Goal: Task Accomplishment & Management: Complete application form

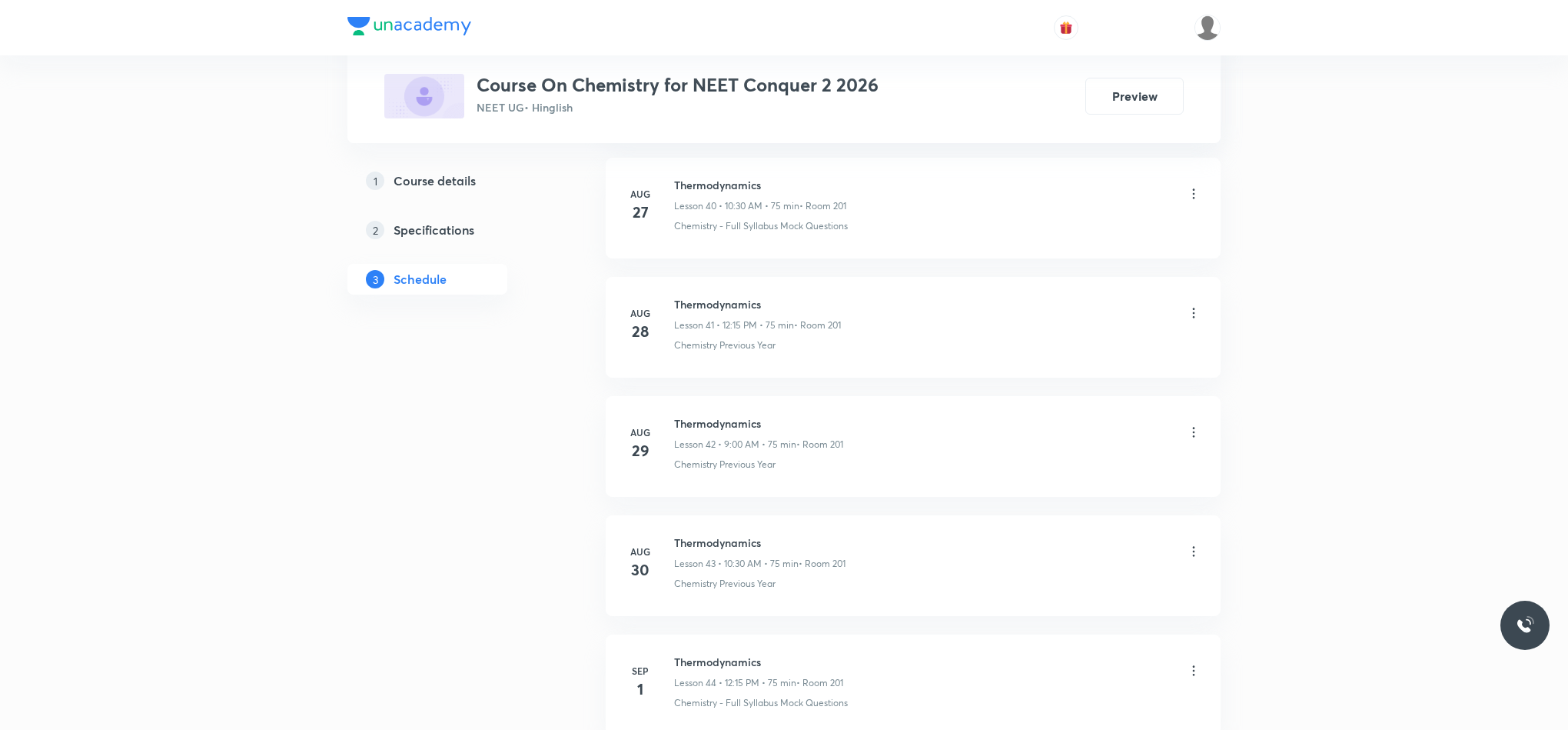
scroll to position [5782, 0]
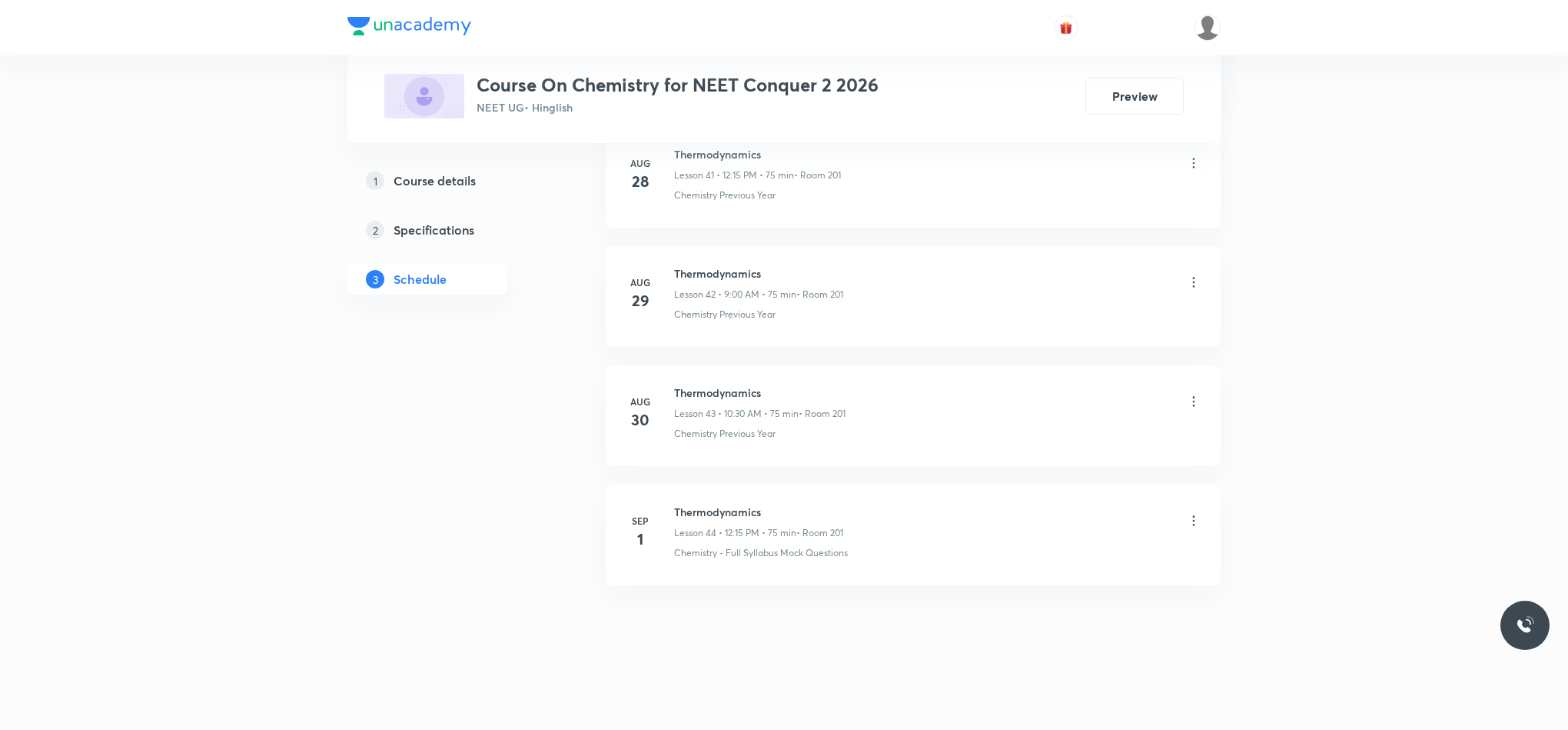
click at [674, 510] on h6 "Thermodynamics" at bounding box center [758, 511] width 169 height 16
drag, startPoint x: 674, startPoint y: 510, endPoint x: 840, endPoint y: 499, distance: 166.4
click at [840, 499] on li "Sep 1 Thermodynamics Lesson 44 • 12:15 PM • 75 min • Room 201 Chemistry - Full …" at bounding box center [913, 534] width 615 height 100
copy h6 "Thermodynamics"
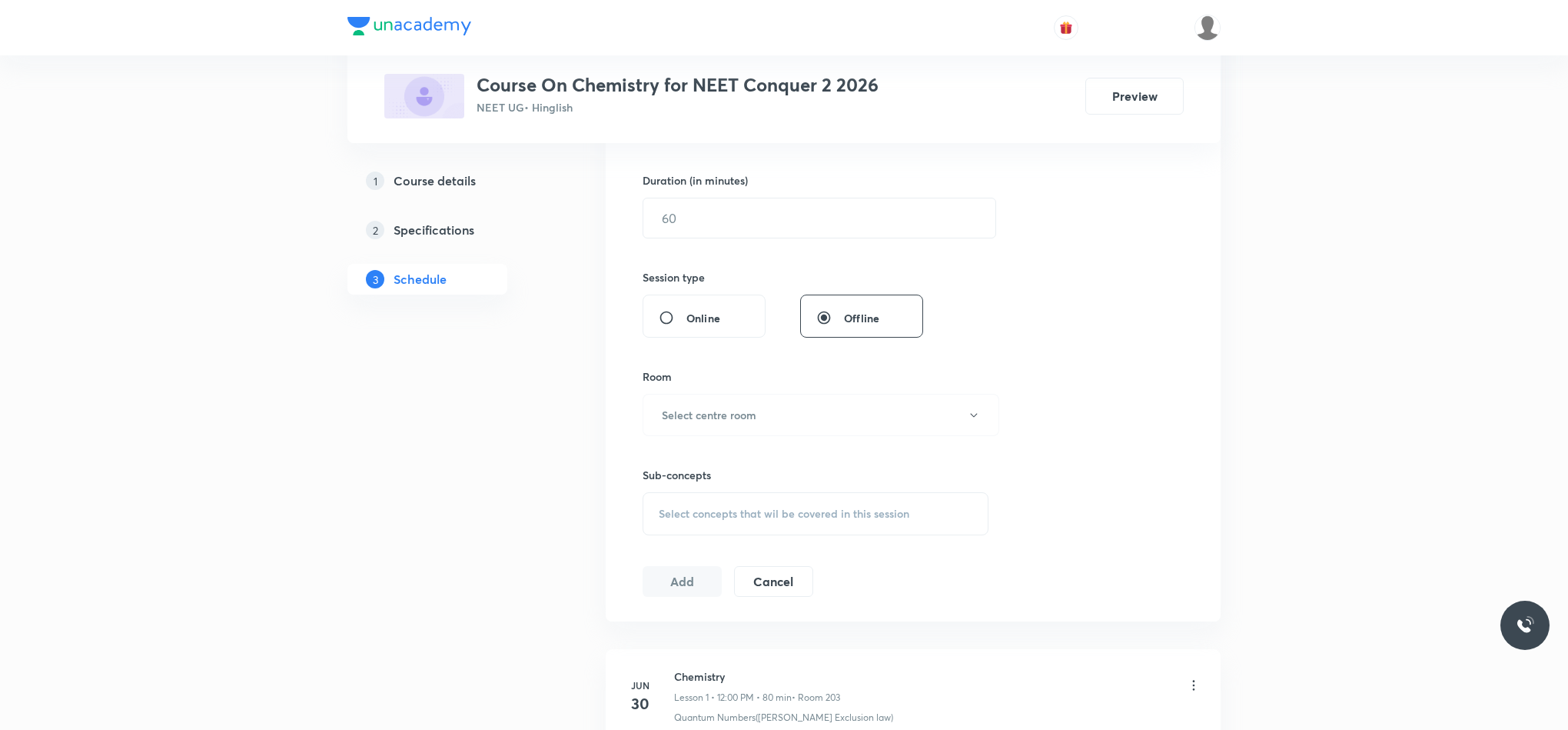
scroll to position [0, 0]
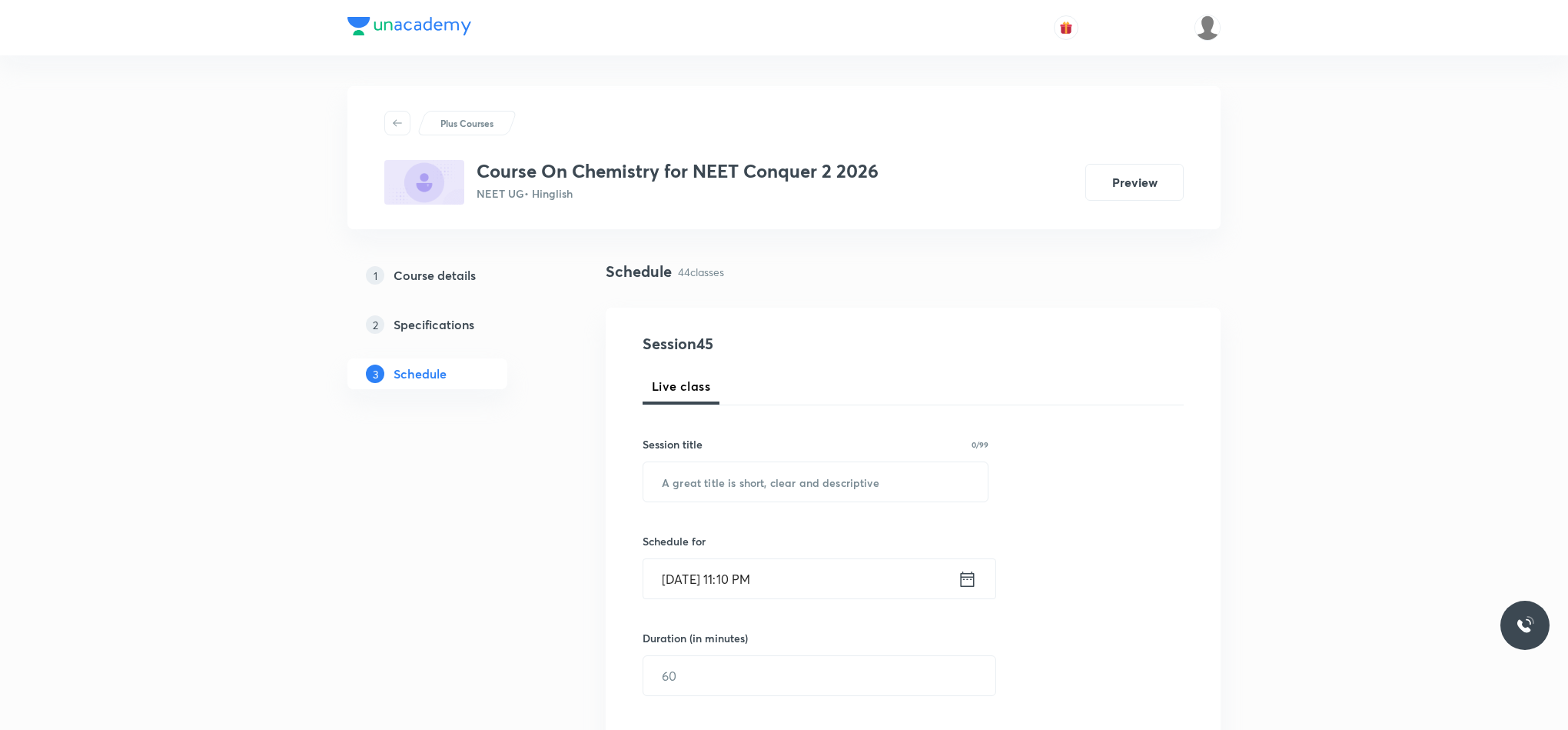
click at [856, 471] on input "text" at bounding box center [815, 481] width 344 height 40
paste input "Thermodynamics"
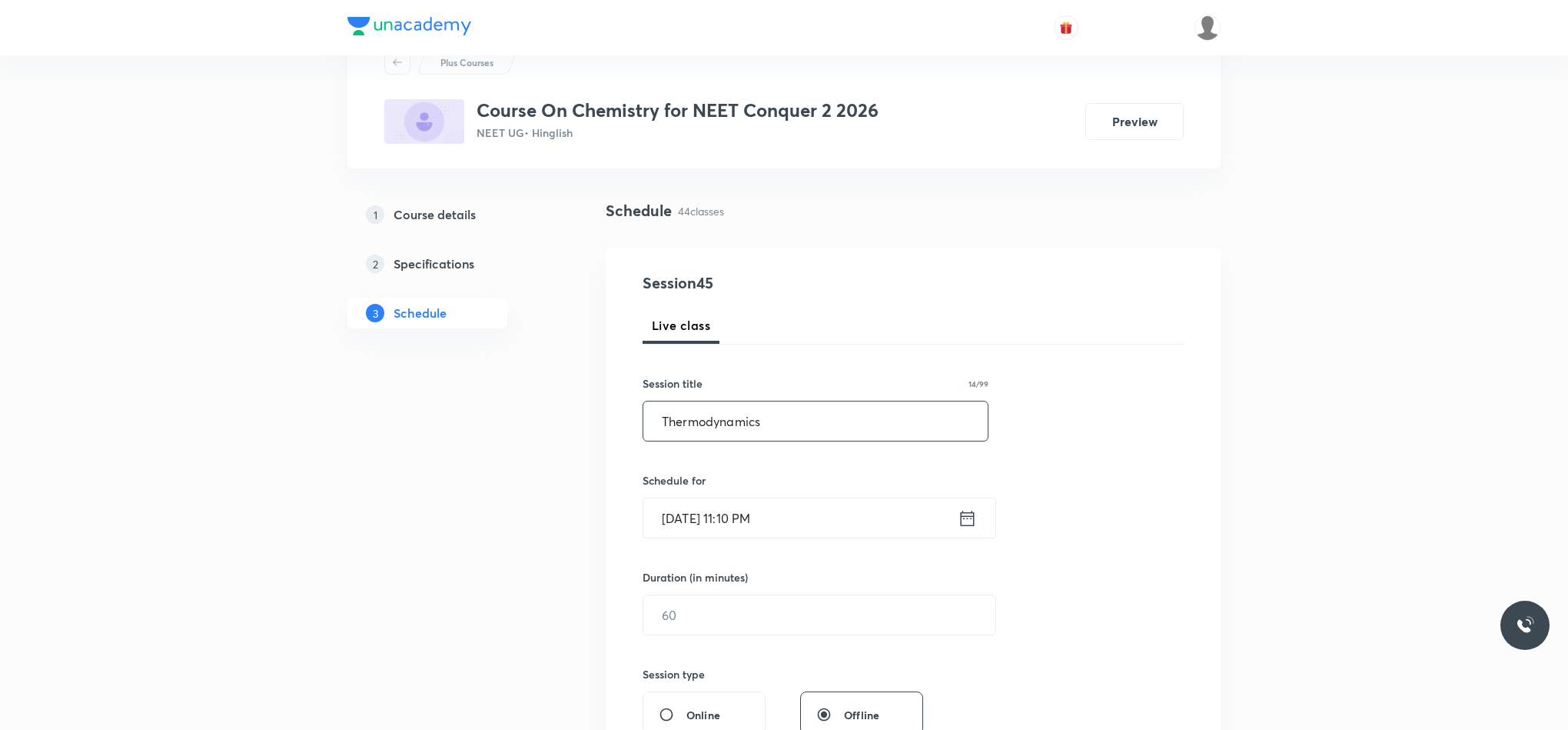
scroll to position [116, 0]
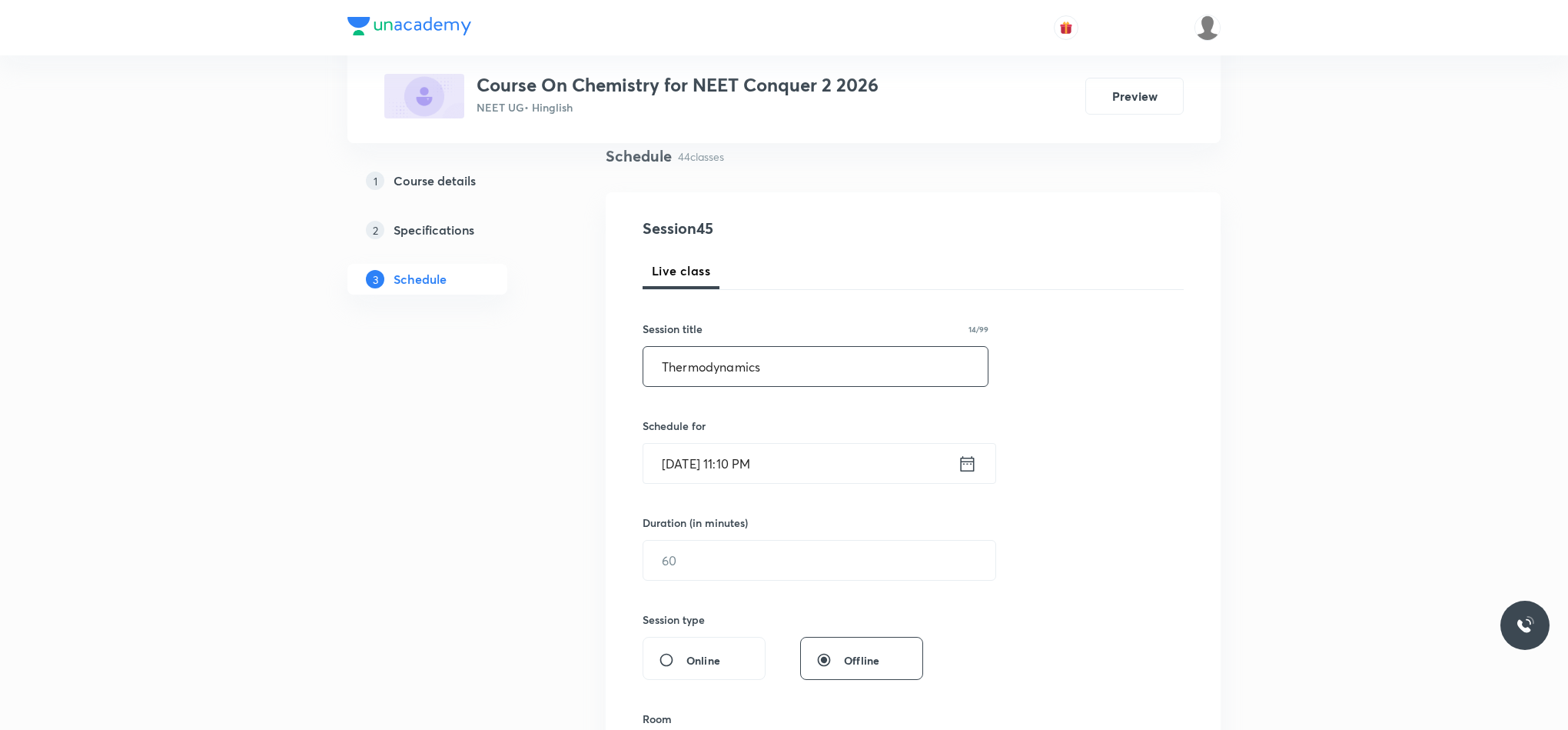
type input "Thermodynamics"
click at [965, 465] on icon at bounding box center [967, 464] width 19 height 21
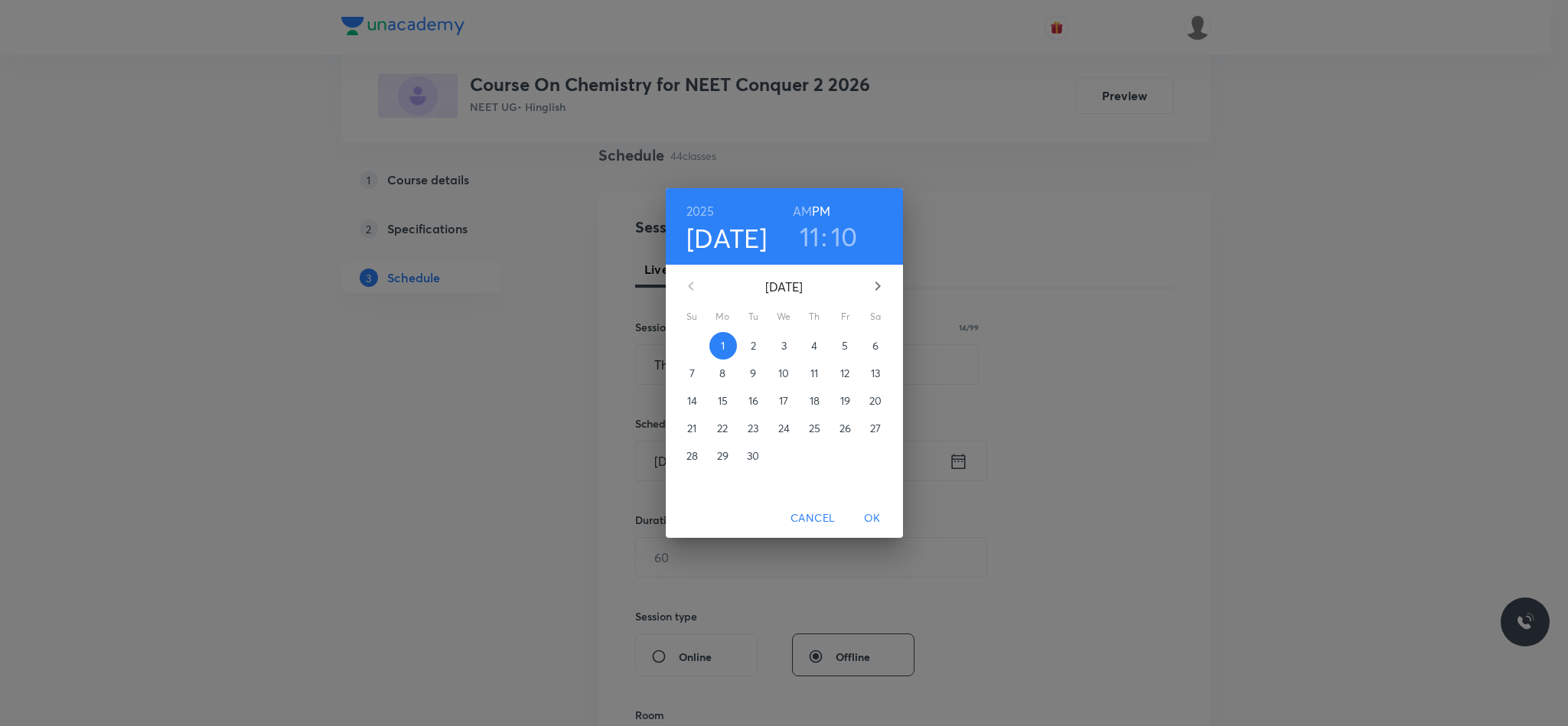
click at [756, 338] on span "2" at bounding box center [753, 345] width 28 height 15
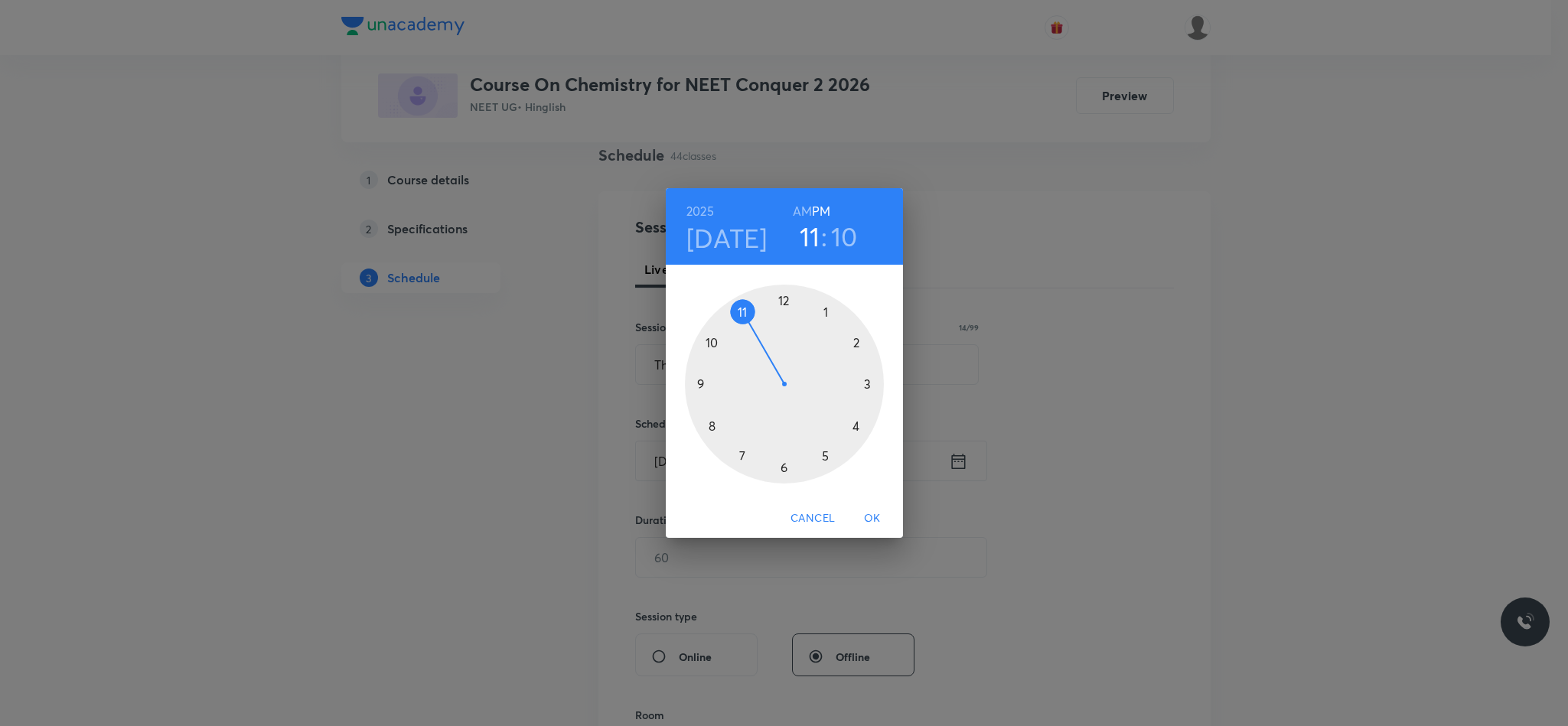
click at [698, 386] on div at bounding box center [784, 384] width 199 height 199
click at [783, 303] on div at bounding box center [784, 384] width 199 height 199
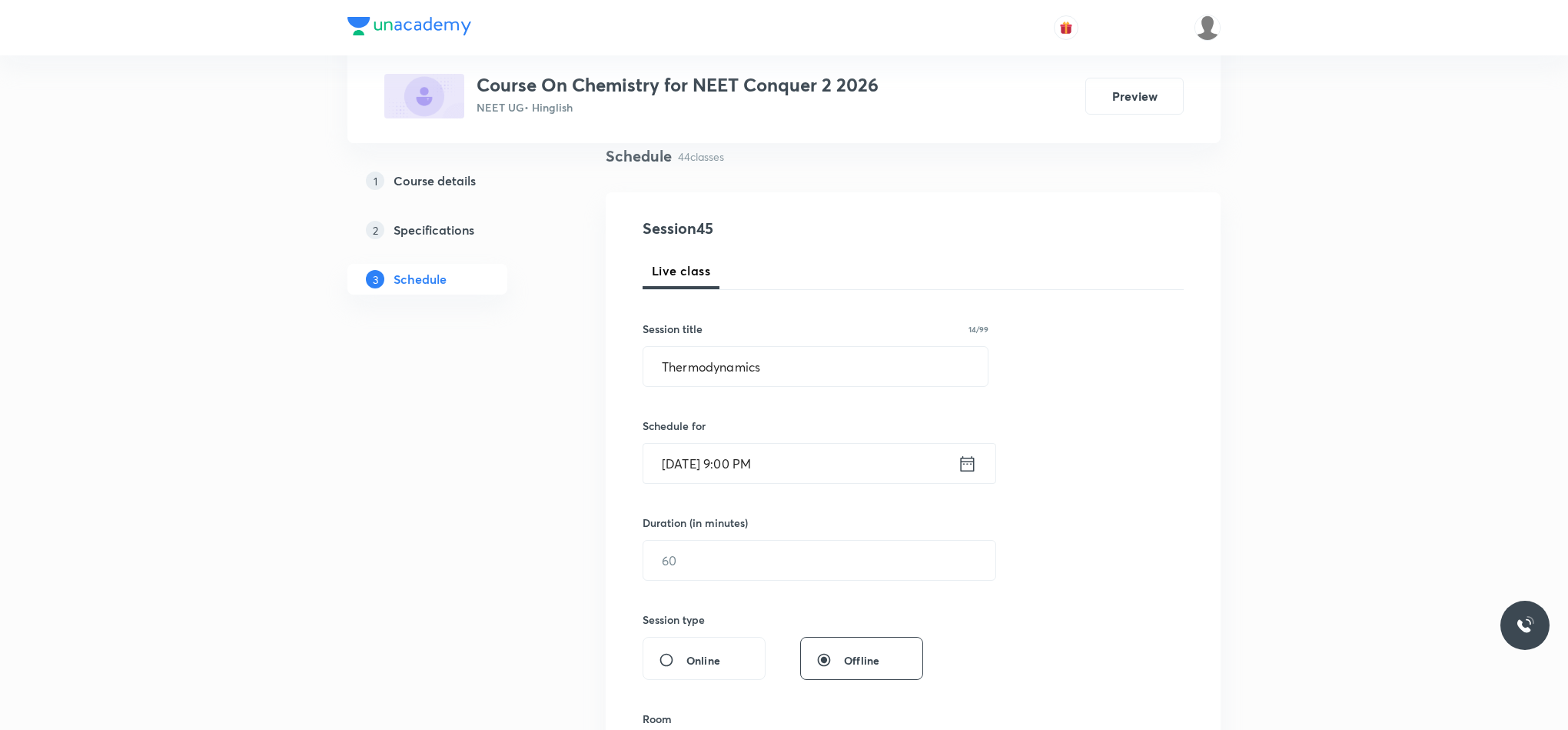
click at [961, 453] on icon at bounding box center [967, 464] width 19 height 21
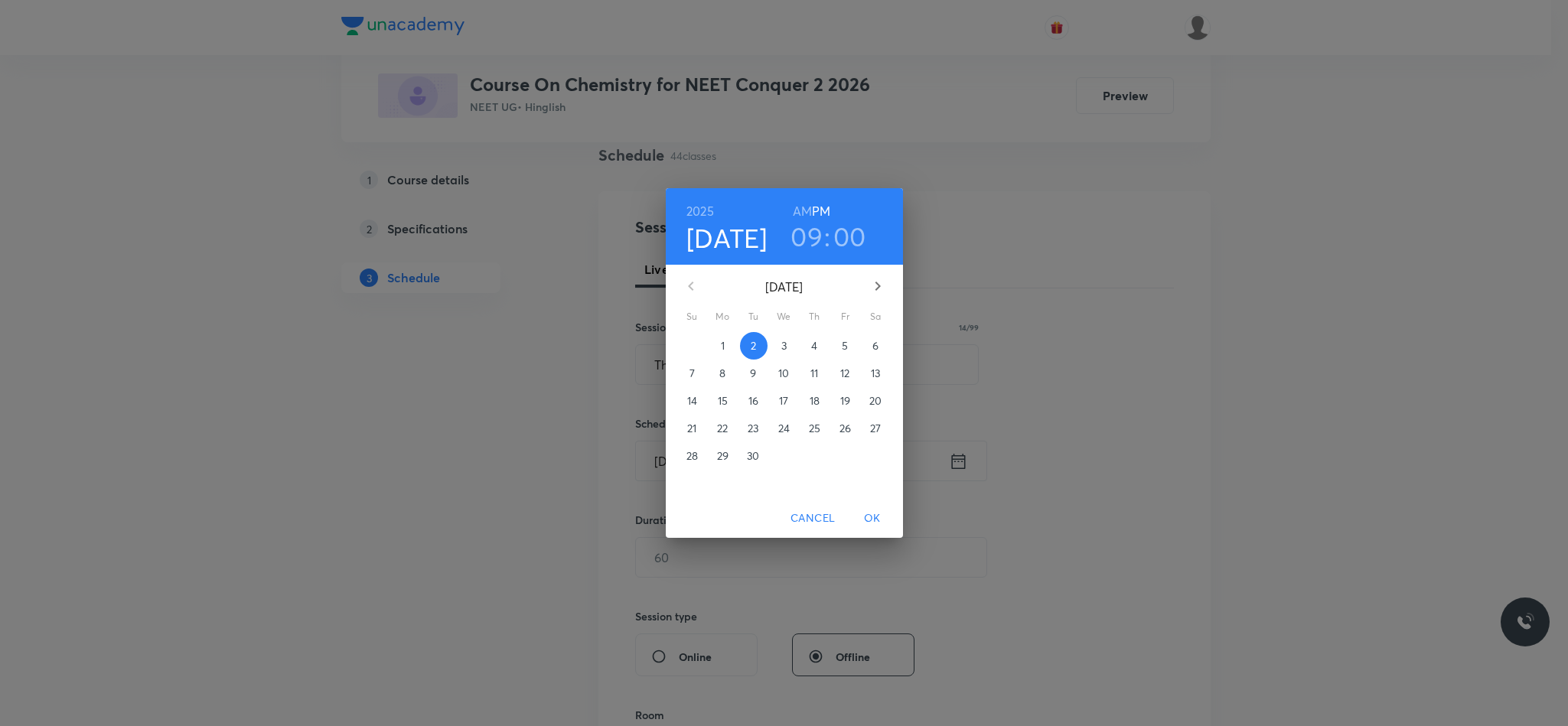
click at [803, 211] on h6 "AM" at bounding box center [802, 211] width 19 height 21
click at [867, 522] on span "OK" at bounding box center [872, 518] width 36 height 19
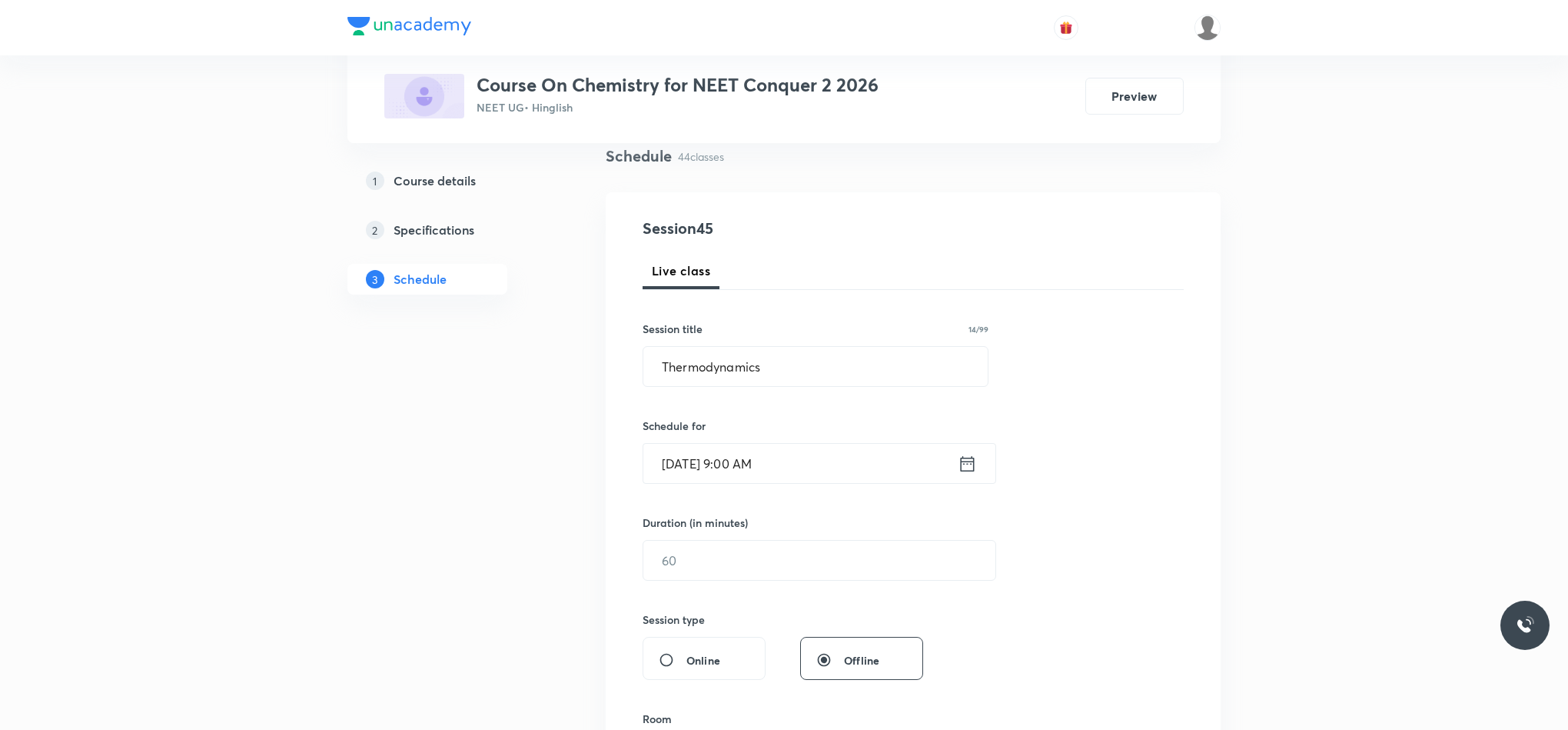
click at [808, 583] on div "Session 45 Live class Session title 14/99 Thermodynamics ​ Schedule for Sep 2, …" at bounding box center [912, 578] width 541 height 722
click at [783, 536] on div "Duration (in minutes) ​" at bounding box center [782, 547] width 281 height 67
click at [784, 561] on input "text" at bounding box center [819, 559] width 352 height 40
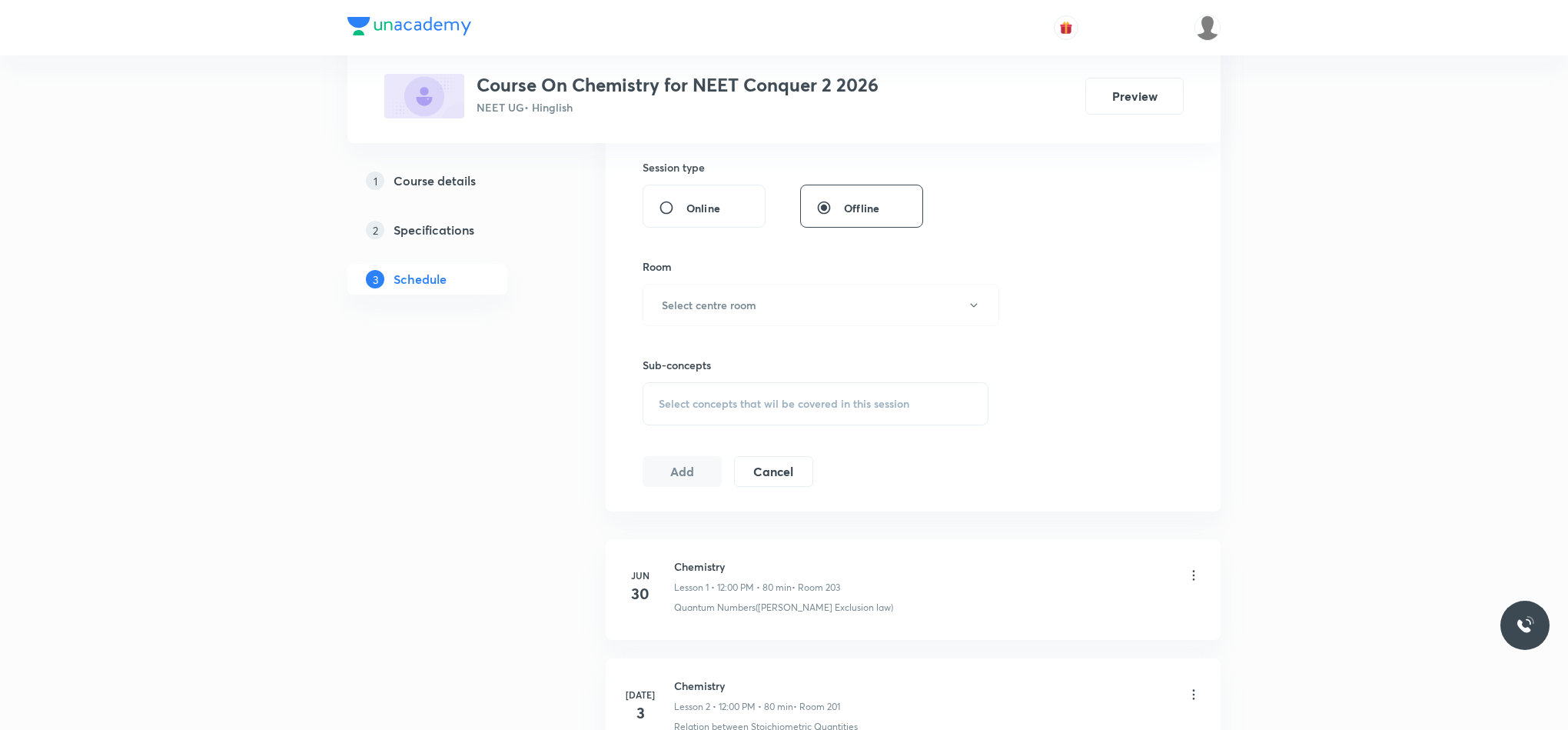
scroll to position [577, 0]
type input "75"
click at [709, 298] on h6 "Select centre room" at bounding box center [709, 295] width 95 height 16
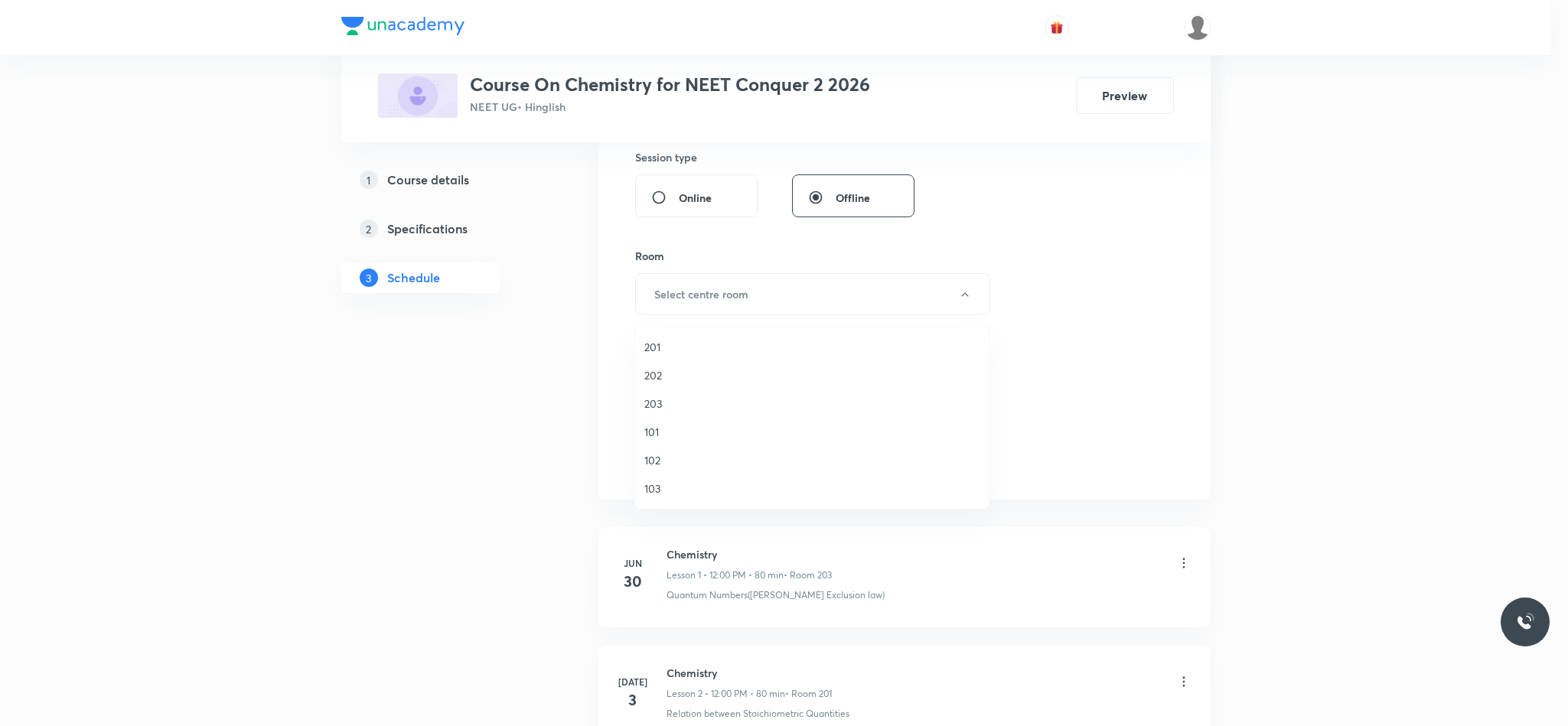
click at [662, 340] on span "201" at bounding box center [811, 346] width 335 height 16
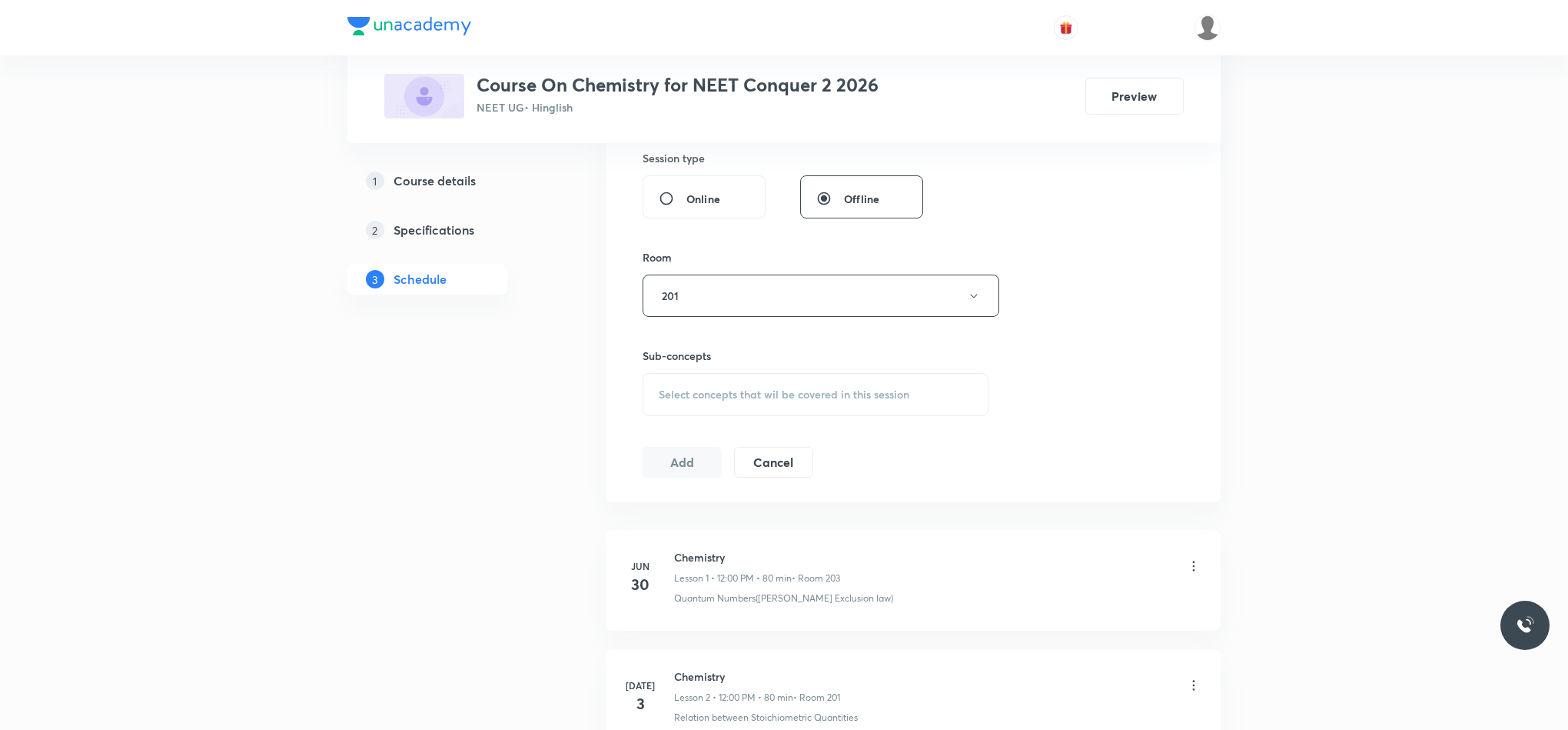
click at [681, 394] on span "Select concepts that wil be covered in this session" at bounding box center [784, 394] width 251 height 13
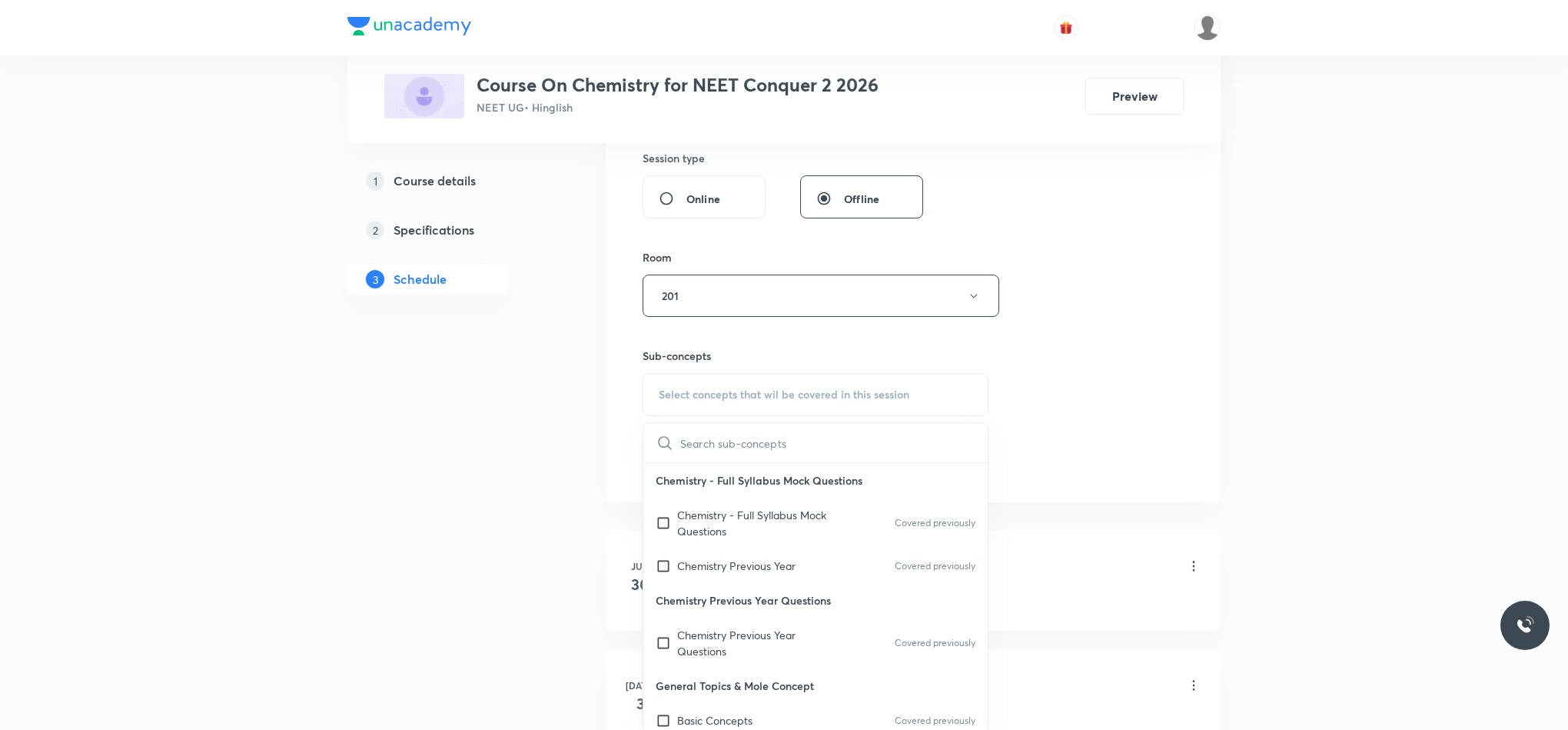
click at [775, 517] on p "Chemistry - Full Syllabus Mock Questions" at bounding box center [754, 522] width 155 height 32
checkbox input "true"
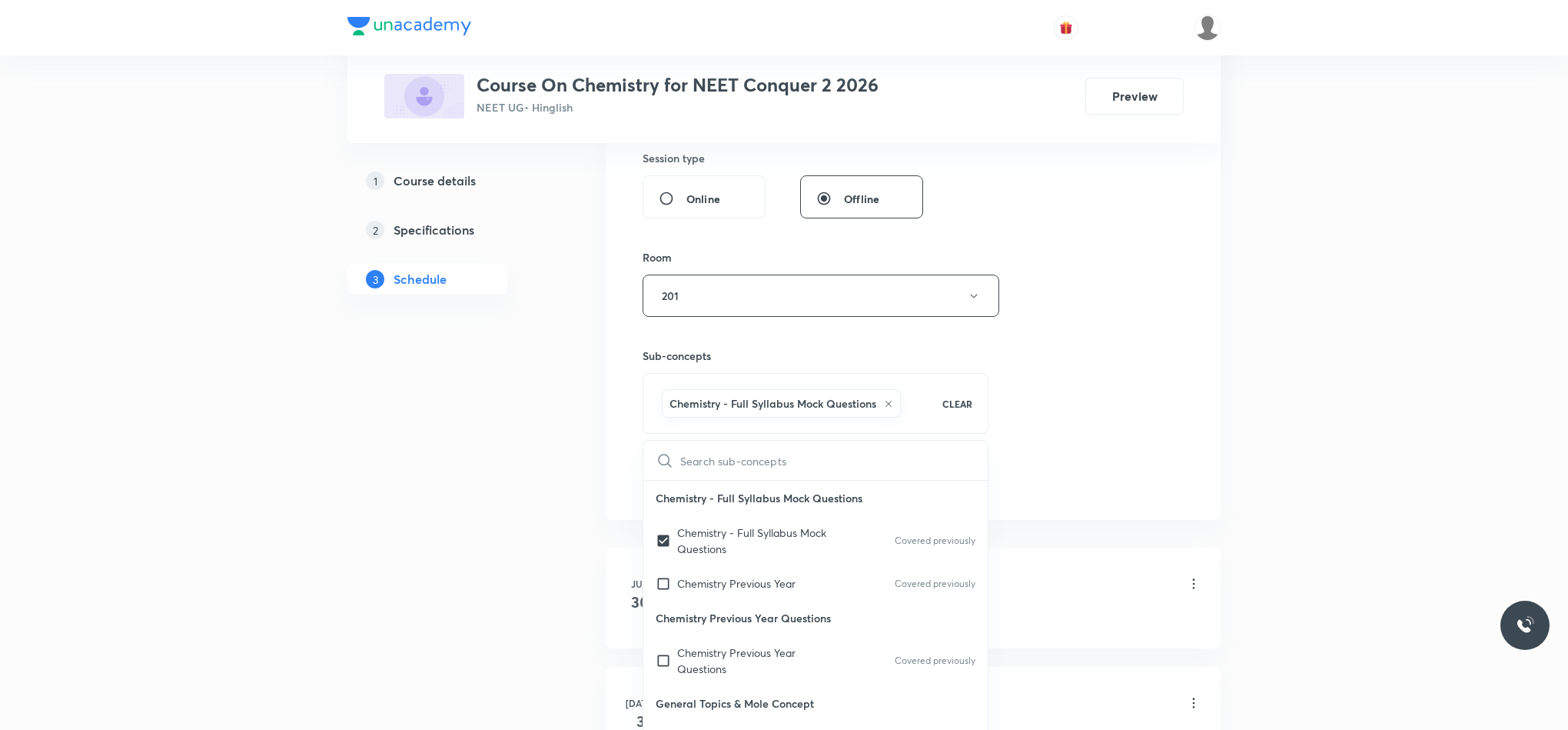
click at [1068, 395] on div "Session 45 Live class Session title 14/99 Thermodynamics ​ Schedule for Sep 2, …" at bounding box center [912, 124] width 541 height 740
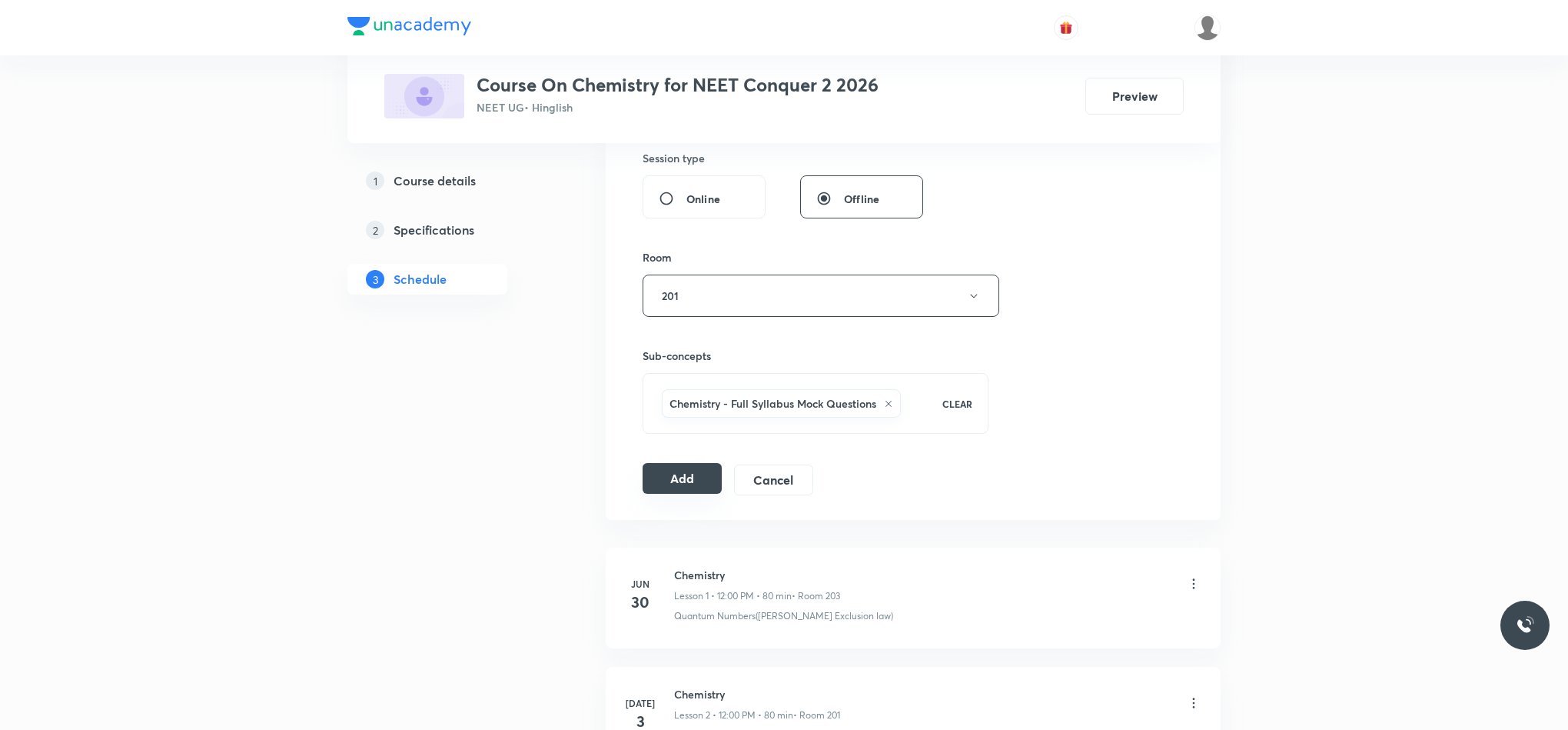
click at [658, 487] on button "Add" at bounding box center [682, 478] width 79 height 31
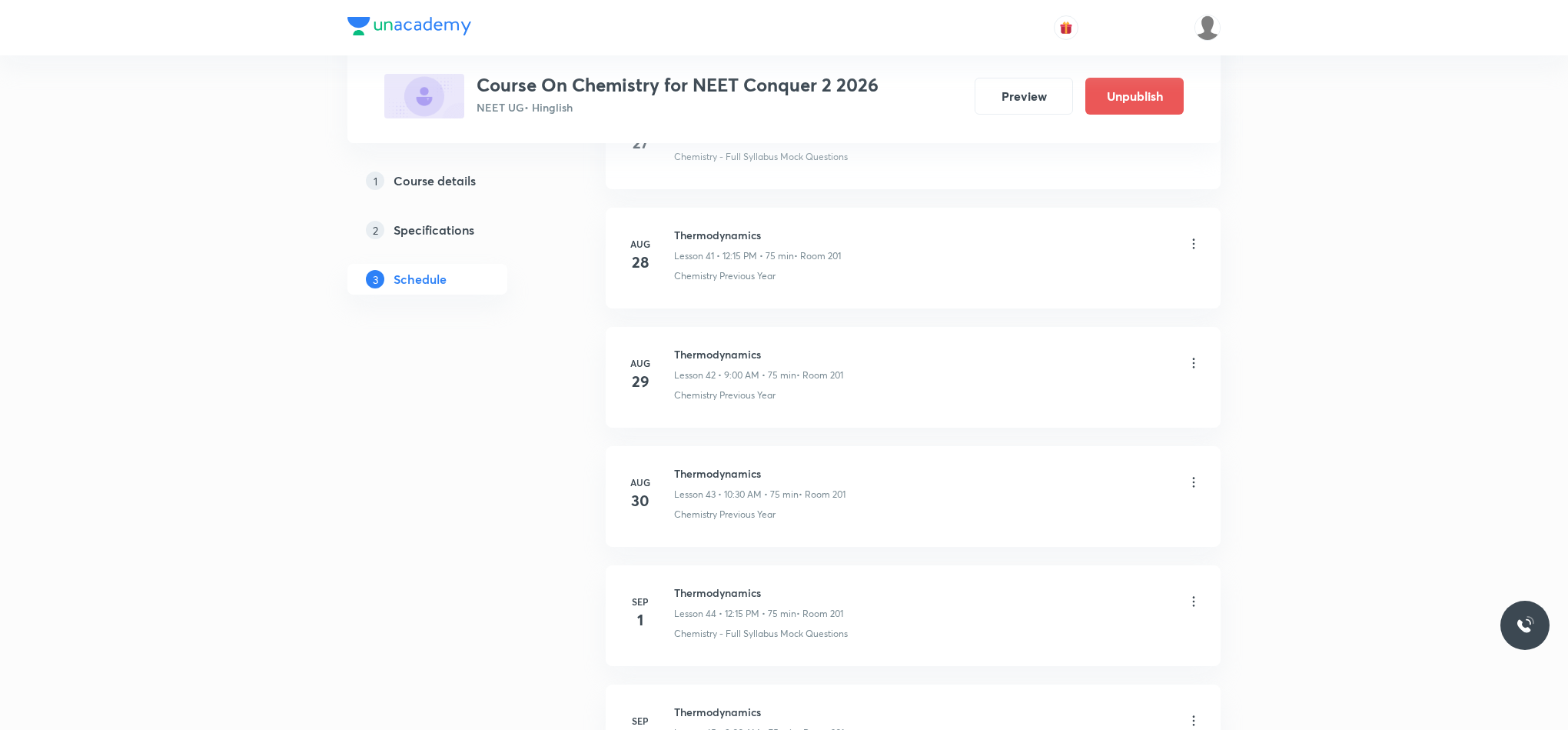
scroll to position [5192, 0]
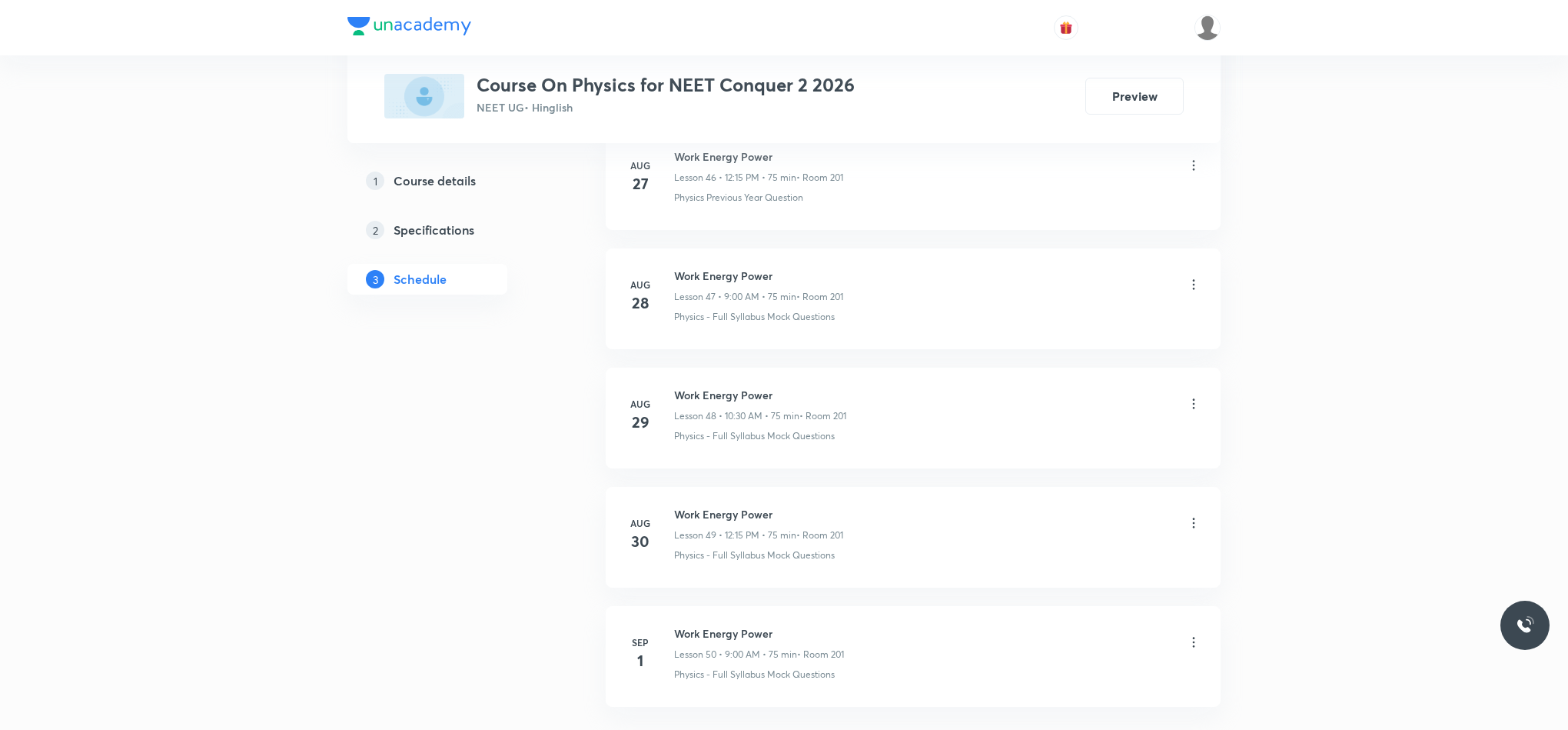
scroll to position [6601, 0]
drag, startPoint x: 672, startPoint y: 508, endPoint x: 817, endPoint y: 512, distance: 145.1
click at [817, 512] on div "[DATE] Work Energy Power Lesson 50 • 9:00 AM • 75 min • Room 201 Physics - Full…" at bounding box center [913, 531] width 577 height 56
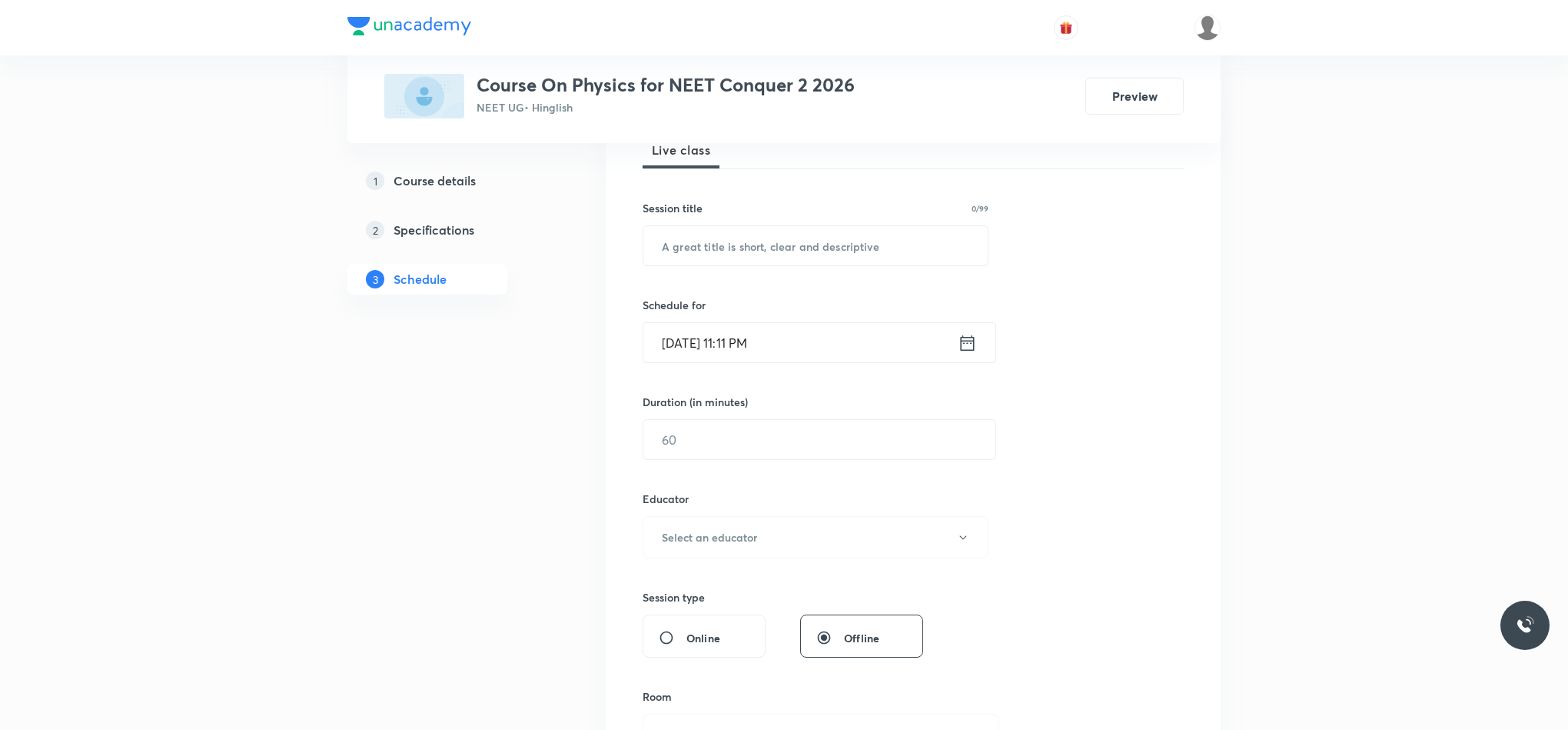
scroll to position [0, 0]
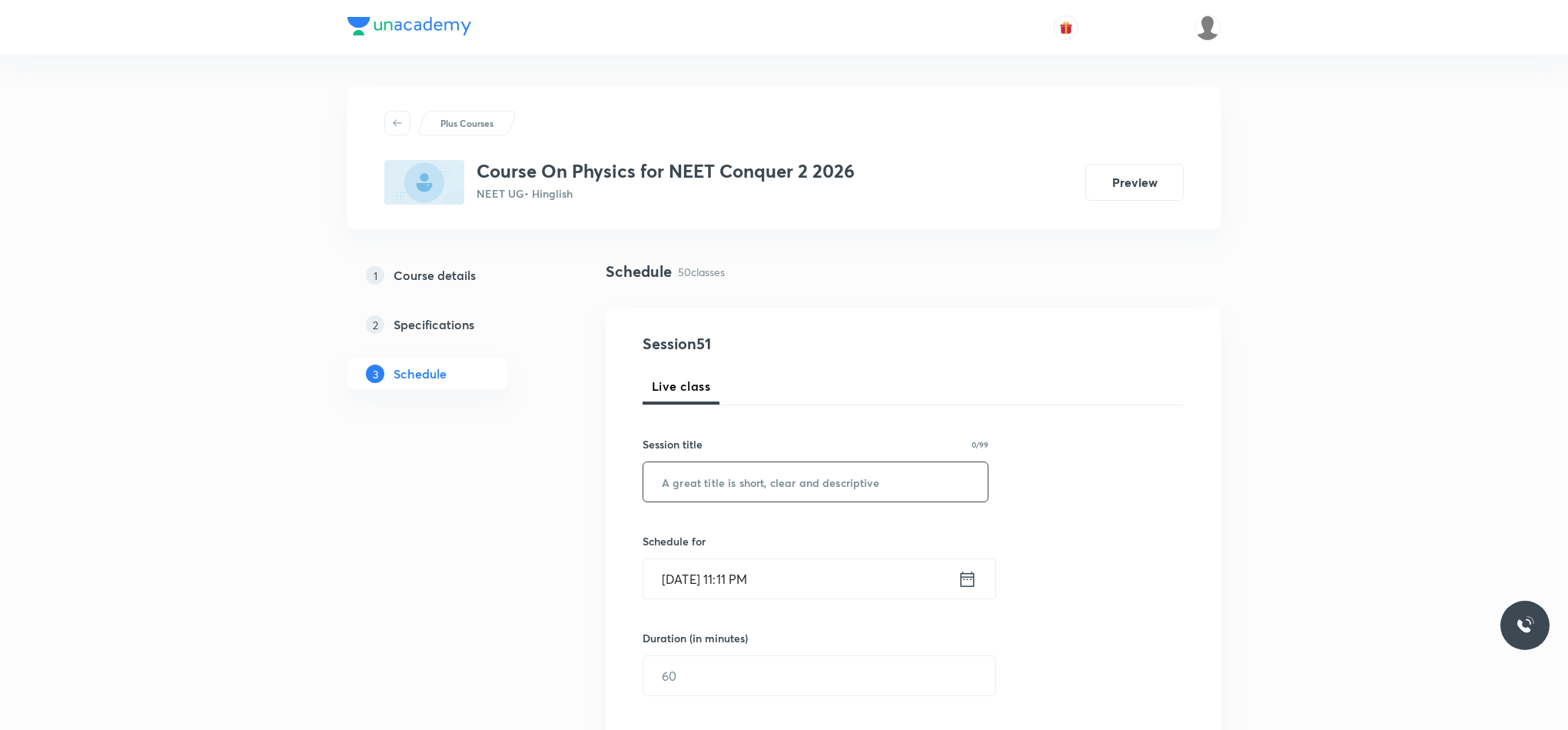
click at [755, 472] on input "text" at bounding box center [815, 481] width 344 height 40
paste input "Thermodynamics"
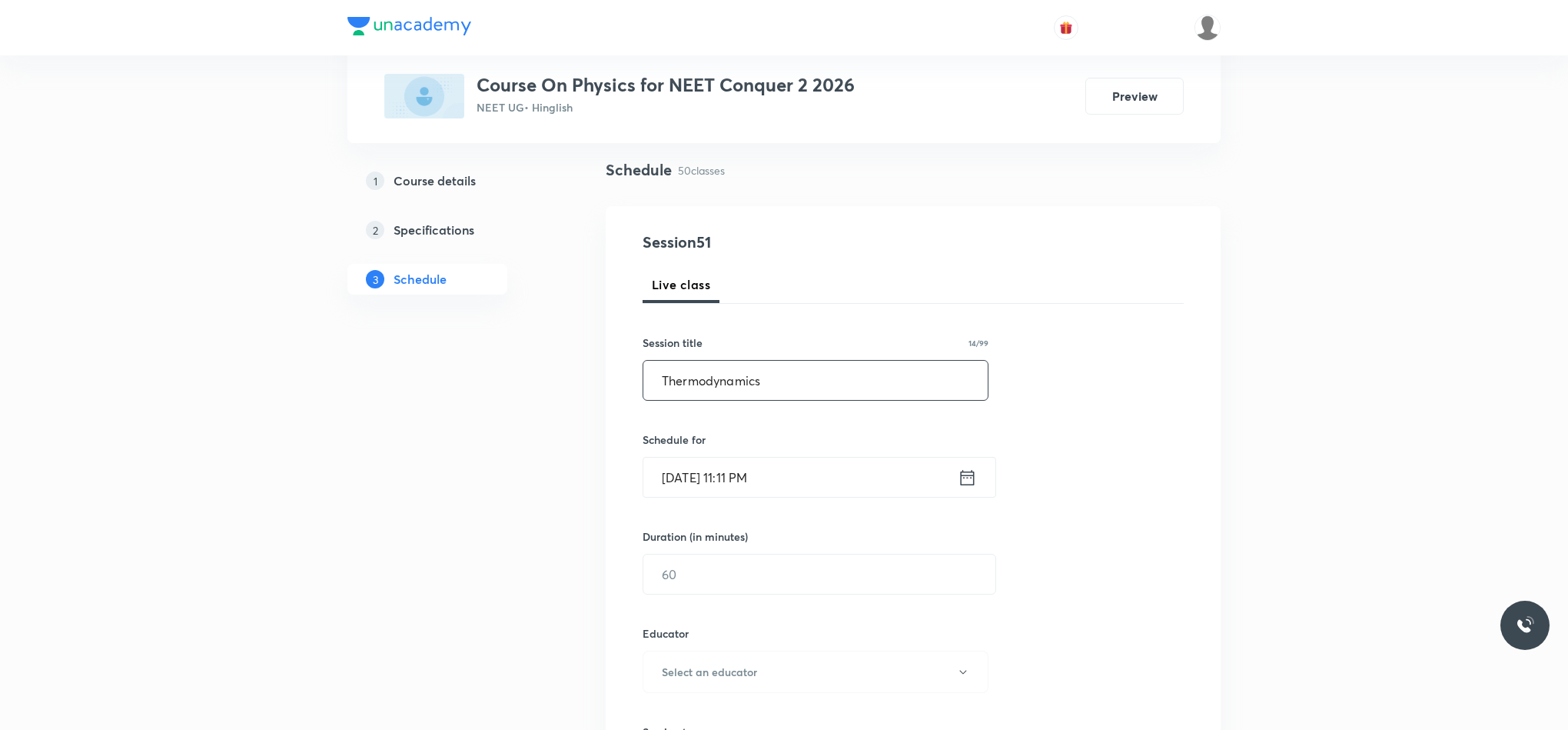
scroll to position [230, 0]
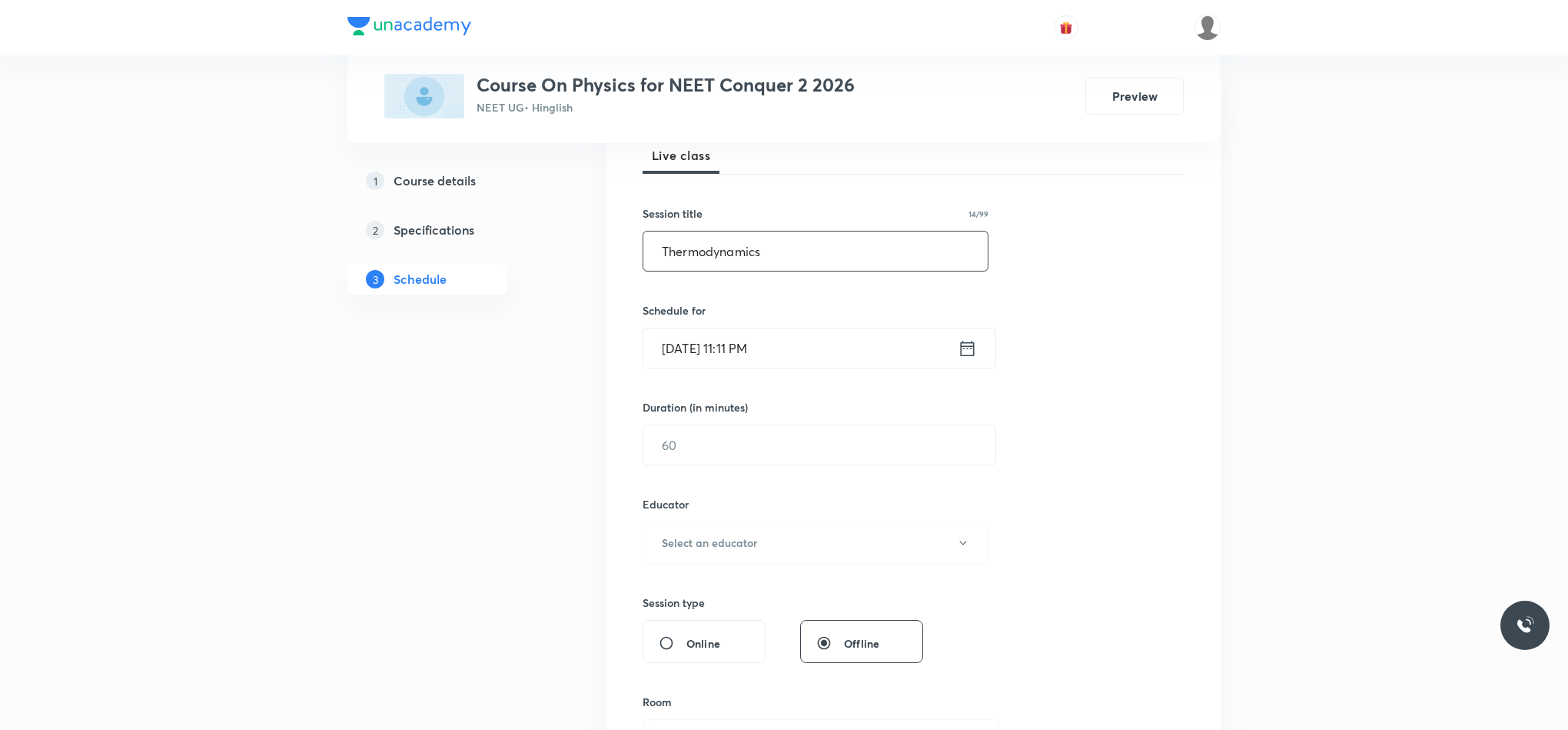
type input "Thermodynamics"
click at [958, 351] on icon at bounding box center [967, 348] width 19 height 21
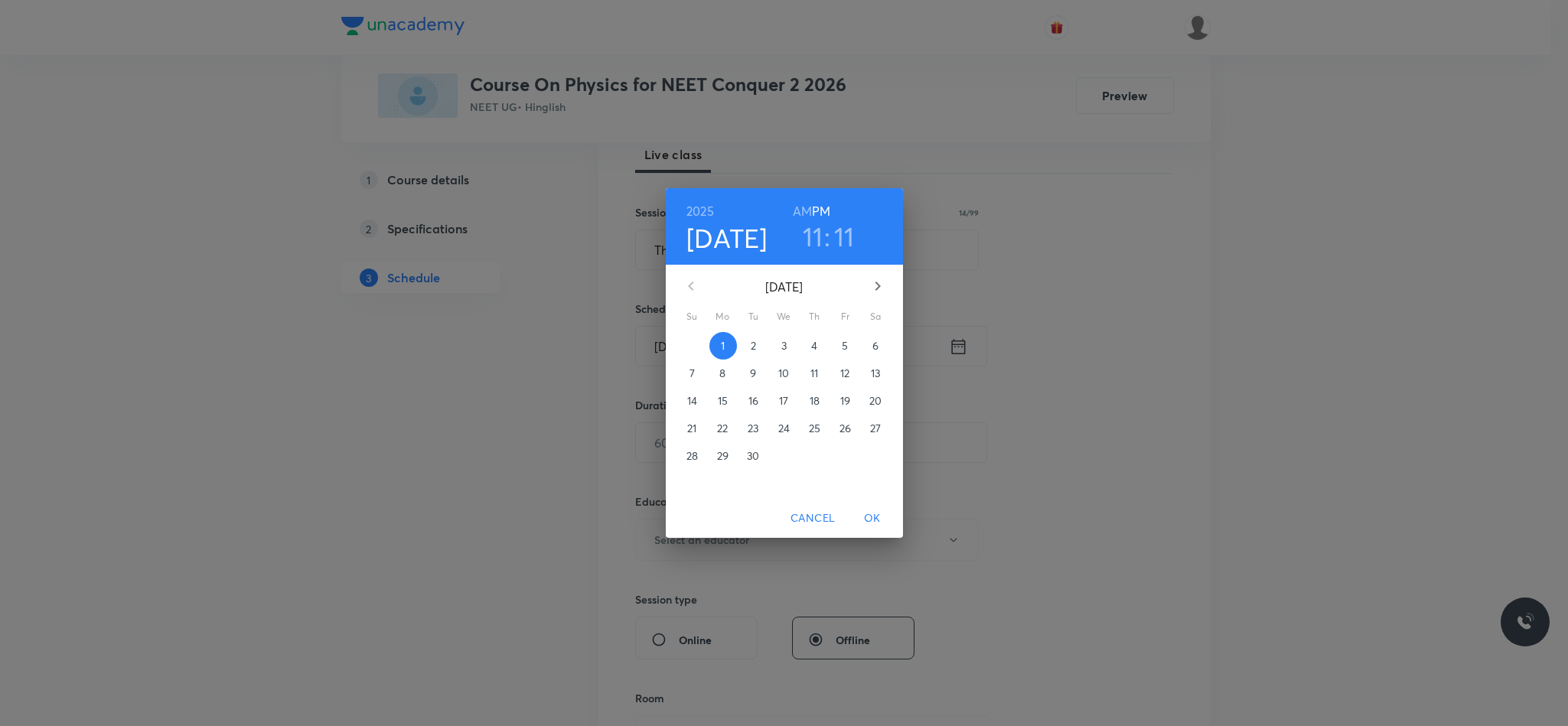
click at [752, 349] on p "2" at bounding box center [753, 345] width 6 height 15
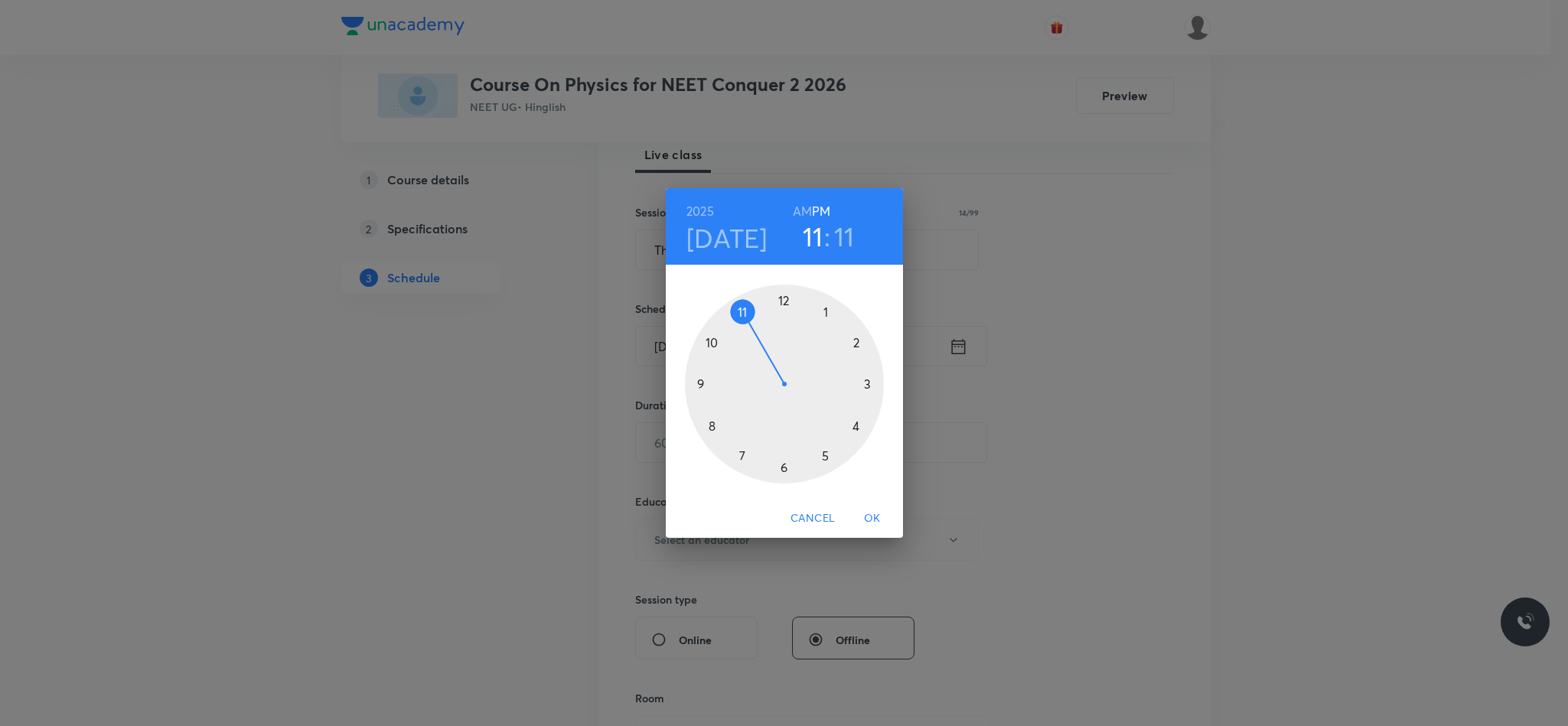
click at [711, 340] on div at bounding box center [784, 384] width 199 height 199
click at [783, 463] on div at bounding box center [784, 384] width 199 height 199
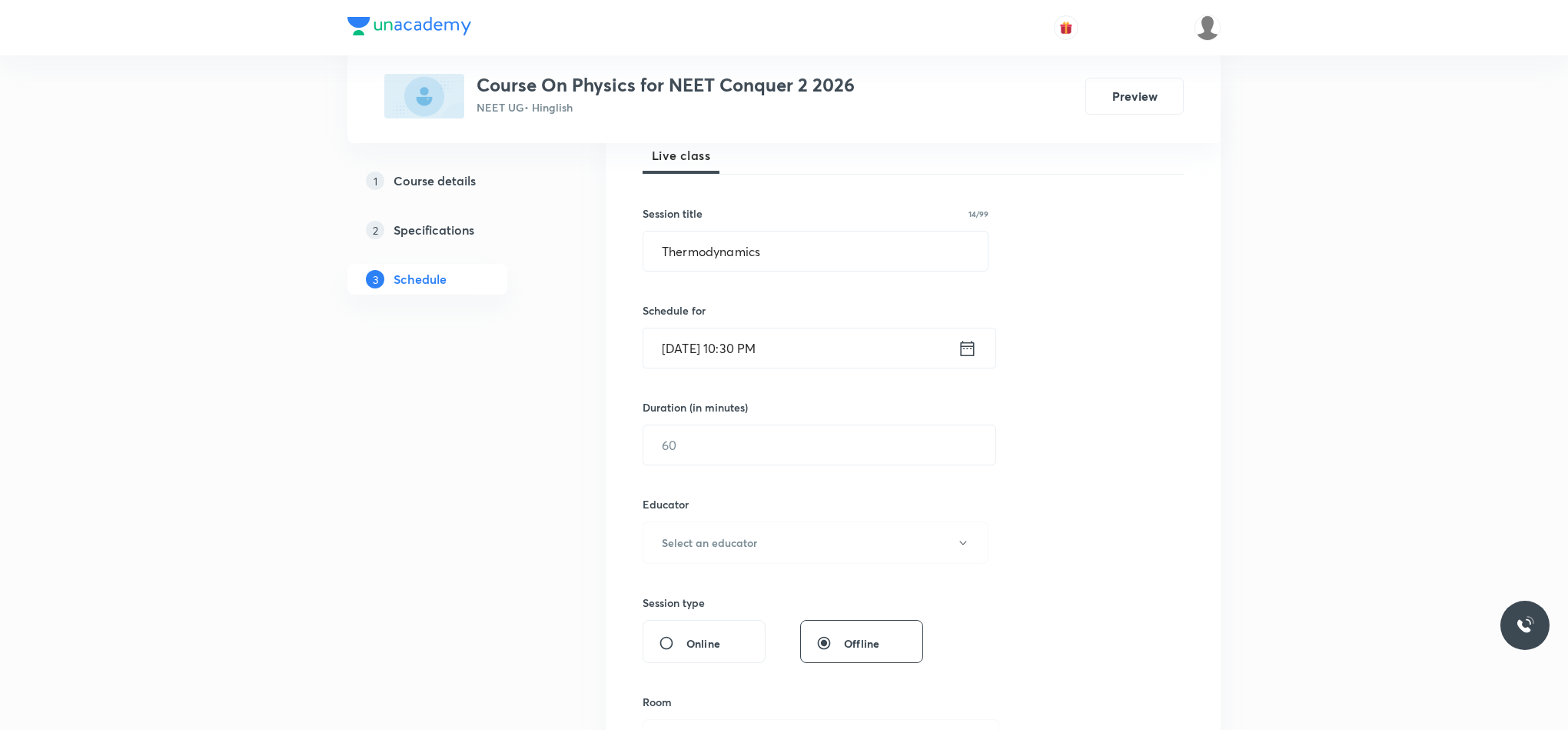
click at [961, 349] on icon at bounding box center [967, 348] width 19 height 21
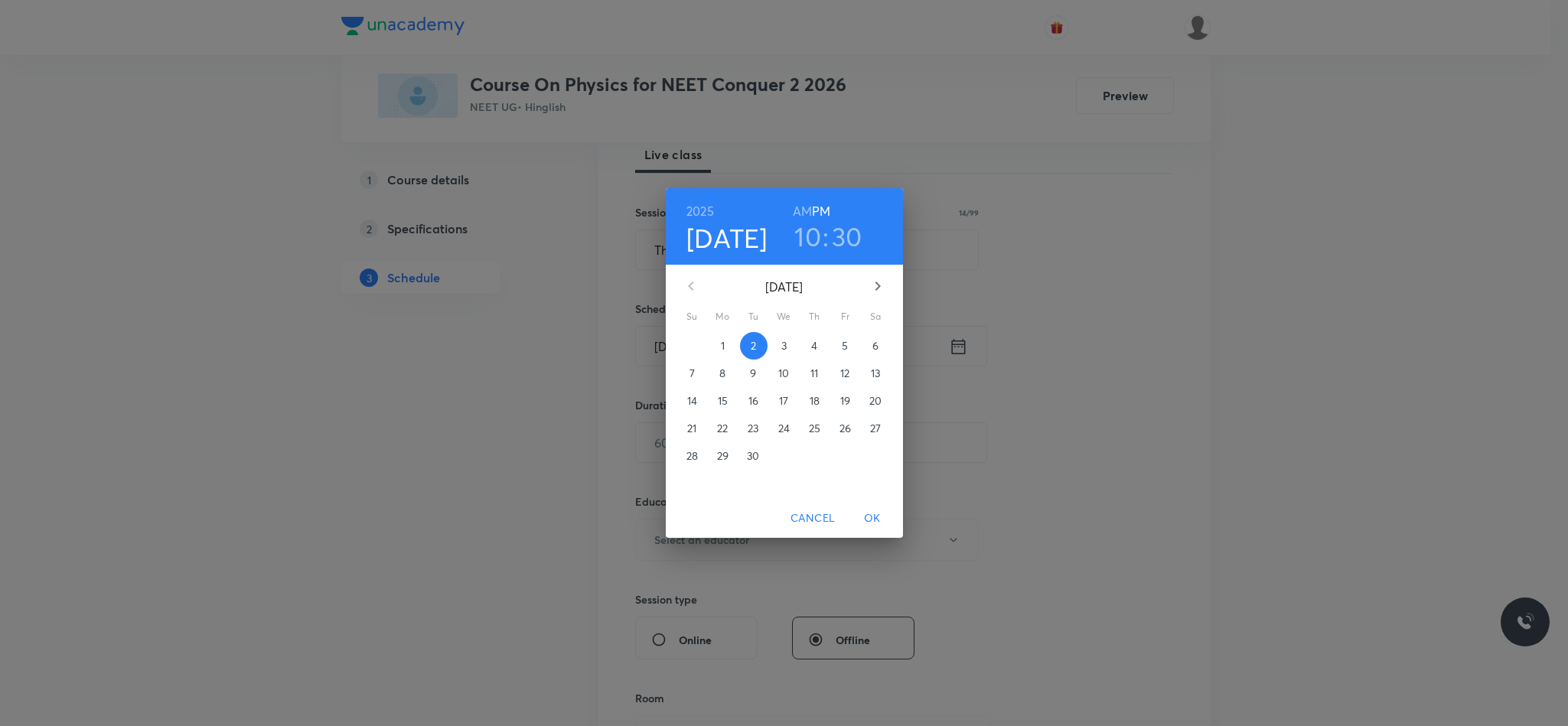
click at [805, 207] on h6 "AM" at bounding box center [802, 211] width 19 height 21
click at [868, 517] on span "OK" at bounding box center [872, 518] width 36 height 19
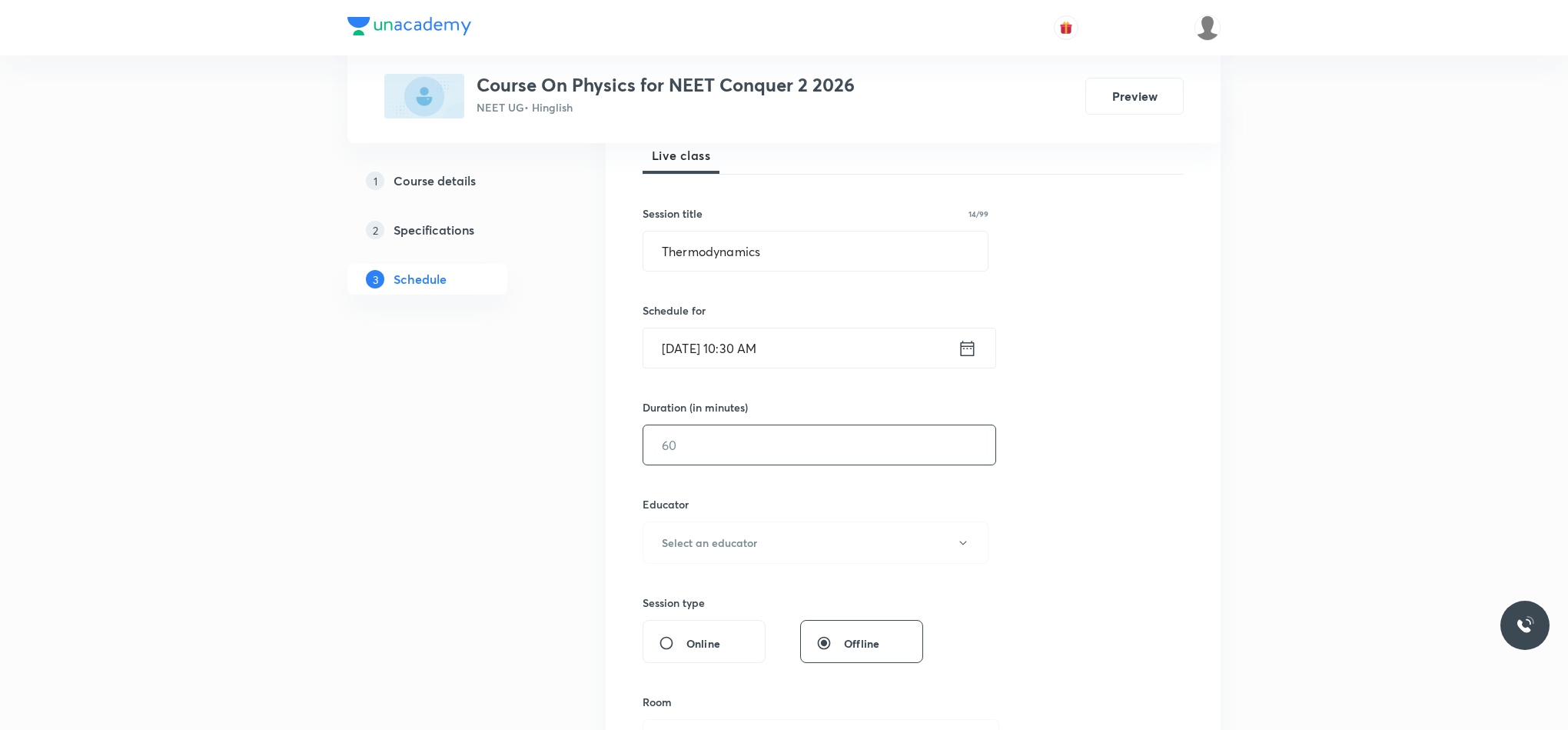
click at [809, 462] on input "text" at bounding box center [819, 445] width 352 height 40
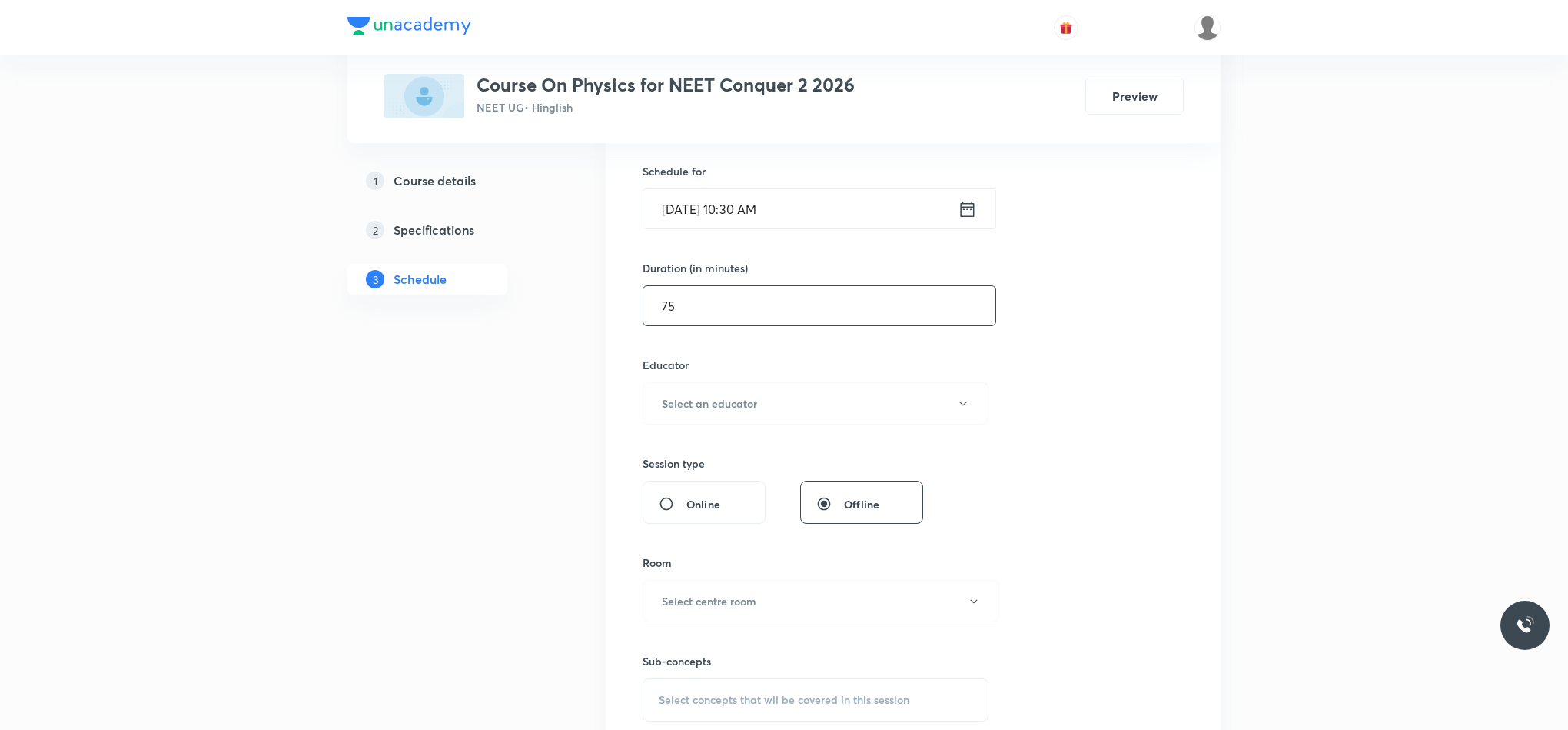
scroll to position [461, 0]
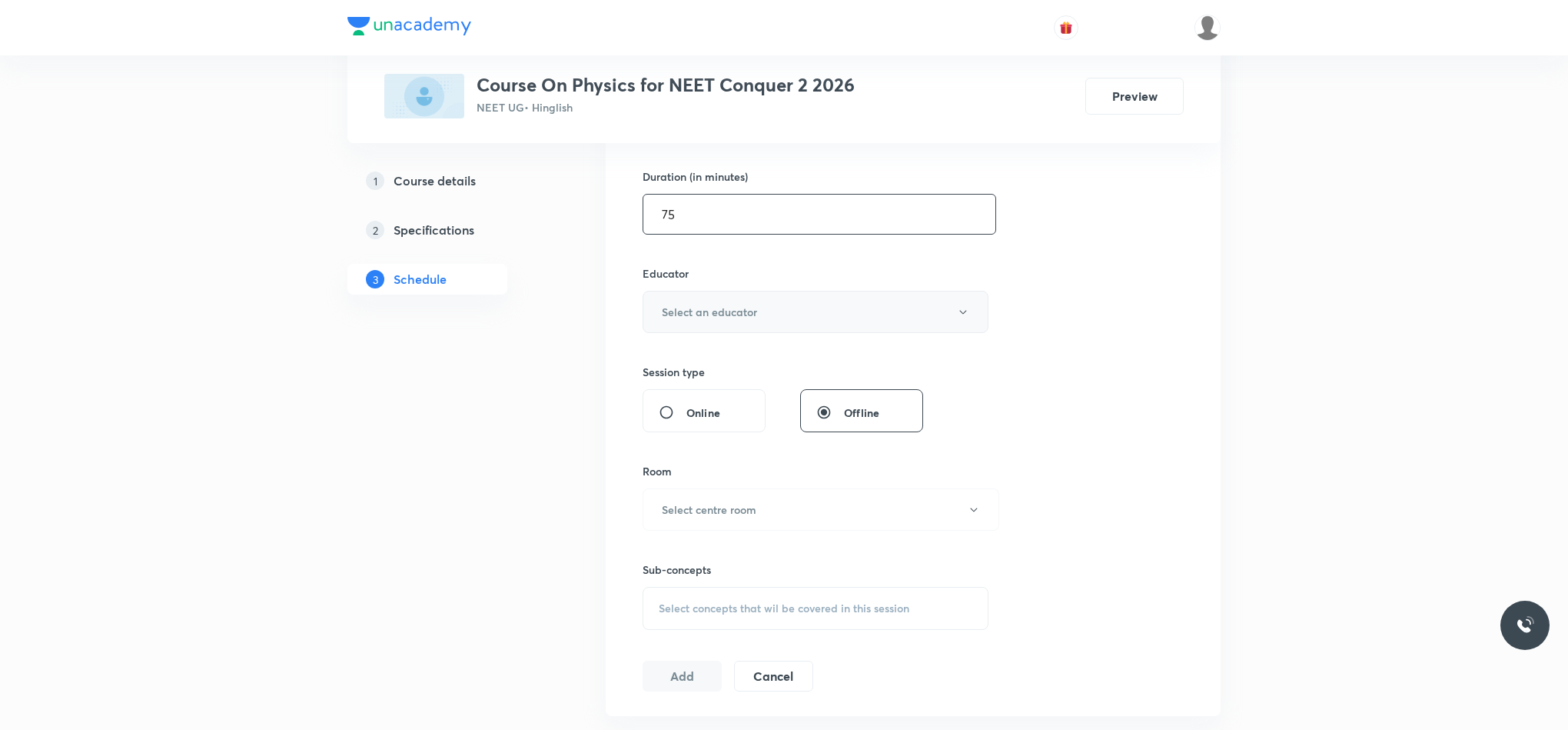
type input "75"
click at [734, 332] on button "Select an educator" at bounding box center [815, 311] width 346 height 42
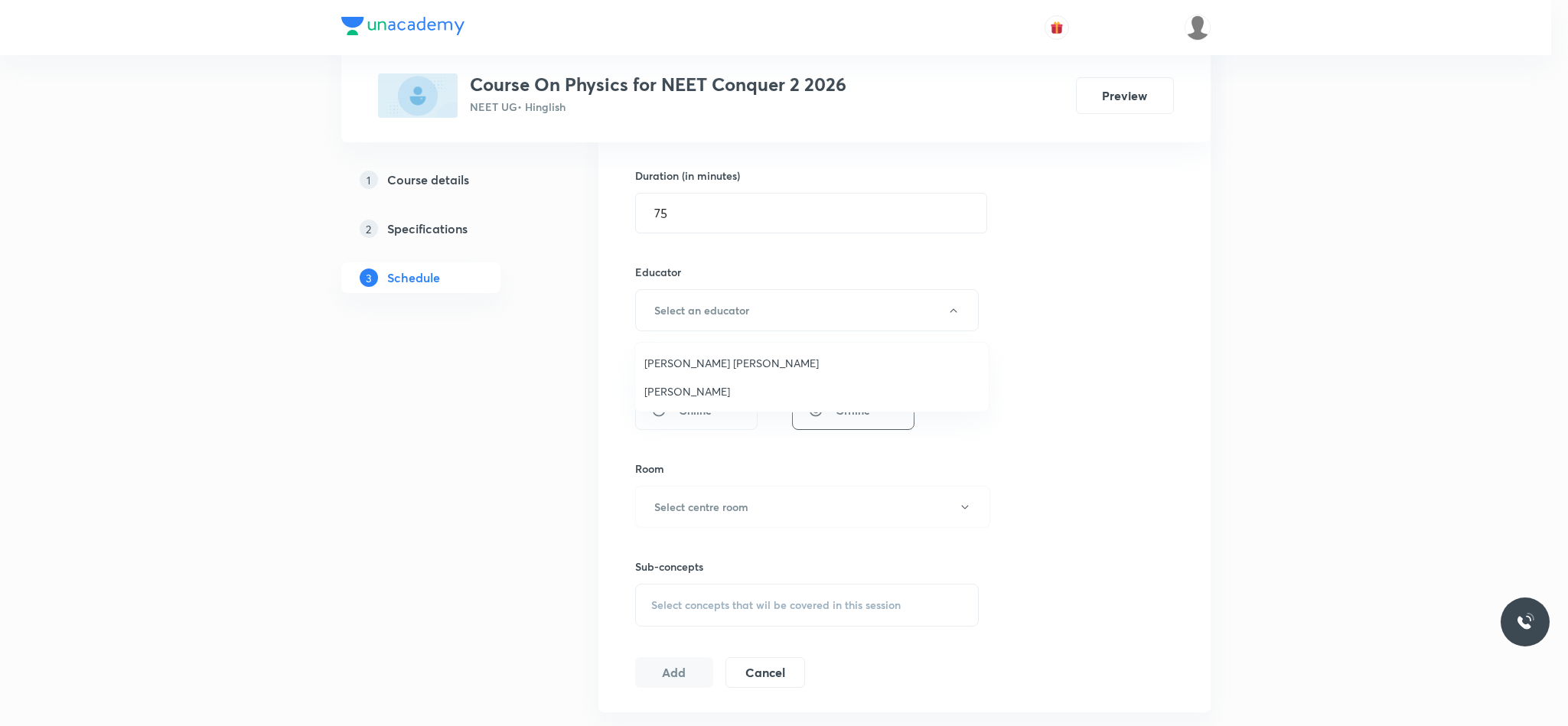
click at [709, 392] on span "[PERSON_NAME]" at bounding box center [811, 390] width 335 height 16
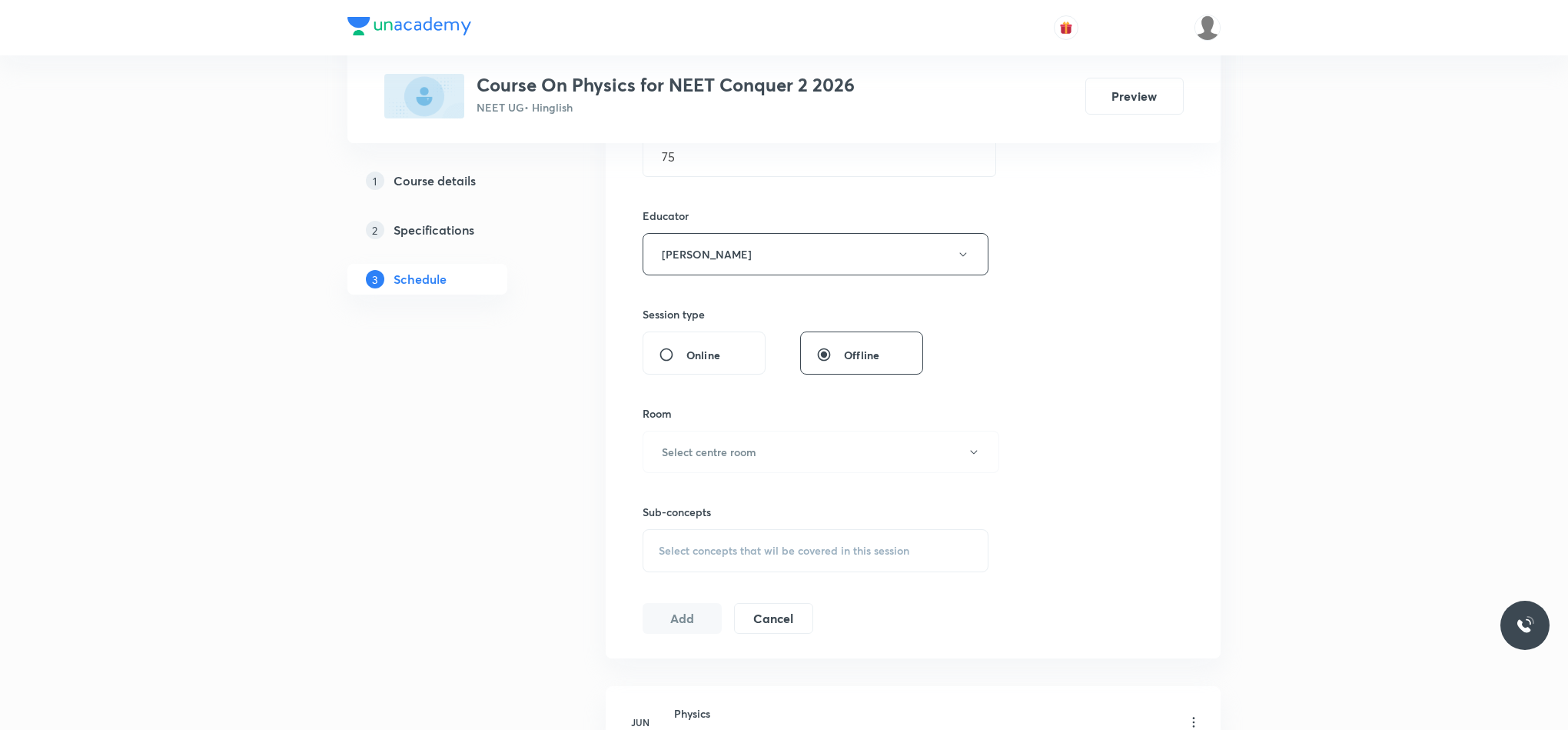
scroll to position [577, 0]
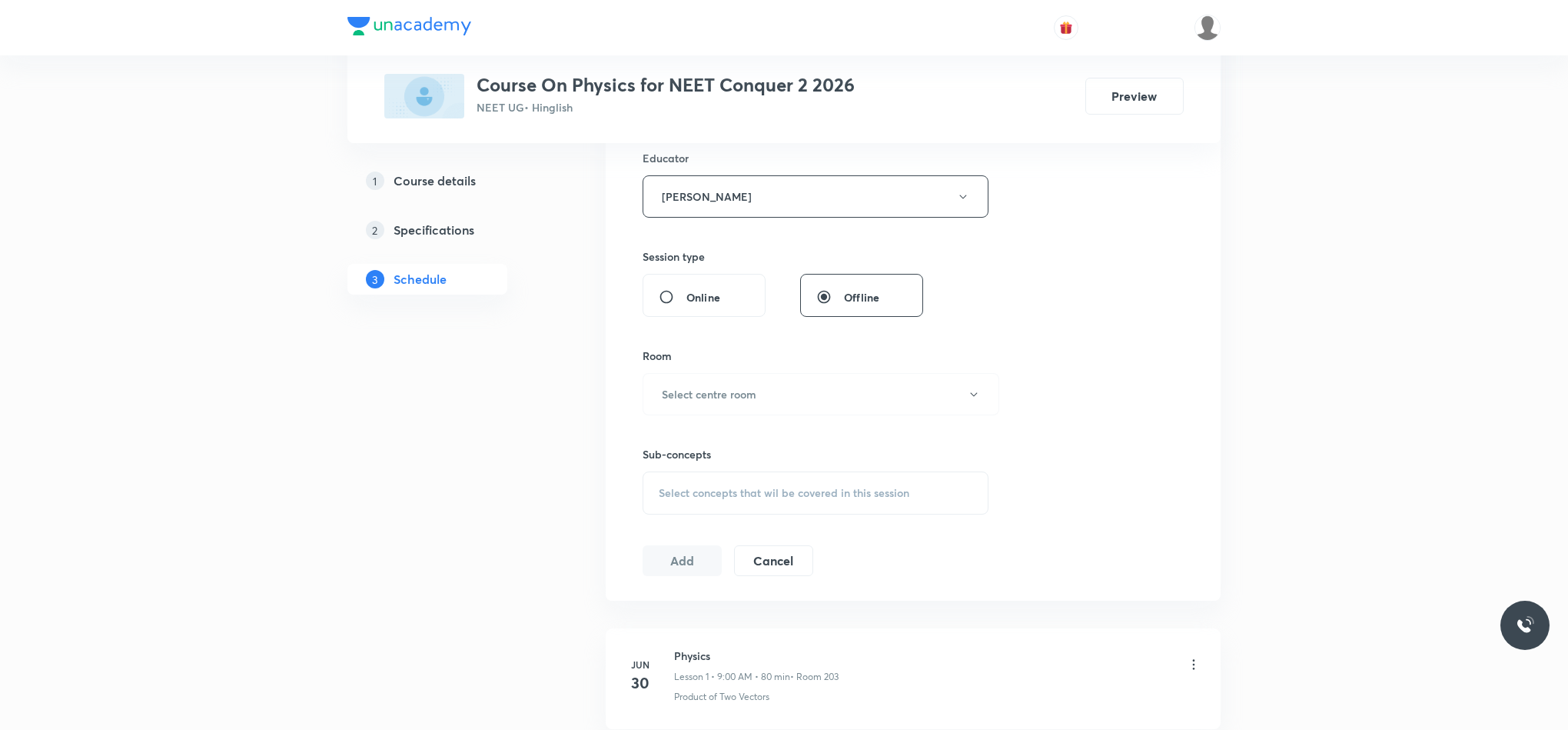
click at [713, 394] on h6 "Select centre room" at bounding box center [709, 393] width 95 height 16
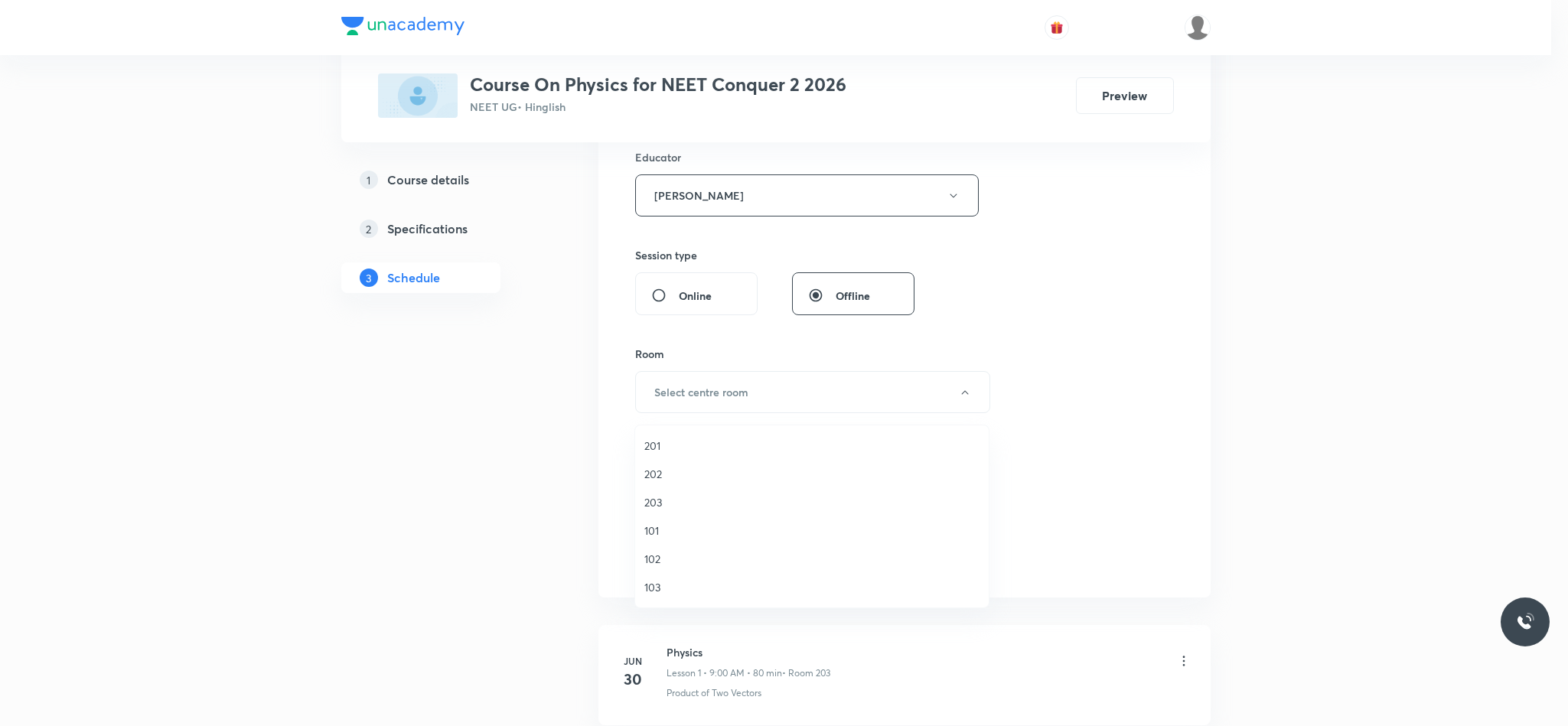
click at [691, 455] on li "201" at bounding box center [812, 445] width 353 height 28
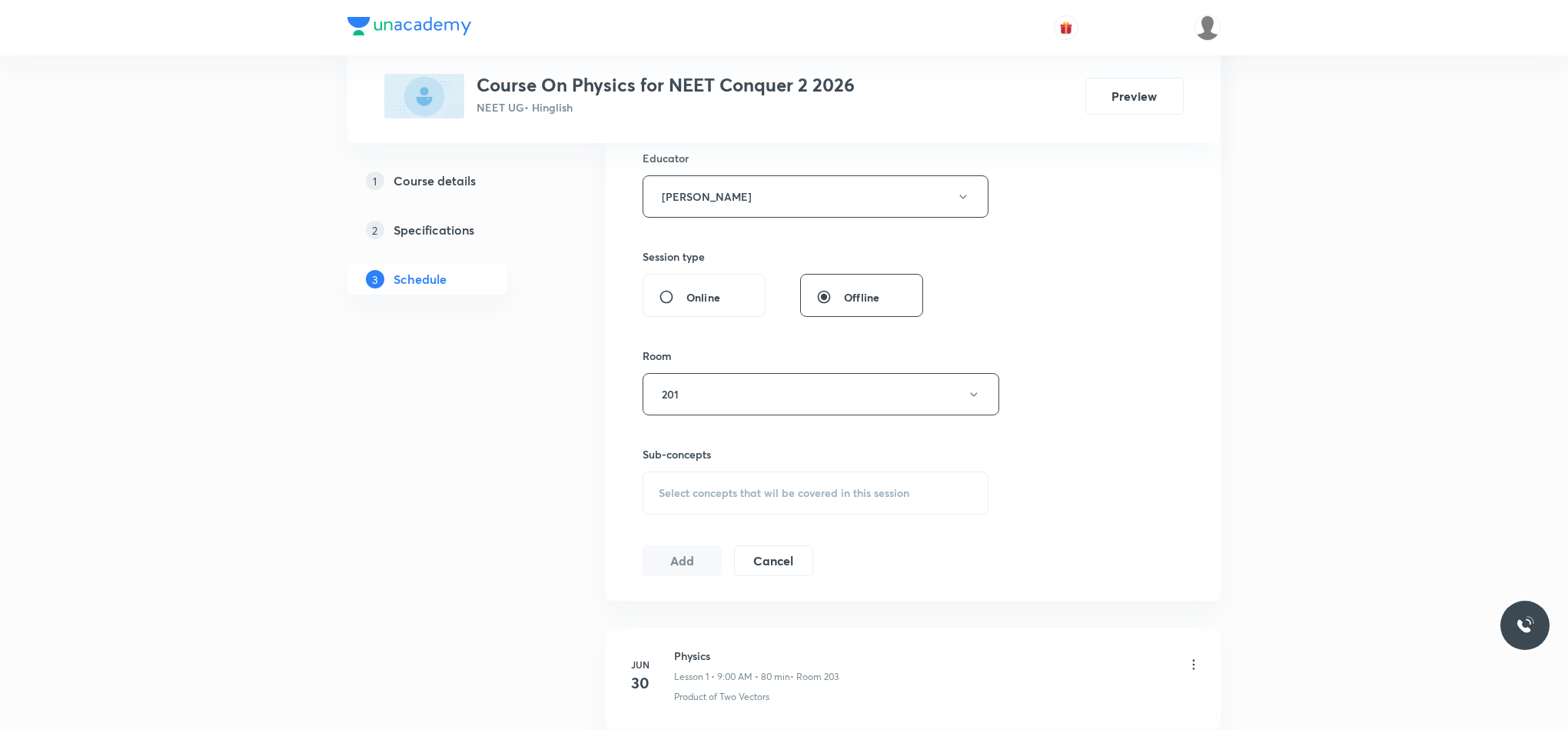
click at [702, 479] on div "Select concepts that wil be covered in this session" at bounding box center [815, 493] width 346 height 43
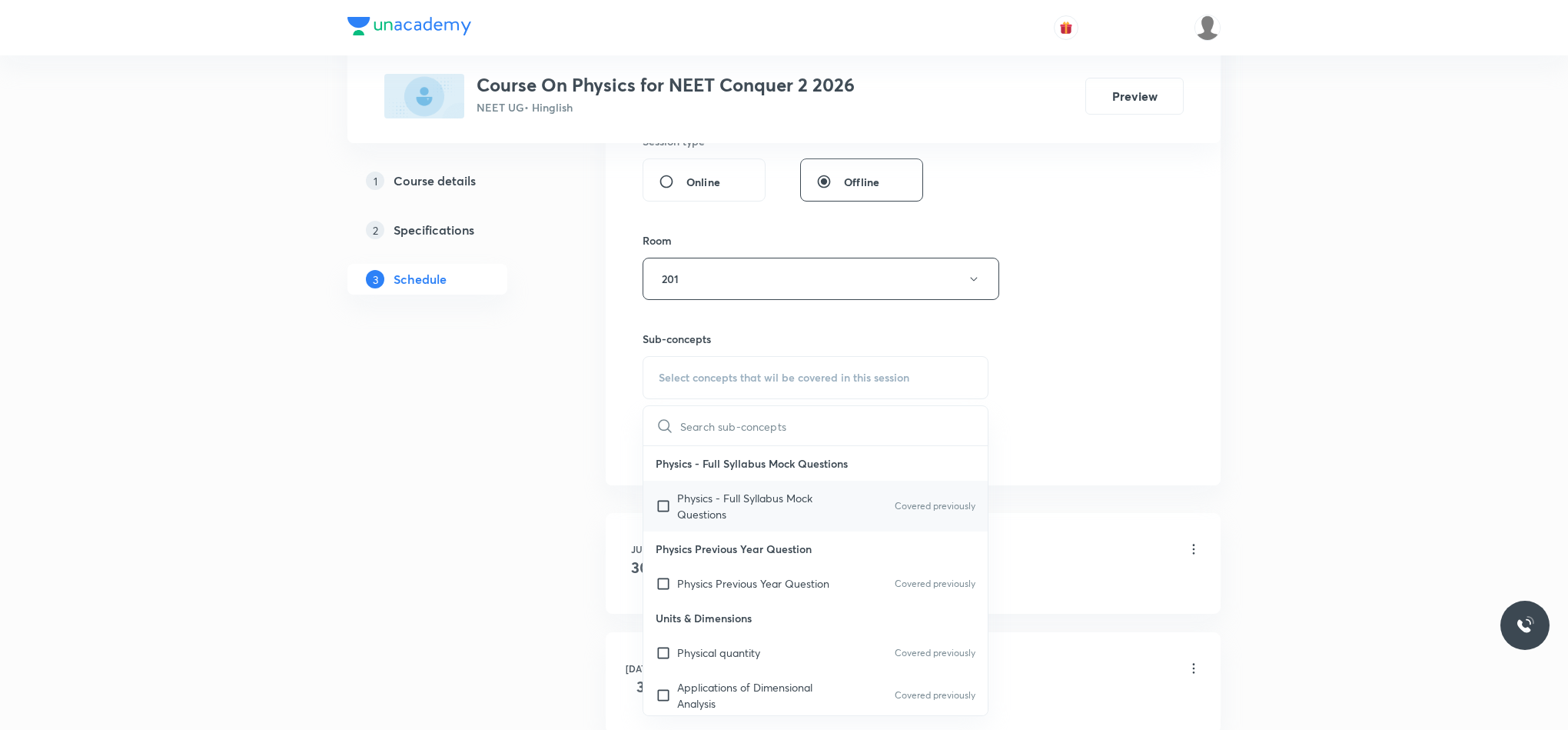
click at [722, 528] on div "Physics - Full Syllabus Mock Questions Covered previously" at bounding box center [815, 505] width 344 height 51
checkbox input "true"
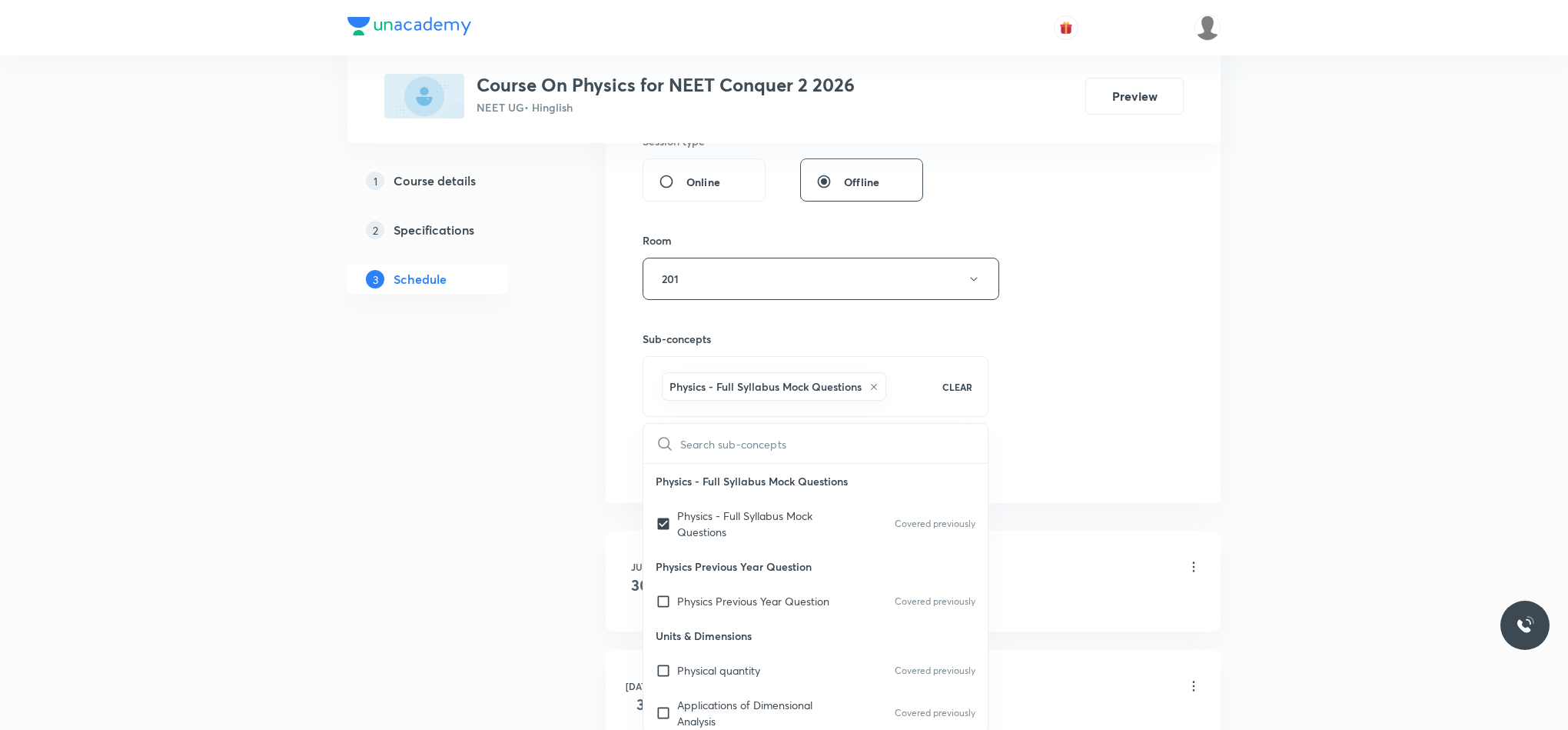
click at [1200, 361] on div "Session 51 Live class Session title 14/99 Thermodynamics ​ Schedule for Sep 2, …" at bounding box center [913, 59] width 615 height 887
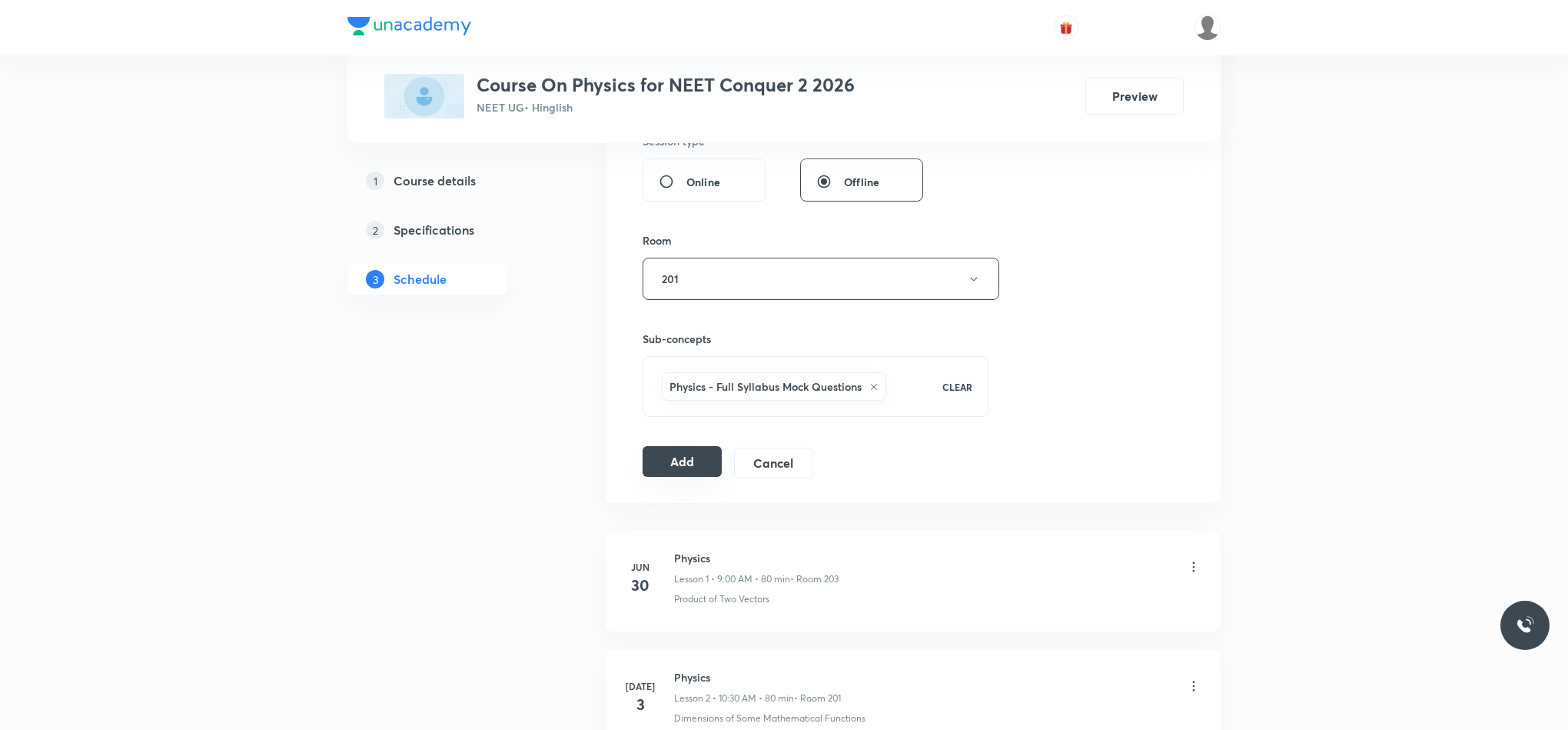
click at [702, 462] on button "Add" at bounding box center [682, 461] width 79 height 31
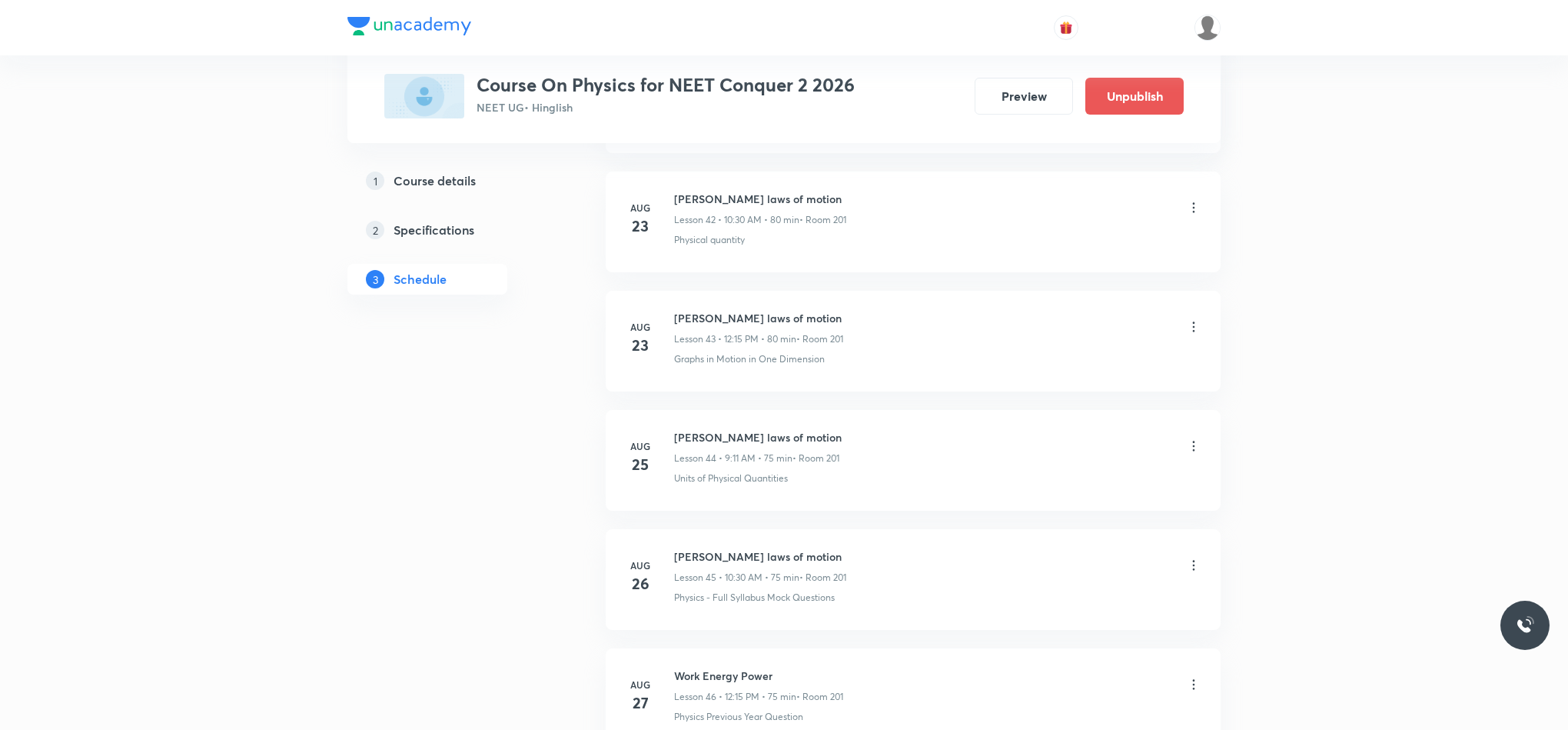
scroll to position [5911, 0]
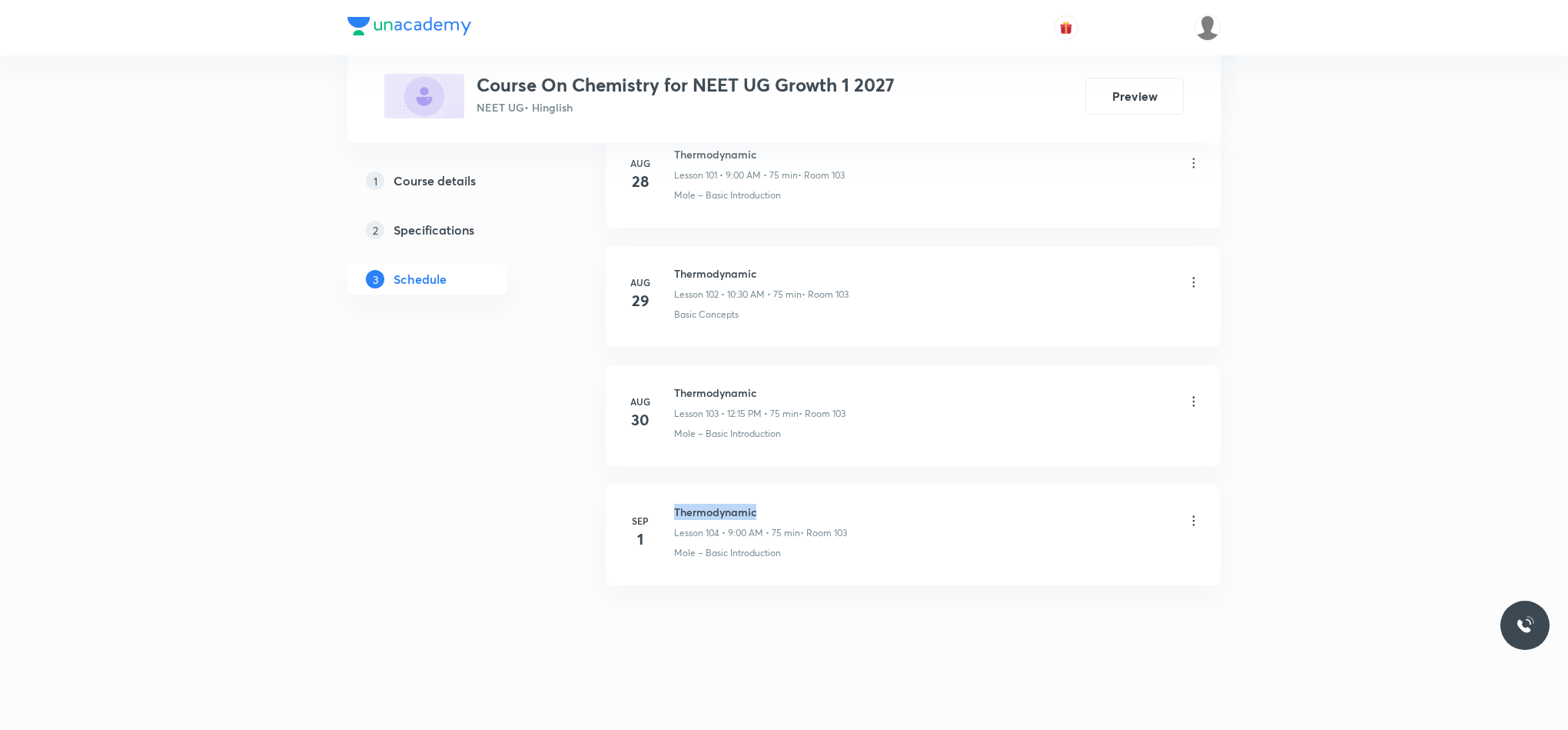
drag, startPoint x: 672, startPoint y: 508, endPoint x: 1002, endPoint y: 466, distance: 332.7
copy h6 "Thermodynamic"
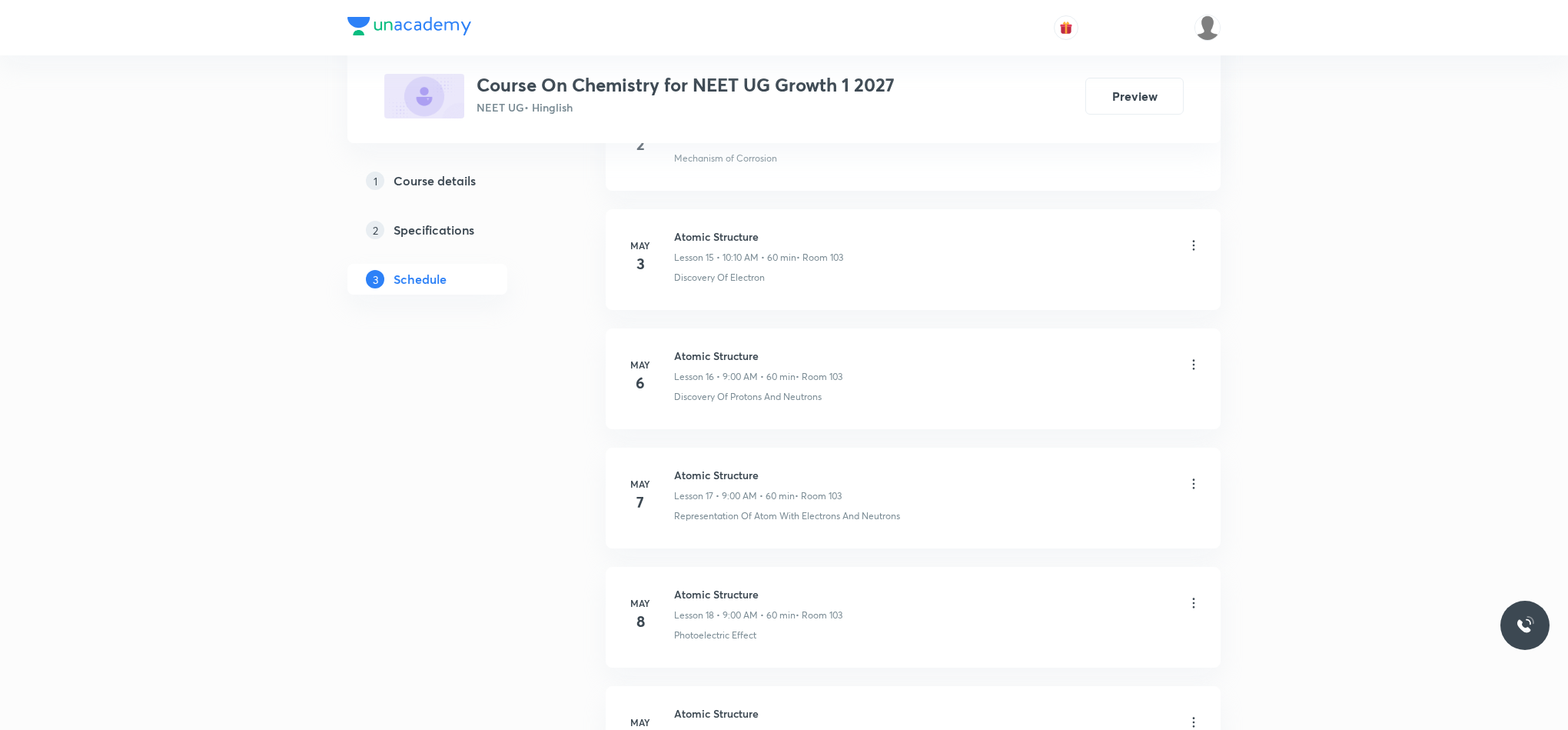
scroll to position [2391, 0]
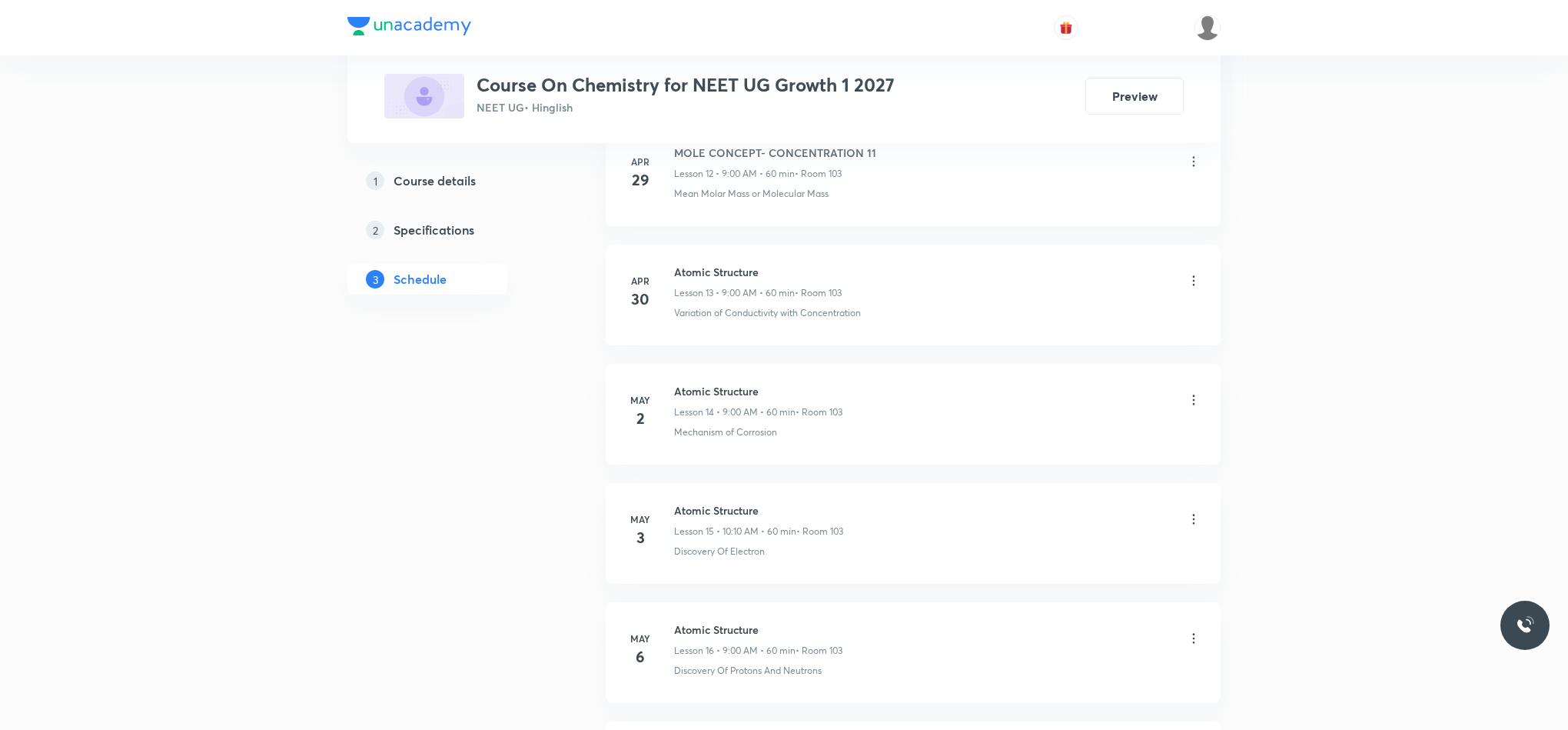
drag, startPoint x: 1574, startPoint y: 5, endPoint x: 847, endPoint y: 275, distance: 775.5
click at [852, 266] on li "Apr 30 Atomic Structure Lesson 13 • 9:00 AM • 60 min • Room 103 Variation of Co…" at bounding box center [913, 295] width 615 height 100
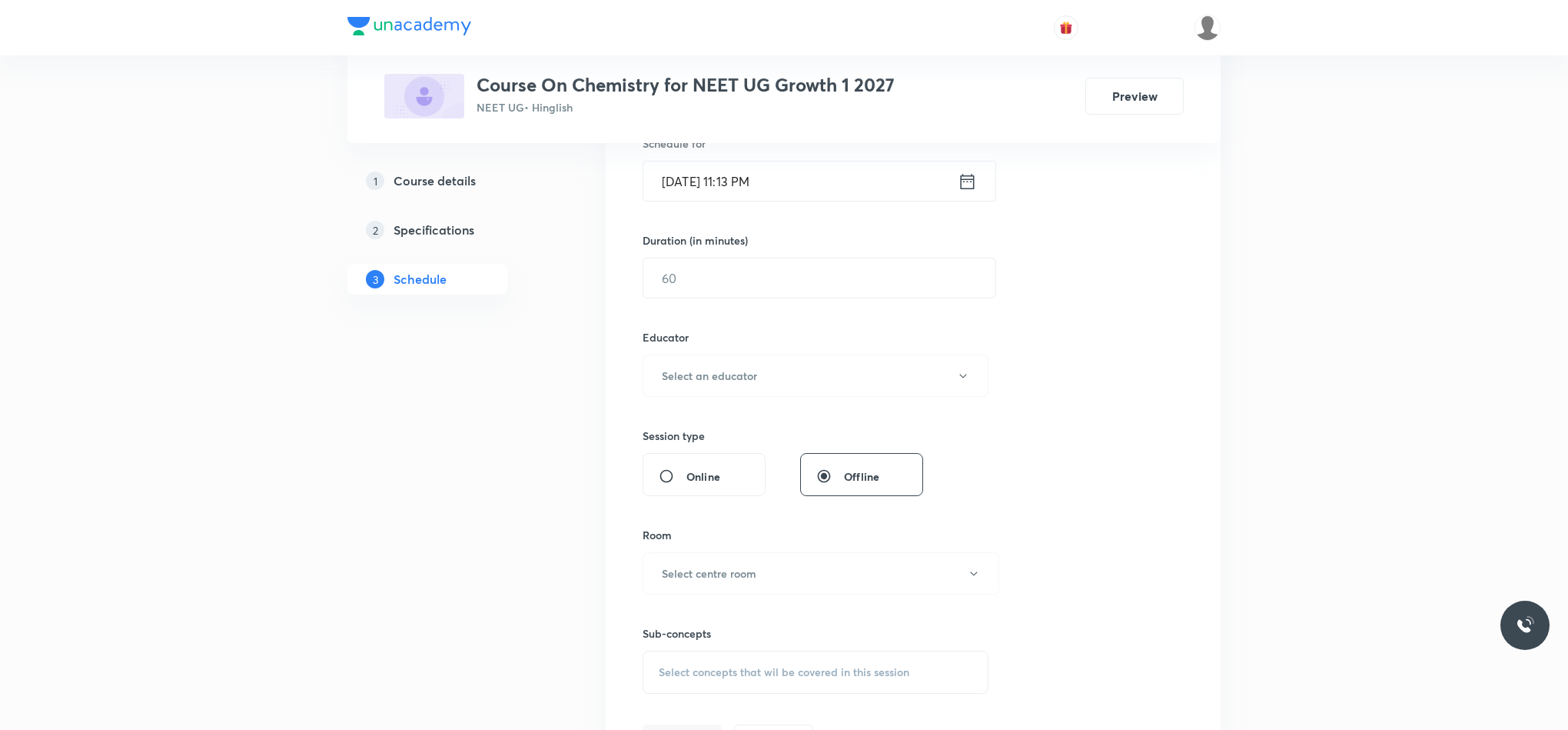
scroll to position [0, 0]
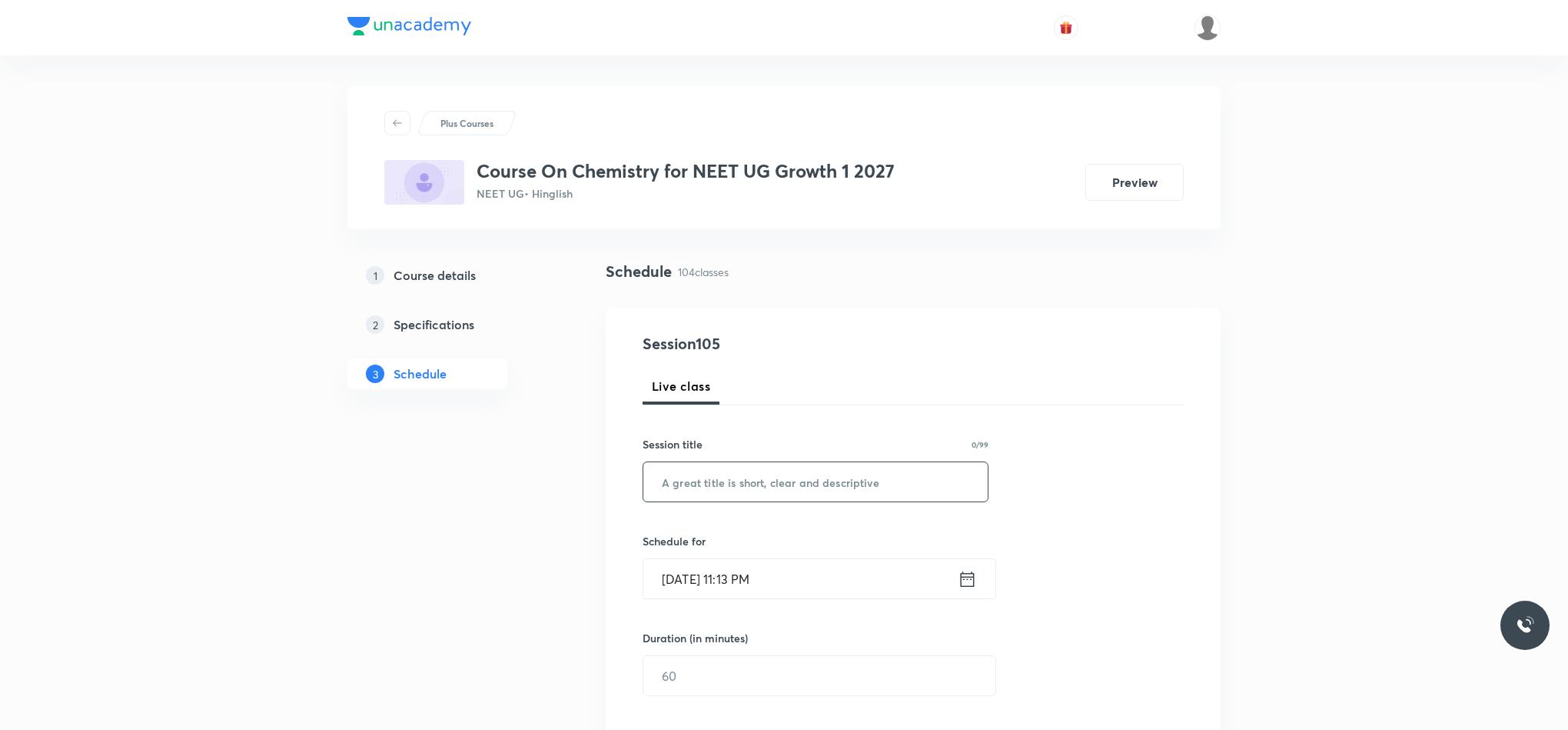
click at [764, 489] on input "text" at bounding box center [815, 481] width 344 height 40
paste input "Thermodynamic"
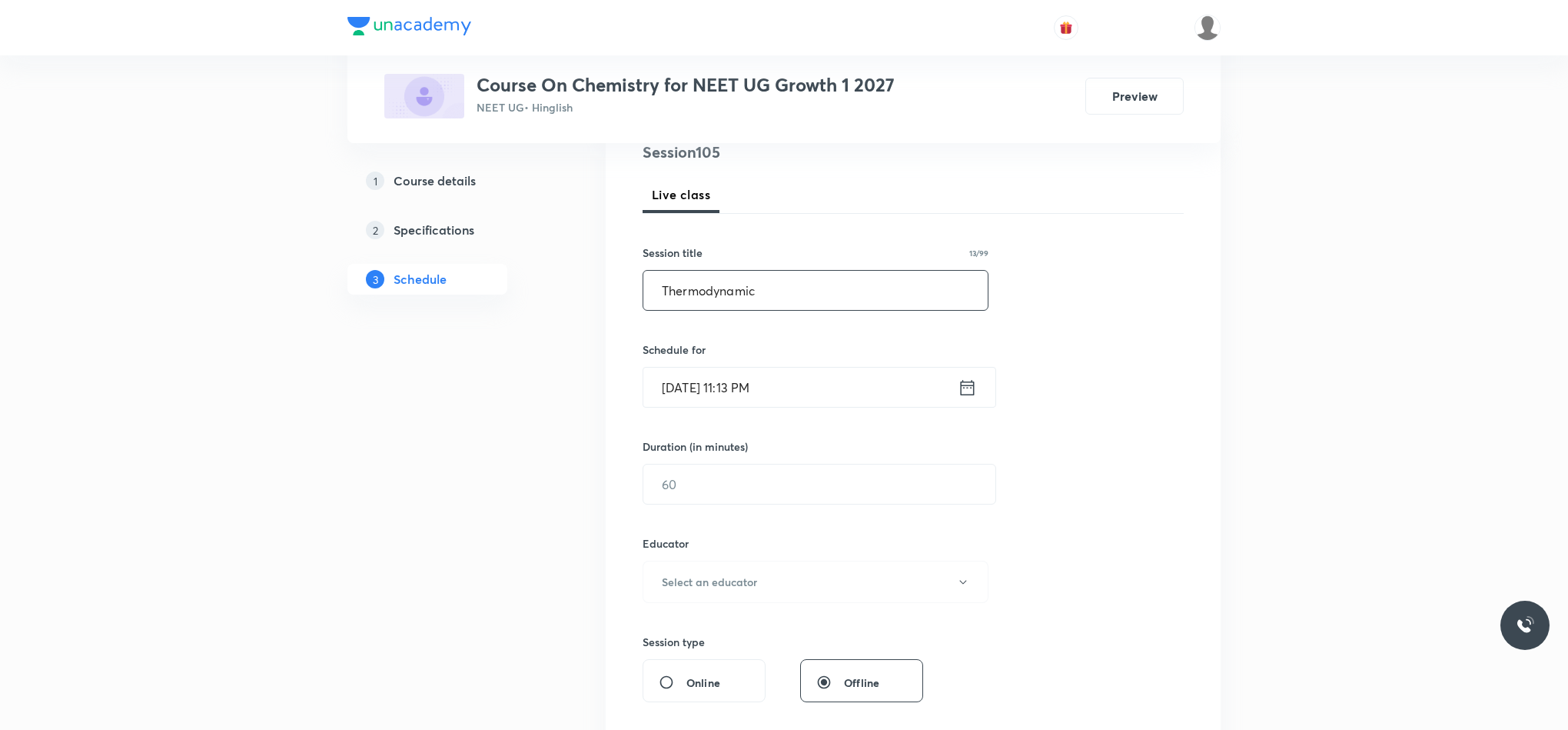
scroll to position [230, 0]
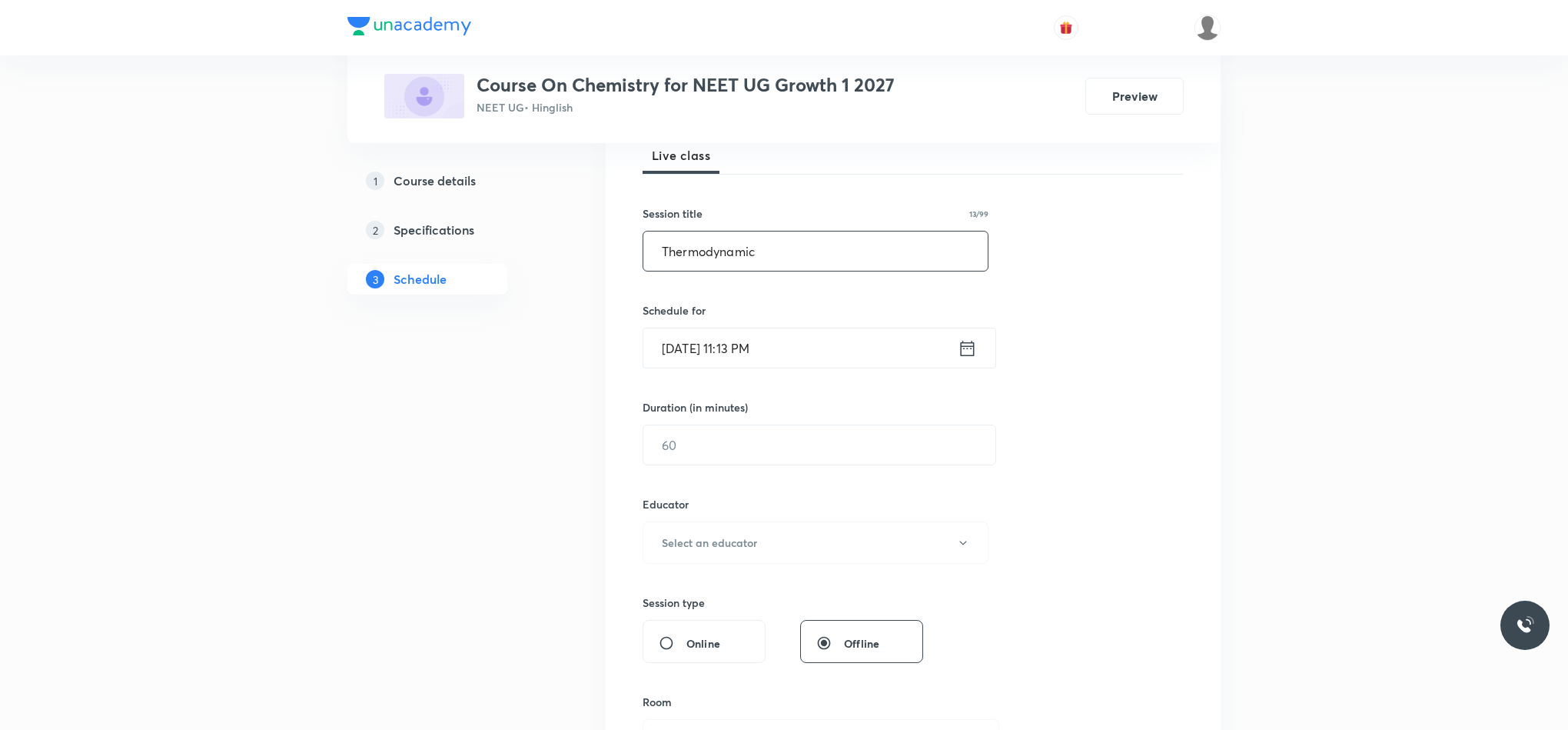
type input "Thermodynamic"
click at [954, 359] on input "Sep 1, 2025, 11:13 PM" at bounding box center [800, 347] width 314 height 40
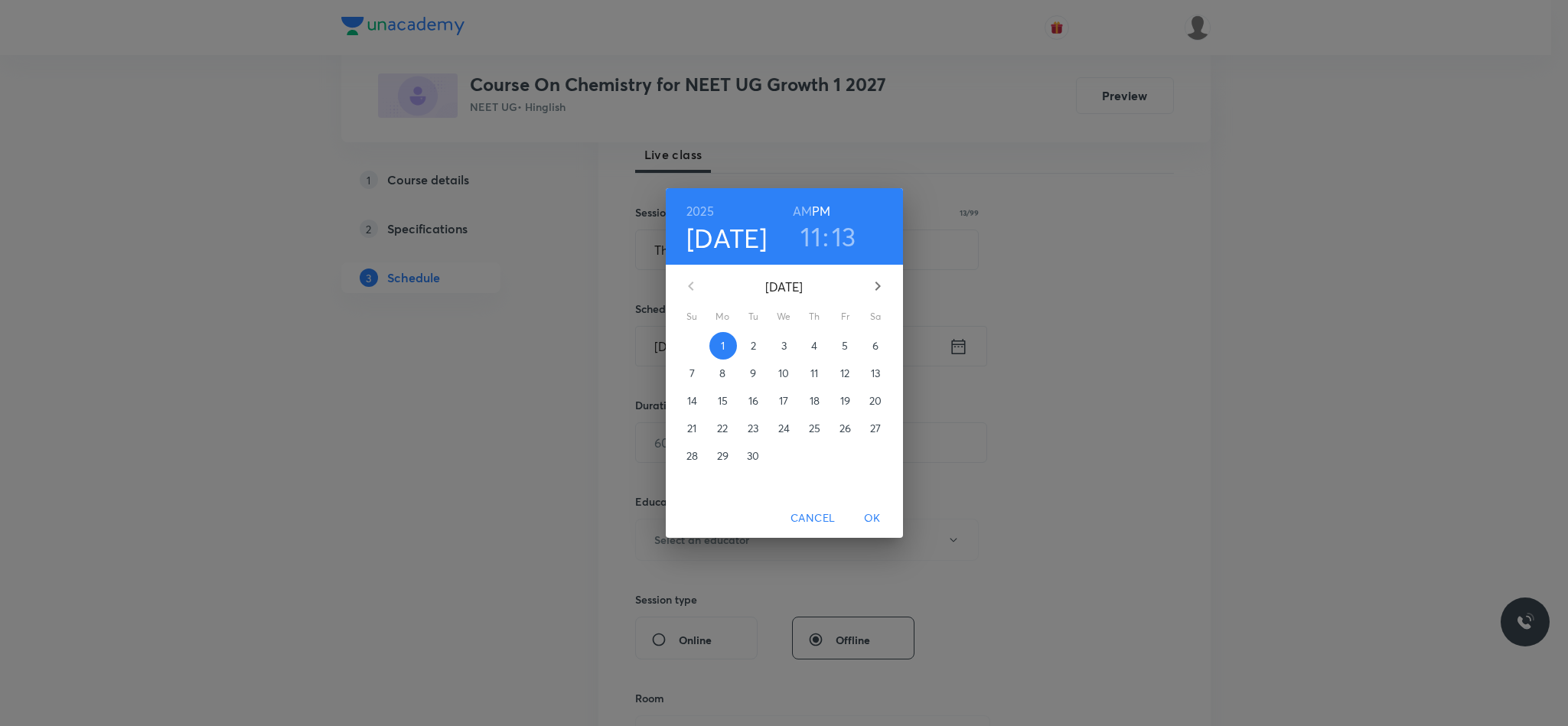
click at [748, 345] on span "2" at bounding box center [753, 345] width 28 height 15
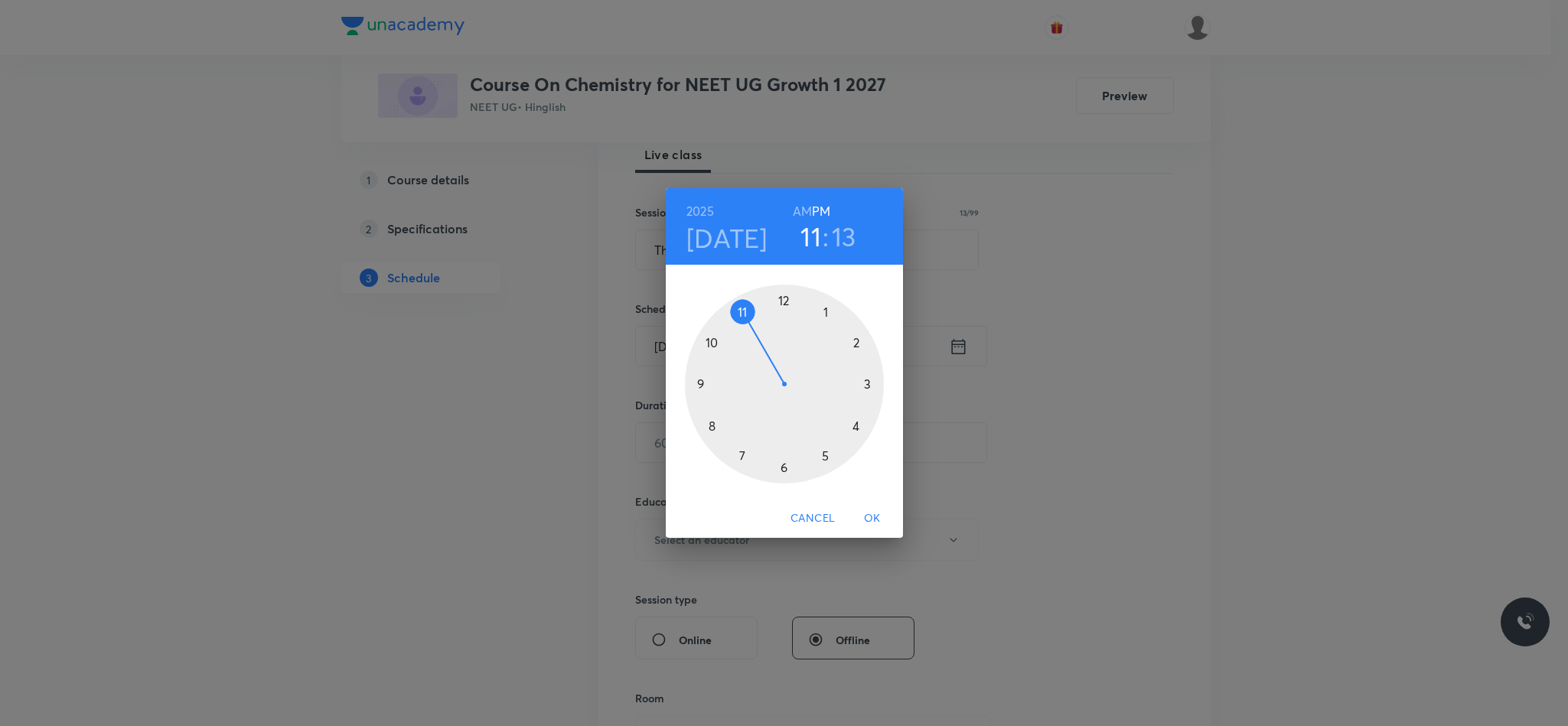
click at [714, 340] on div at bounding box center [784, 384] width 199 height 199
click at [787, 464] on div at bounding box center [784, 384] width 199 height 199
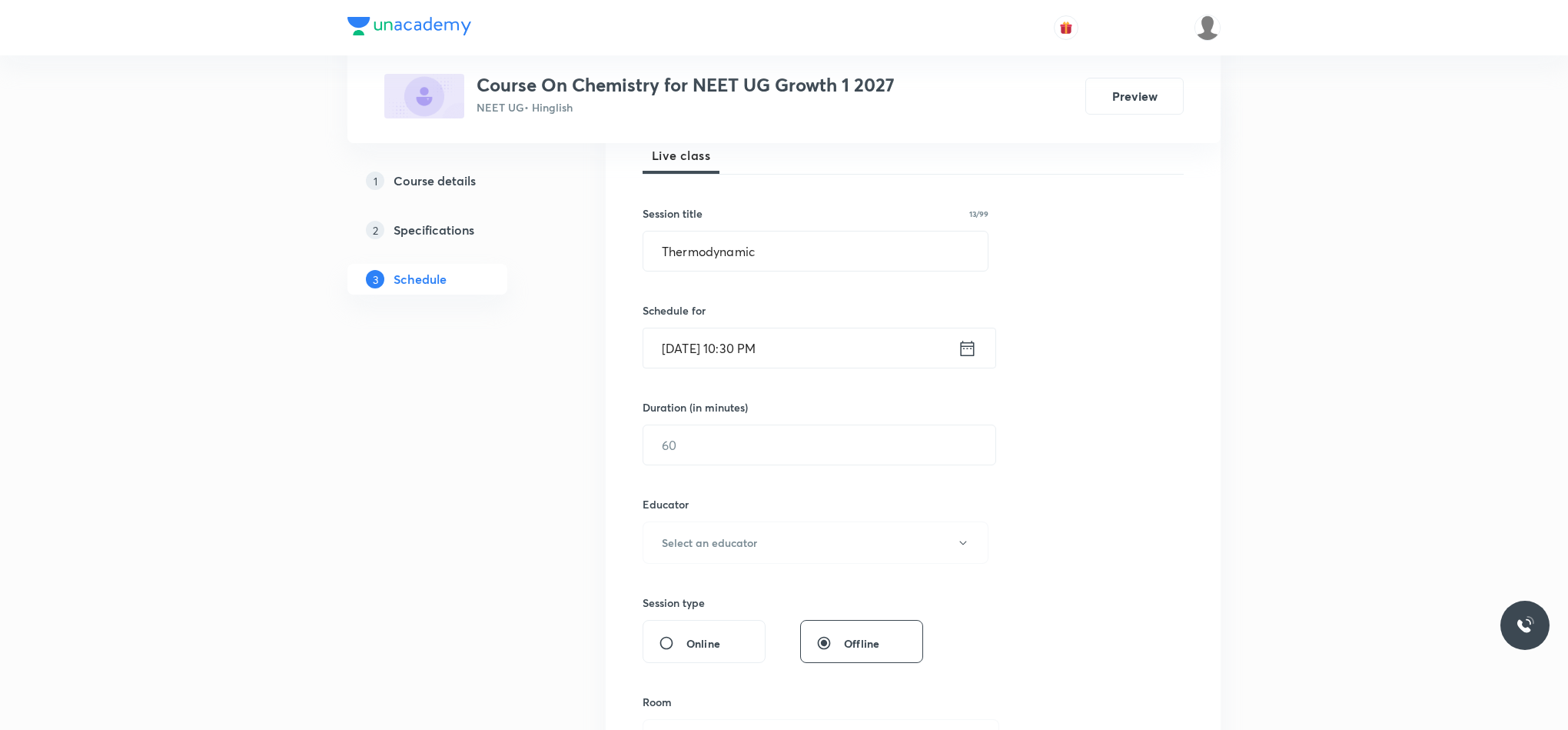
click at [973, 348] on icon at bounding box center [968, 347] width 14 height 15
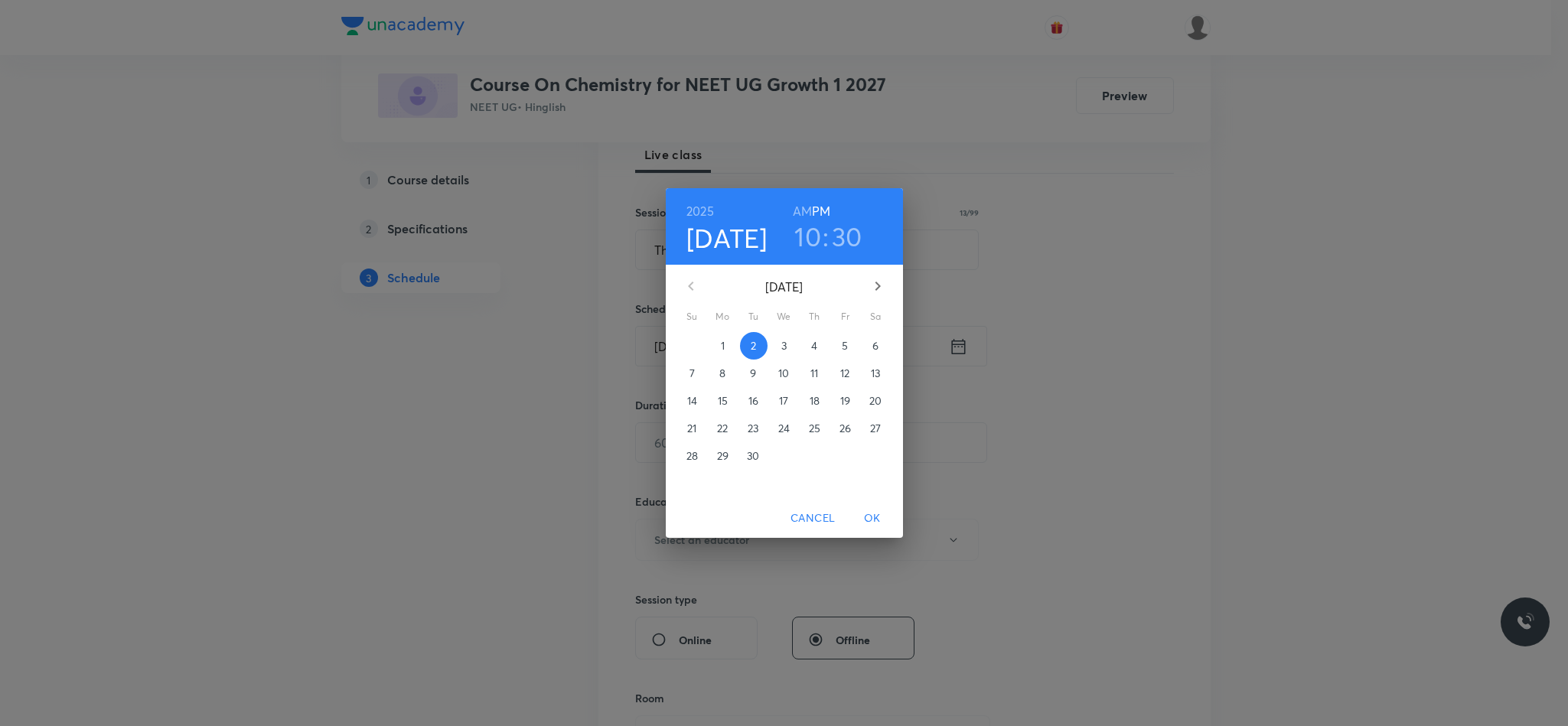
click at [801, 214] on h6 "AM" at bounding box center [802, 211] width 19 height 21
click at [880, 519] on span "OK" at bounding box center [872, 518] width 36 height 19
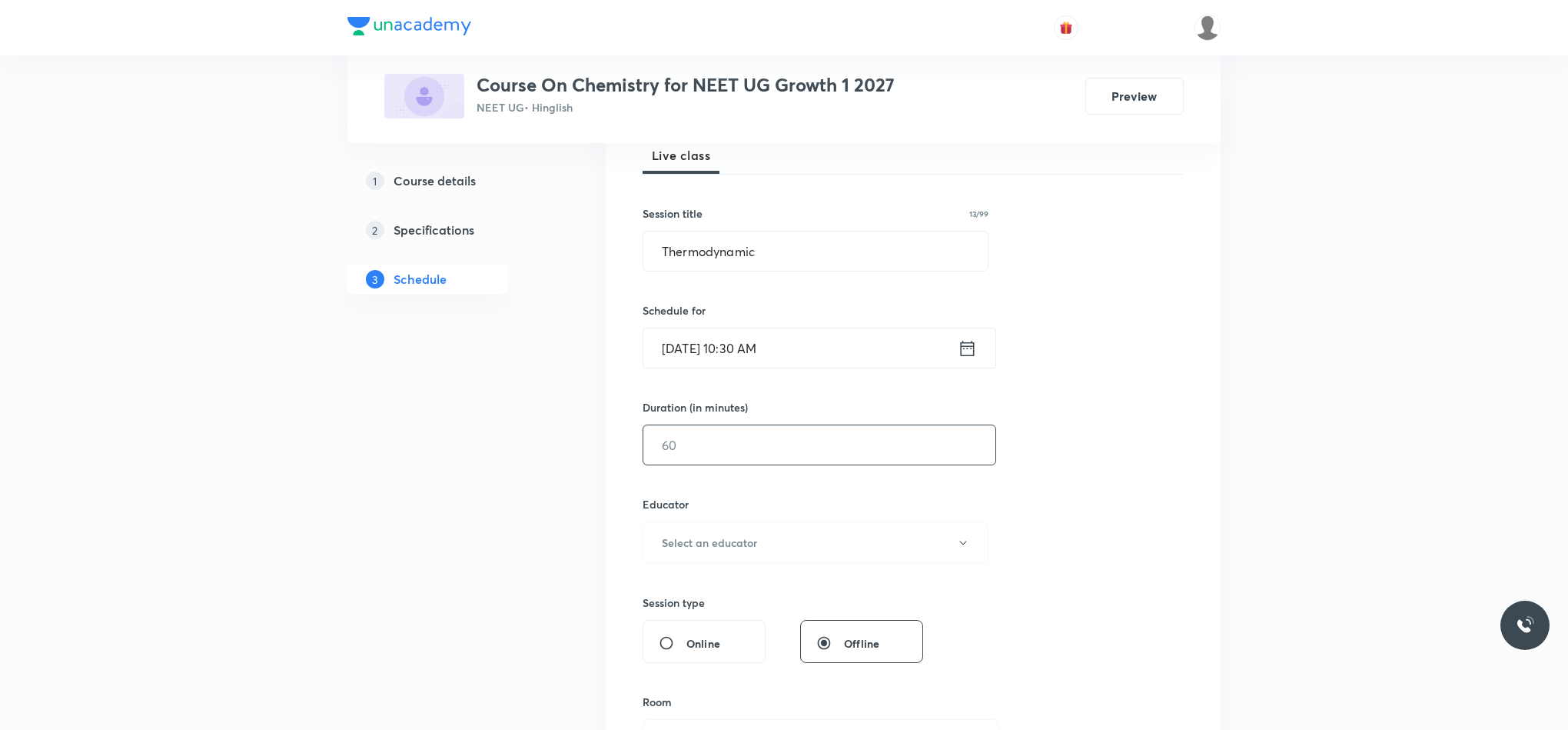
click at [791, 453] on input "text" at bounding box center [819, 445] width 352 height 40
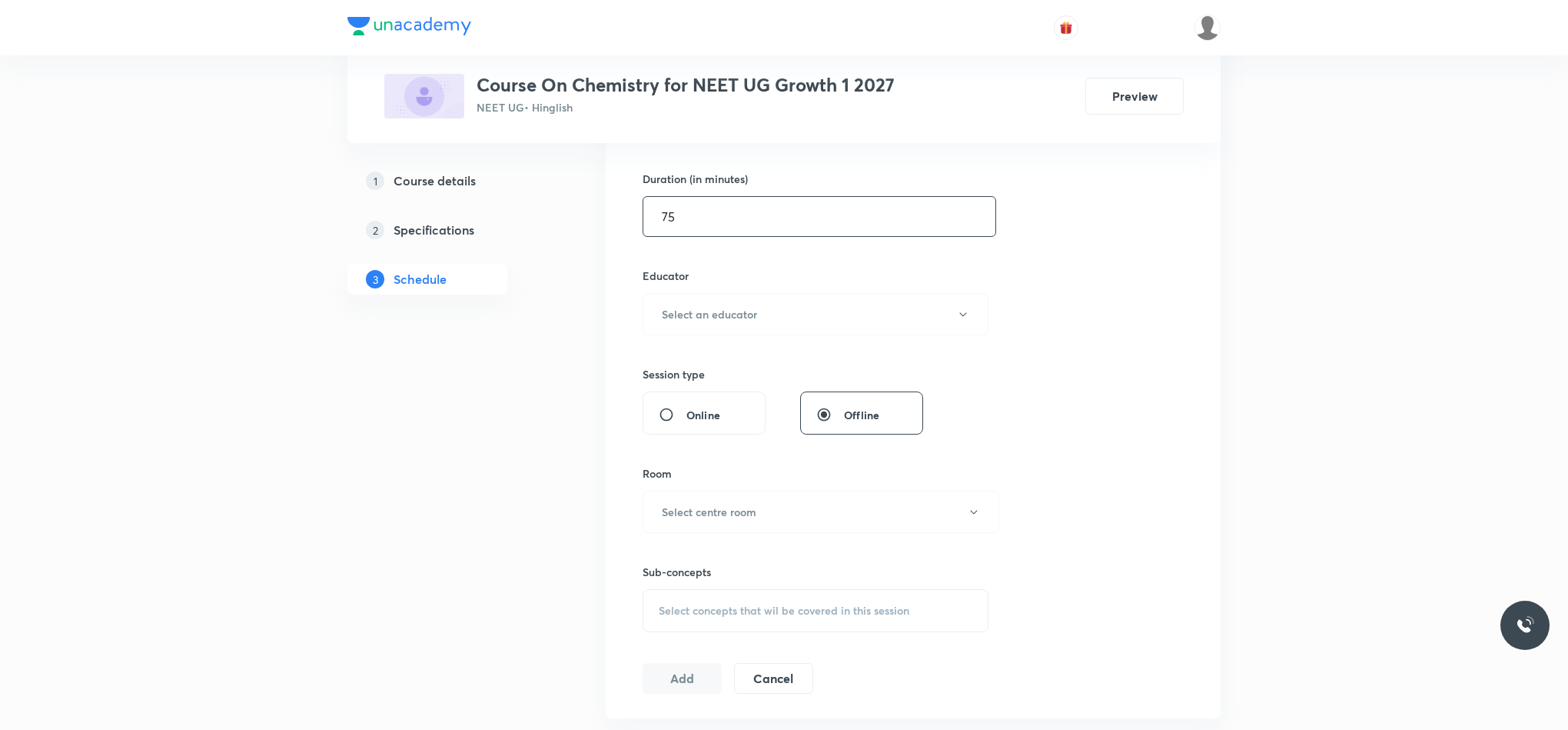
scroll to position [461, 0]
type input "75"
click at [749, 320] on h6 "Select an educator" at bounding box center [709, 311] width 95 height 16
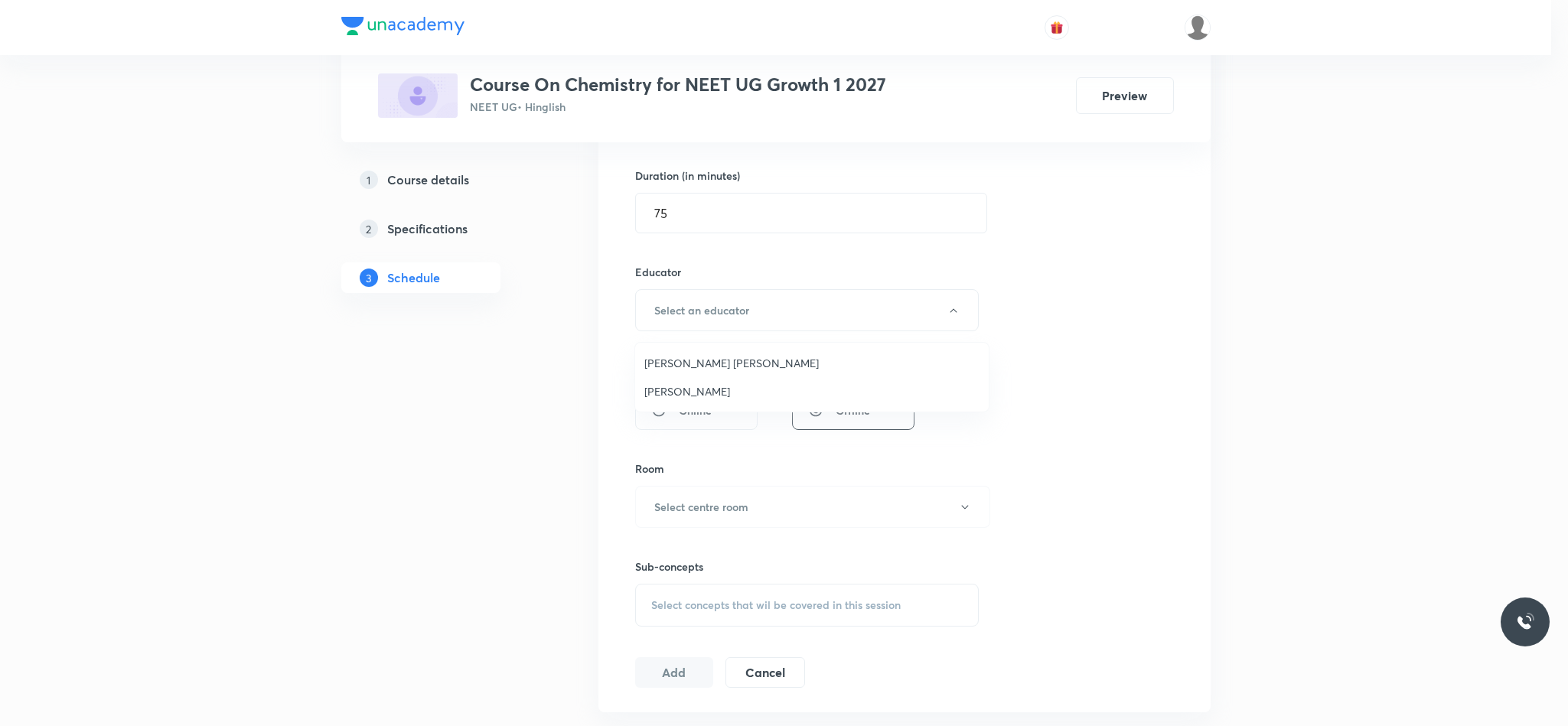
click at [744, 384] on span "Ishtiyaque Ahmad" at bounding box center [811, 390] width 335 height 16
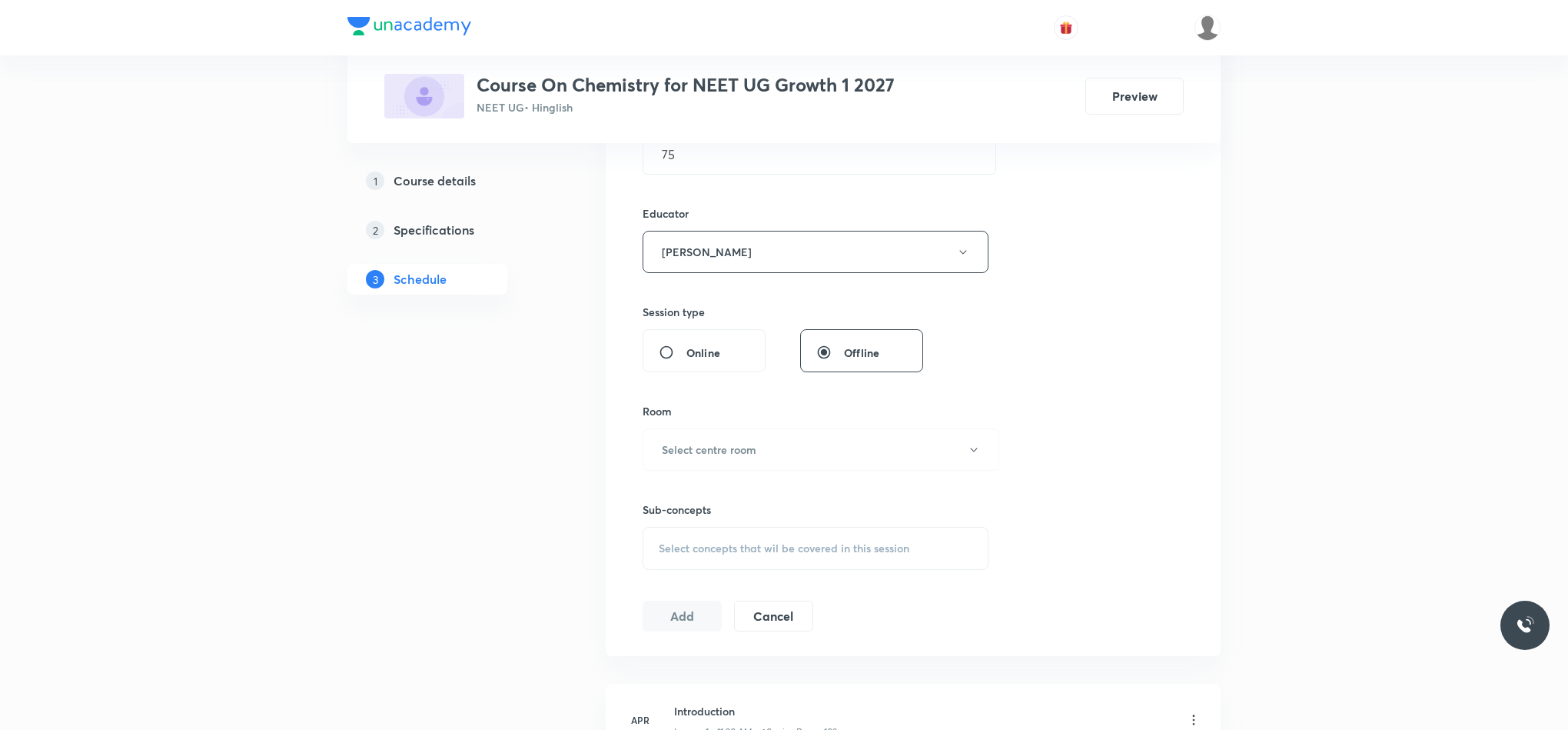
scroll to position [577, 0]
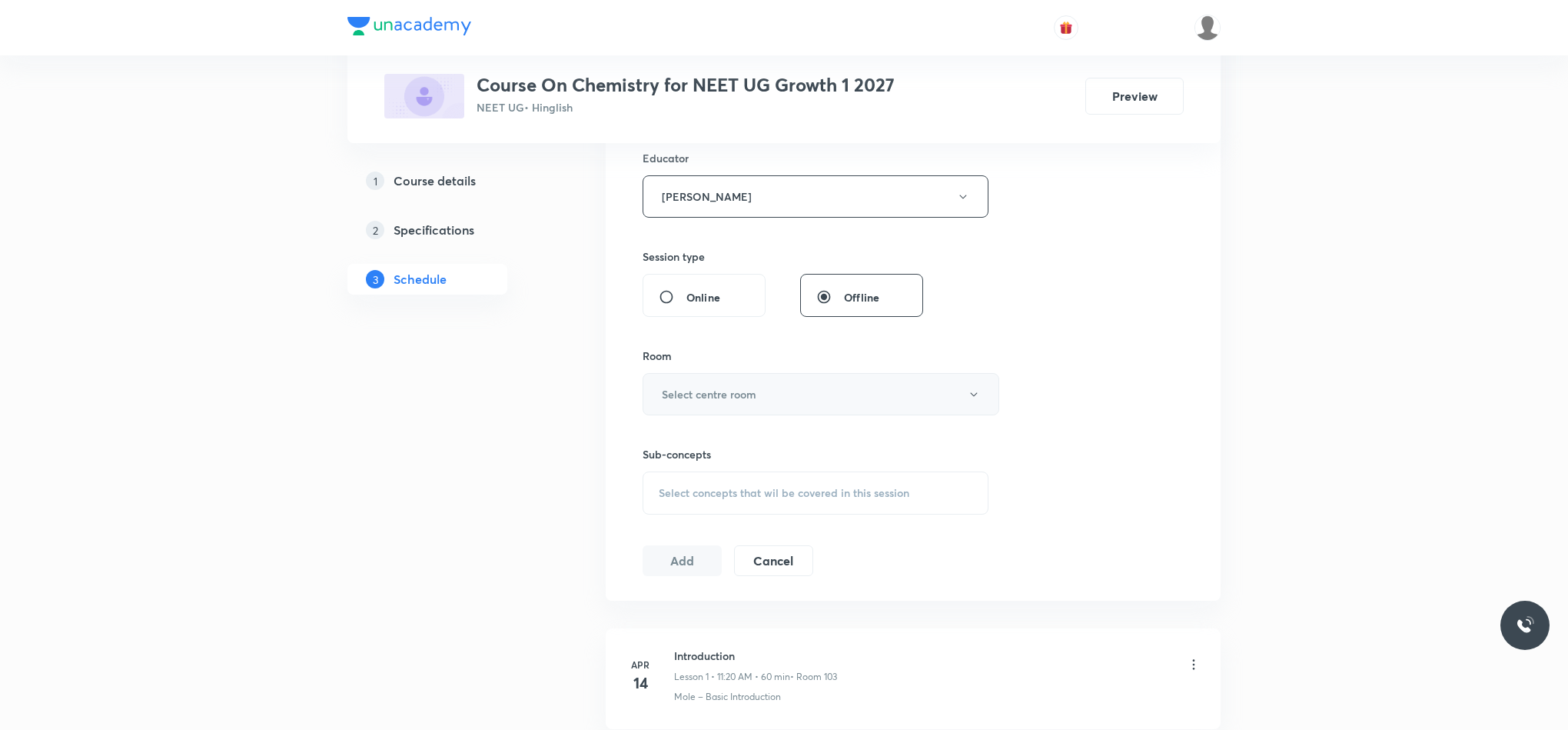
click at [747, 391] on h6 "Select centre room" at bounding box center [709, 393] width 95 height 16
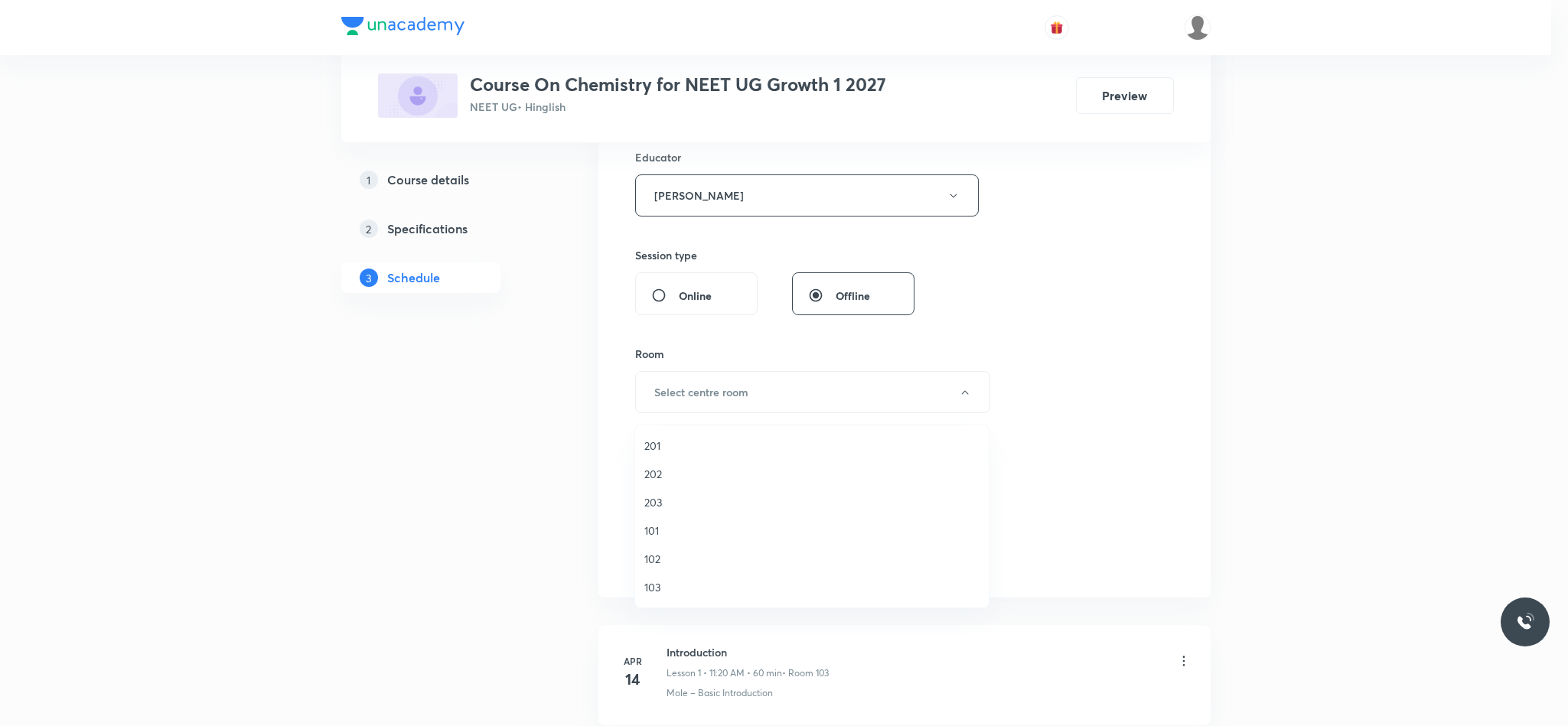
click at [668, 590] on span "103" at bounding box center [811, 586] width 335 height 16
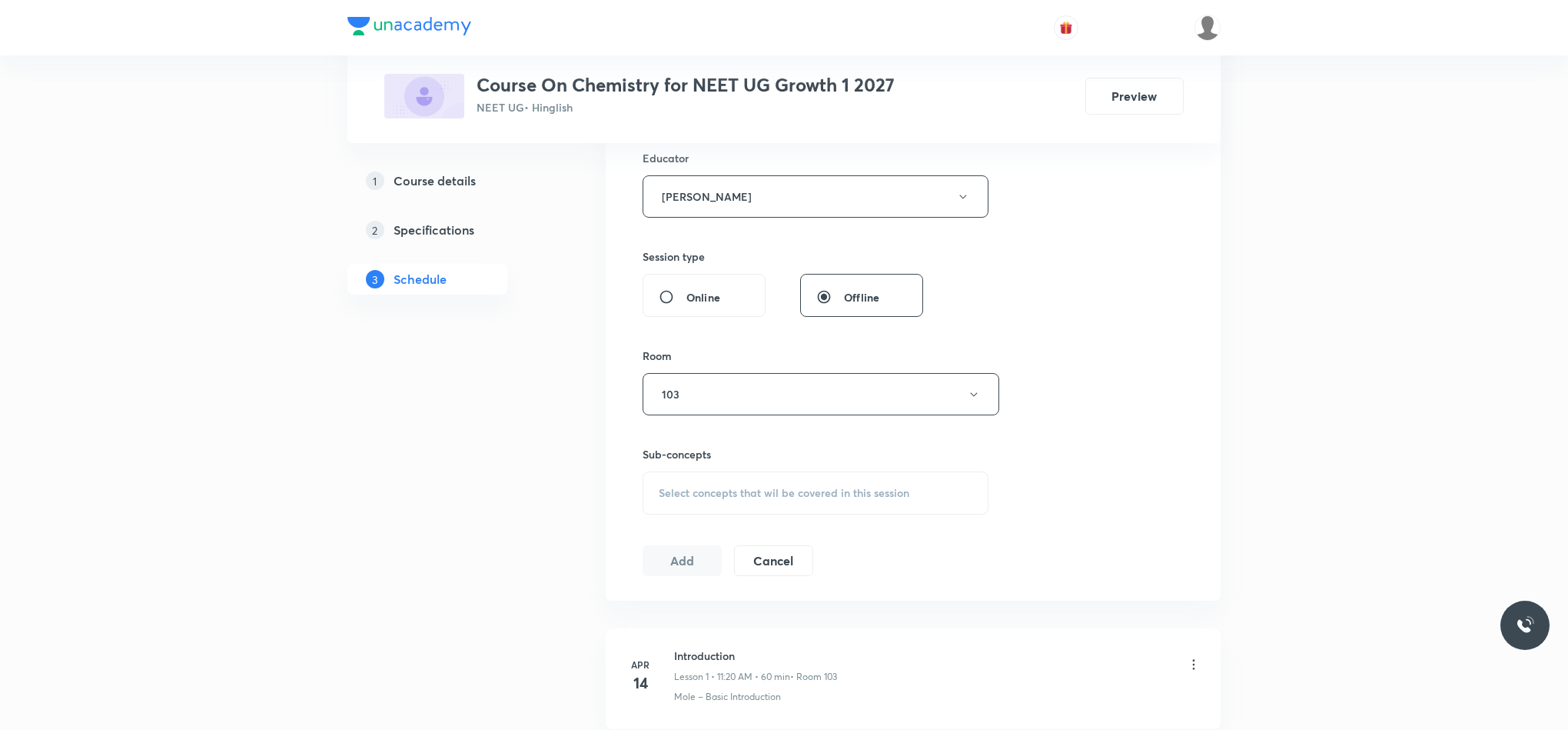
click at [707, 485] on div "Select concepts that wil be covered in this session" at bounding box center [815, 493] width 346 height 43
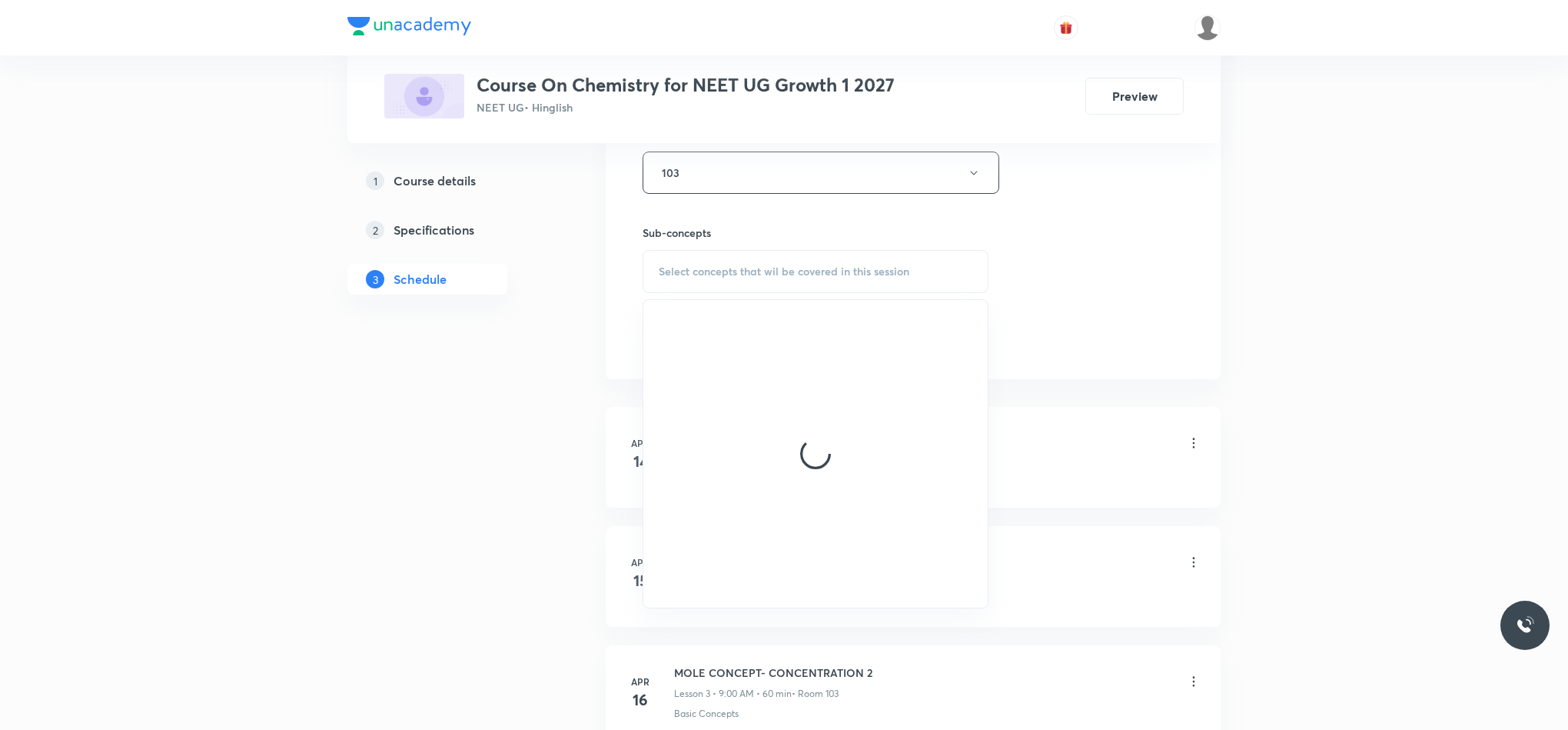
scroll to position [807, 0]
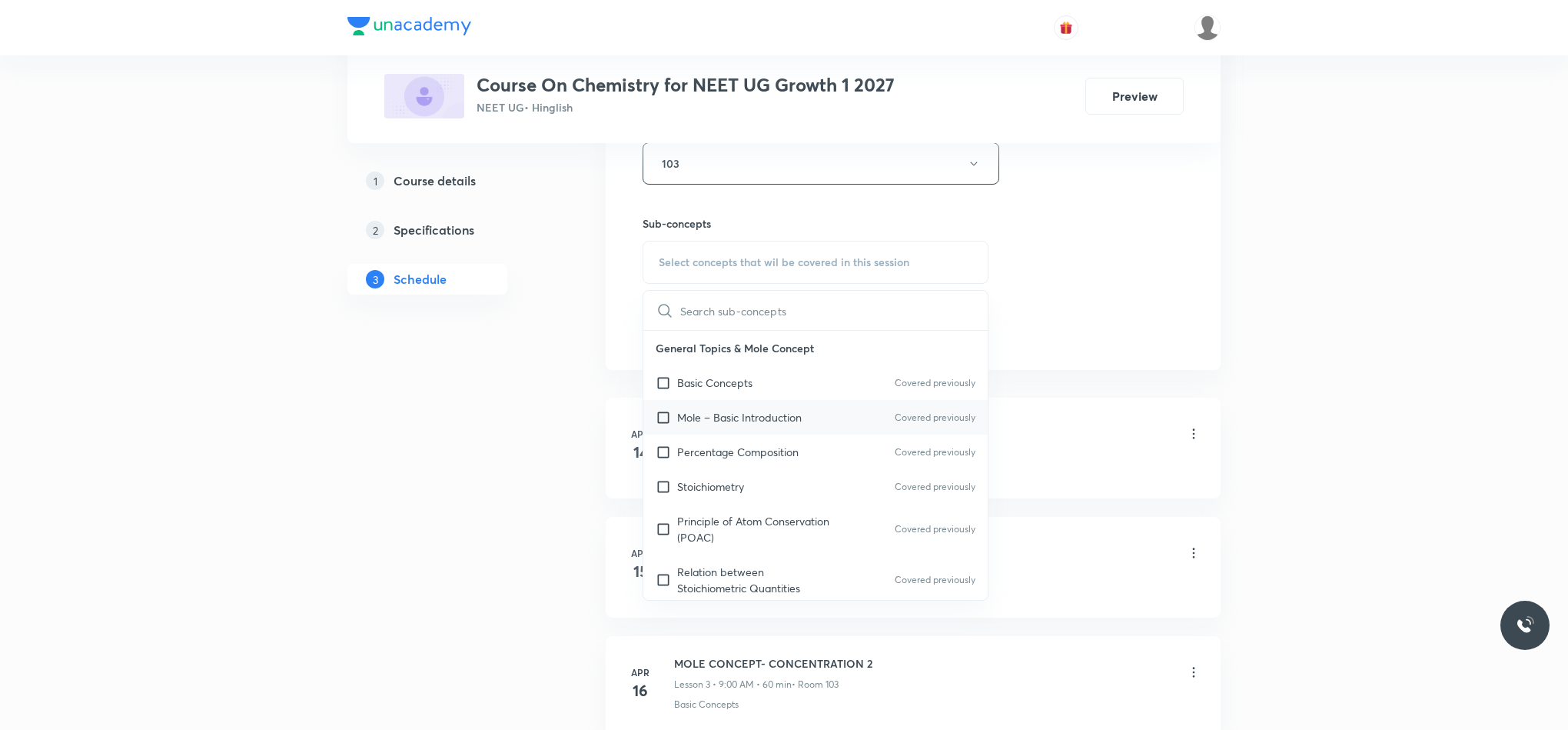
click at [768, 420] on p "Mole – Basic Introduction" at bounding box center [739, 417] width 124 height 16
checkbox input "true"
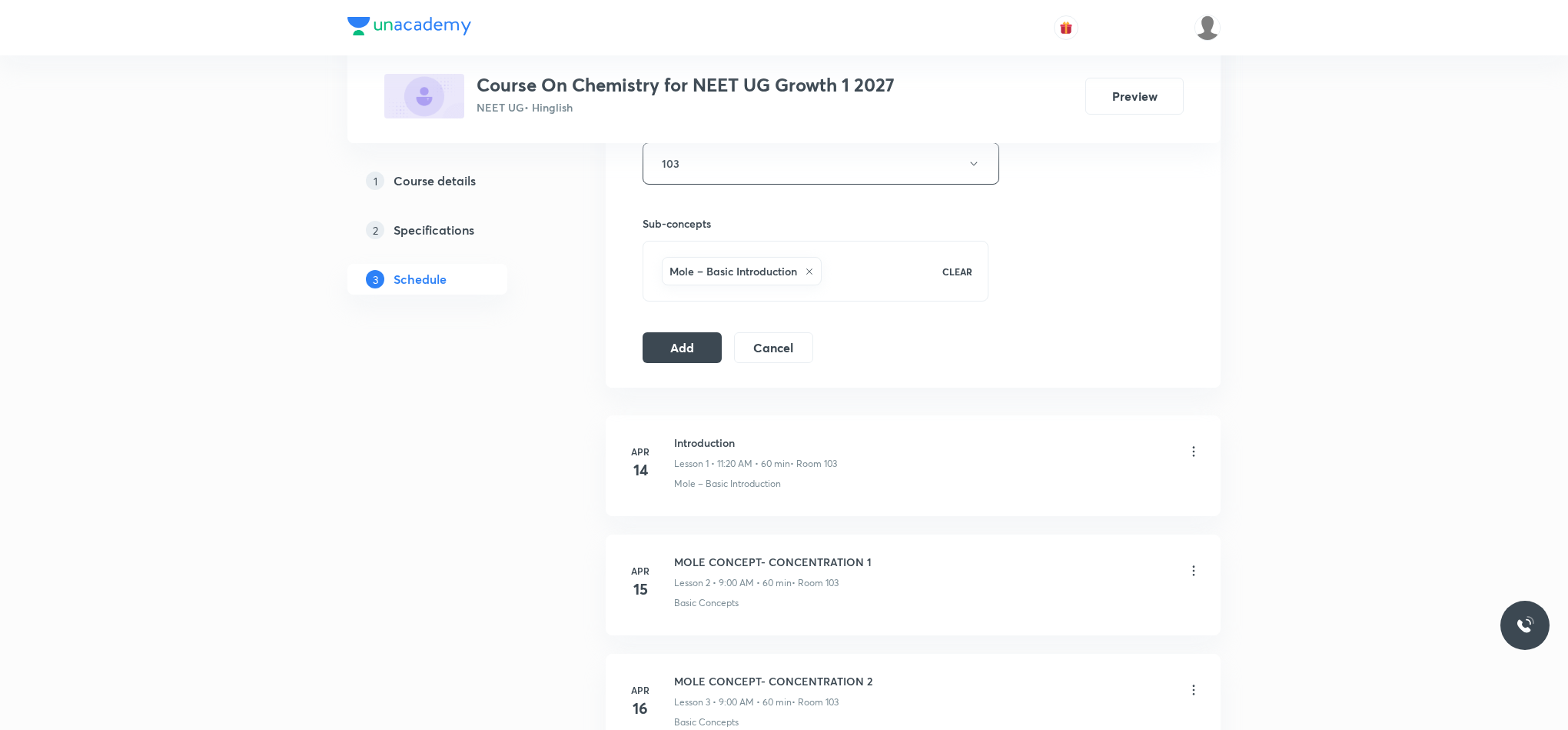
click at [649, 354] on button "Add" at bounding box center [682, 346] width 79 height 31
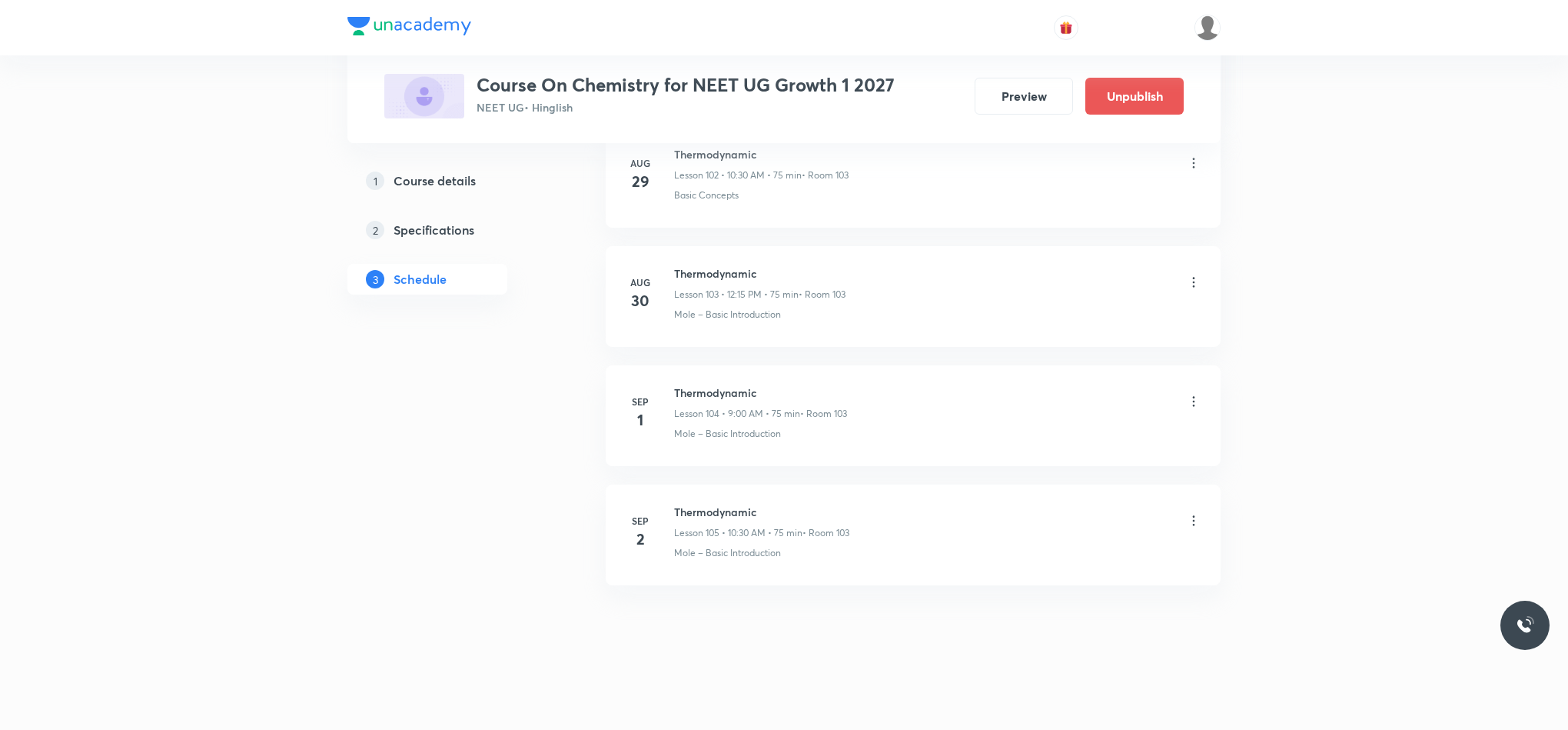
scroll to position [12386, 0]
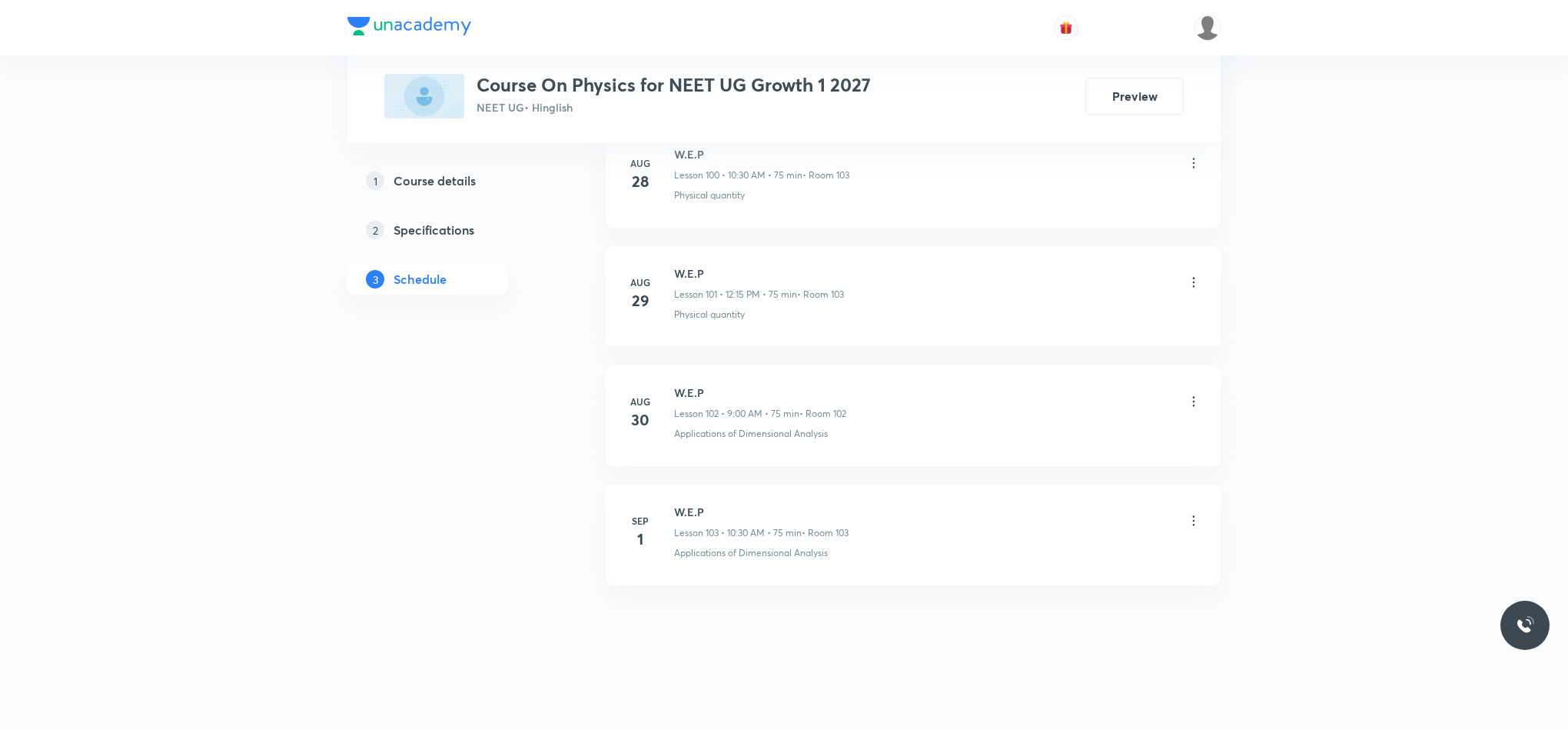
scroll to position [12956, 0]
drag, startPoint x: 673, startPoint y: 512, endPoint x: 838, endPoint y: 506, distance: 165.1
click at [838, 506] on h6 "W.E.P" at bounding box center [761, 511] width 175 height 16
copy h6 "W.E.P"
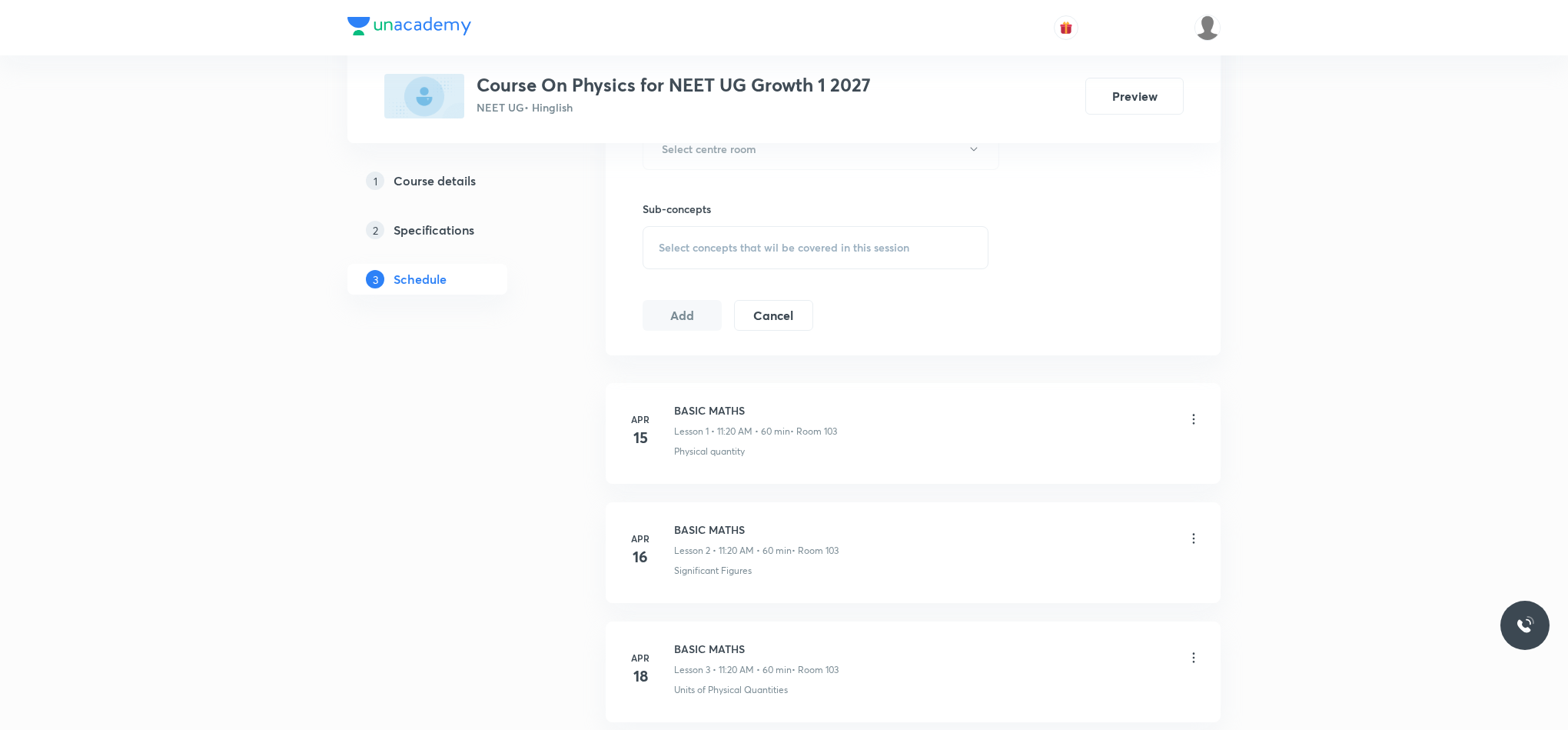
scroll to position [0, 0]
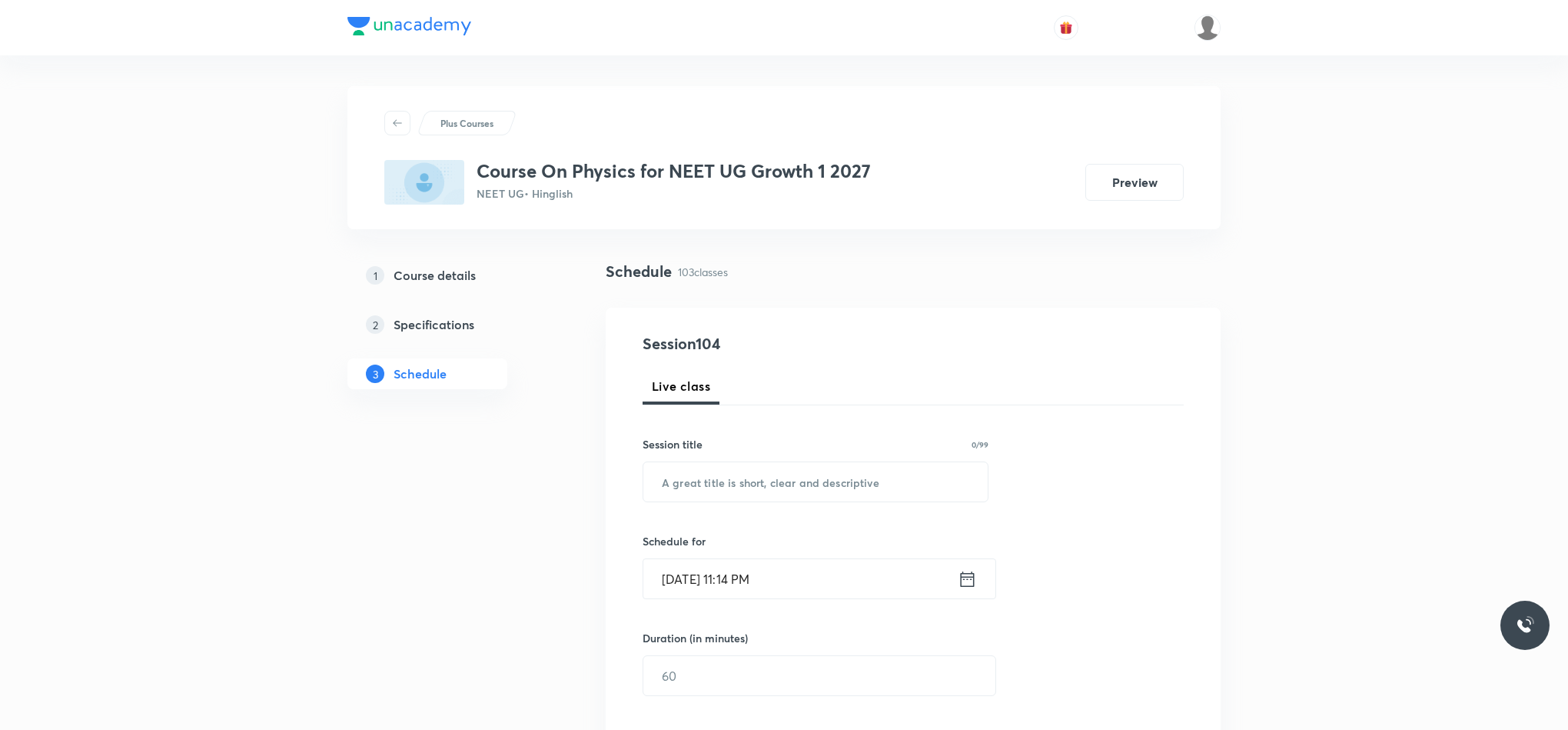
click at [696, 457] on div "Session title 0/99 ​" at bounding box center [815, 469] width 346 height 67
click at [699, 473] on input "text" at bounding box center [815, 481] width 344 height 40
paste input "W.E.P"
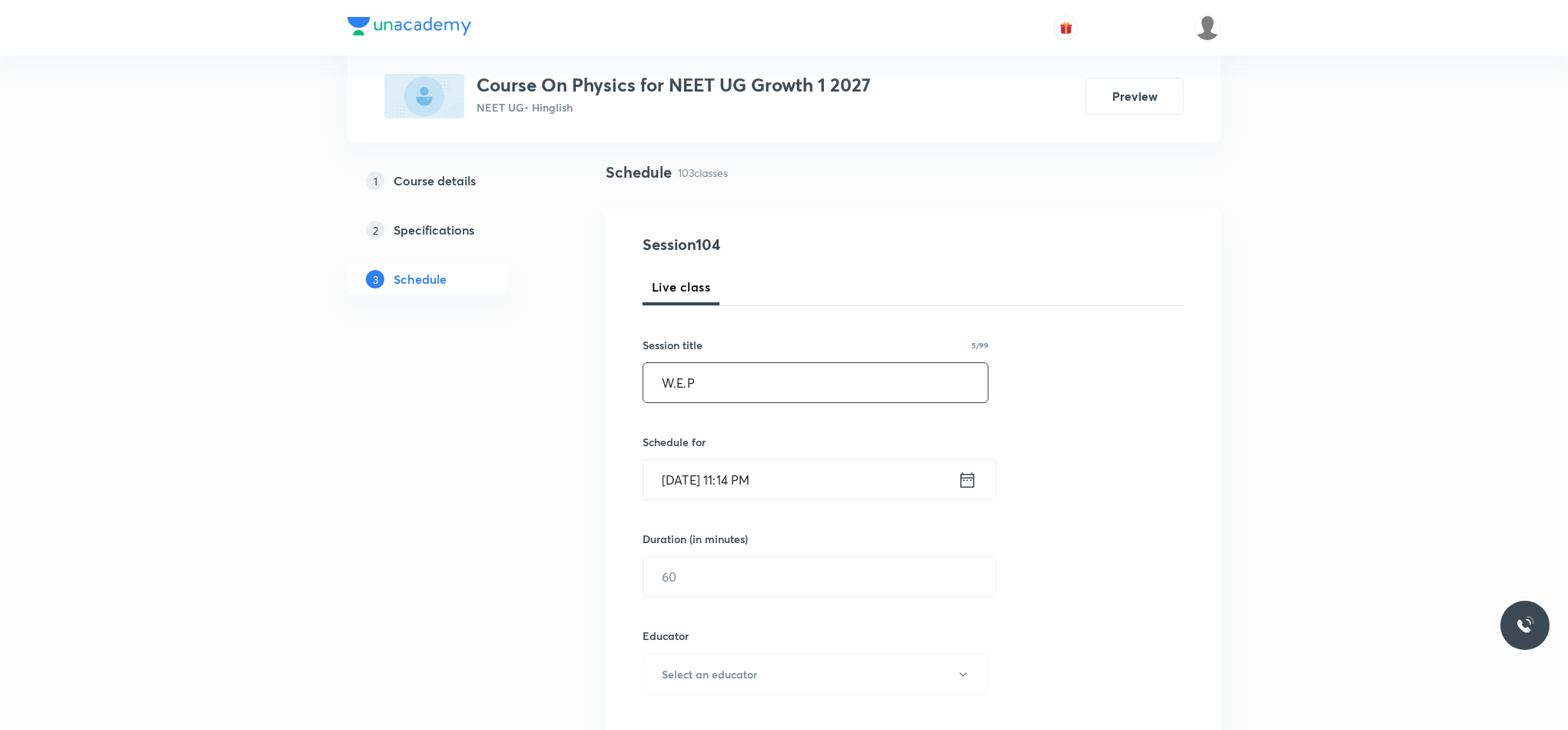
scroll to position [230, 0]
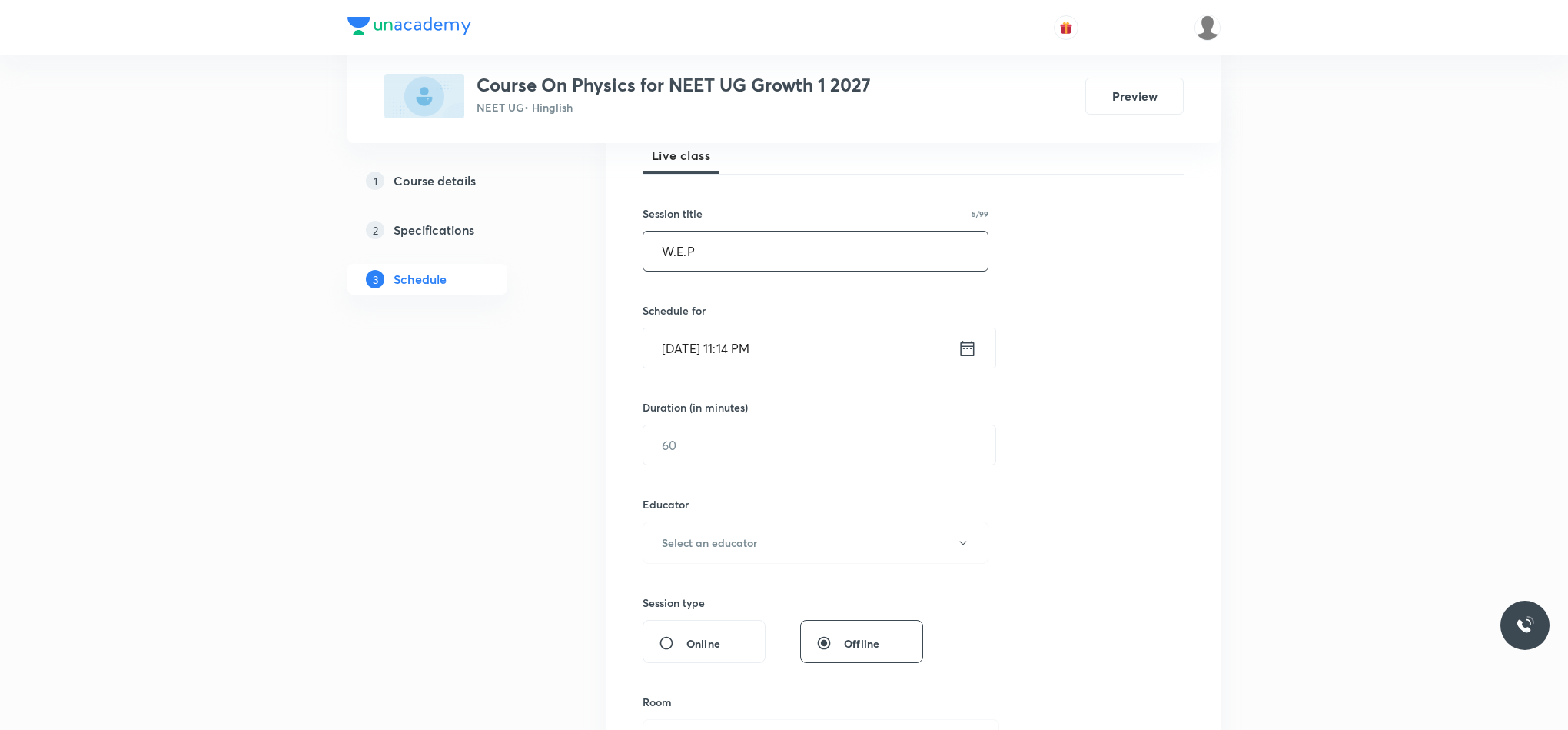
type input "W.E.P"
click at [961, 349] on icon at bounding box center [967, 348] width 19 height 21
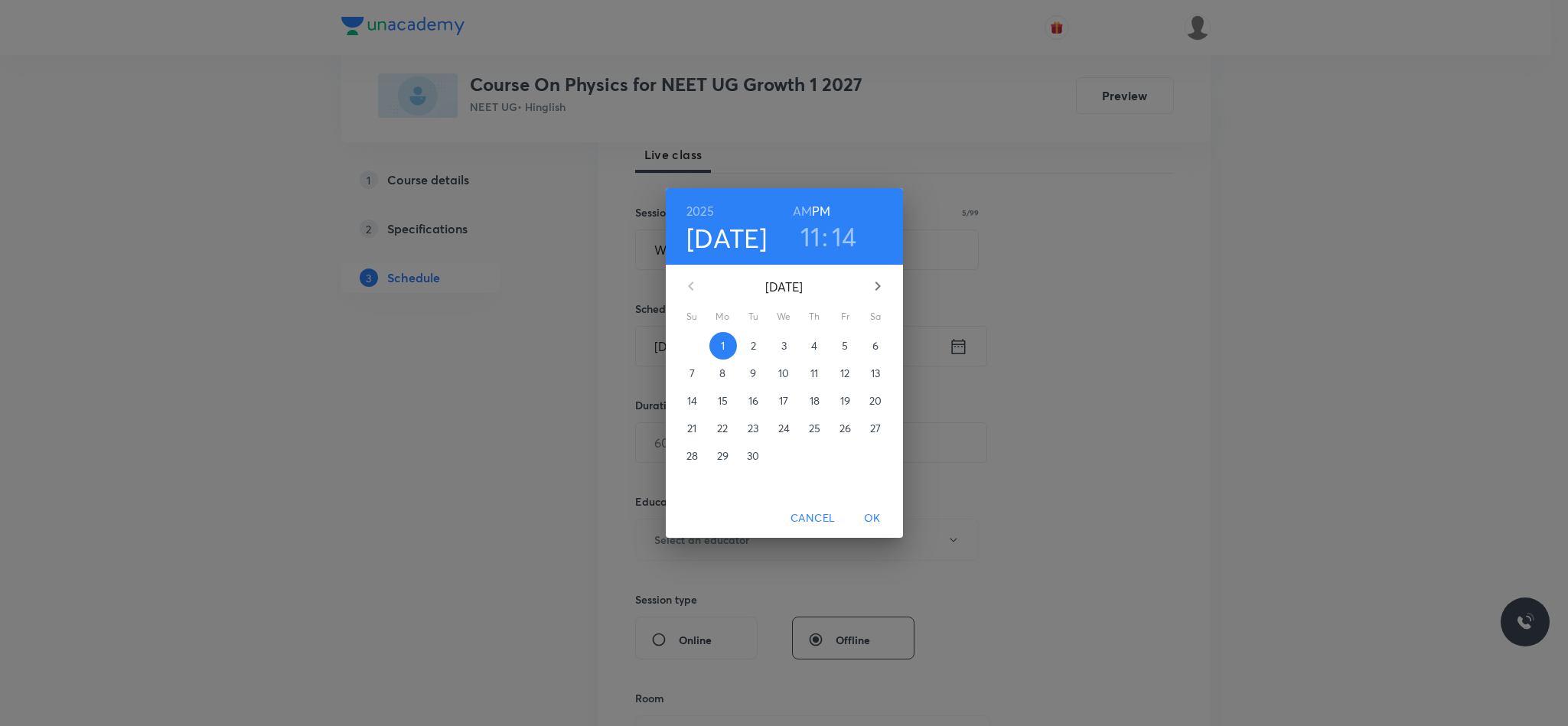
click at [747, 342] on span "2" at bounding box center [753, 345] width 28 height 15
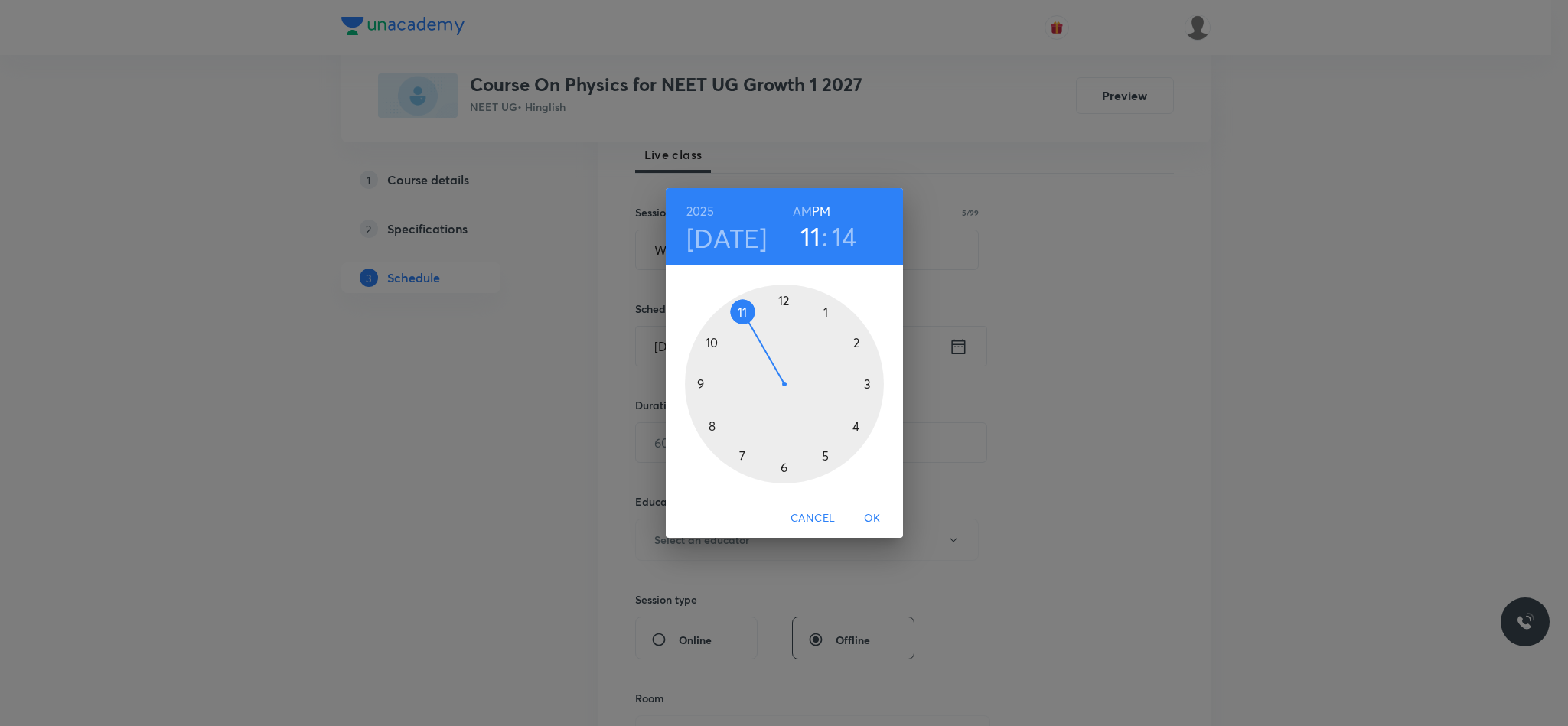
click at [783, 303] on div at bounding box center [784, 384] width 199 height 199
click at [866, 386] on div at bounding box center [784, 384] width 199 height 199
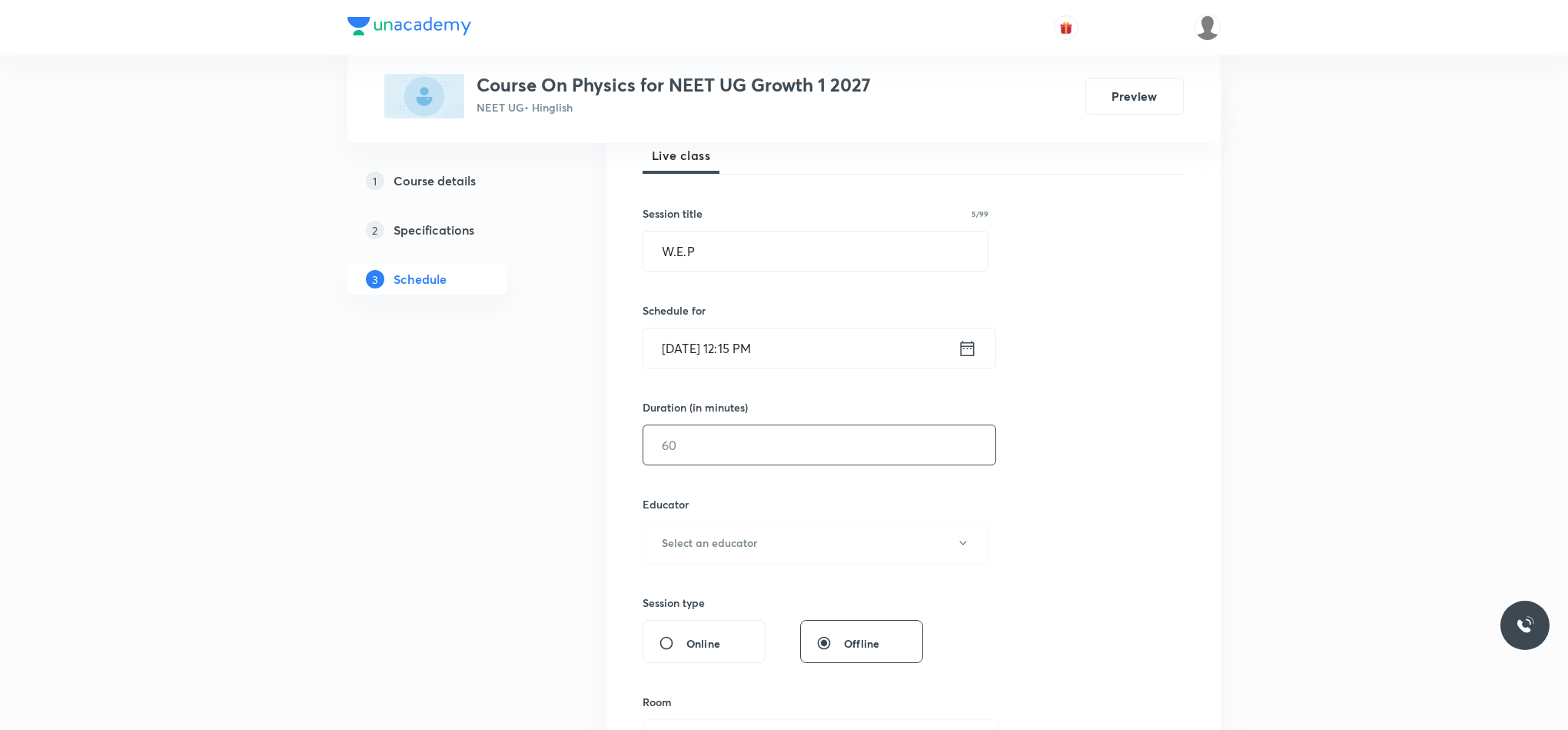
click at [750, 455] on input "text" at bounding box center [819, 445] width 352 height 40
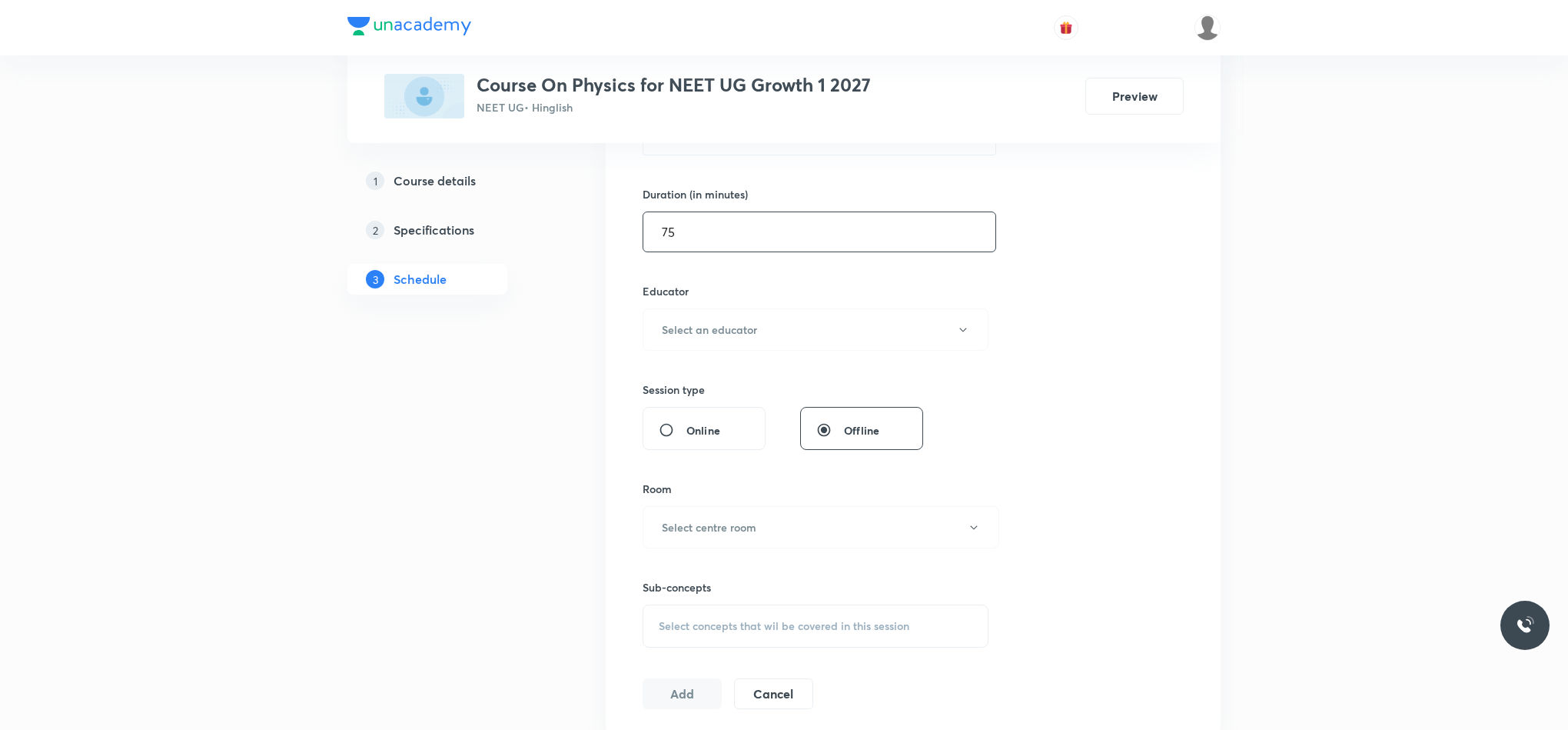
scroll to position [461, 0]
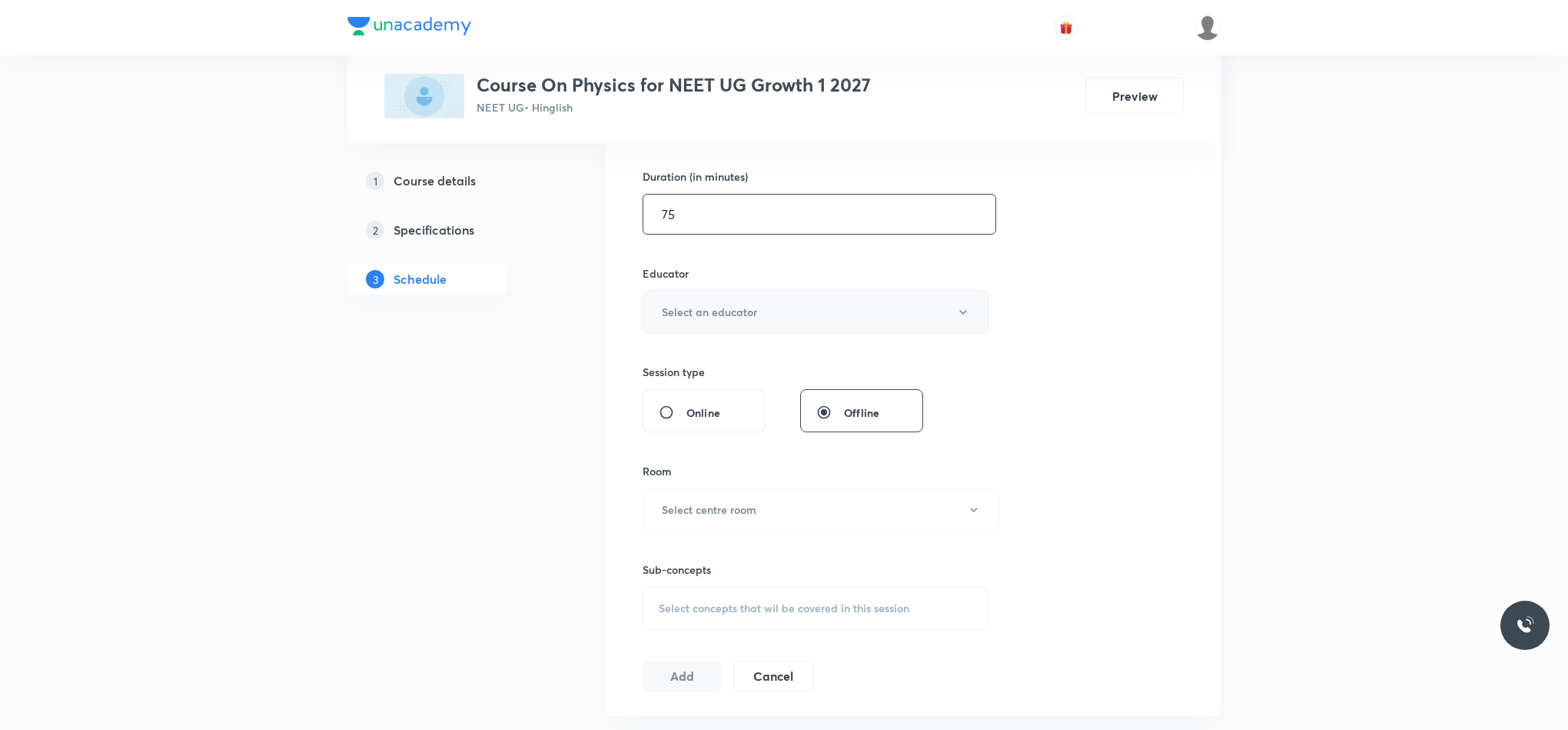
type input "75"
click at [743, 333] on button "Select an educator" at bounding box center [815, 311] width 346 height 42
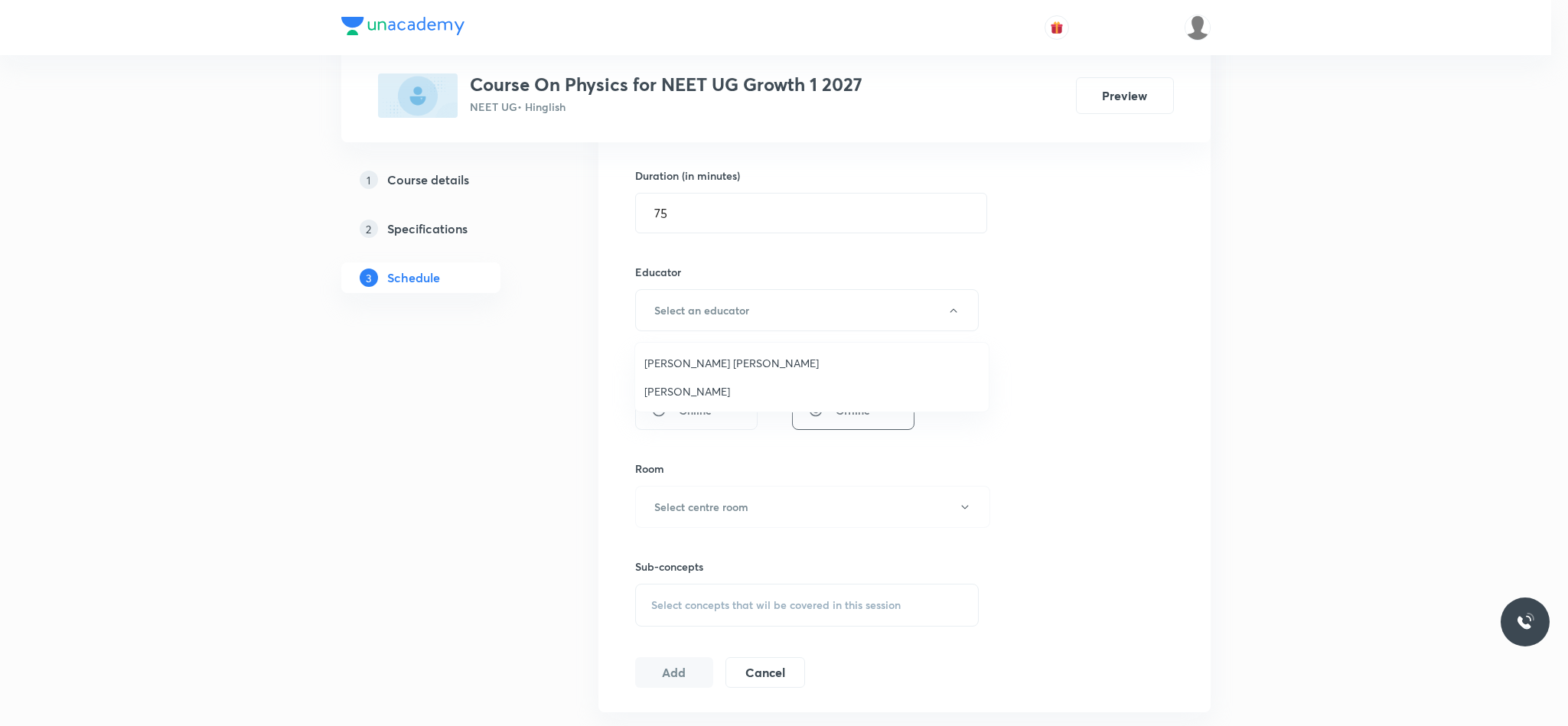
click at [727, 356] on span "[PERSON_NAME] [PERSON_NAME]" at bounding box center [811, 363] width 335 height 16
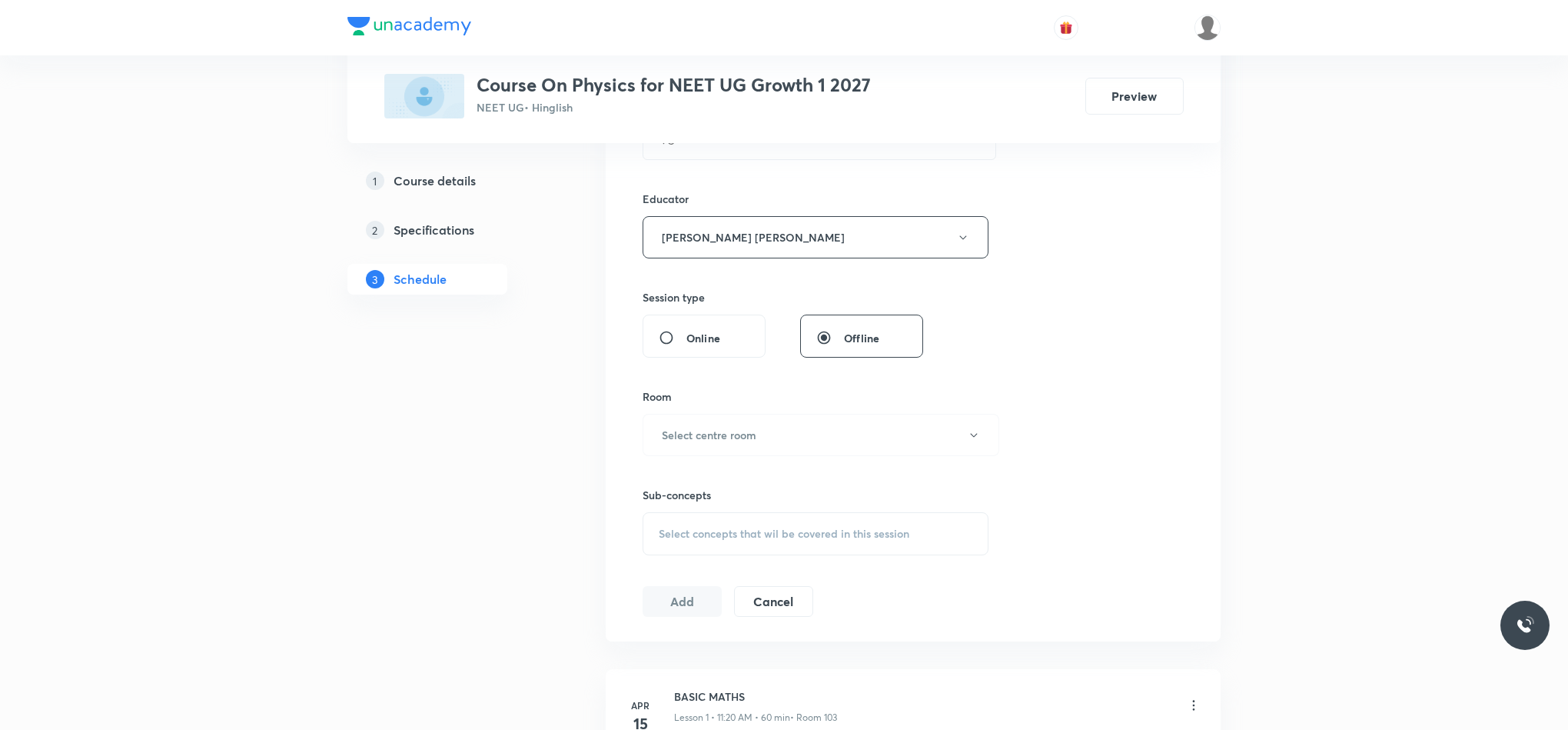
scroll to position [577, 0]
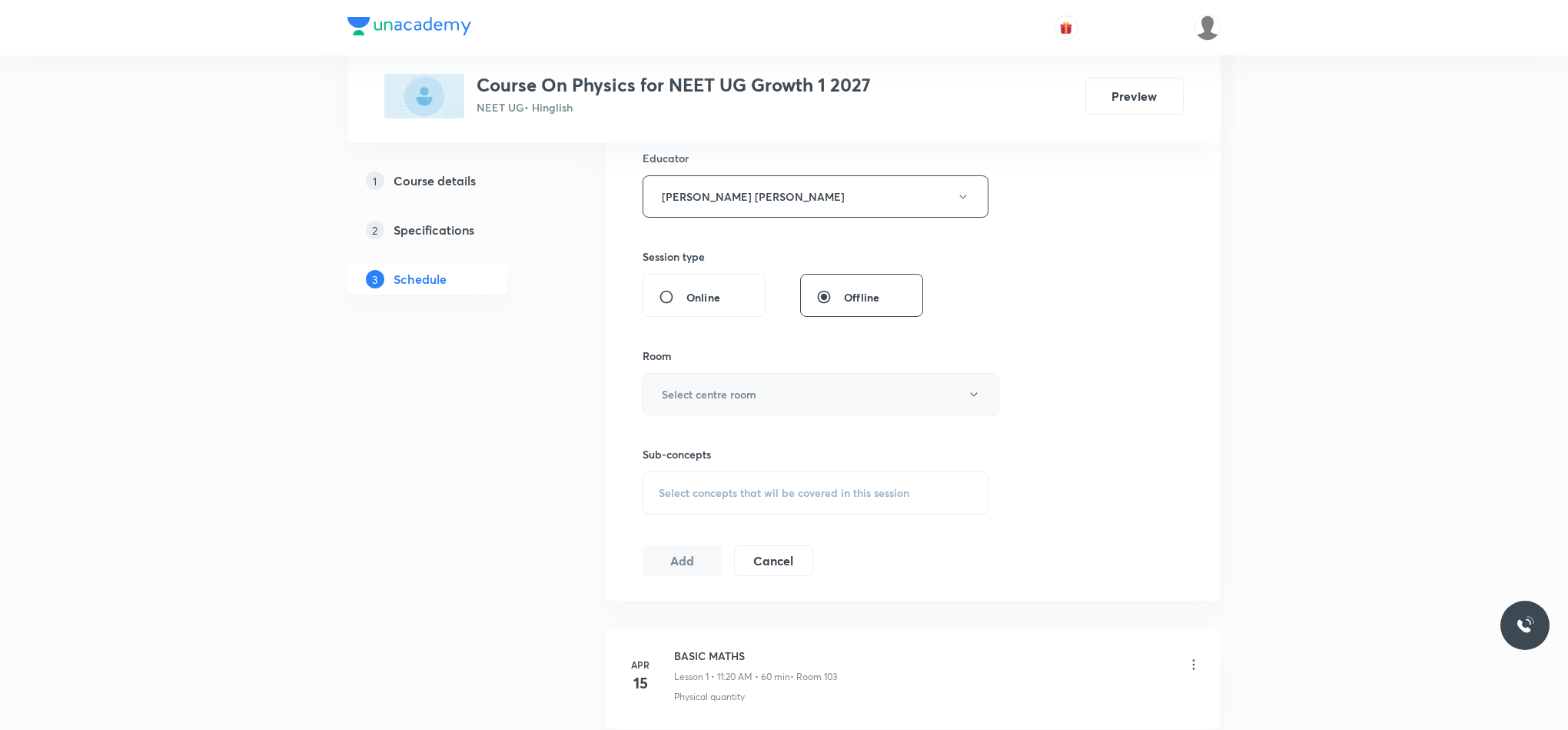
click at [732, 411] on button "Select centre room" at bounding box center [821, 394] width 357 height 42
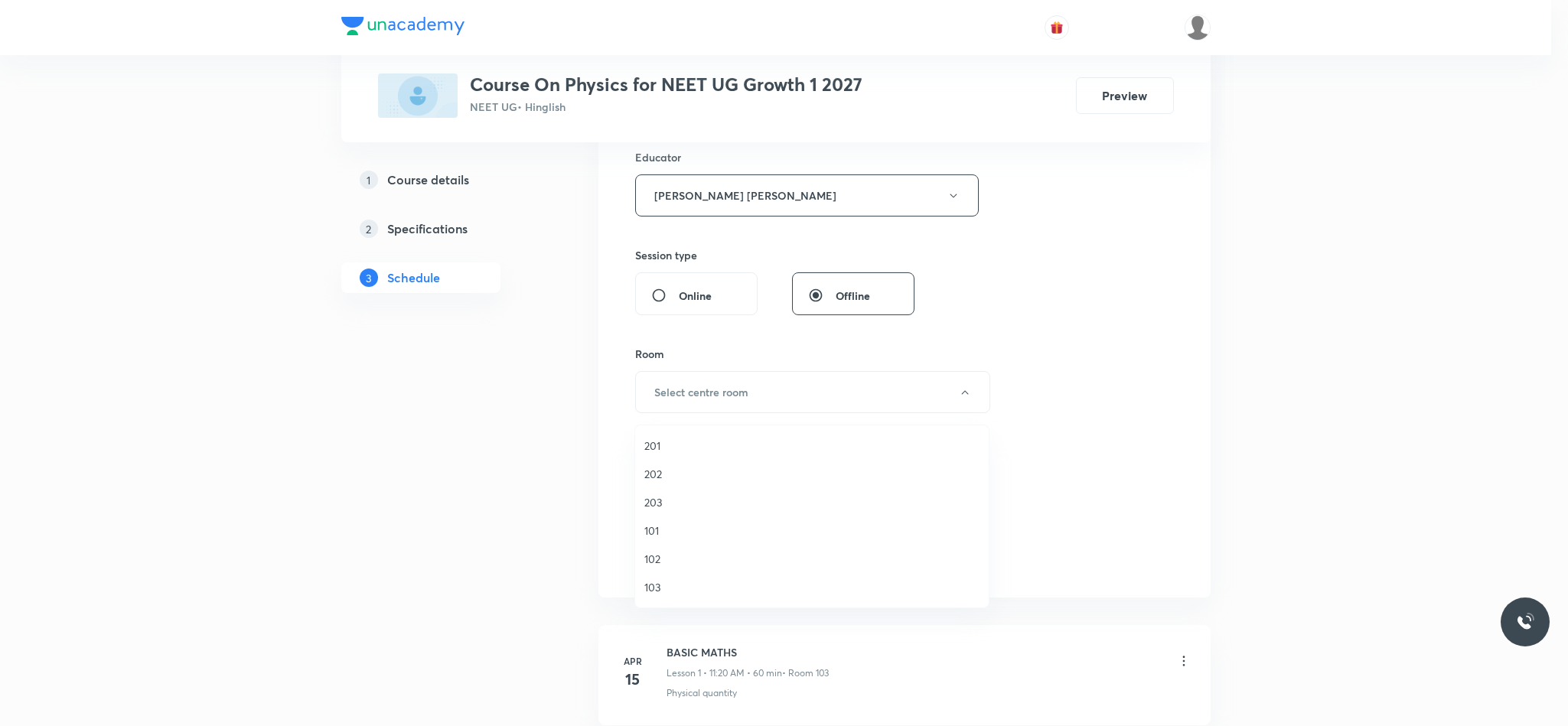
click at [669, 585] on span "103" at bounding box center [811, 586] width 335 height 16
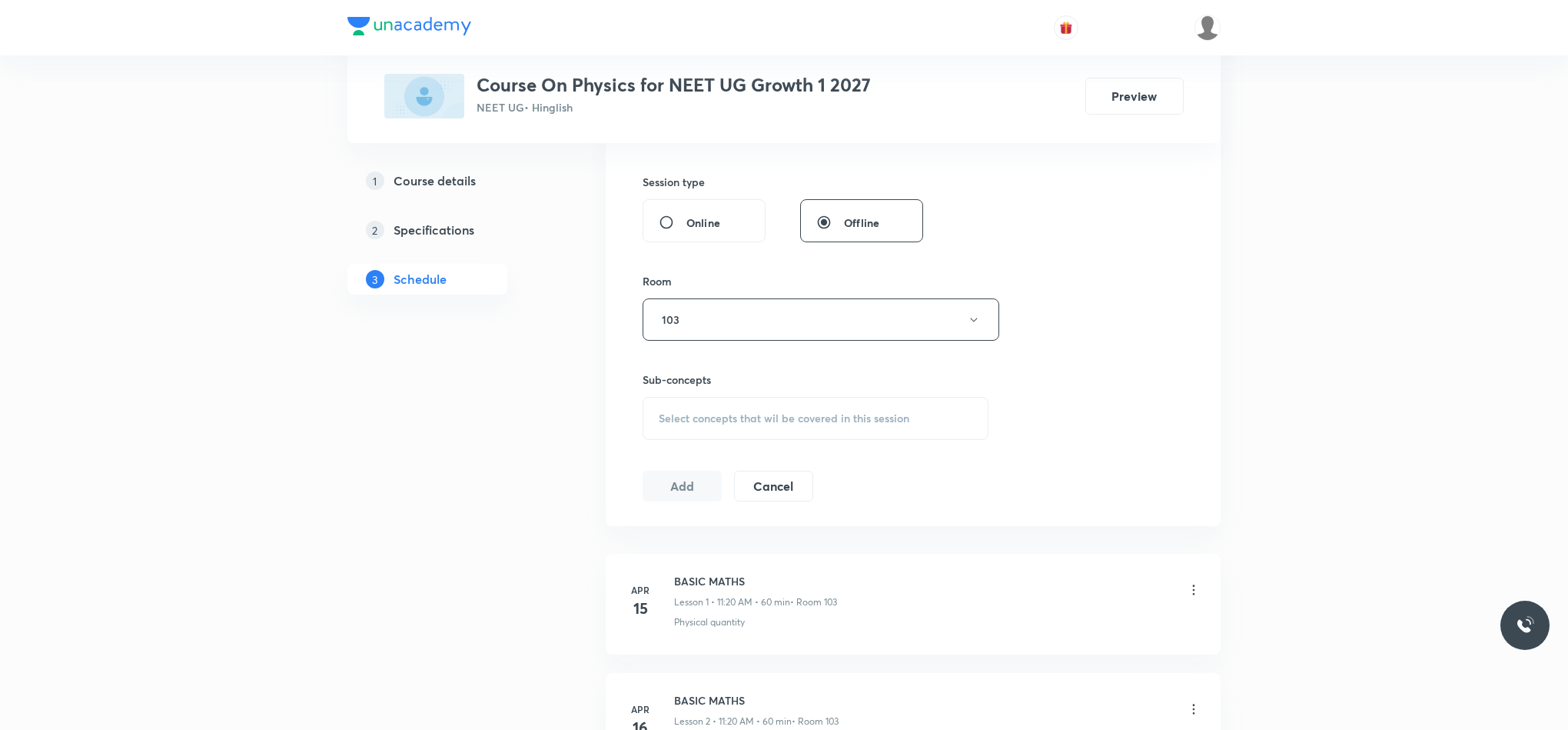
scroll to position [692, 0]
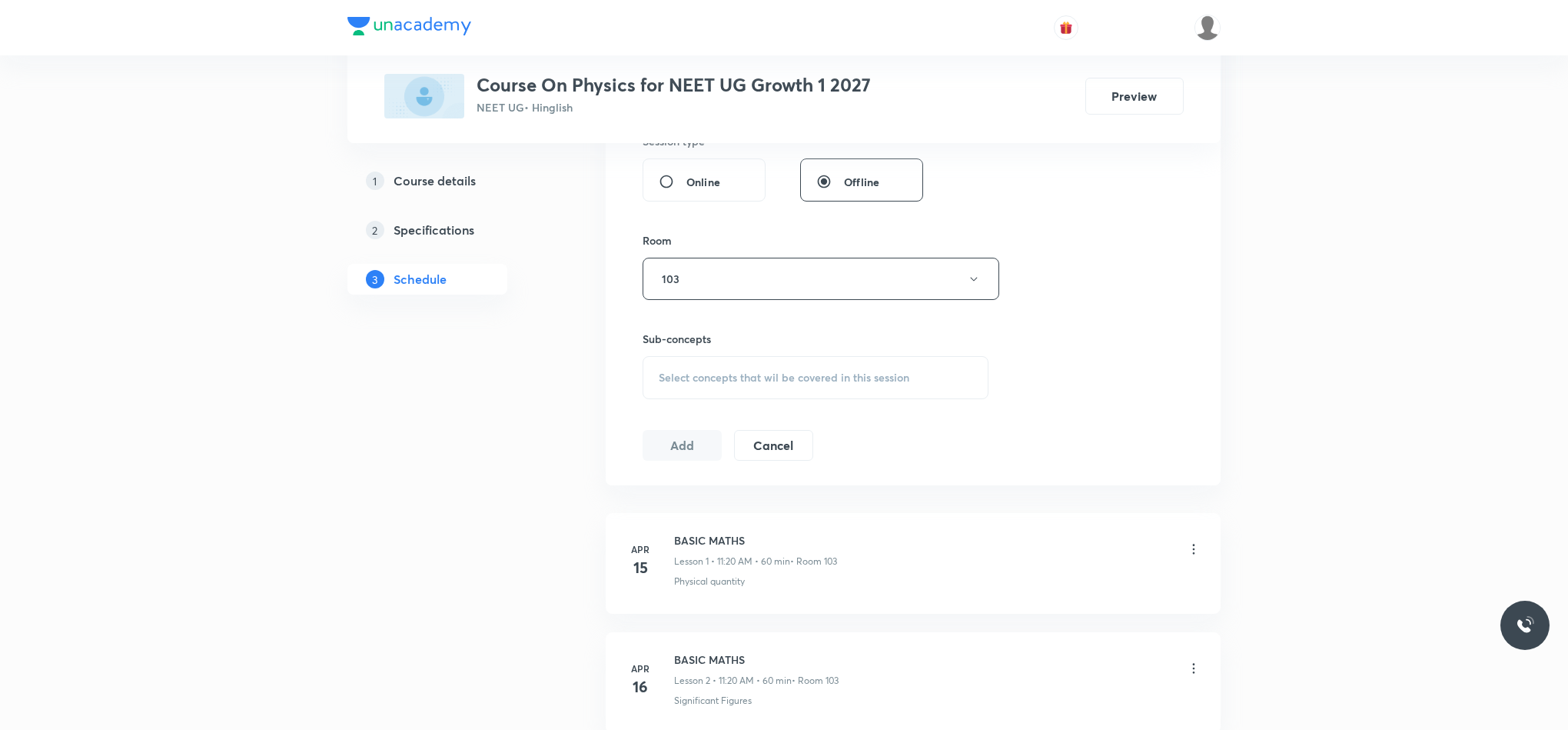
click at [743, 372] on span "Select concepts that wil be covered in this session" at bounding box center [784, 377] width 251 height 13
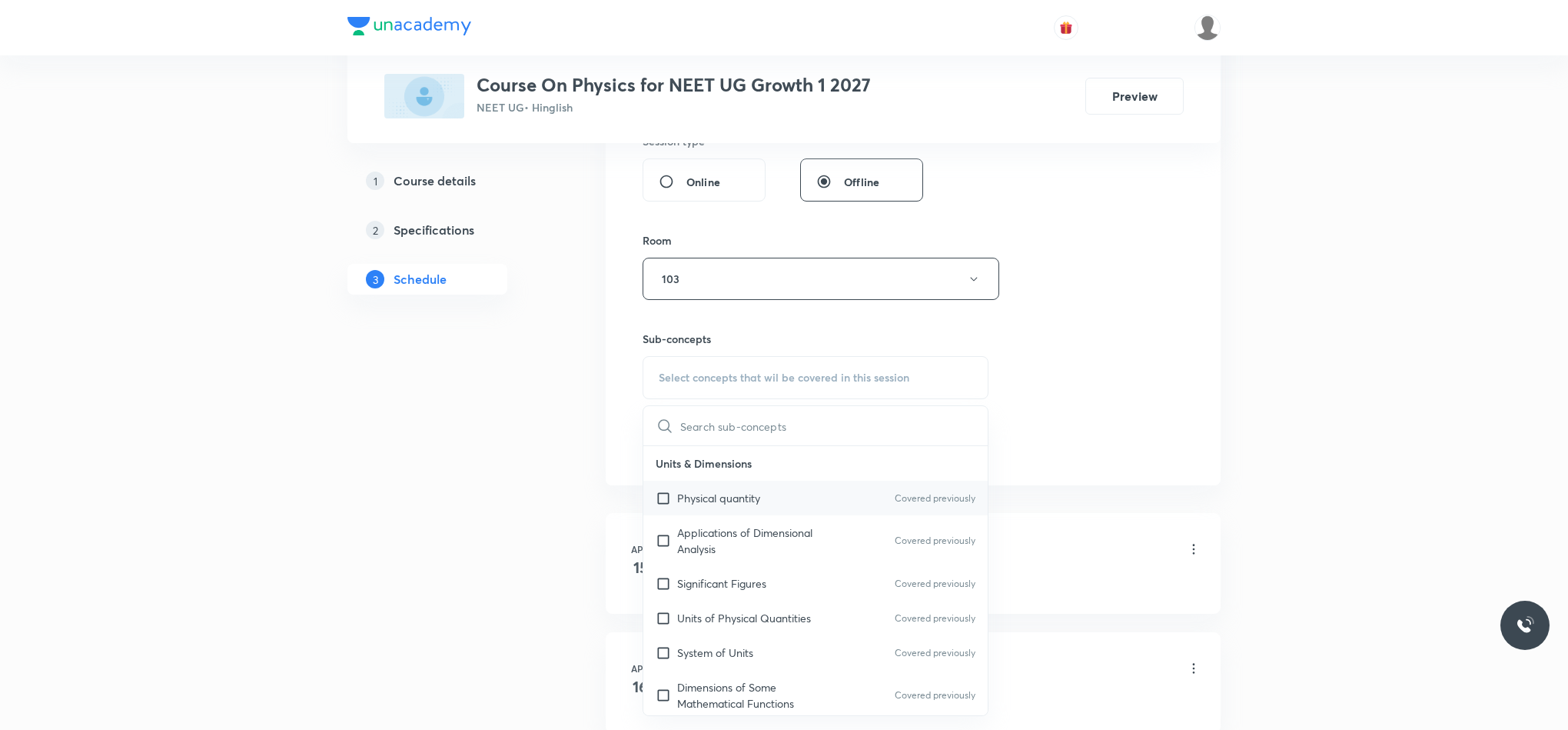
click at [749, 506] on p "Physical quantity" at bounding box center [718, 498] width 83 height 16
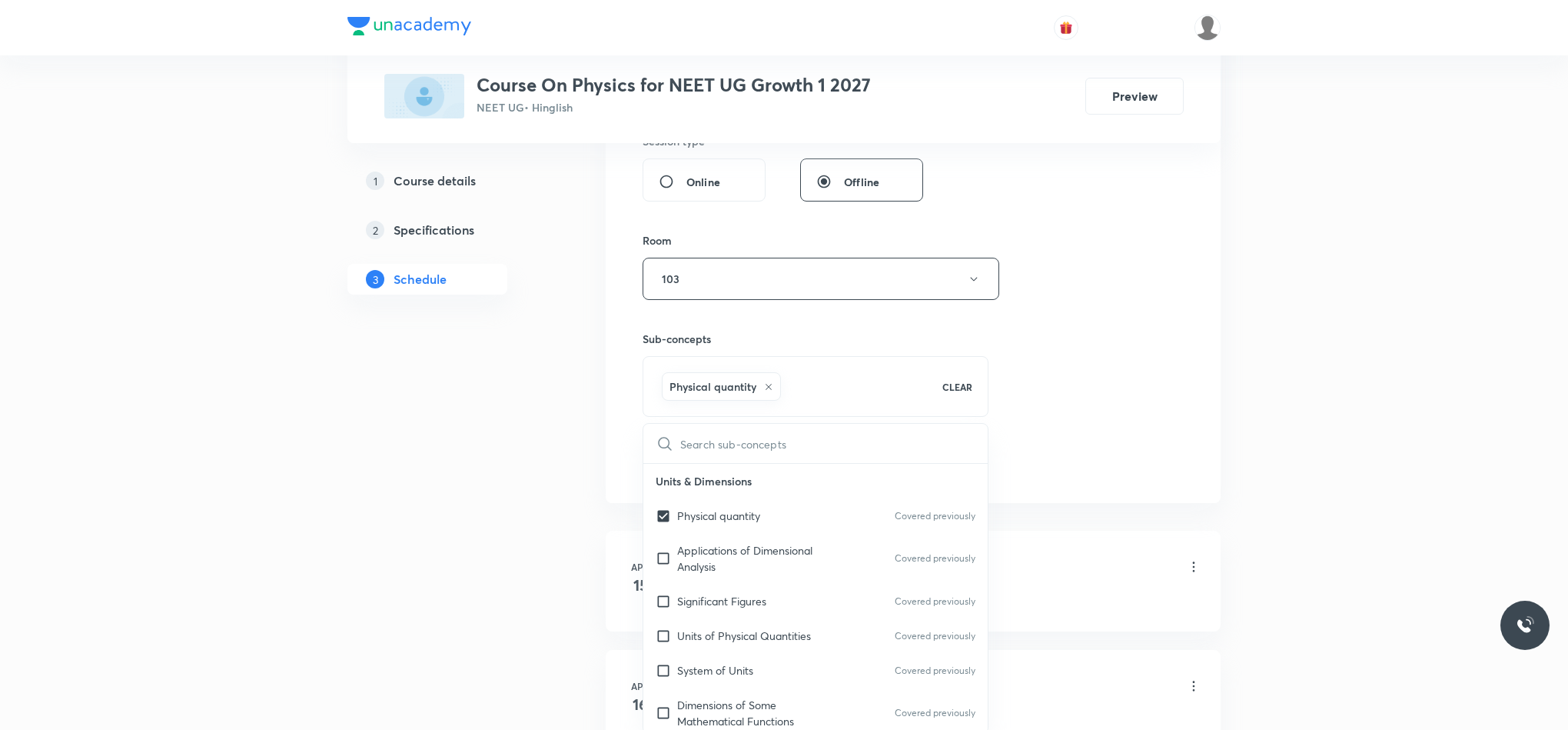
checkbox input "true"
drag, startPoint x: 1114, startPoint y: 351, endPoint x: 1064, endPoint y: 361, distance: 51.0
click at [1115, 351] on div "Session 104 Live class Session title 5/99 W.E.P ​ Schedule for Sep 2, 2025, 12:…" at bounding box center [912, 59] width 541 height 838
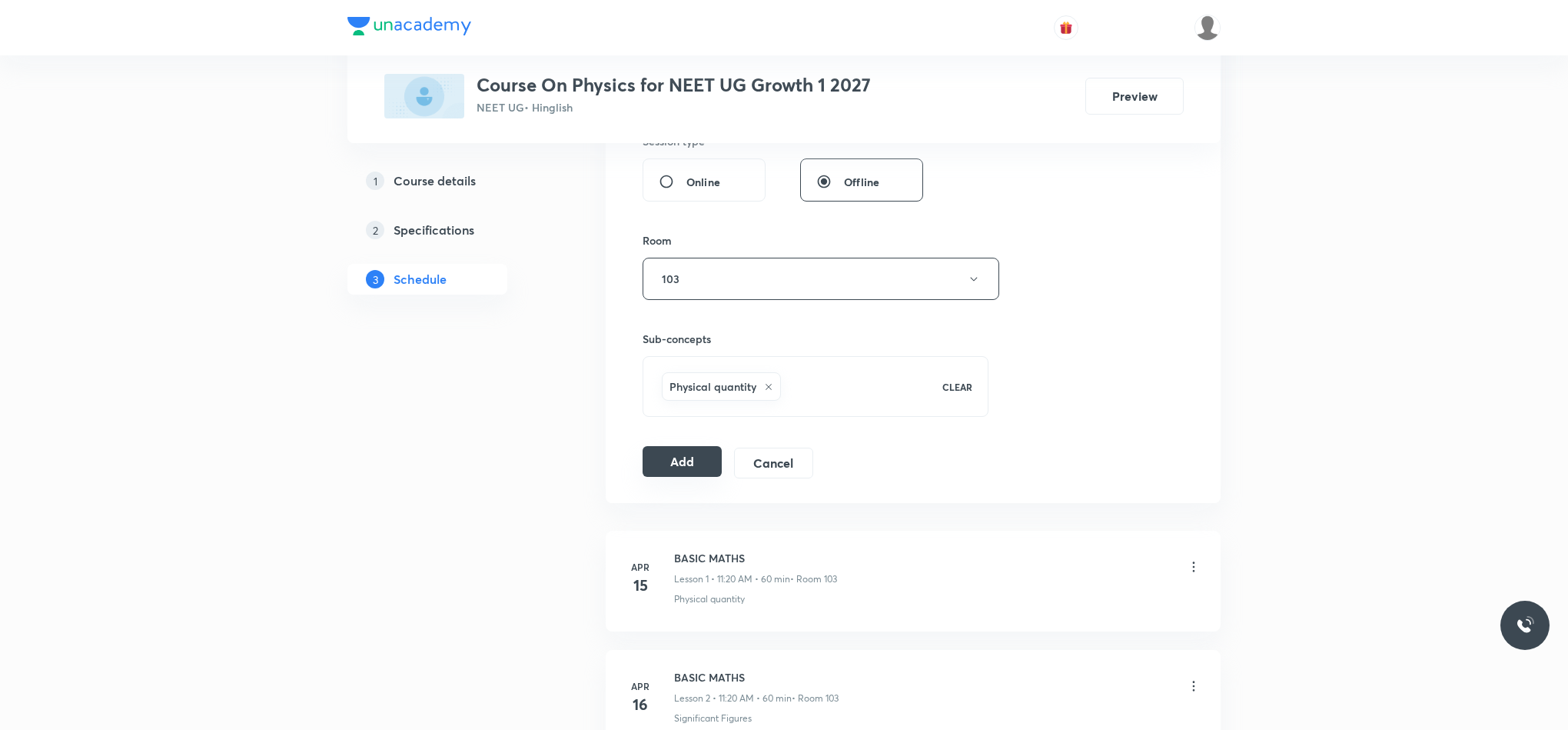
click at [662, 473] on button "Add" at bounding box center [682, 461] width 79 height 31
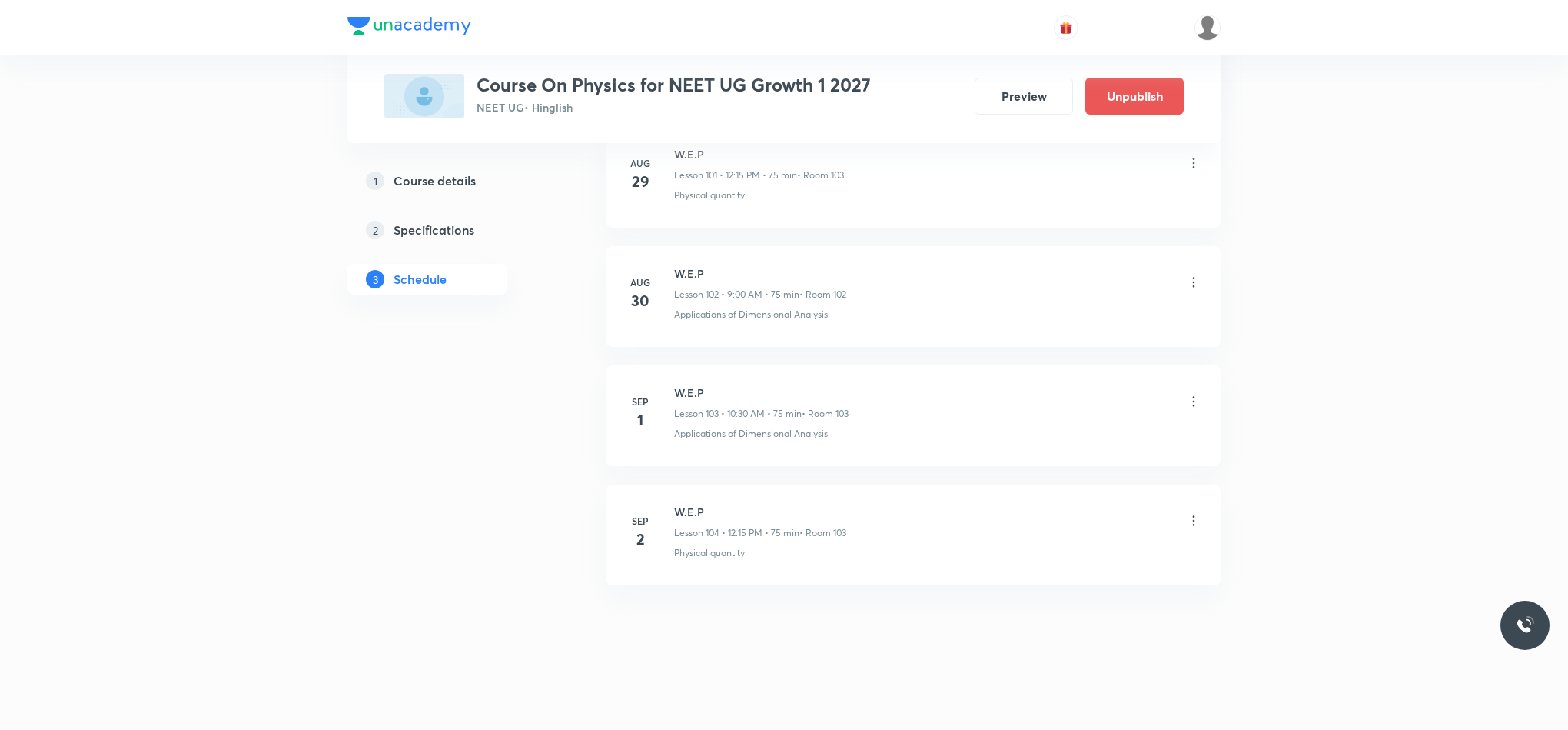
scroll to position [12267, 0]
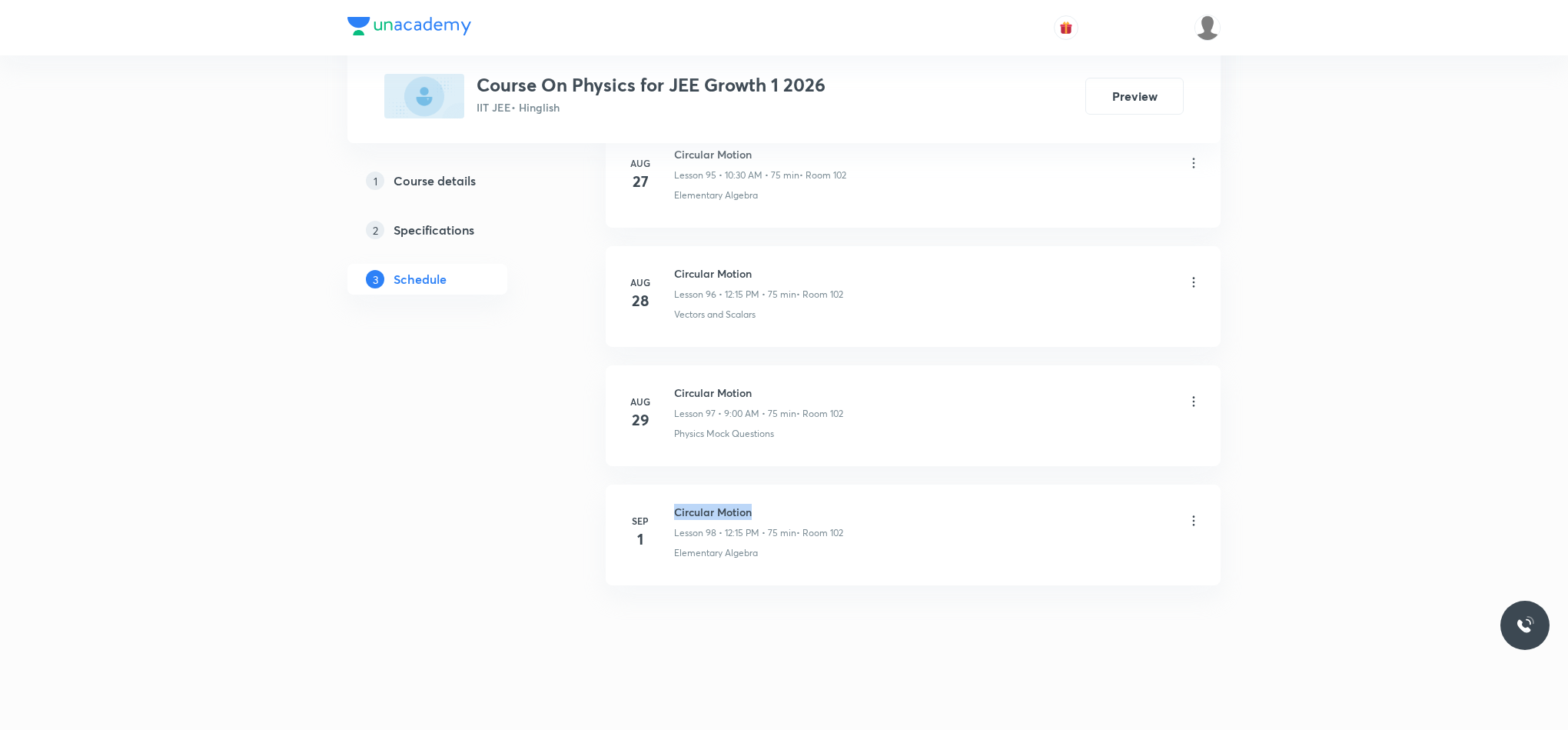
drag, startPoint x: 676, startPoint y: 505, endPoint x: 825, endPoint y: 503, distance: 149.0
click at [825, 503] on h6 "Circular Motion" at bounding box center [758, 511] width 169 height 16
copy h6 "Circular Motion"
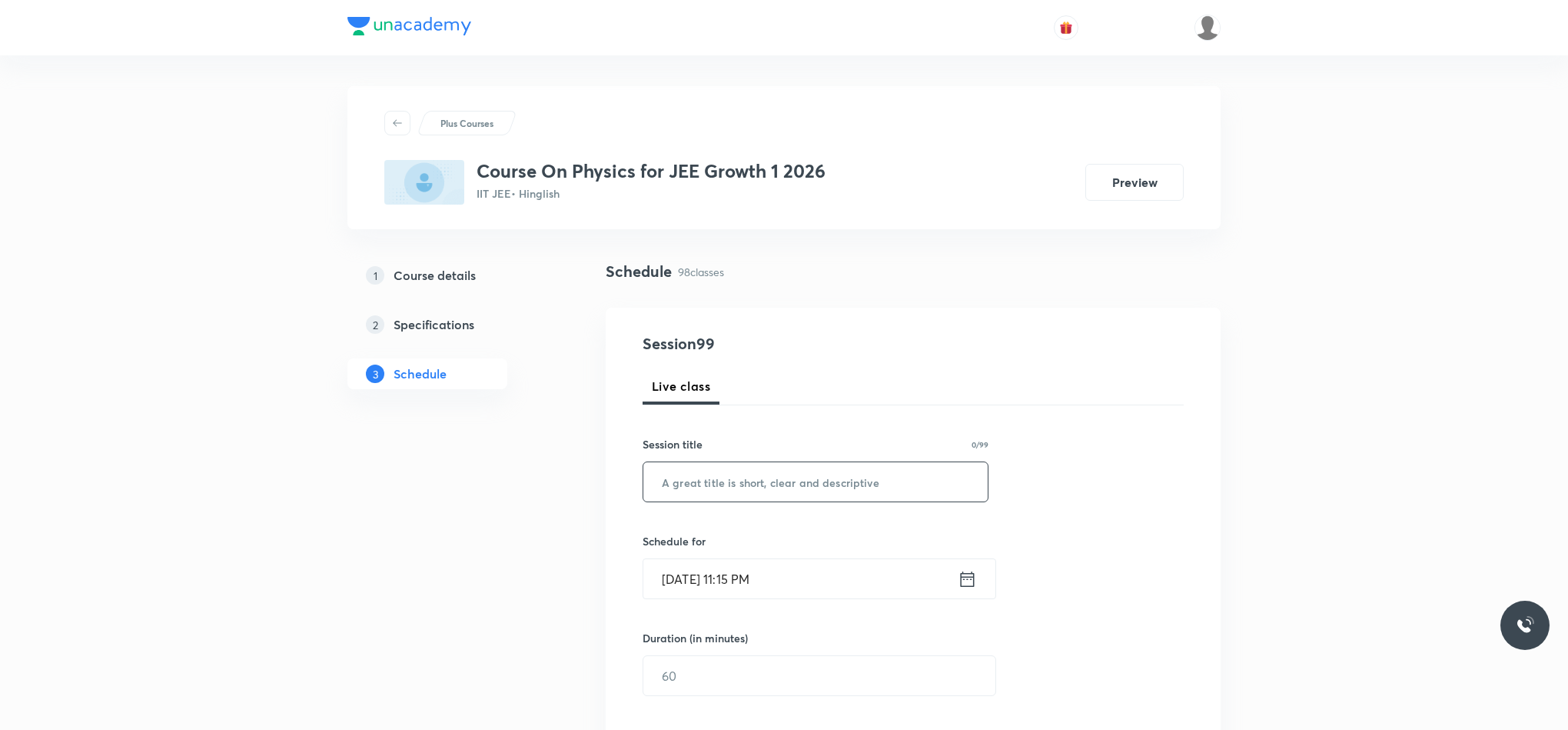
click at [797, 473] on input "text" at bounding box center [815, 481] width 344 height 40
paste input "Circular Motion"
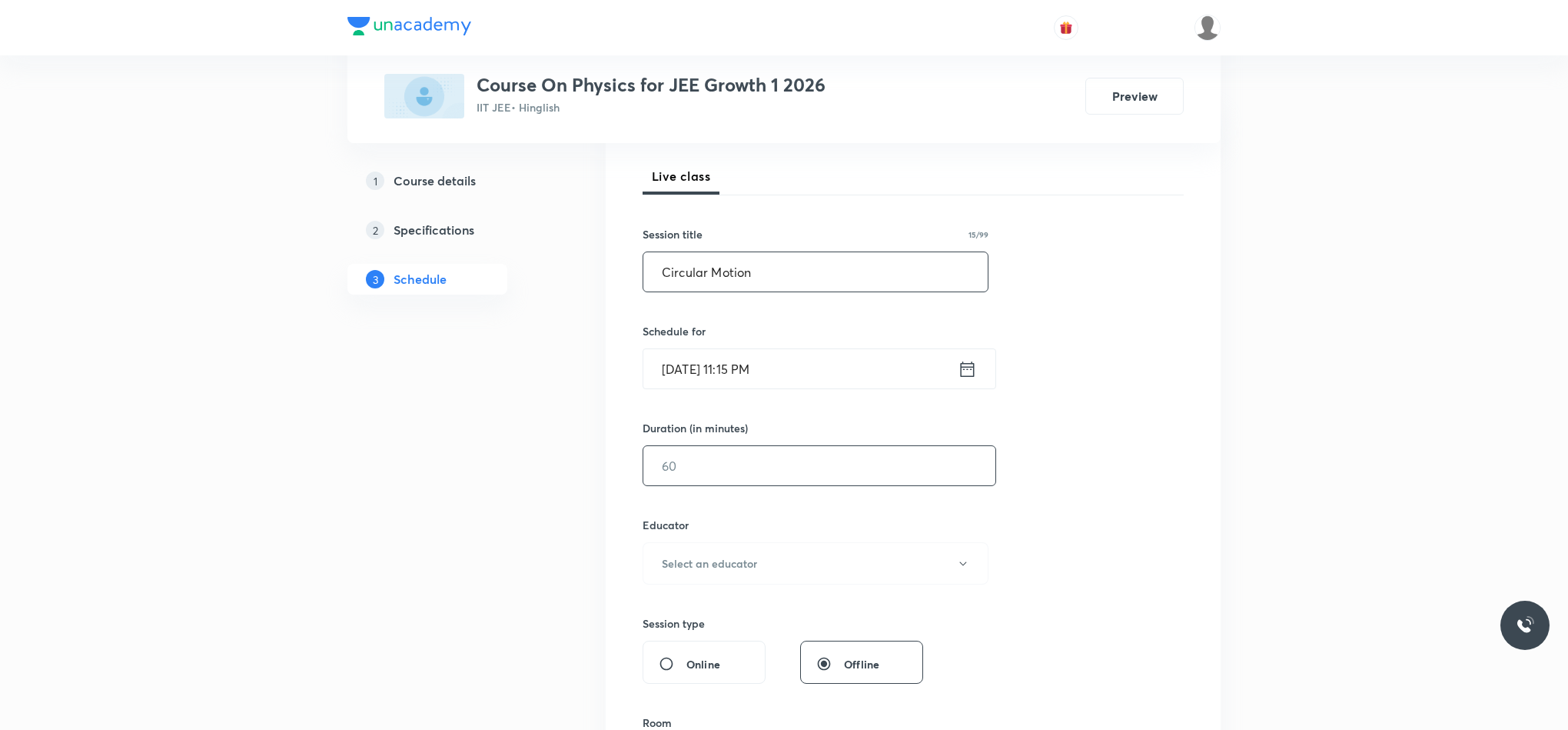
scroll to position [230, 0]
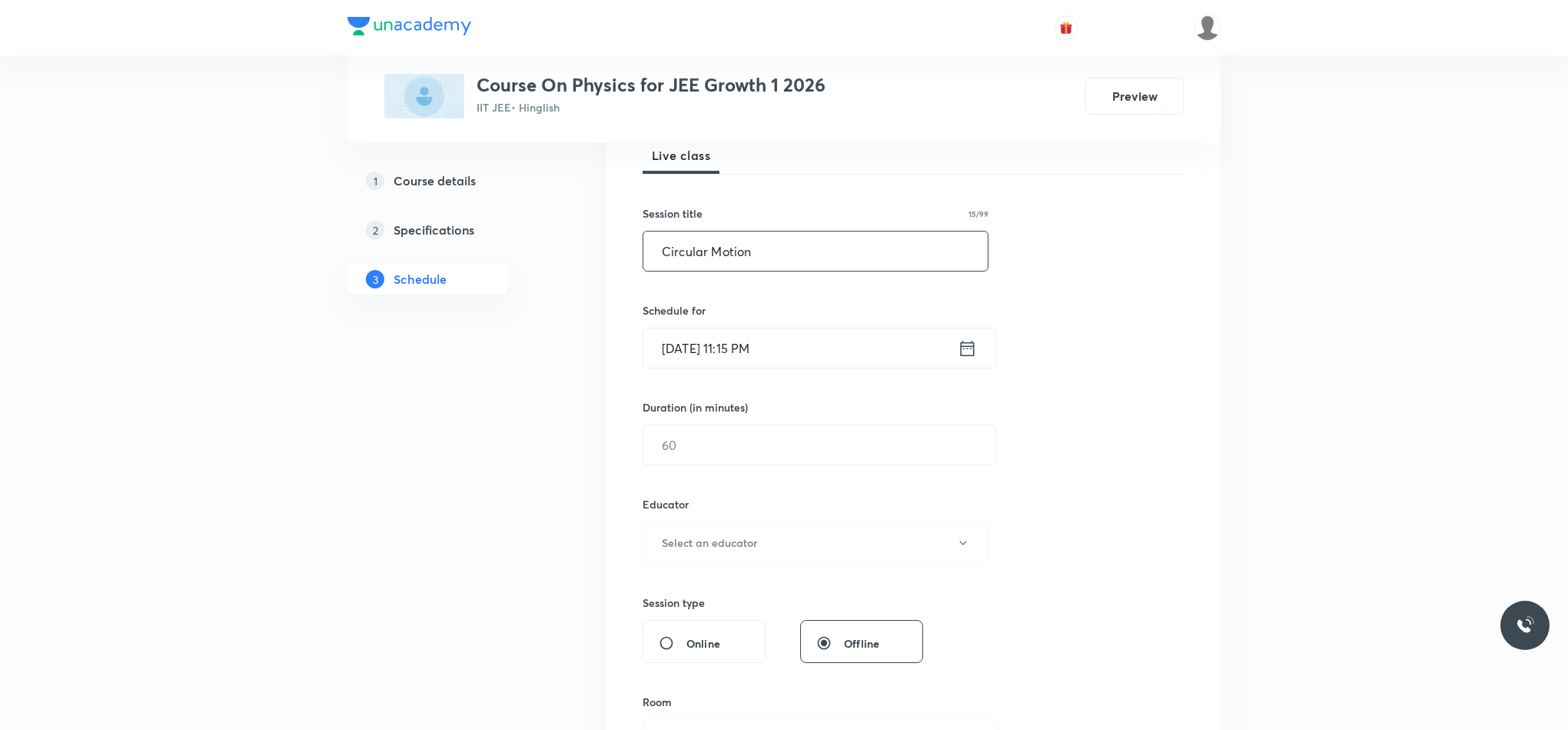
type input "Circular Motion"
click at [979, 339] on div "Sep 1, 2025, 11:15 PM ​" at bounding box center [819, 348] width 354 height 41
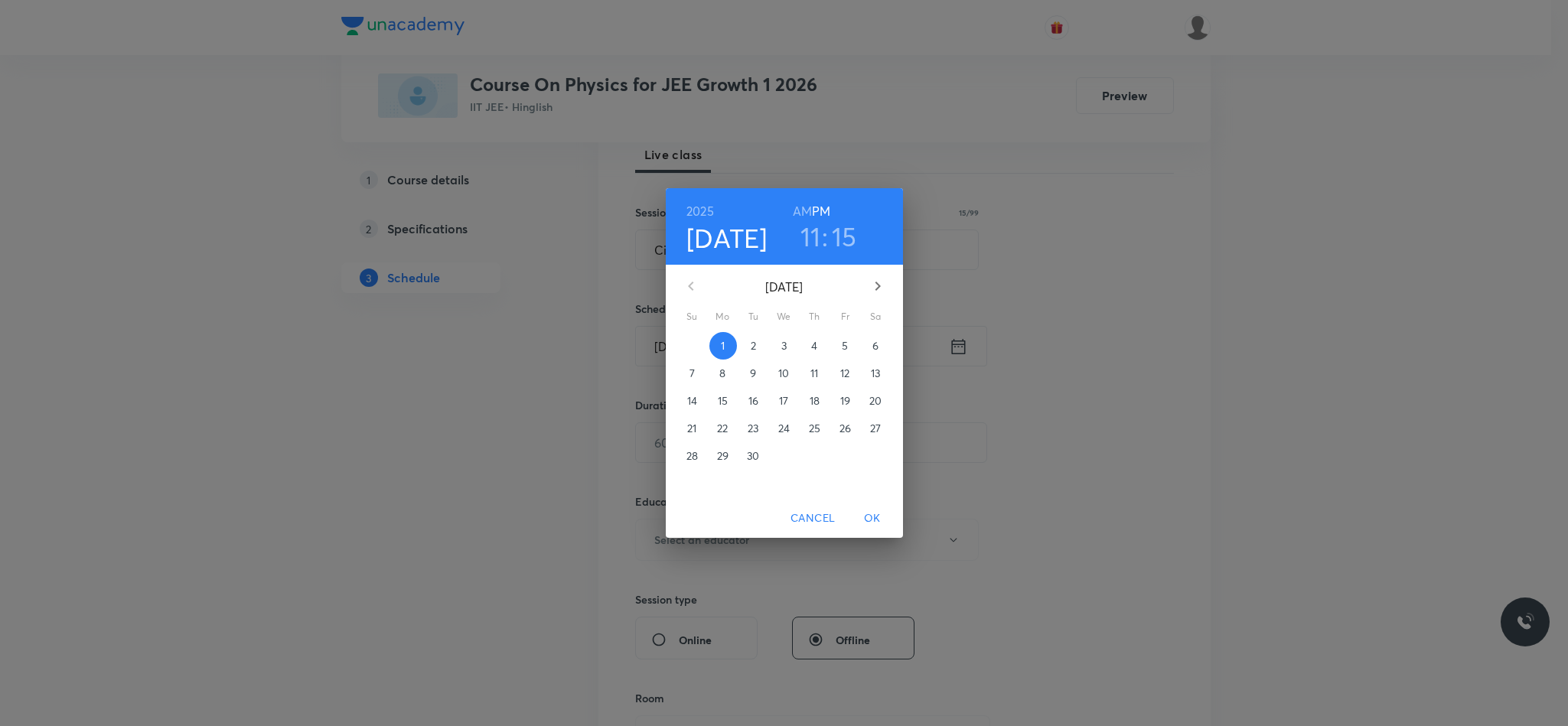
click at [750, 346] on p "2" at bounding box center [753, 345] width 6 height 15
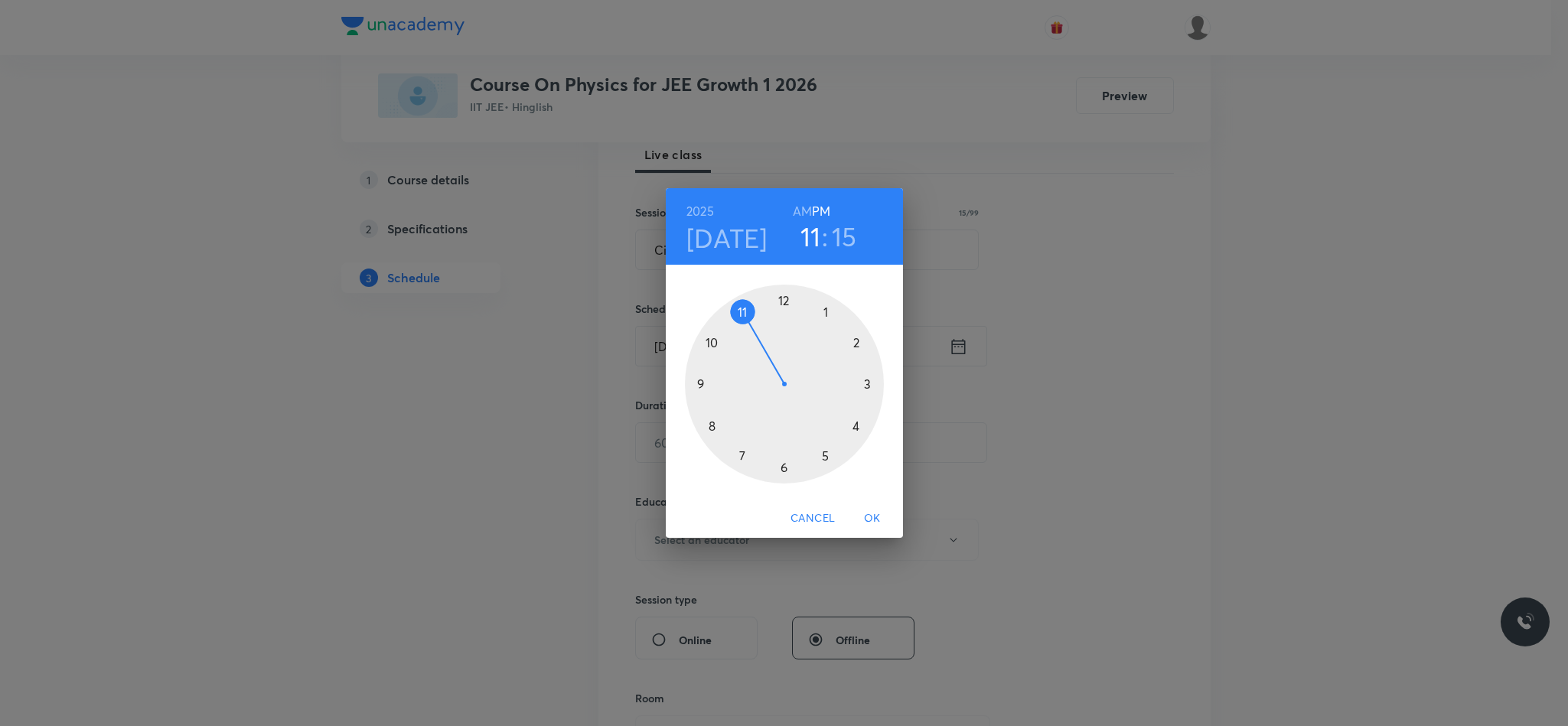
click at [701, 382] on div at bounding box center [784, 384] width 199 height 199
click at [781, 296] on div at bounding box center [784, 384] width 199 height 199
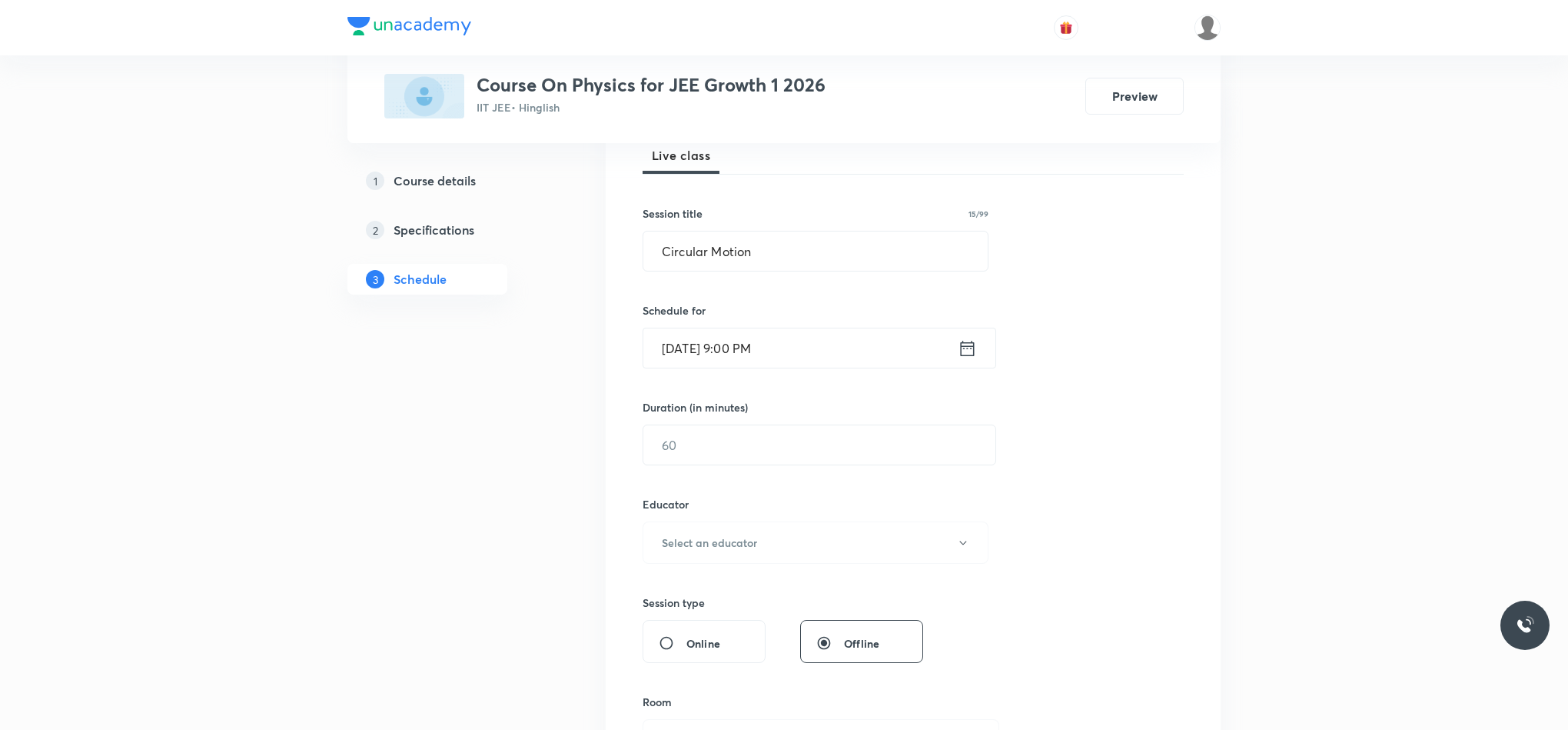
click at [961, 349] on icon at bounding box center [968, 347] width 14 height 15
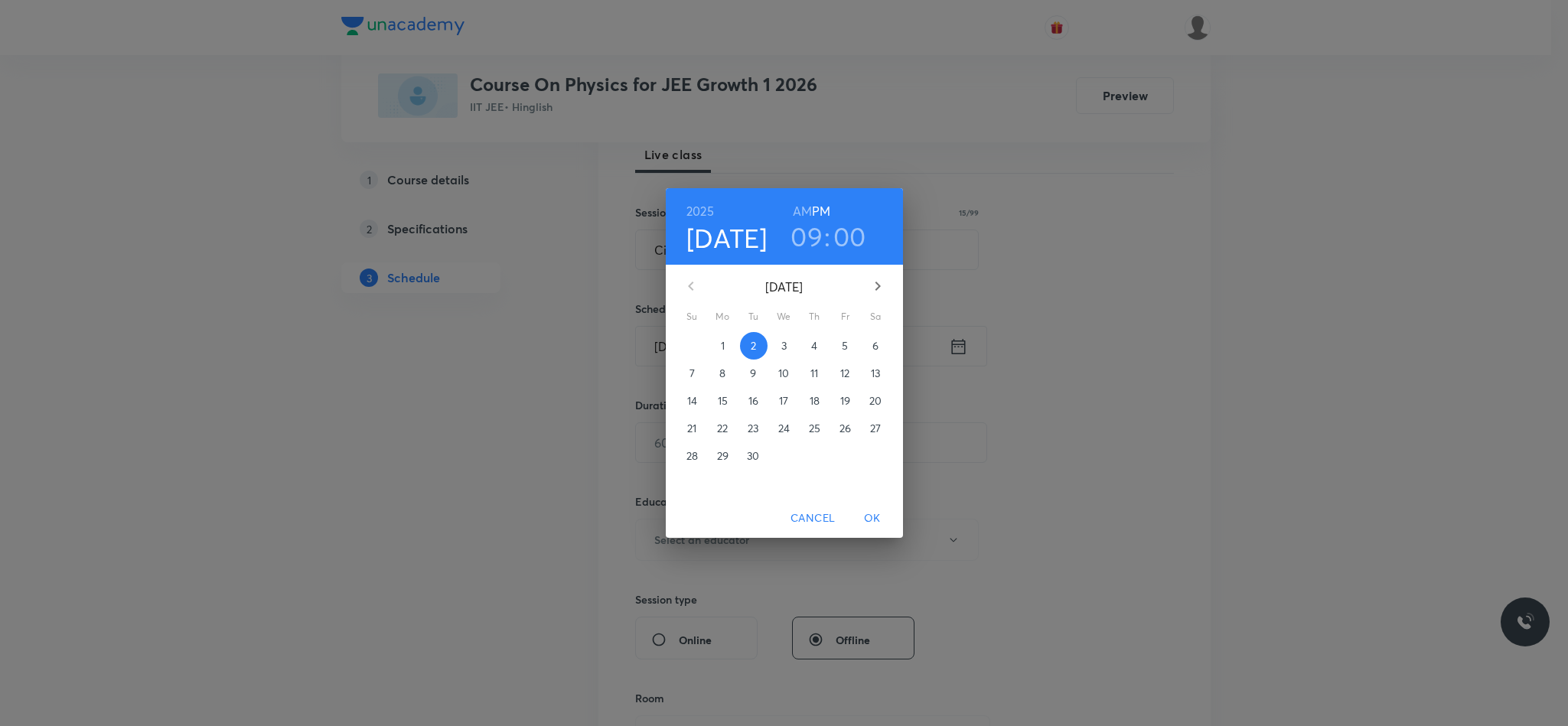
click at [797, 207] on h6 "AM" at bounding box center [802, 211] width 19 height 21
click at [885, 514] on span "OK" at bounding box center [872, 518] width 36 height 19
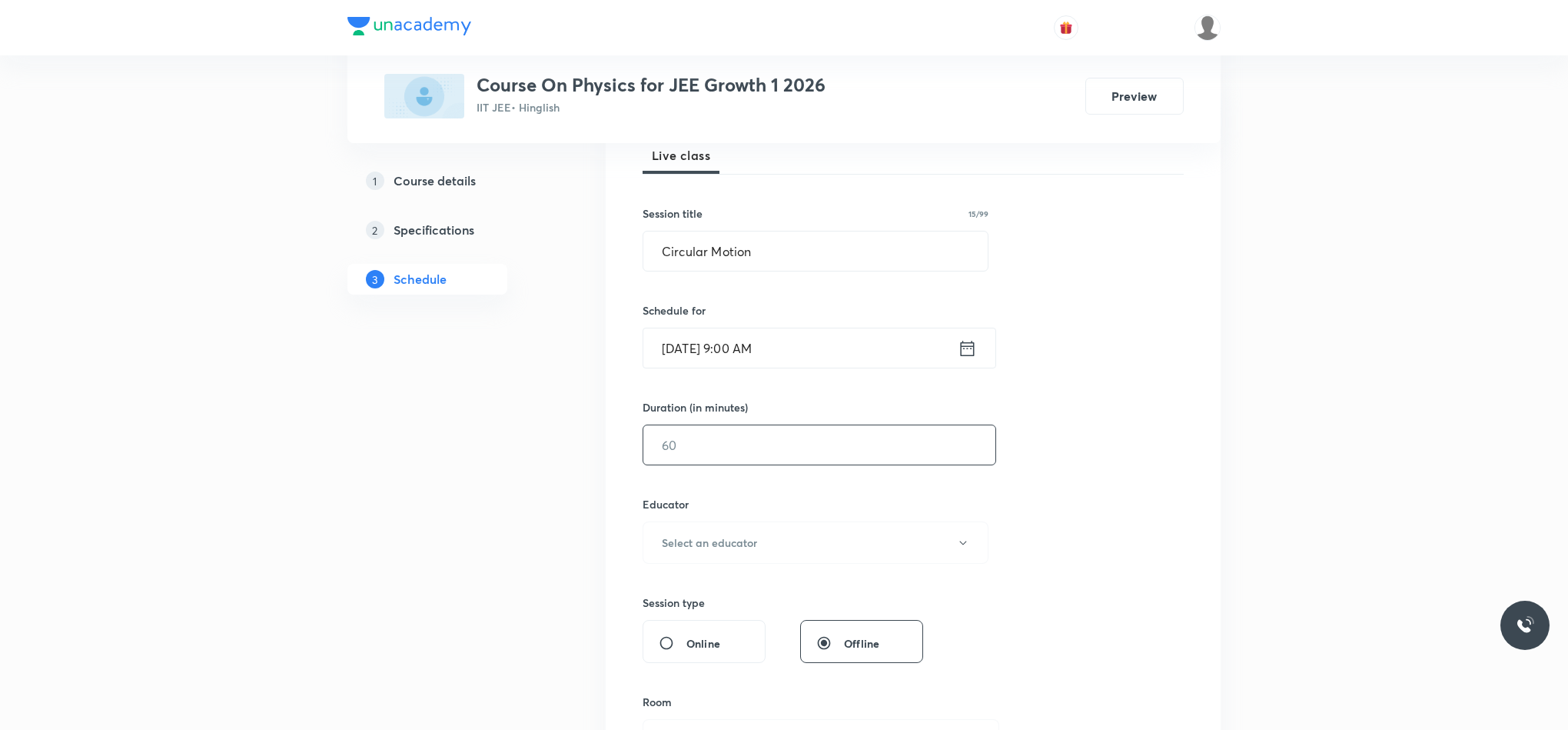
click at [784, 434] on input "text" at bounding box center [819, 445] width 352 height 40
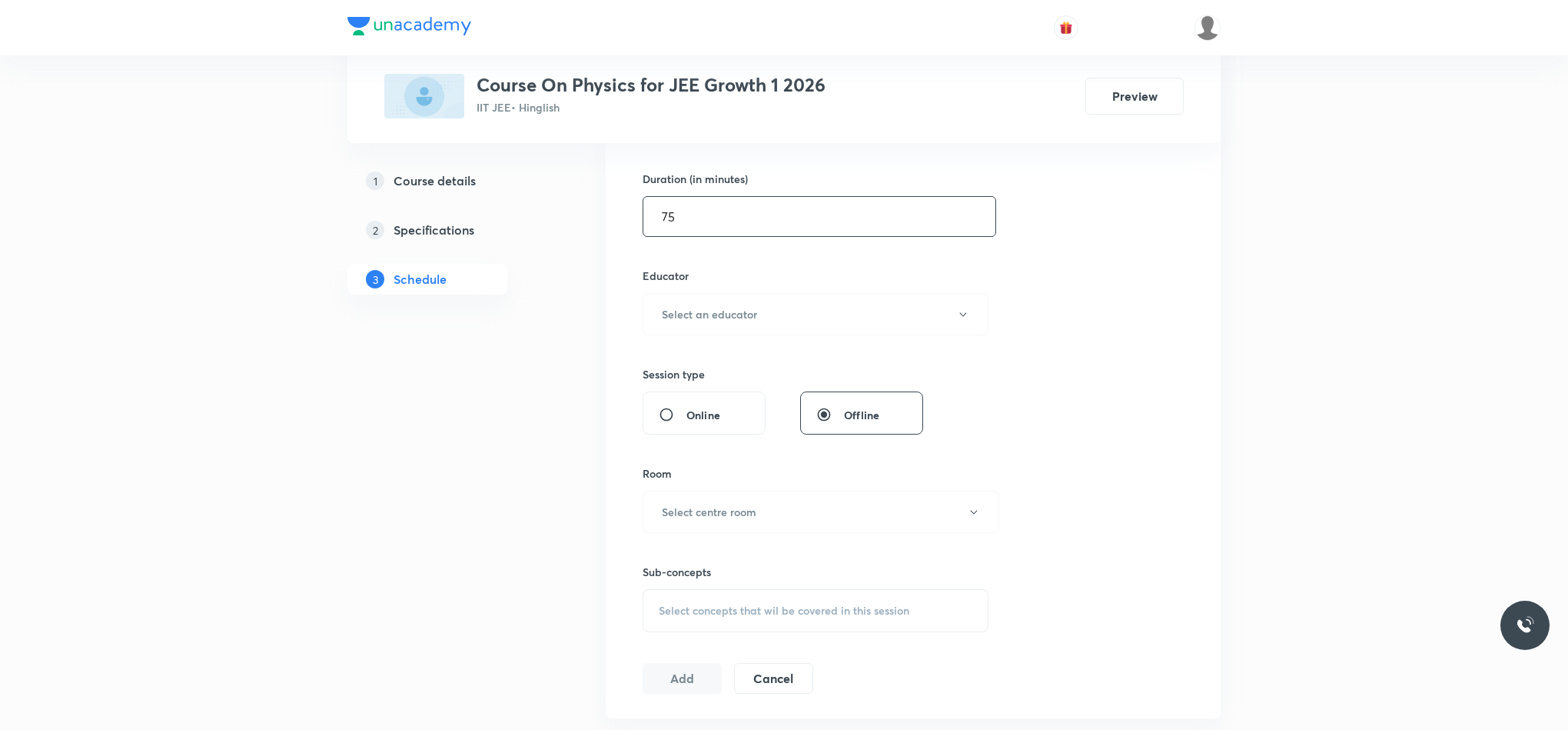
scroll to position [461, 0]
type input "75"
click at [722, 318] on h6 "Select an educator" at bounding box center [709, 311] width 95 height 16
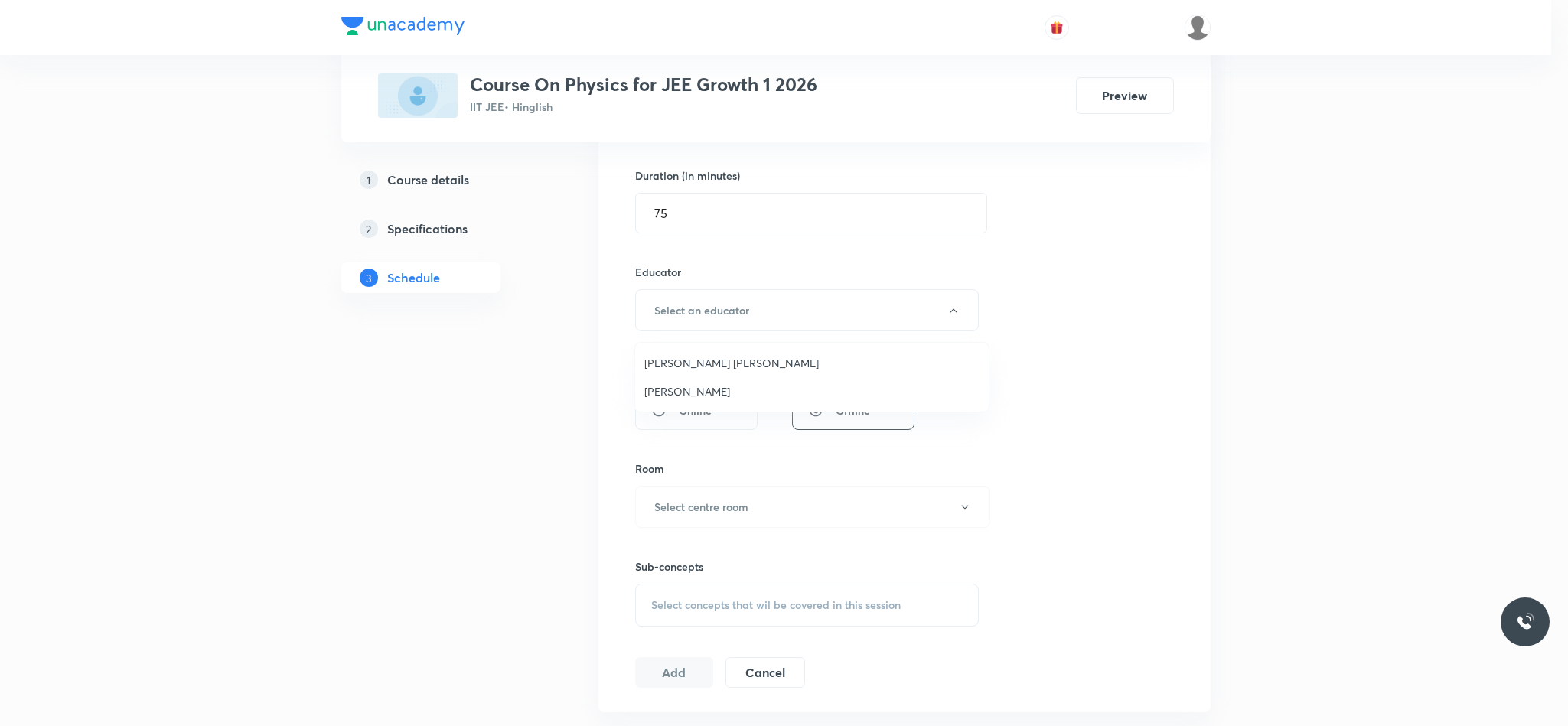
click at [710, 388] on span "[PERSON_NAME]" at bounding box center [811, 390] width 335 height 16
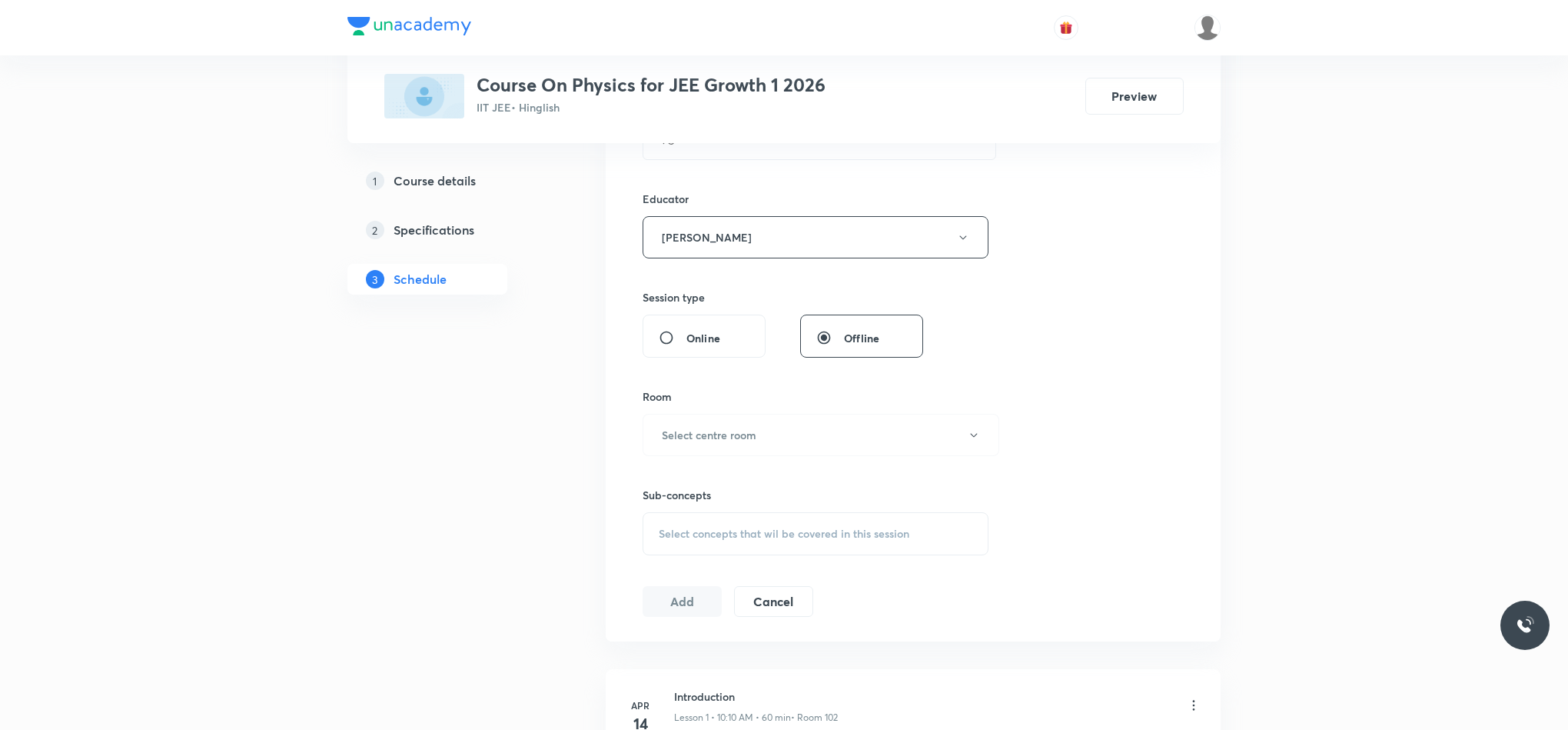
scroll to position [577, 0]
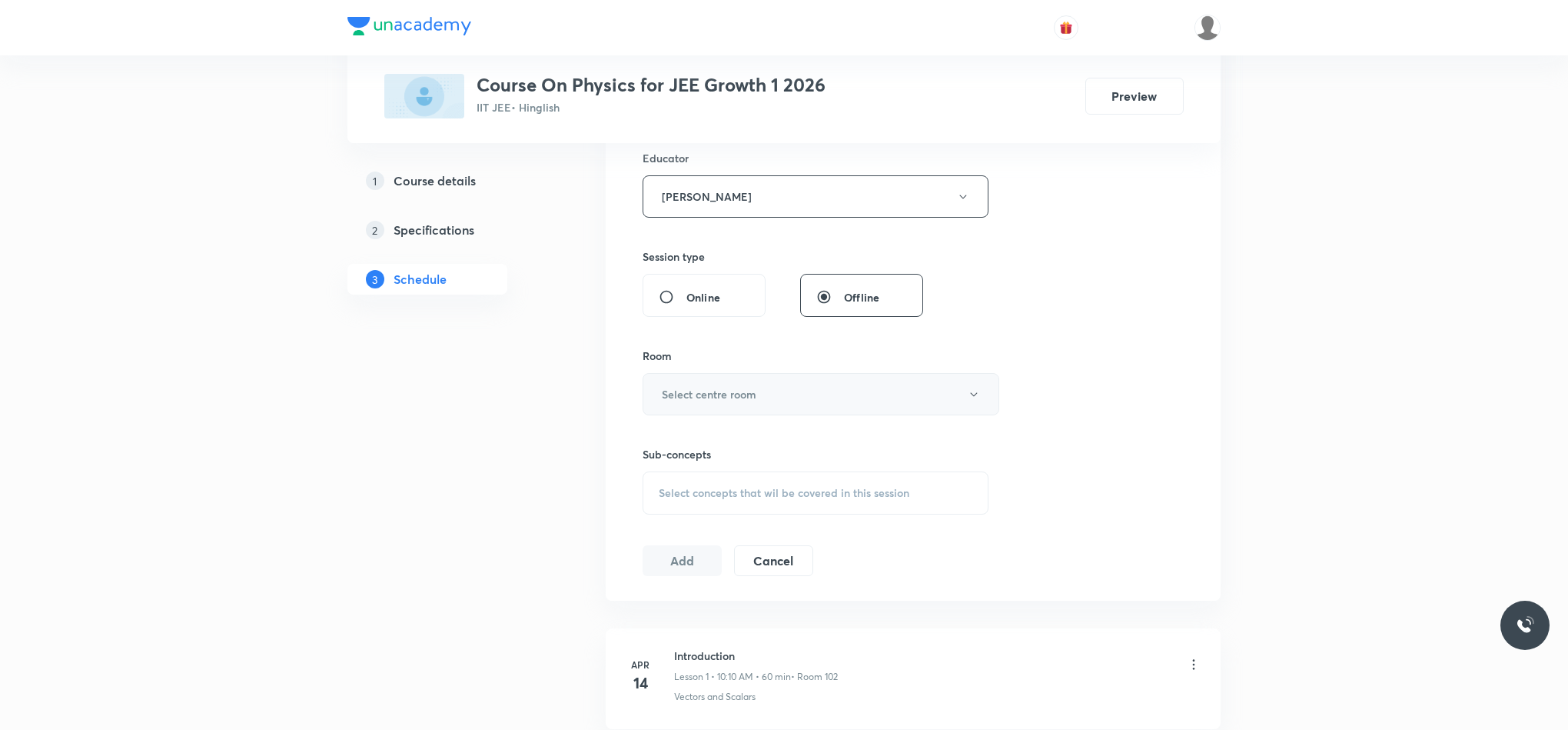
click at [717, 397] on h6 "Select centre room" at bounding box center [709, 393] width 95 height 16
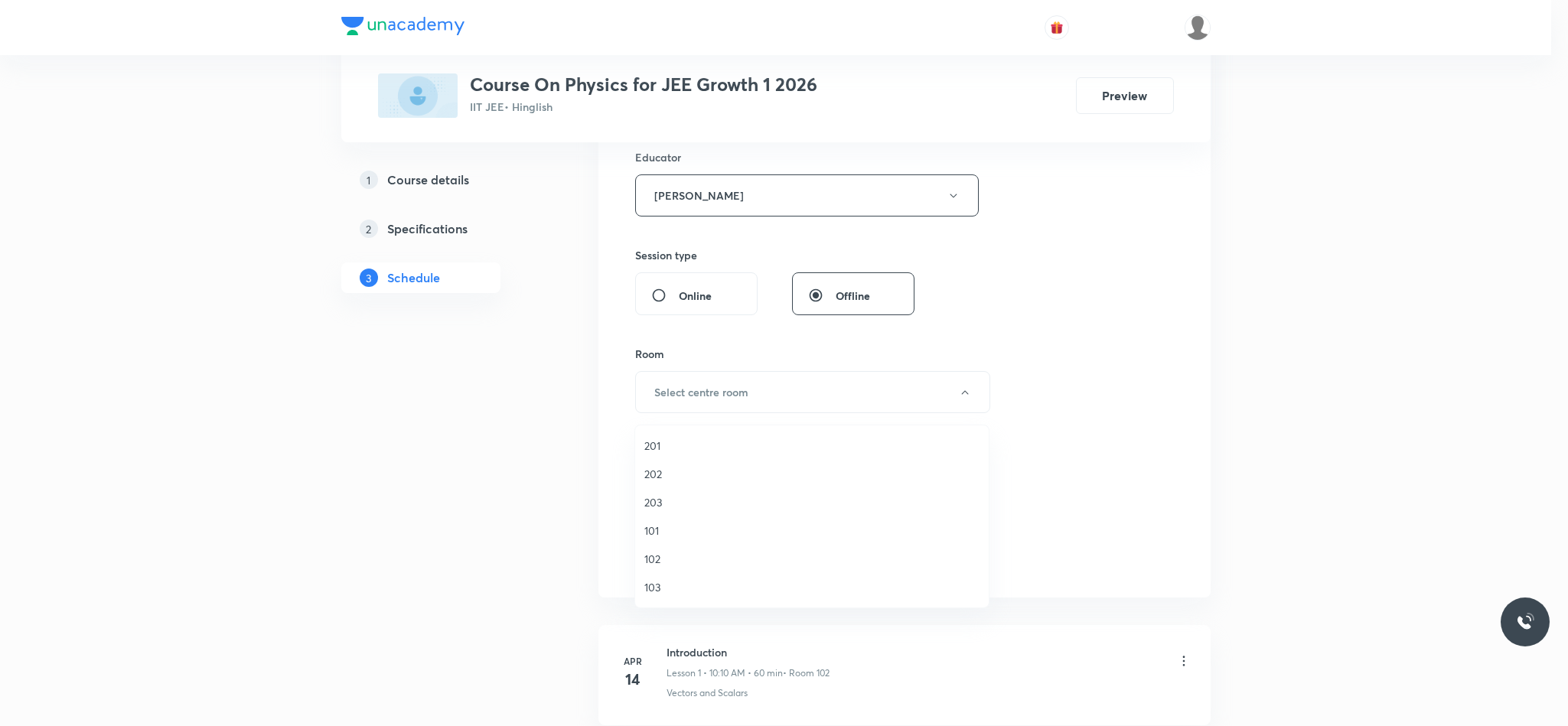
click at [658, 557] on span "102" at bounding box center [811, 558] width 335 height 16
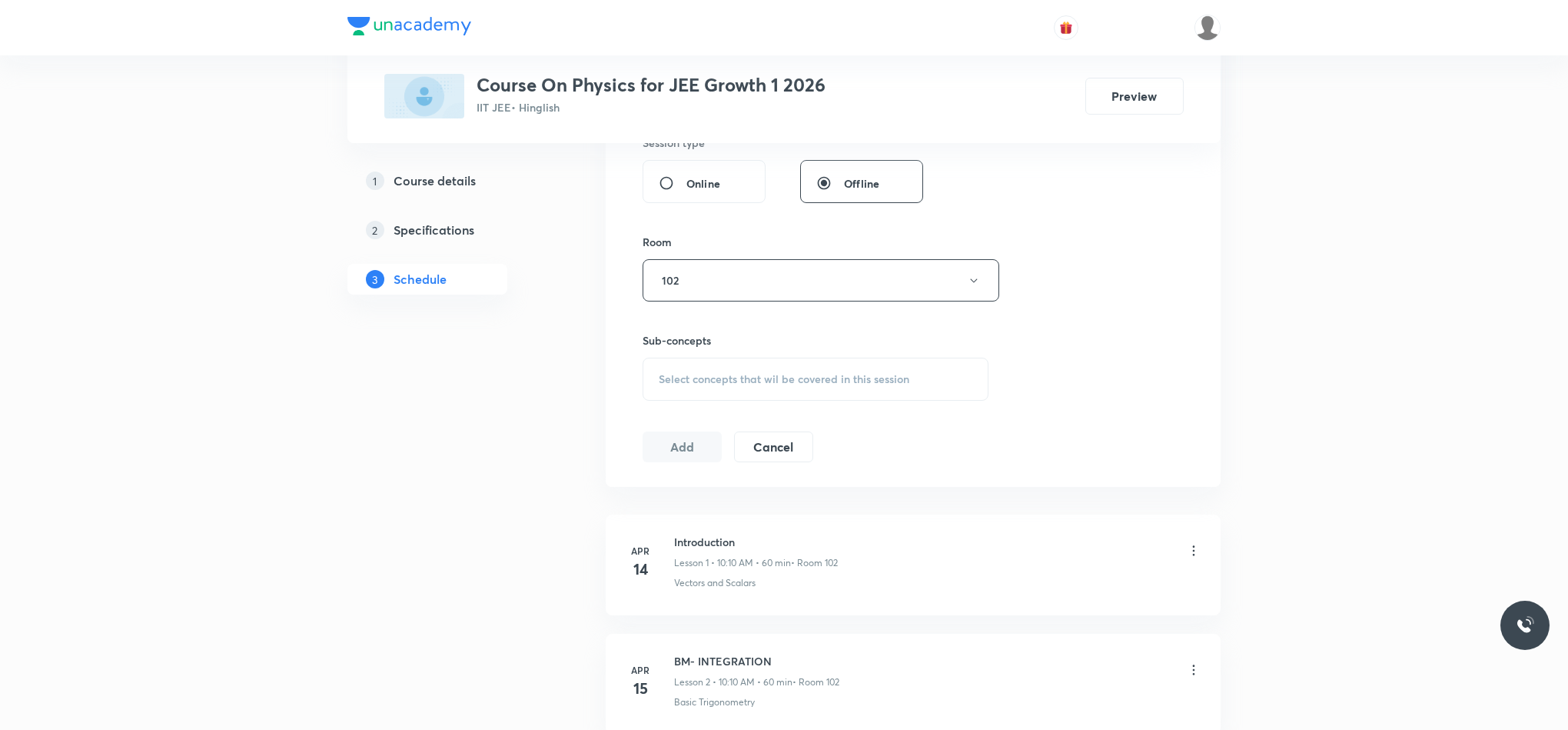
scroll to position [692, 0]
click at [681, 384] on span "Select concepts that wil be covered in this session" at bounding box center [784, 377] width 251 height 13
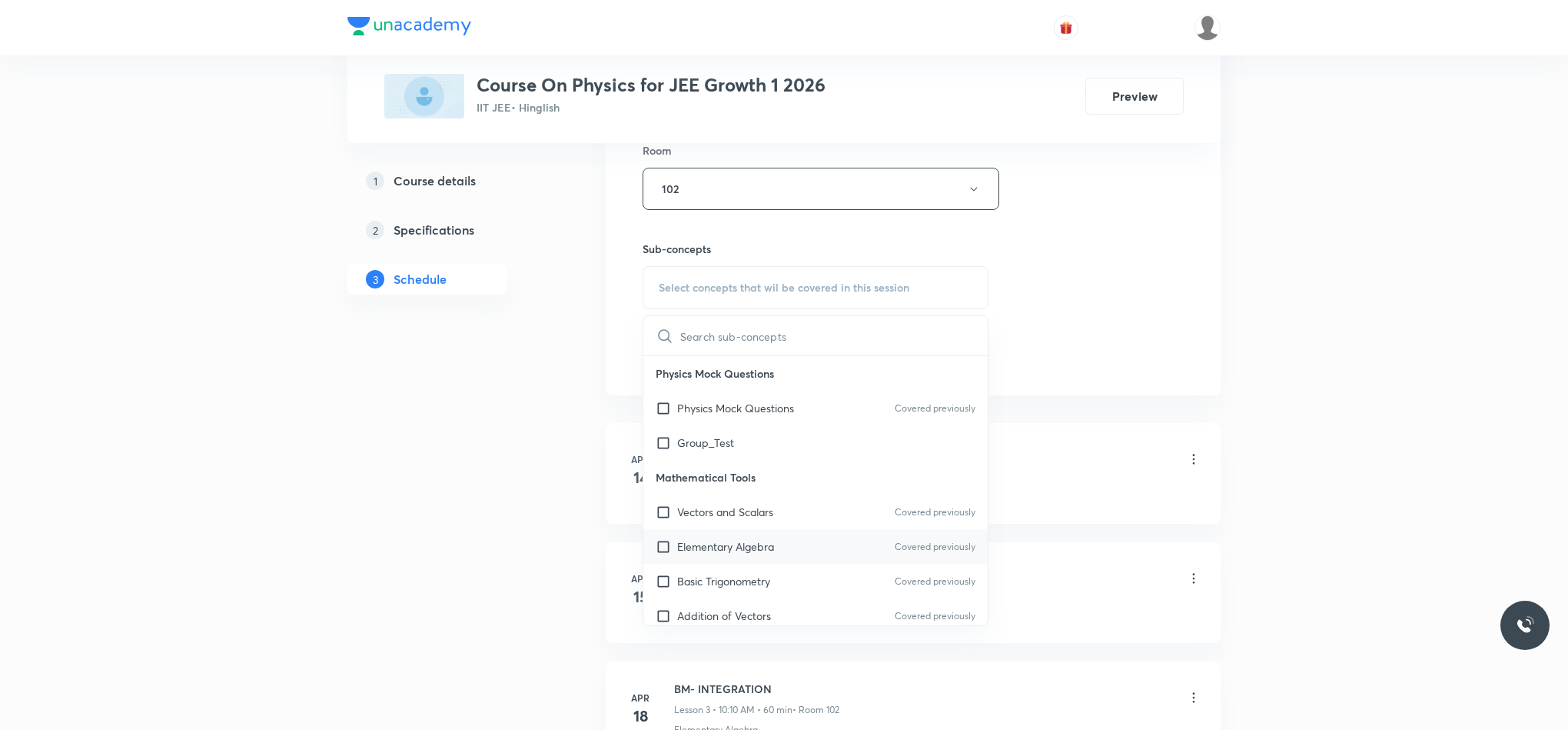
scroll to position [807, 0]
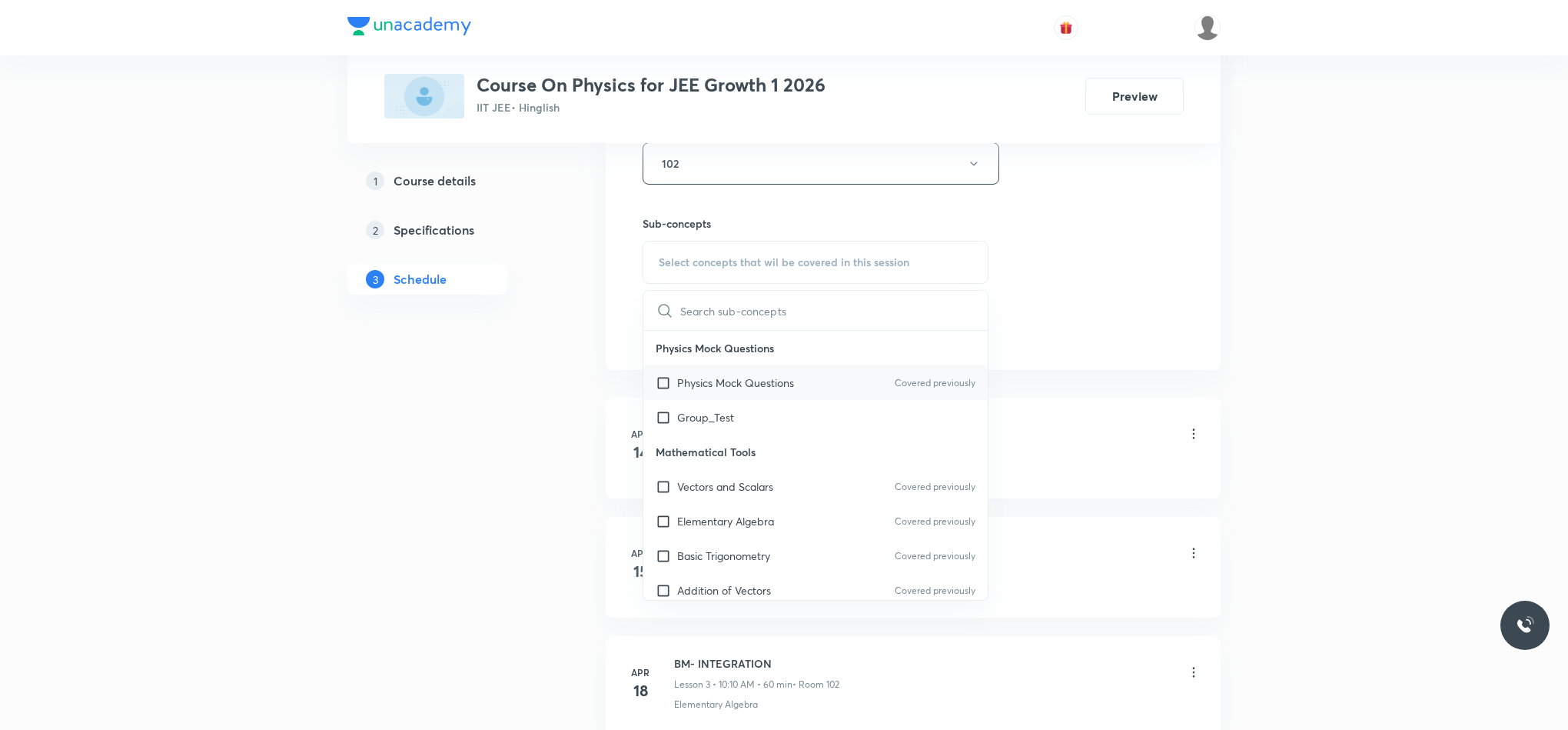
click at [801, 397] on div "Physics Mock Questions Covered previously" at bounding box center [815, 383] width 344 height 35
checkbox input "true"
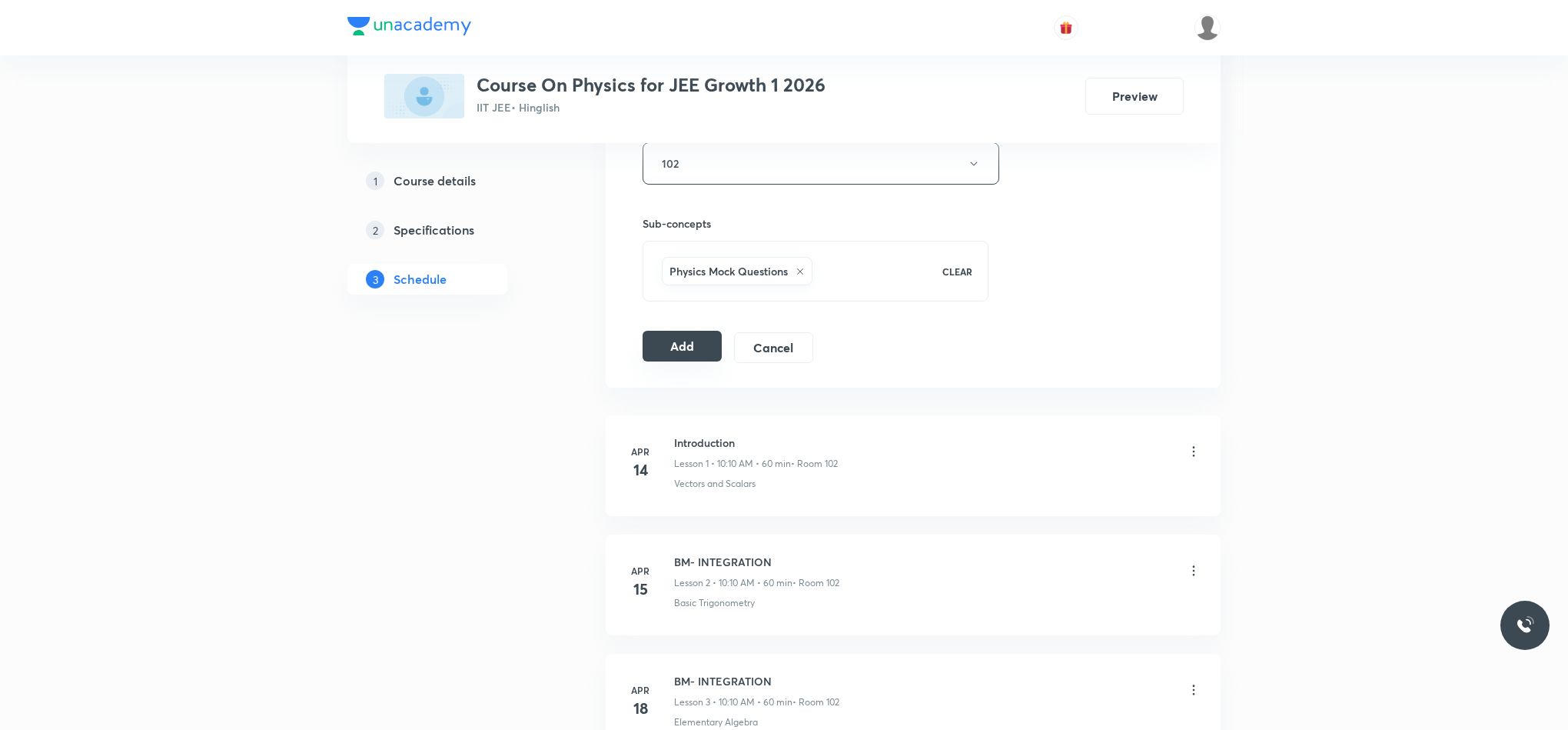
click at [661, 355] on button "Add" at bounding box center [682, 346] width 79 height 31
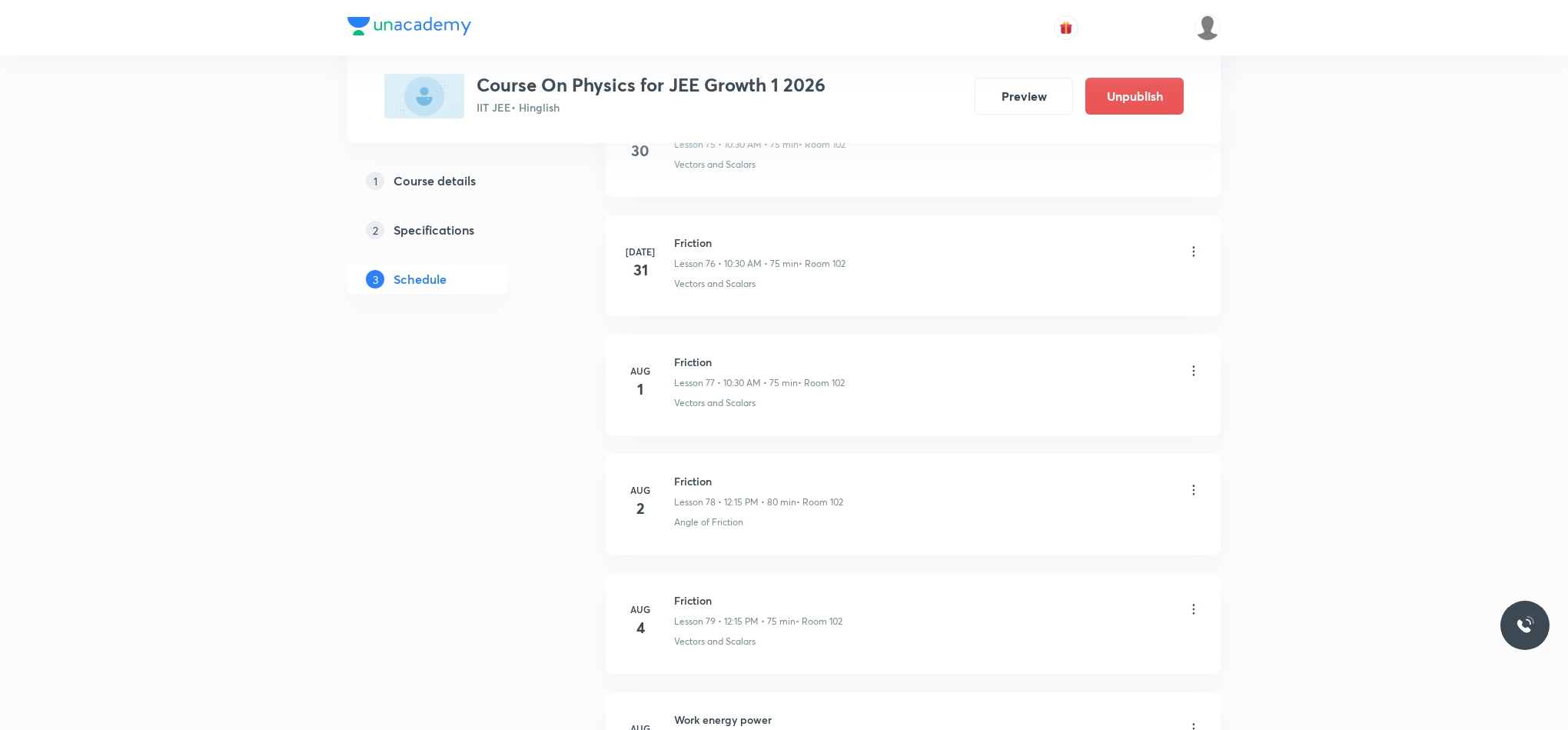
scroll to position [11666, 0]
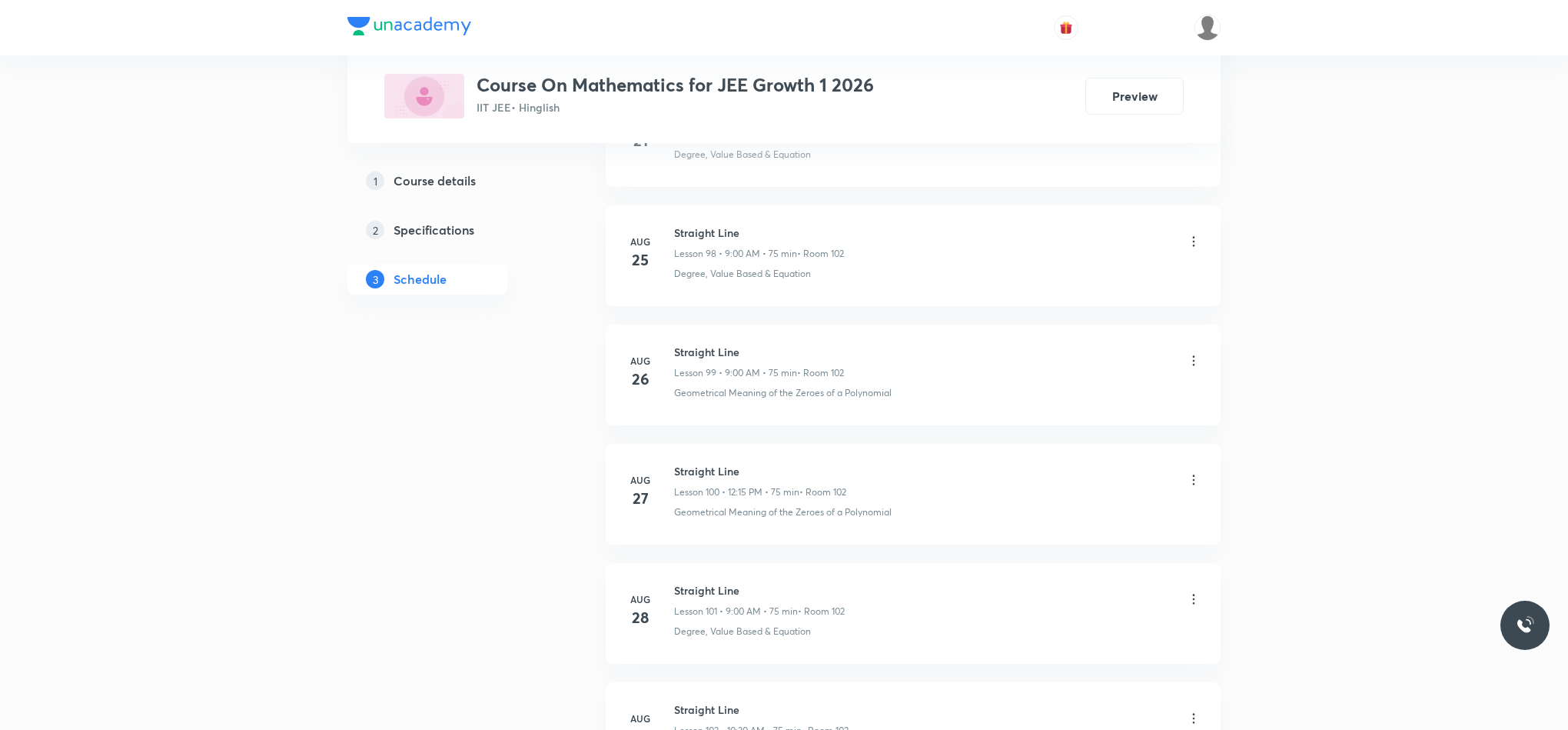
scroll to position [12835, 0]
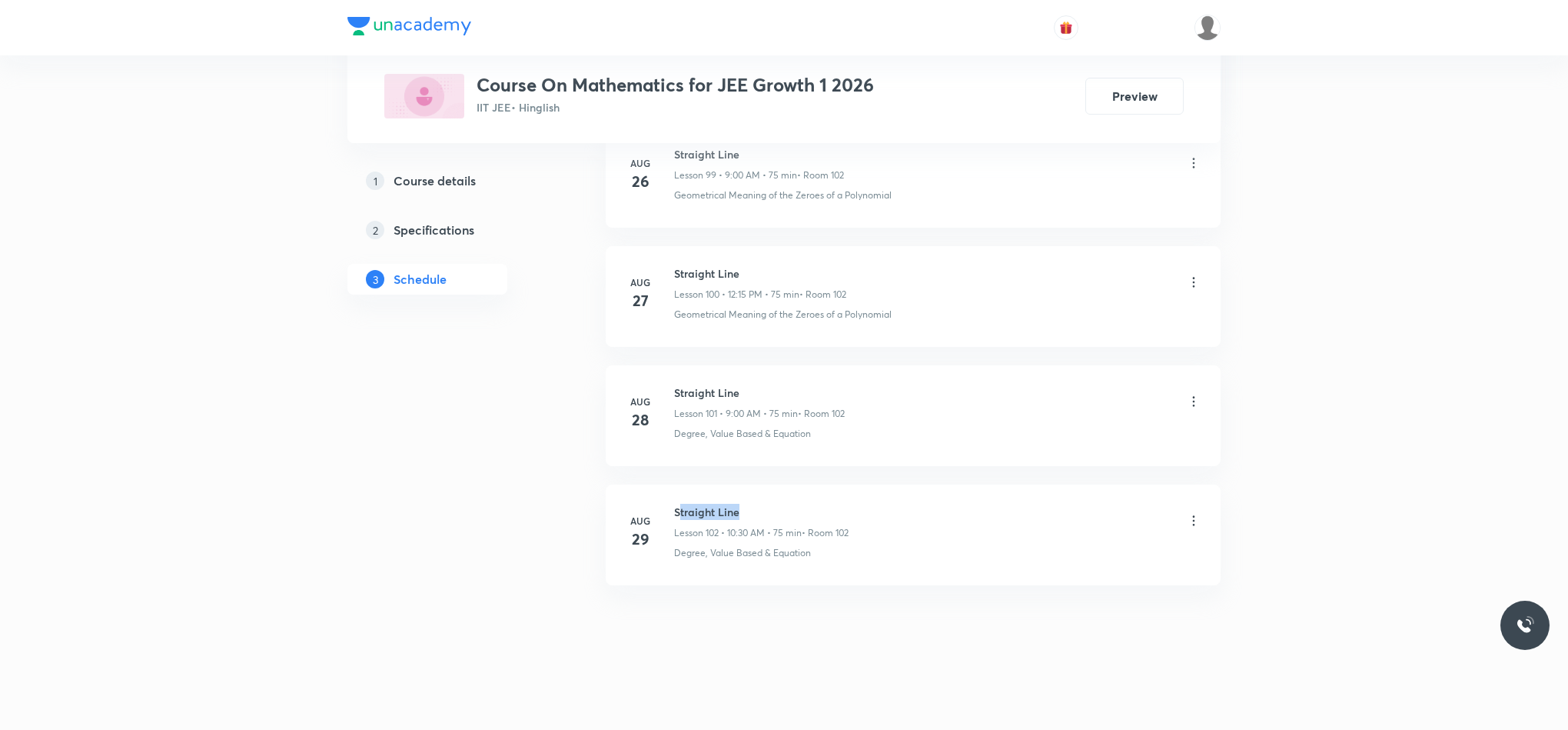
drag, startPoint x: 678, startPoint y: 505, endPoint x: 928, endPoint y: 494, distance: 250.2
click at [928, 494] on li "[DATE] Straight Line Lesson 102 • 10:30 AM • 75 min • Room 102 Degree, Value Ba…" at bounding box center [913, 534] width 615 height 100
click at [918, 489] on li "[DATE] Straight Line Lesson 102 • 10:30 AM • 75 min • Room 102 Degree, Value Ba…" at bounding box center [913, 534] width 615 height 100
drag, startPoint x: 673, startPoint y: 505, endPoint x: 885, endPoint y: 483, distance: 213.1
click at [885, 484] on li "[DATE] Straight Line Lesson 102 • 10:30 AM • 75 min • Room 102 Degree, Value Ba…" at bounding box center [913, 534] width 615 height 100
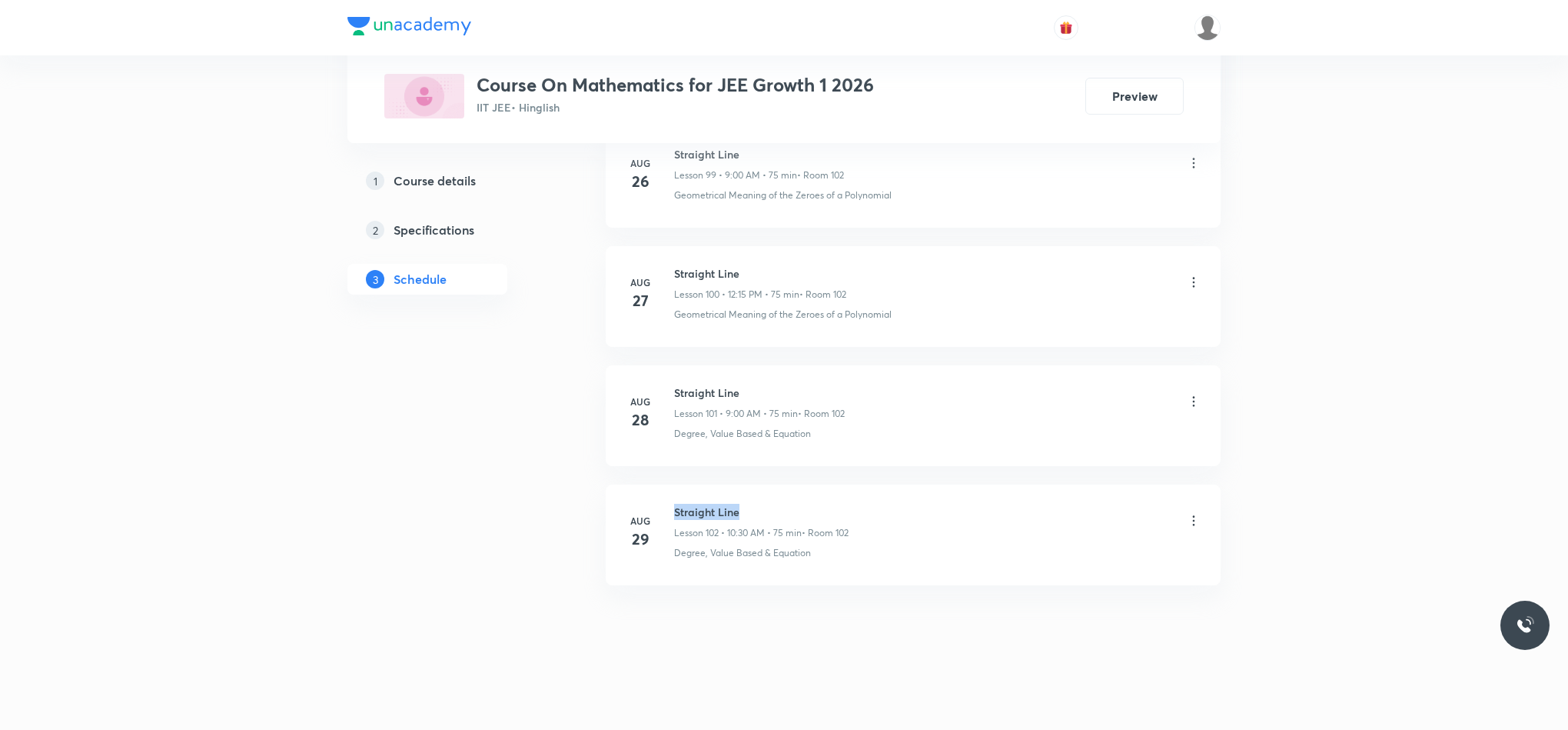
copy h6 "Straight Line"
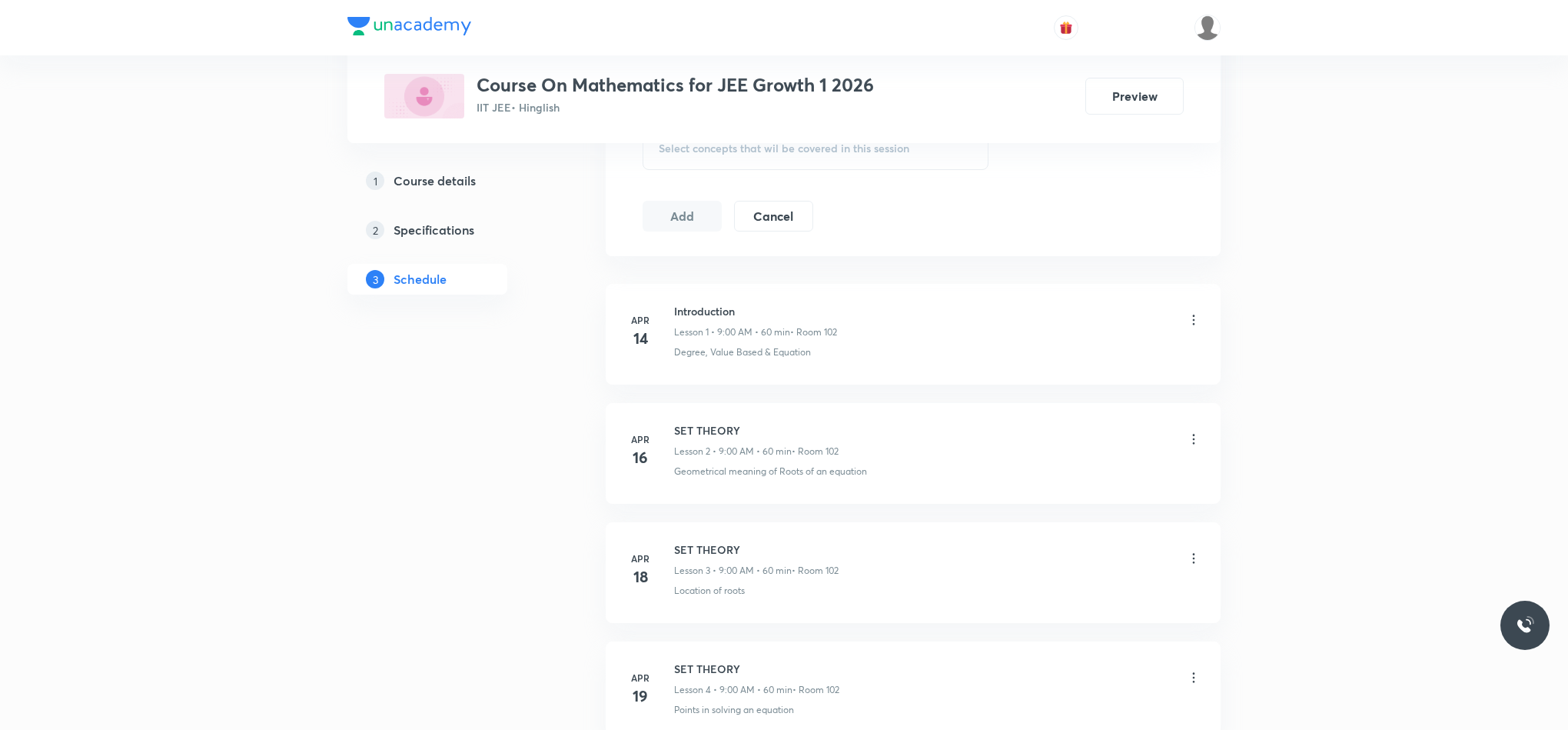
scroll to position [0, 0]
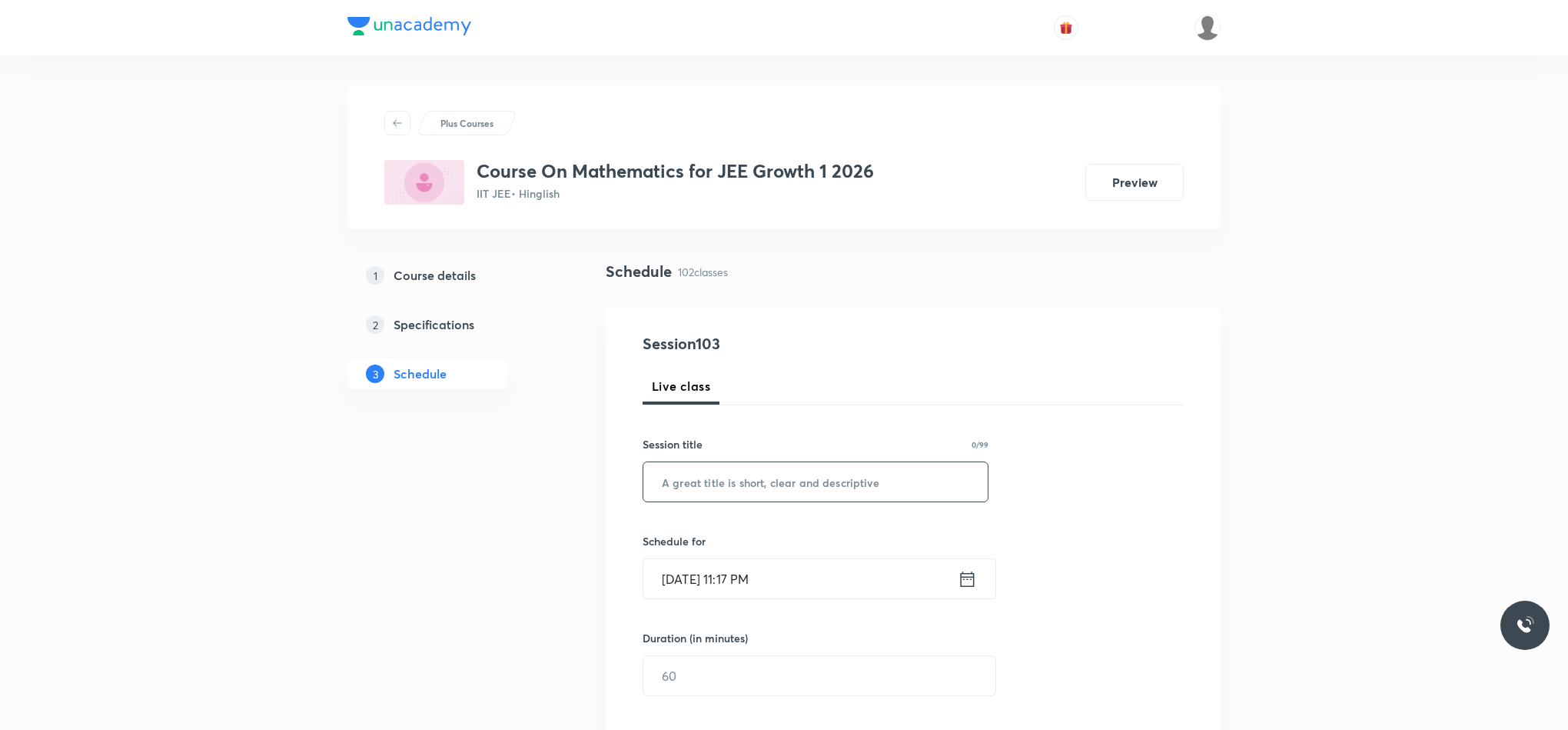
click at [808, 475] on input "text" at bounding box center [815, 481] width 344 height 40
paste input "Straight Line"
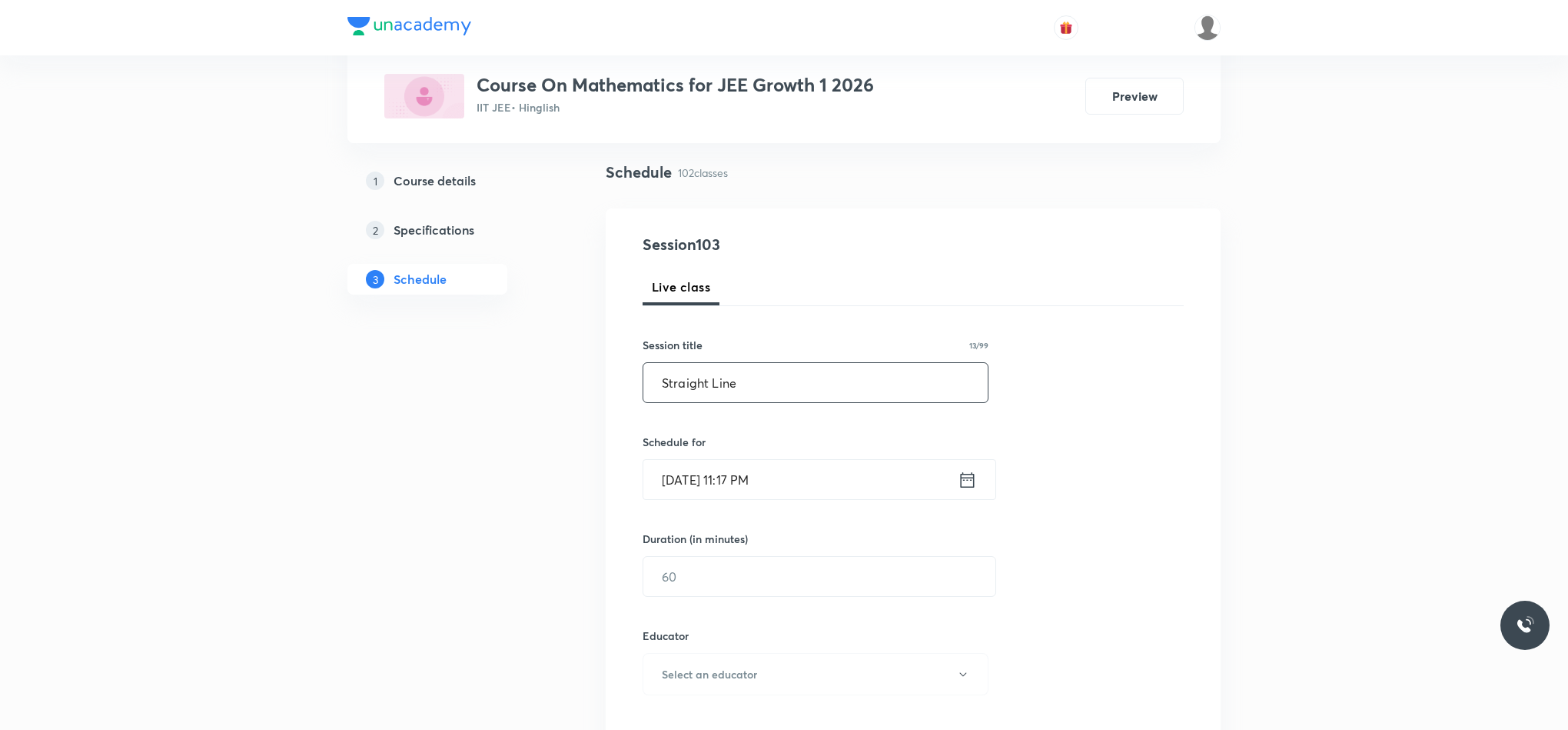
scroll to position [230, 0]
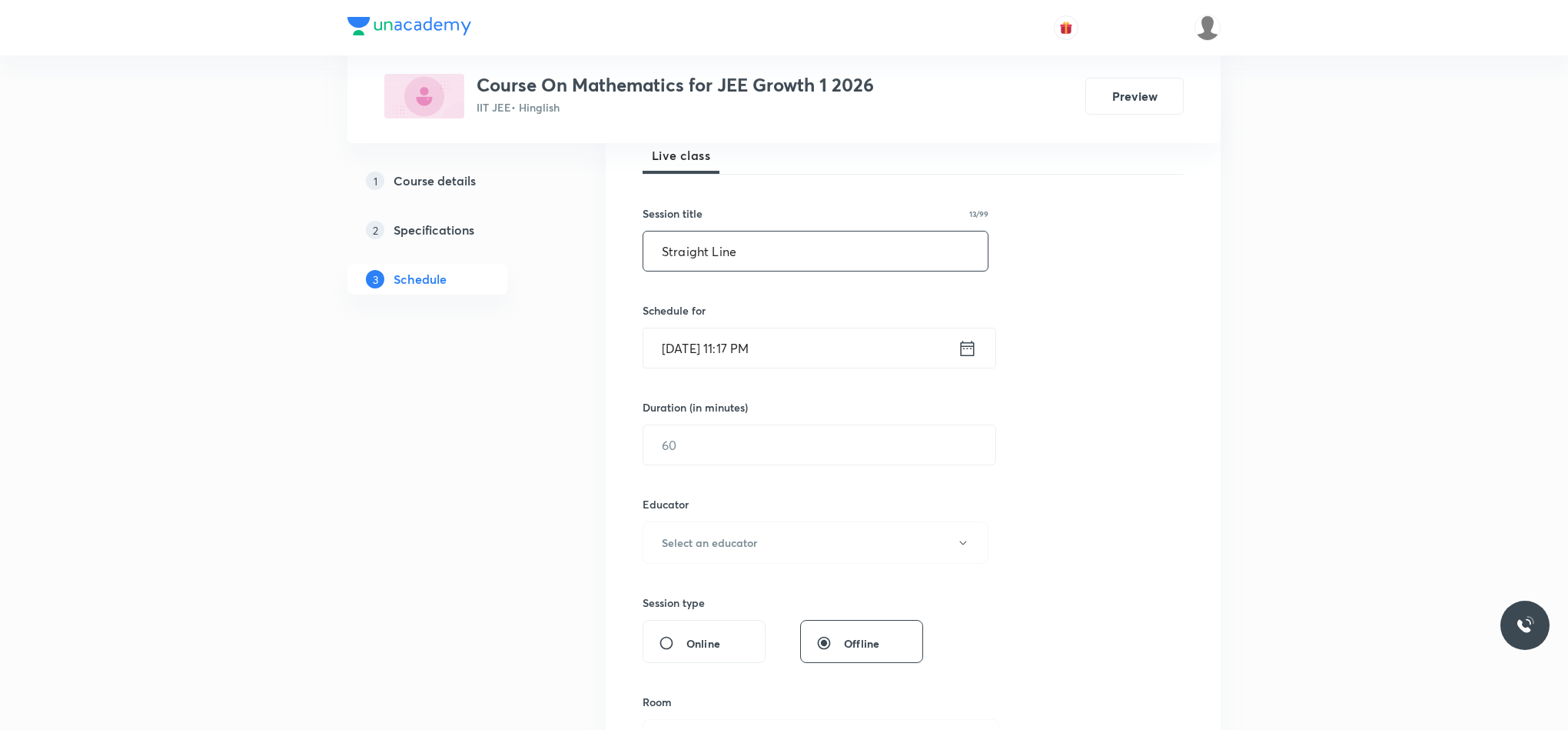
type input "Straight Line"
click at [951, 356] on input "Sep 1, 2025, 11:17 PM" at bounding box center [800, 347] width 314 height 40
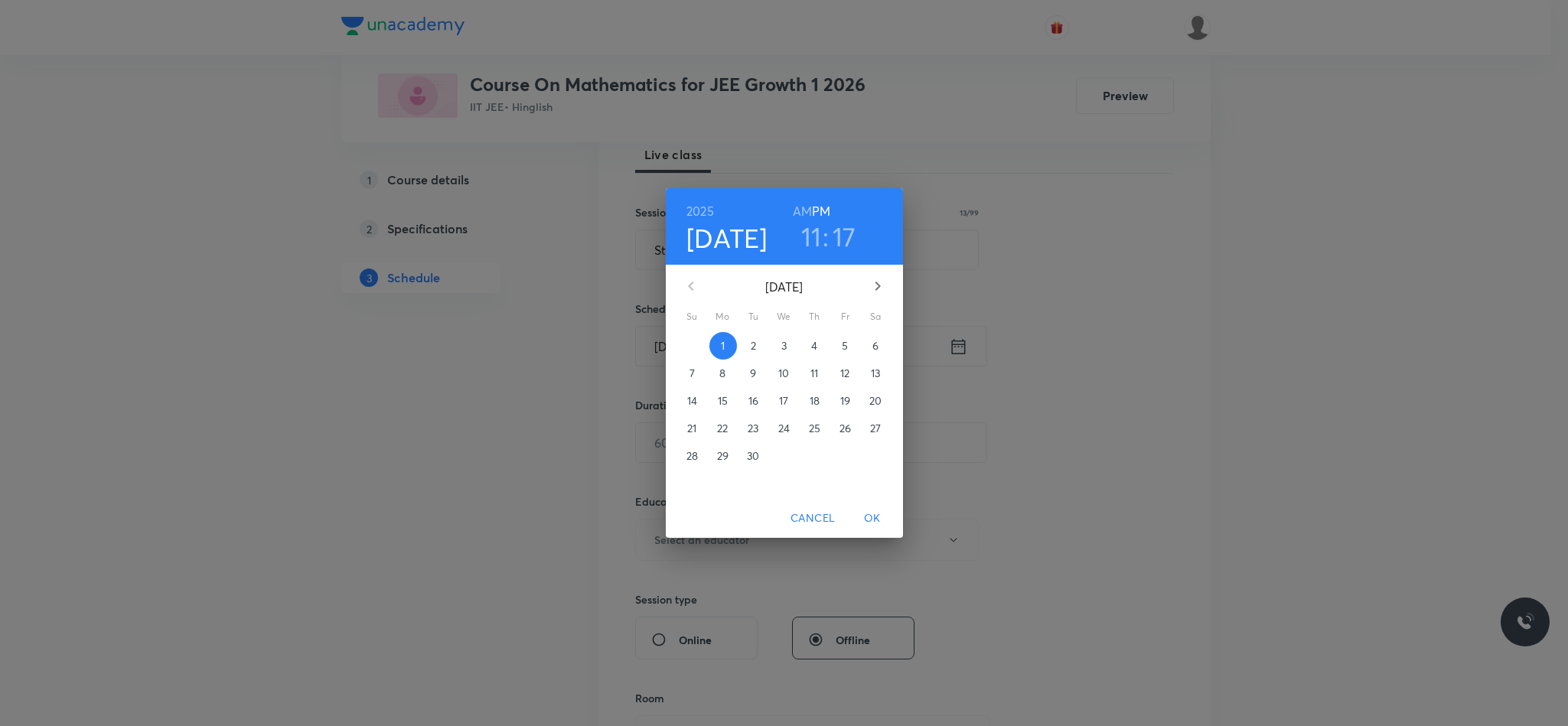
click at [753, 347] on p "2" at bounding box center [753, 345] width 6 height 15
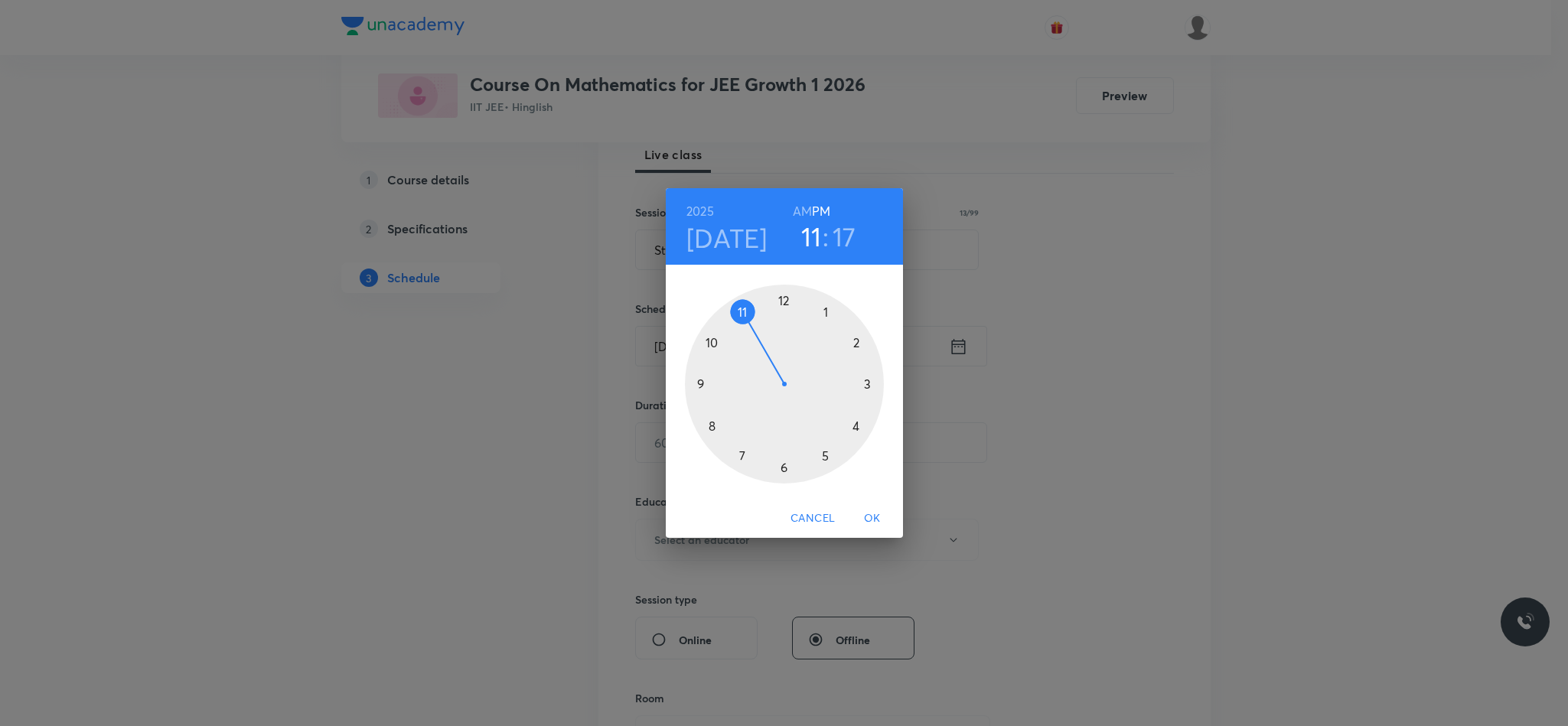
click at [707, 347] on div at bounding box center [784, 384] width 199 height 199
click at [783, 461] on div at bounding box center [784, 384] width 199 height 199
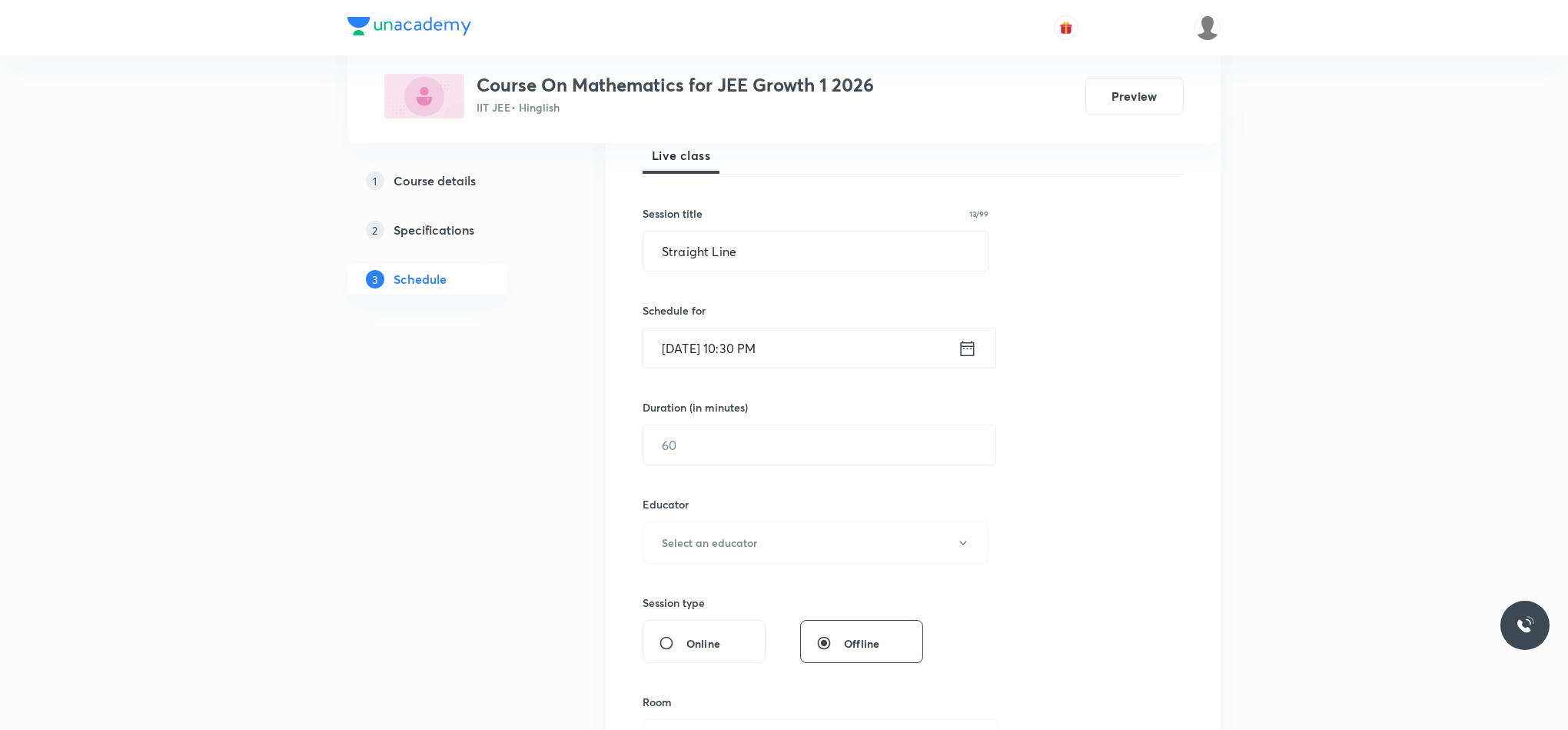
click at [971, 355] on icon at bounding box center [967, 348] width 19 height 21
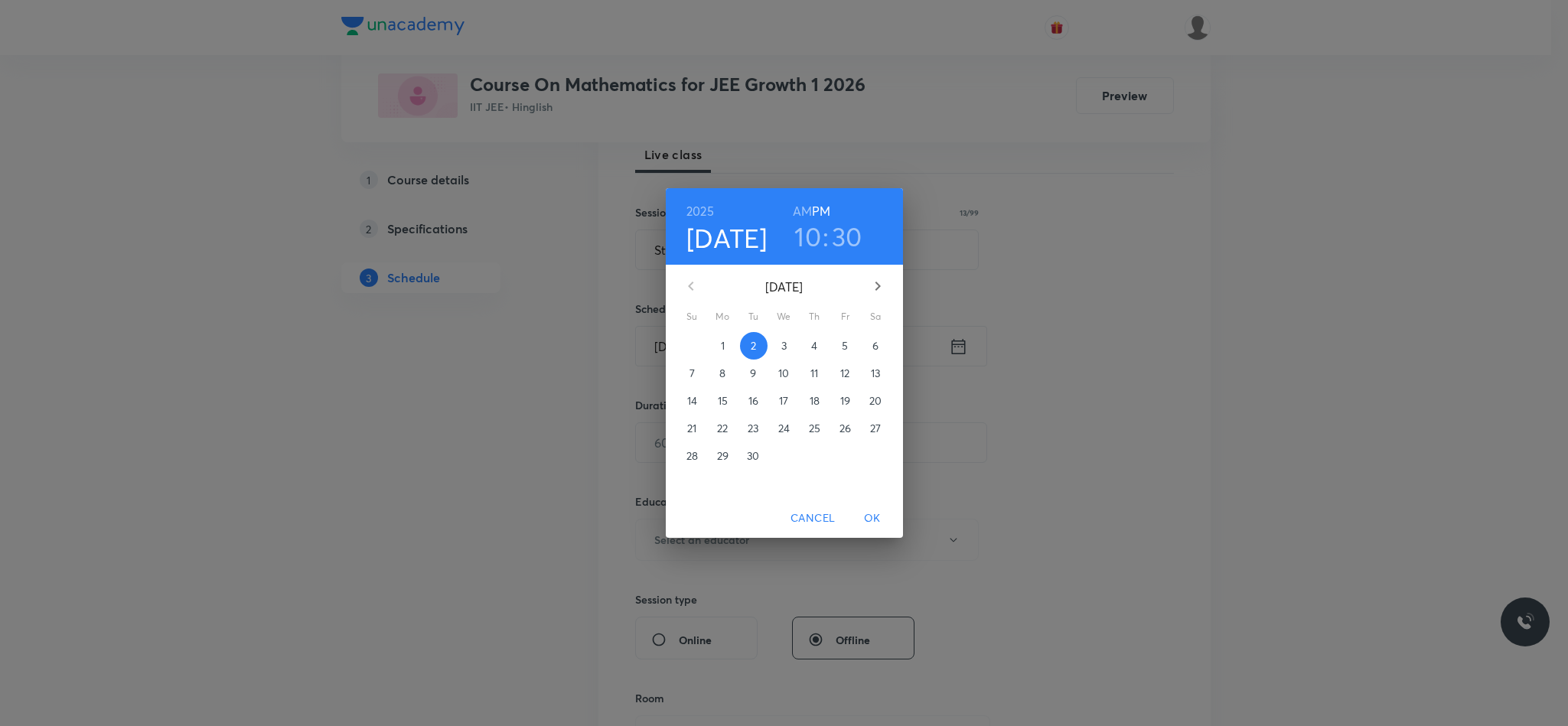
click at [805, 213] on h6 "AM" at bounding box center [802, 211] width 19 height 21
click at [868, 521] on span "OK" at bounding box center [872, 518] width 36 height 19
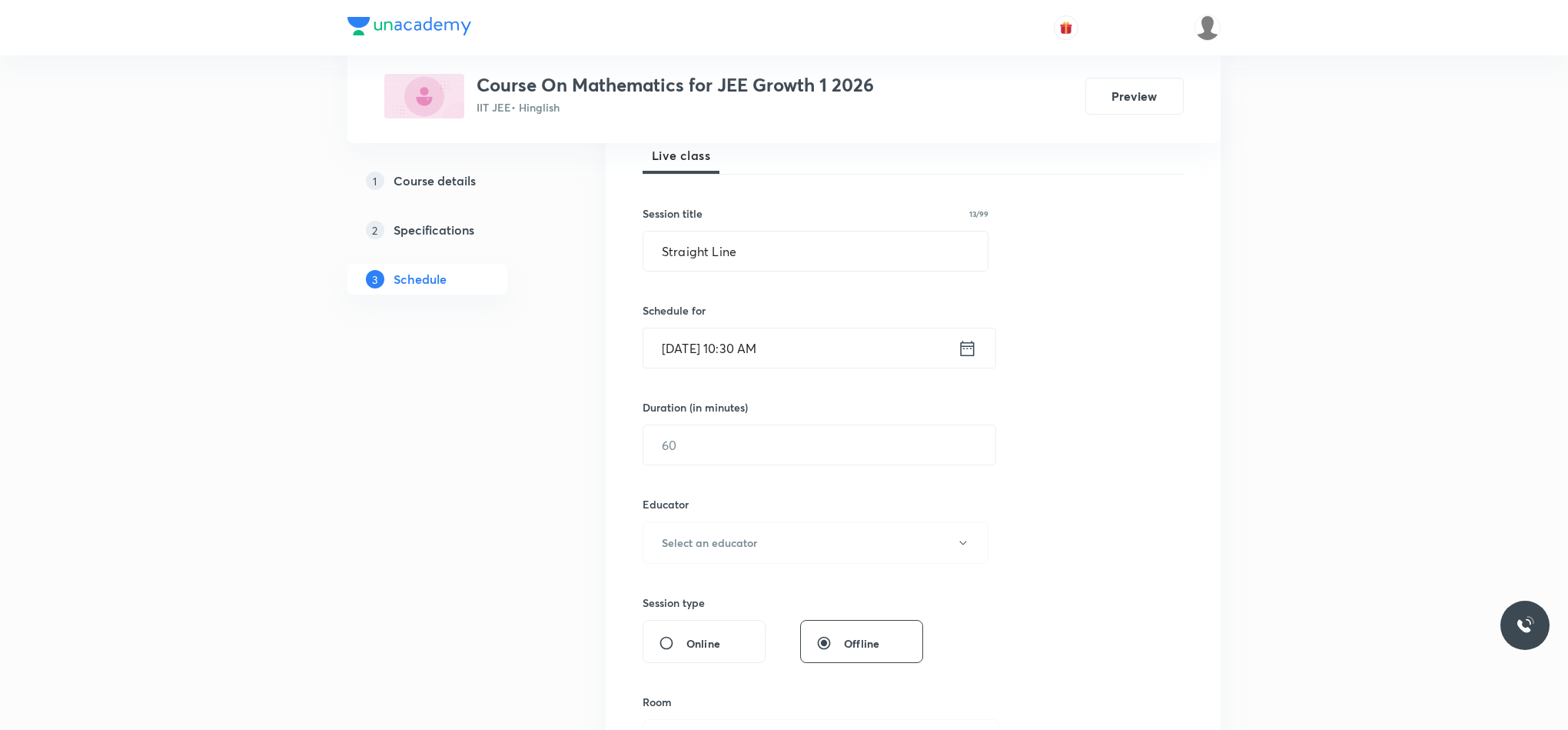
click at [743, 471] on div "Session 103 Live class Session title 13/99 Straight Line ​ Schedule for Sep 2, …" at bounding box center [912, 511] width 541 height 821
click at [745, 459] on input "text" at bounding box center [819, 445] width 352 height 40
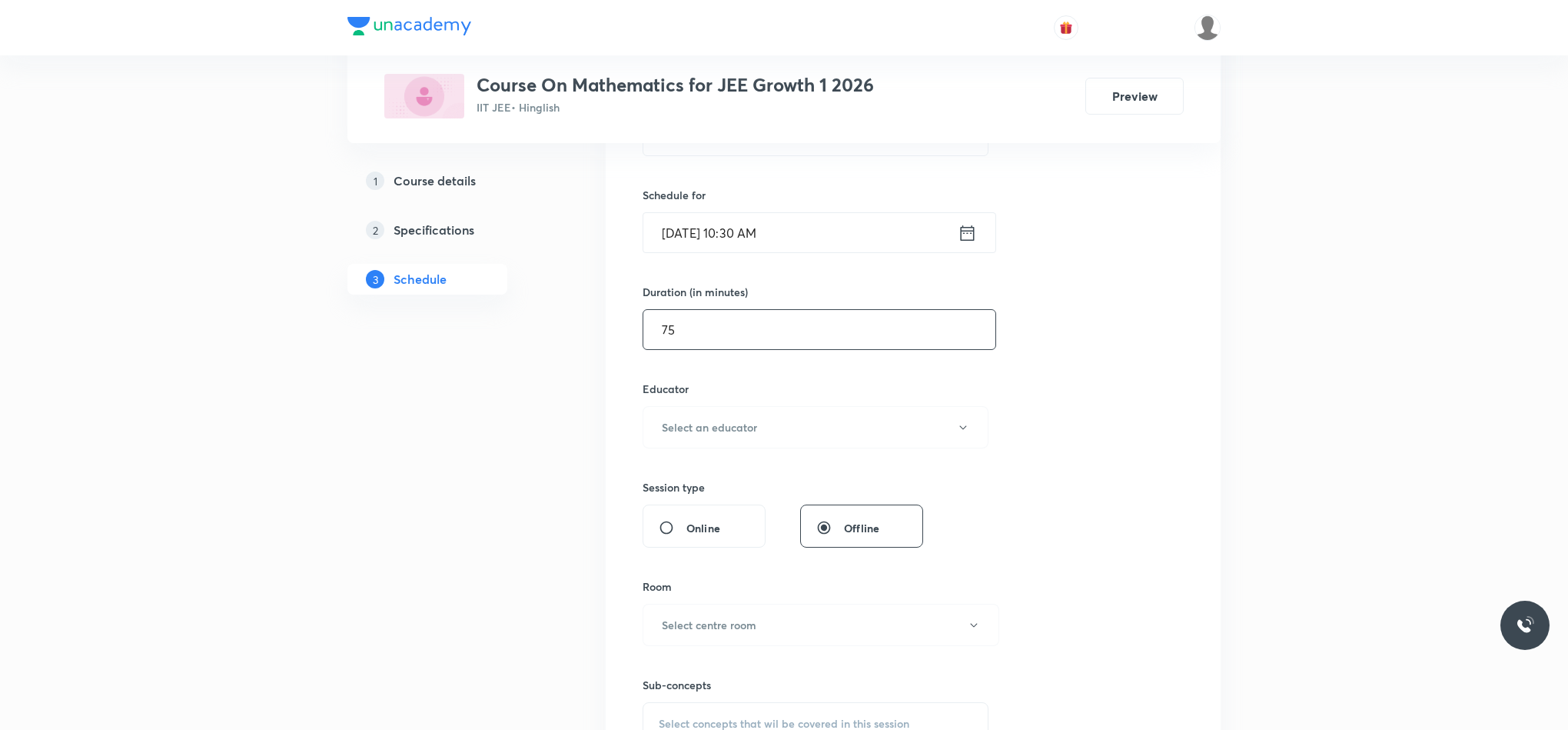
type input "75"
click at [748, 454] on div "Session 103 Live class Session title 13/99 Straight Line ​ Schedule for Sep 2, …" at bounding box center [912, 396] width 541 height 821
click at [750, 435] on h6 "Select an educator" at bounding box center [709, 426] width 95 height 16
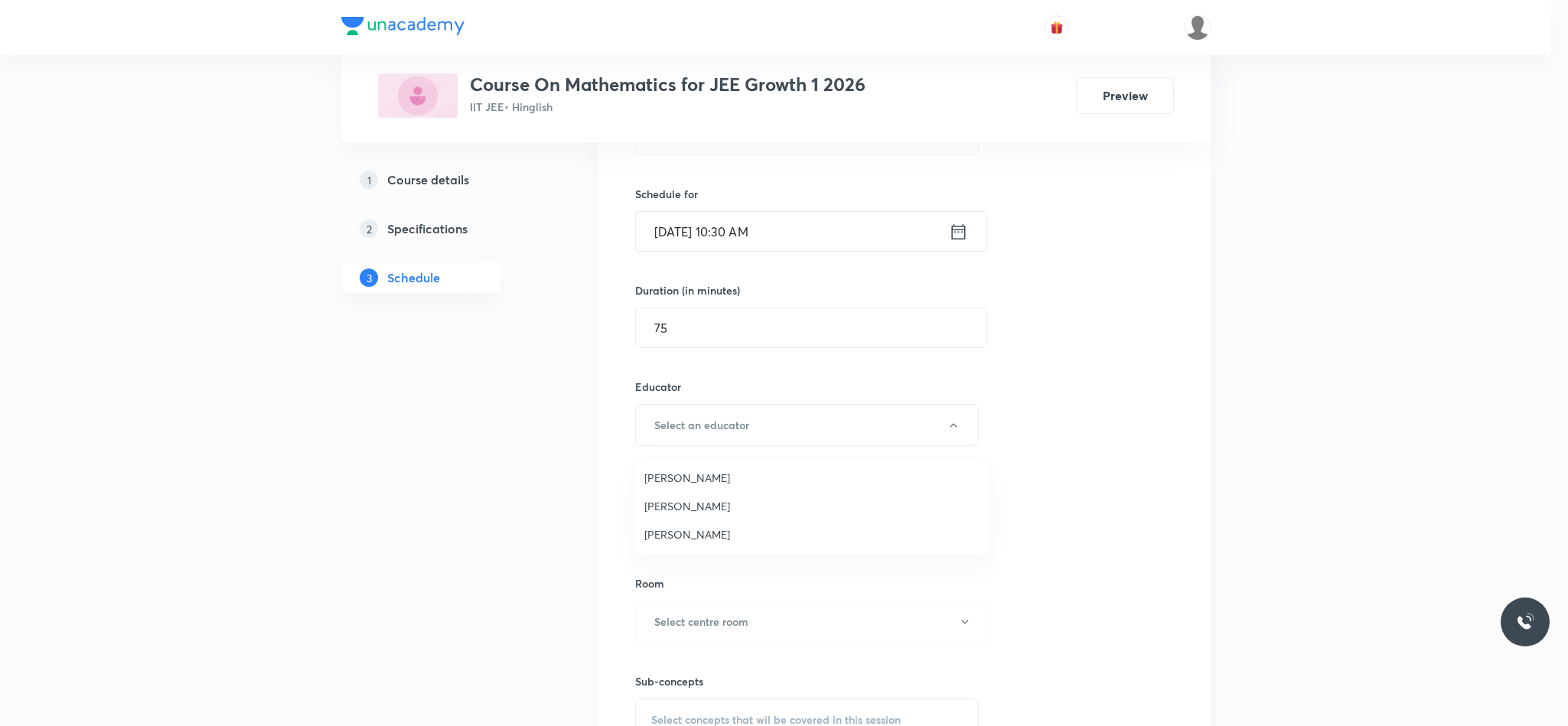
click at [738, 480] on span "Rajiv Kumar Tiwari" at bounding box center [811, 477] width 335 height 16
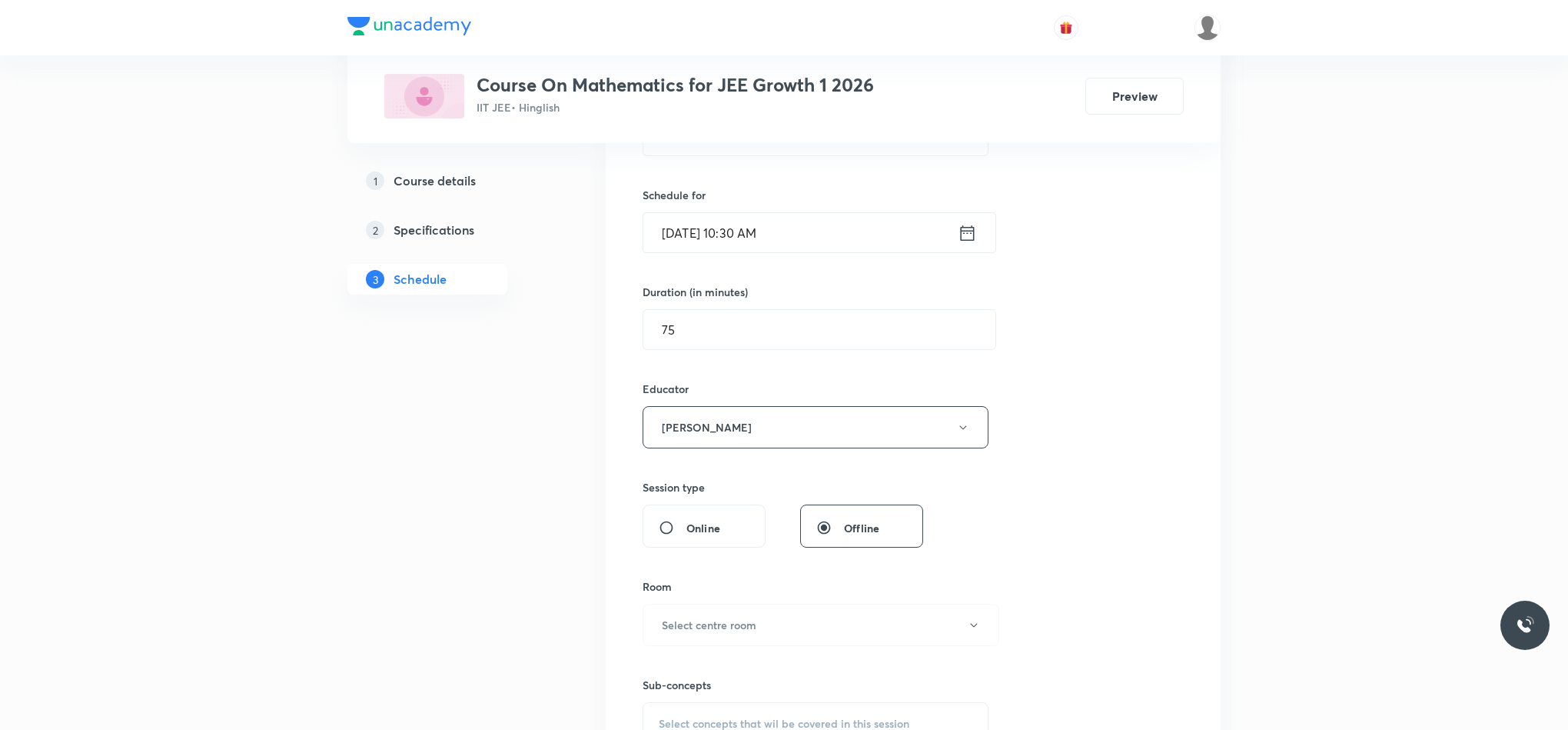
scroll to position [577, 0]
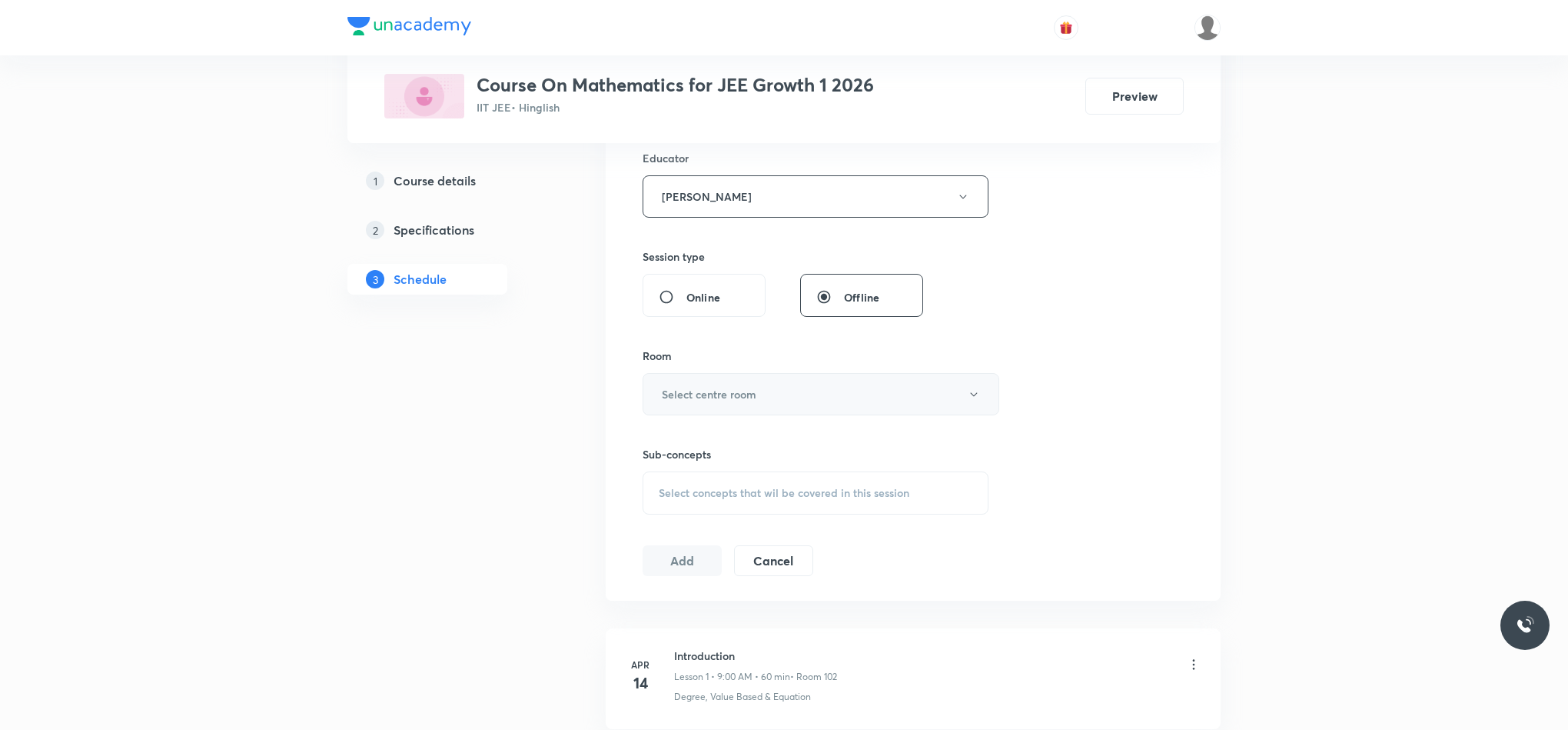
click at [709, 399] on h6 "Select centre room" at bounding box center [709, 393] width 95 height 16
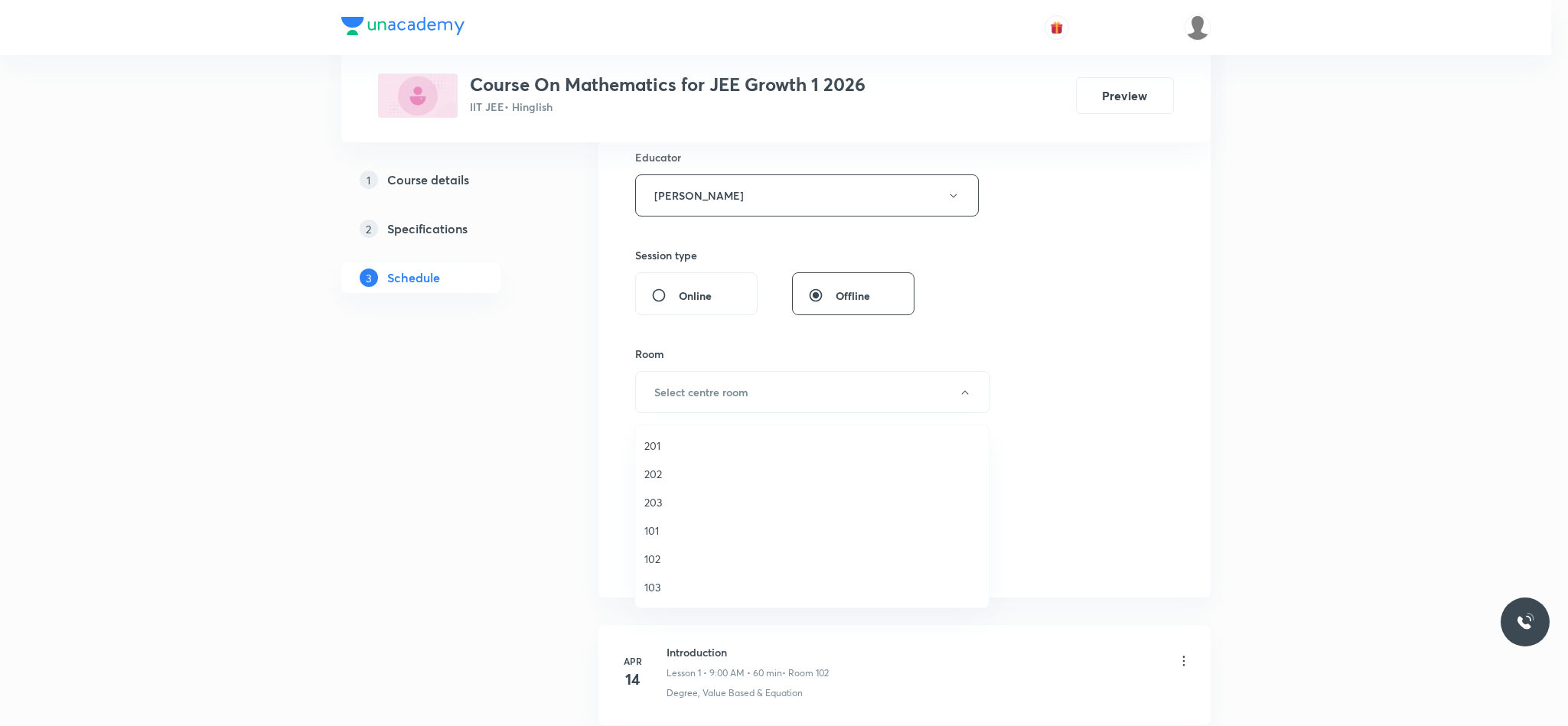
click at [670, 546] on li "102" at bounding box center [812, 558] width 353 height 28
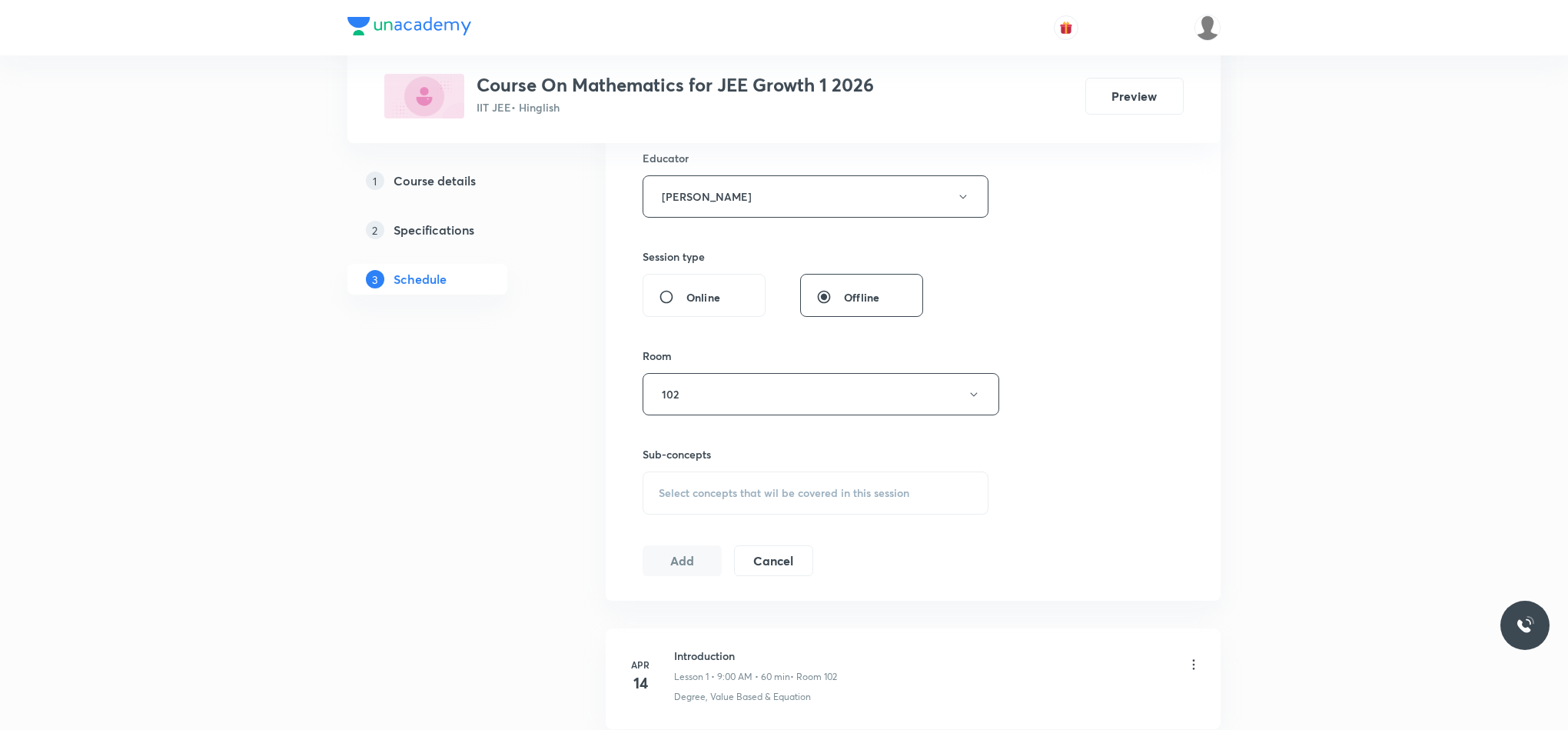
click at [666, 492] on span "Select concepts that wil be covered in this session" at bounding box center [784, 493] width 251 height 13
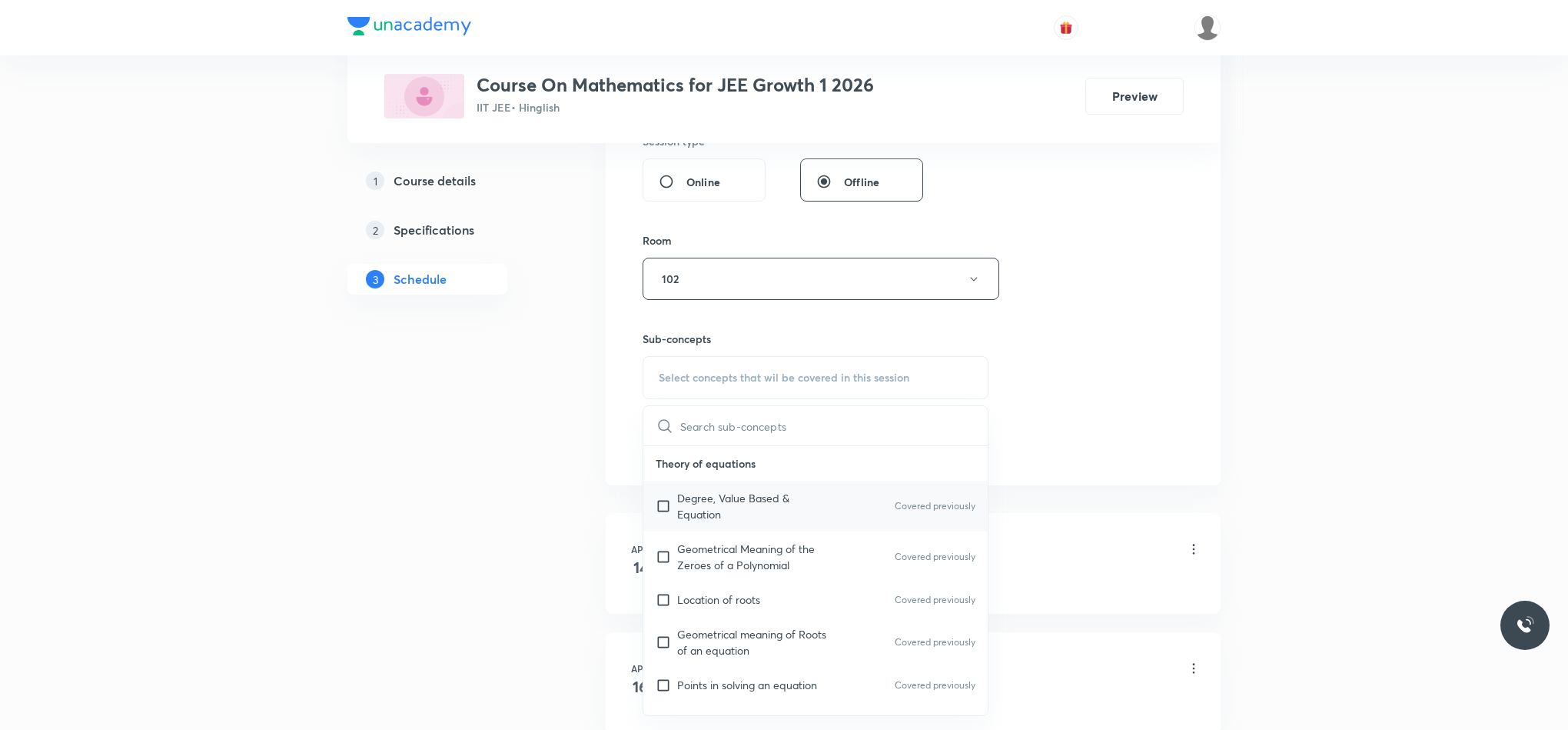
click at [802, 503] on p "Degree, Value Based & Equation" at bounding box center [754, 505] width 155 height 32
checkbox input "true"
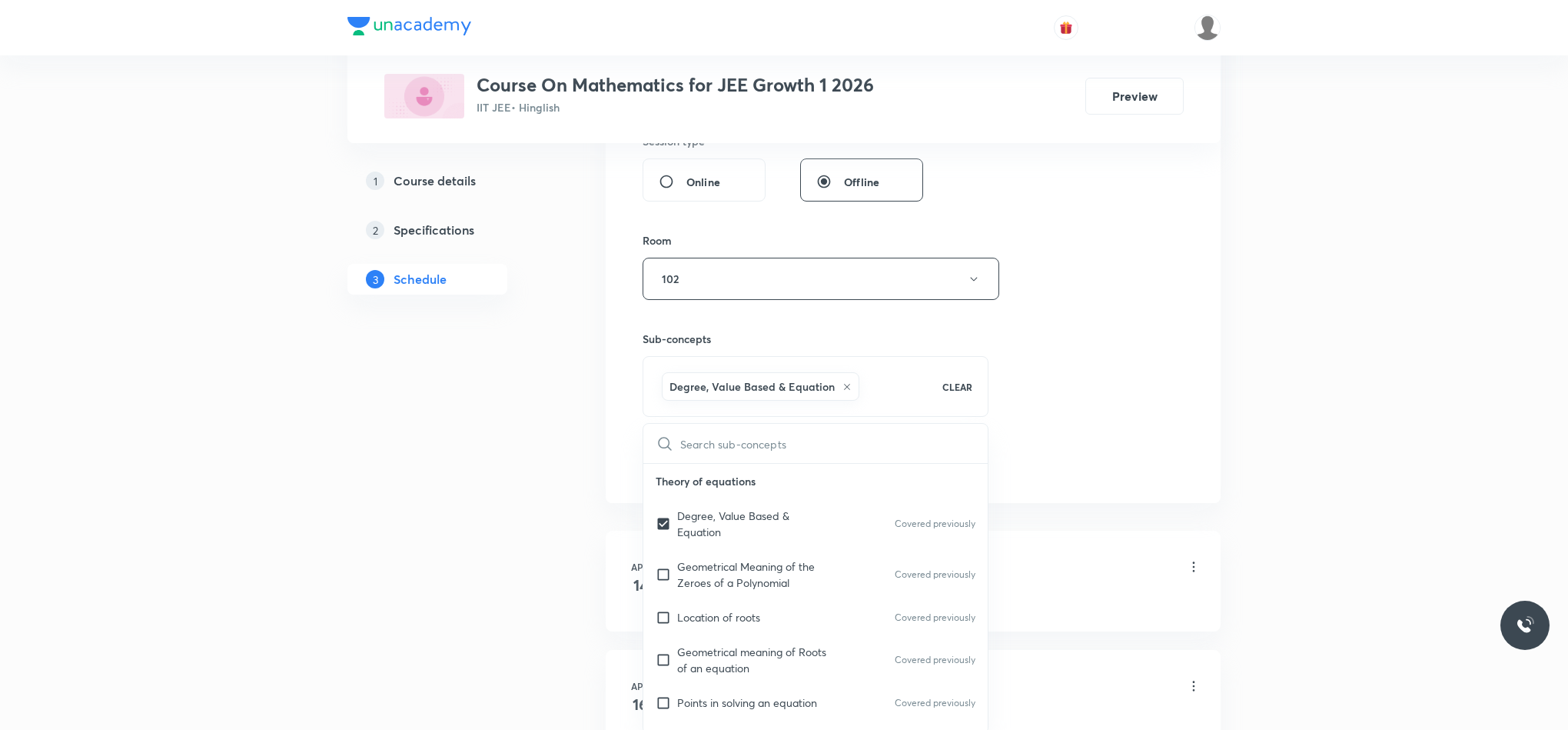
click at [1112, 411] on div "Session 103 Live class Session title 13/99 Straight Line ​ Schedule for Sep 2, …" at bounding box center [912, 59] width 541 height 838
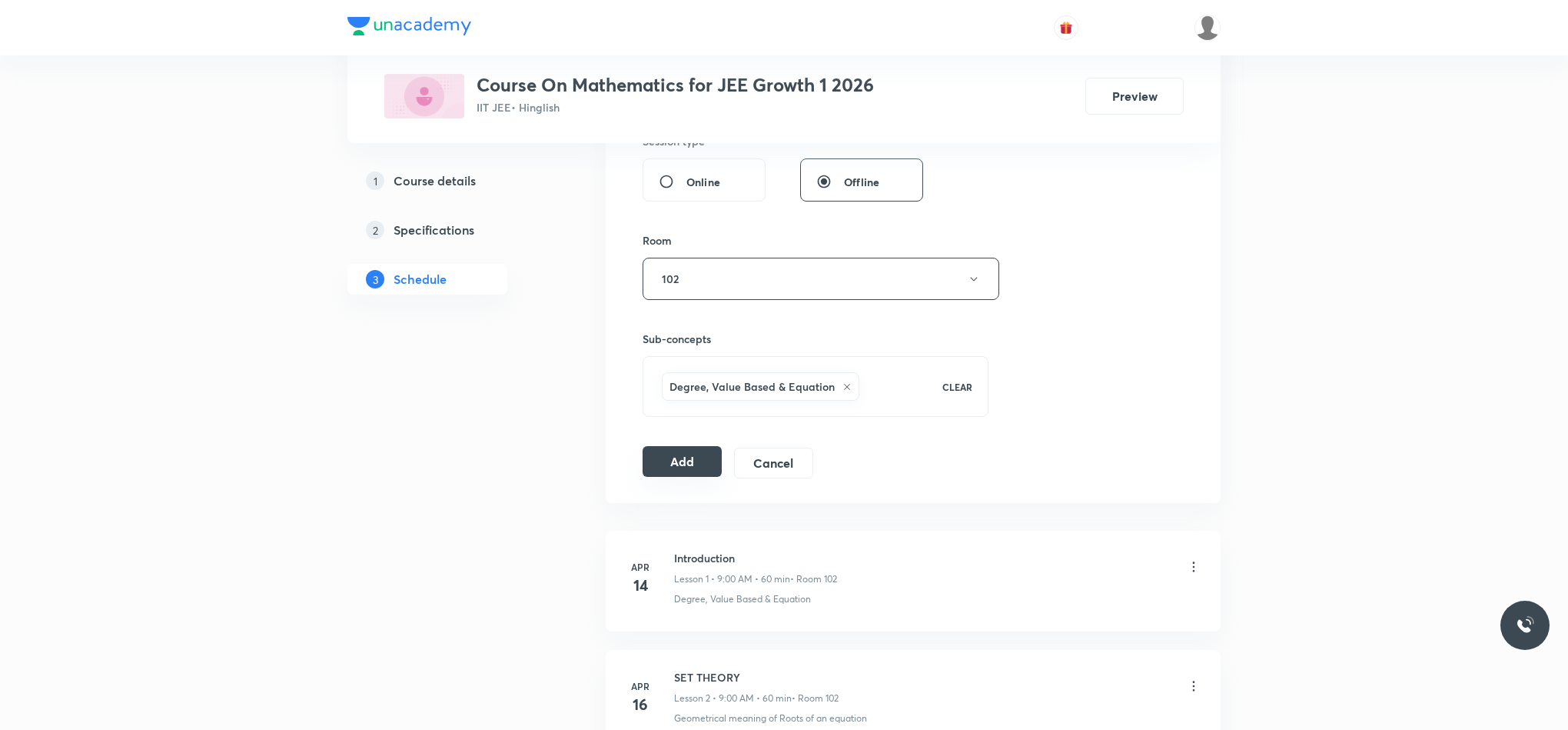
click at [689, 453] on button "Add" at bounding box center [682, 461] width 79 height 31
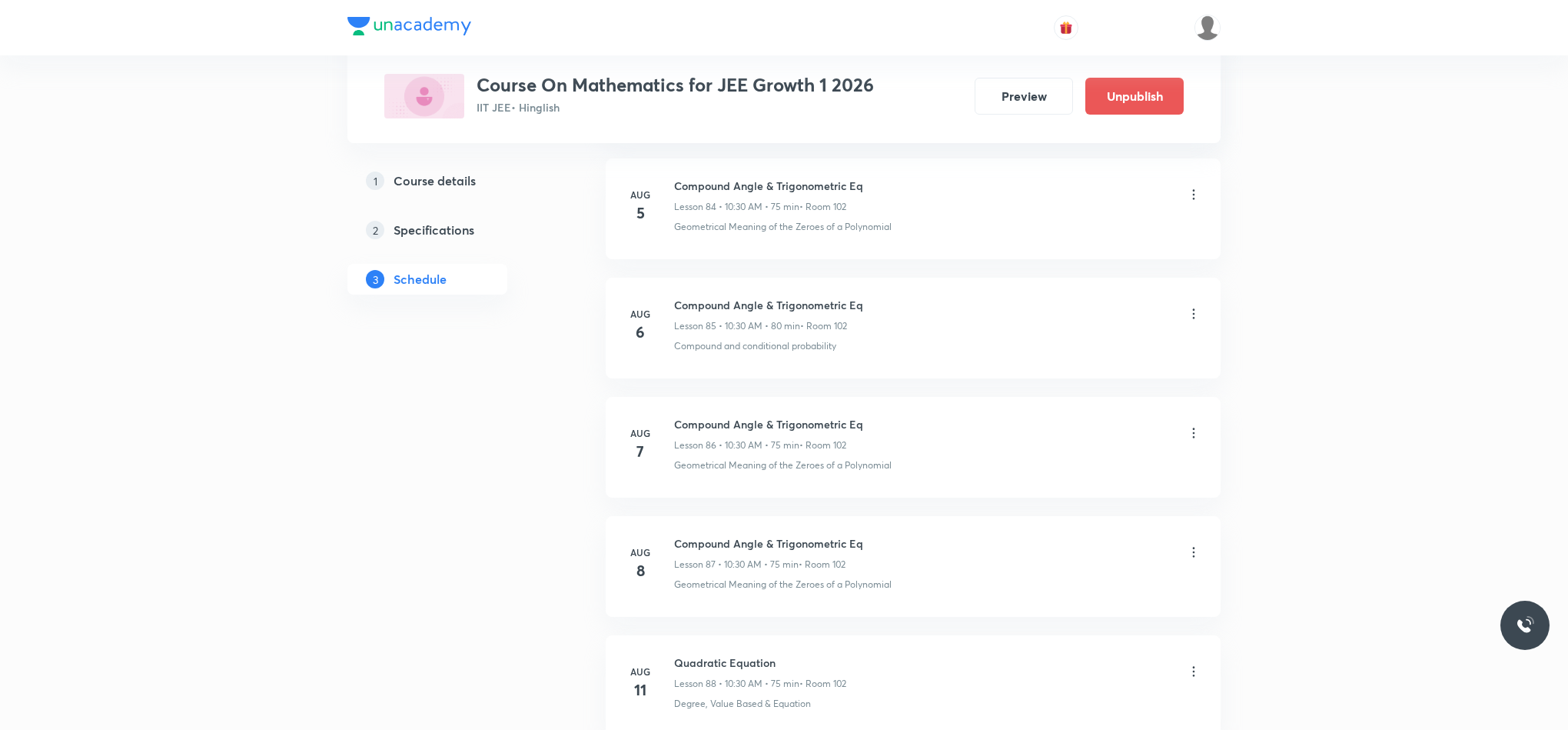
scroll to position [12146, 0]
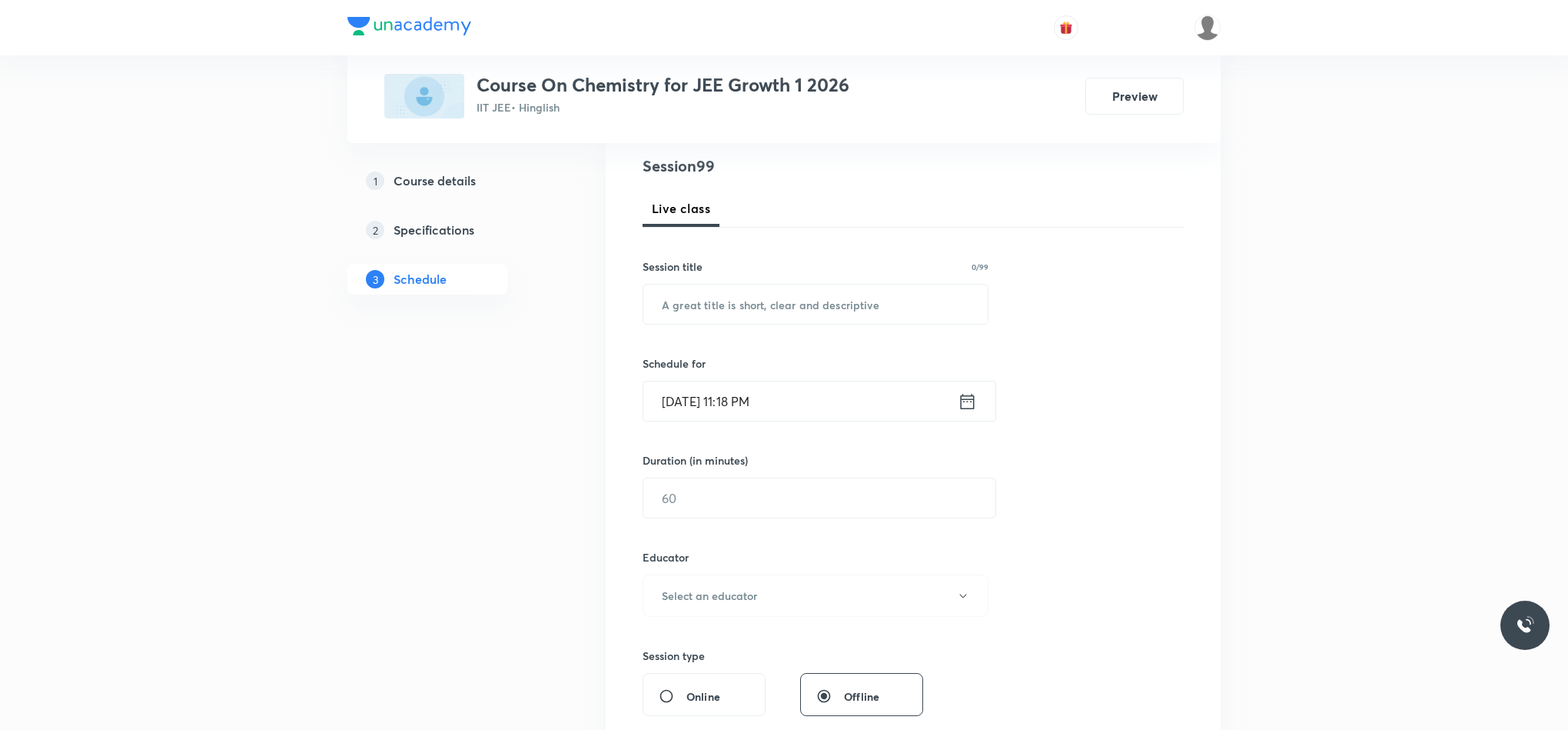
scroll to position [185, 0]
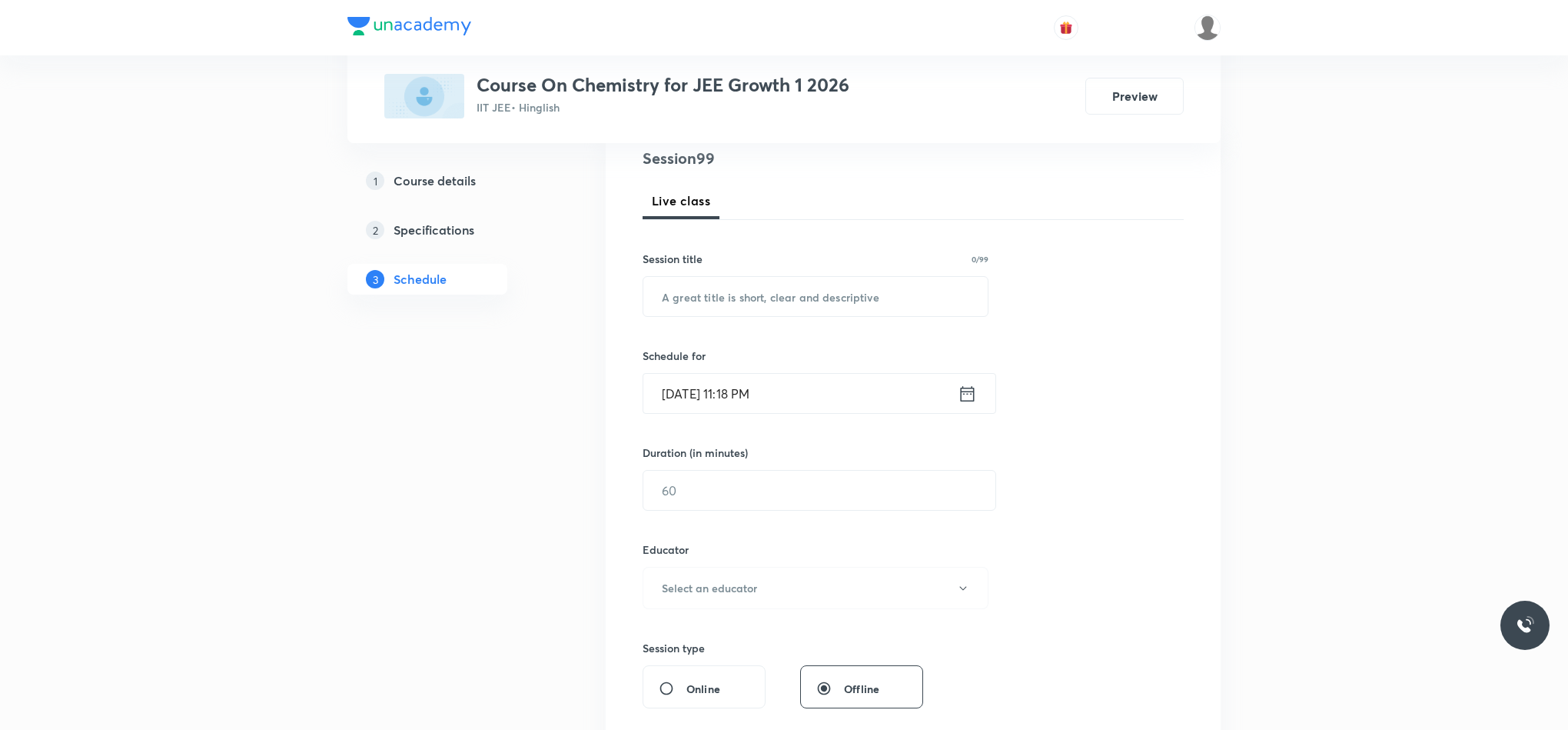
drag, startPoint x: 1573, startPoint y: 31, endPoint x: 1125, endPoint y: 226, distance: 488.6
click at [1125, 226] on div "Session 99 Live class Session title 0/99 ​ Schedule for [DATE] 11:18 PM ​ Durat…" at bounding box center [912, 556] width 541 height 821
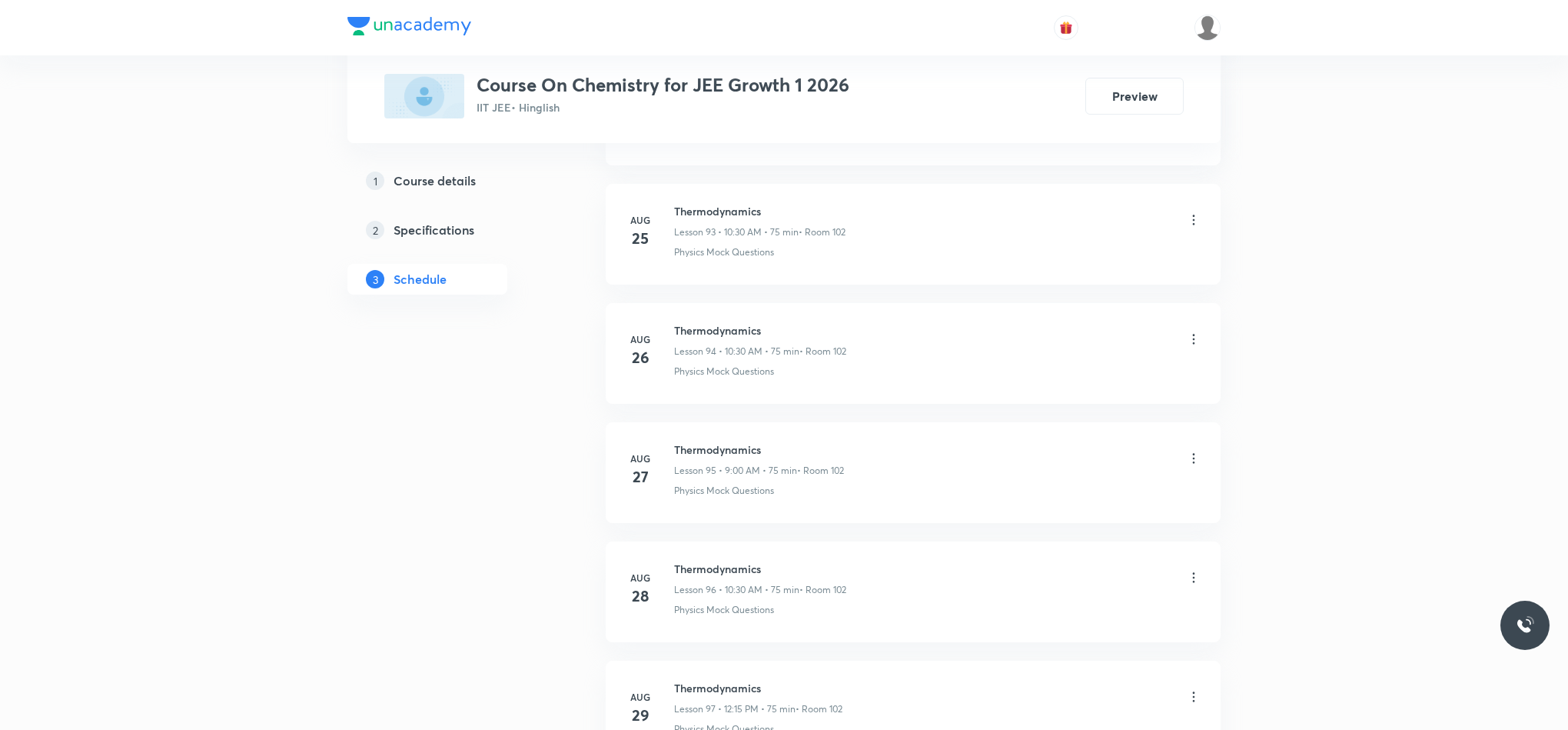
scroll to position [12356, 0]
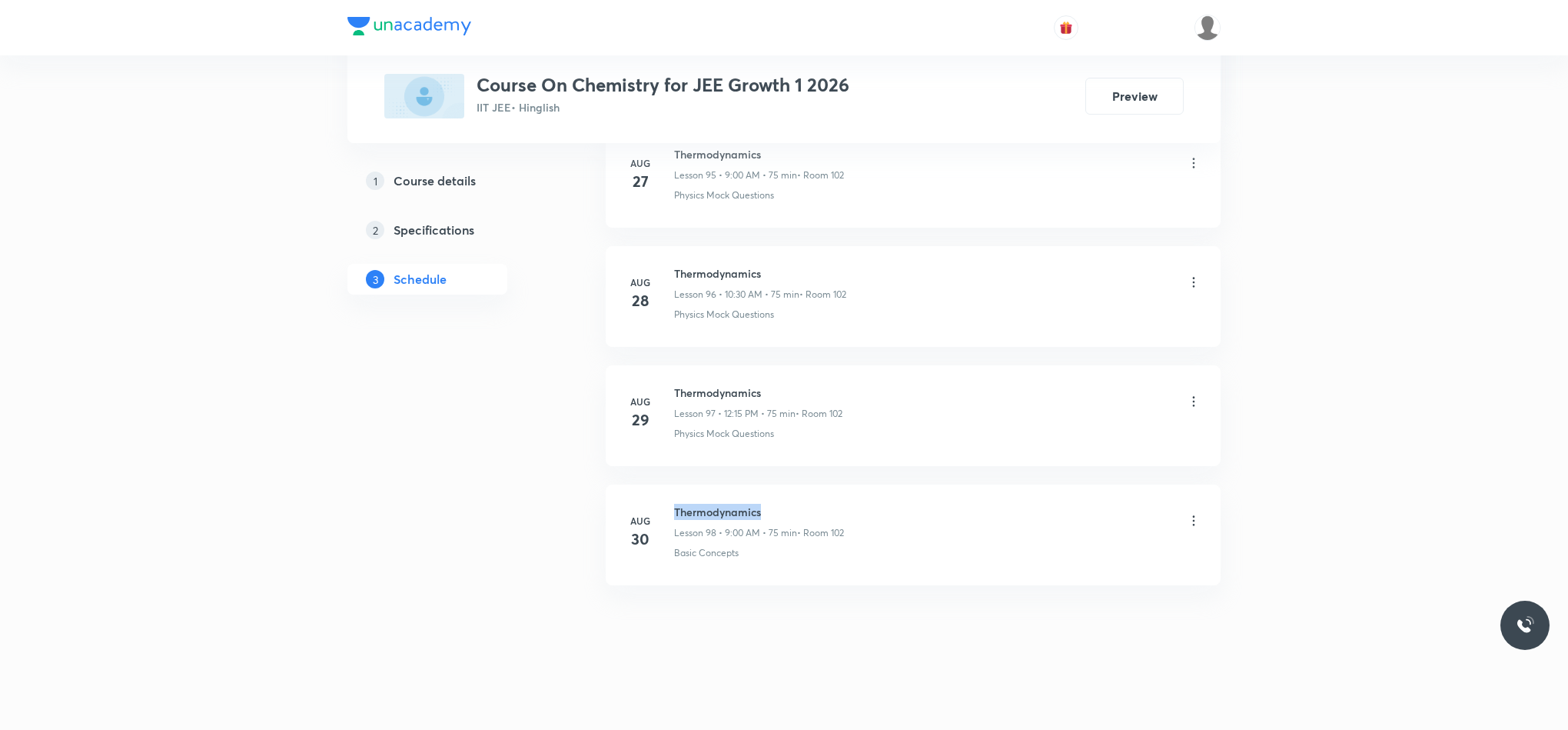
drag, startPoint x: 674, startPoint y: 510, endPoint x: 817, endPoint y: 496, distance: 143.7
click at [817, 496] on li "Aug 30 Thermodynamics Lesson 98 • 9:00 AM • 75 min • Room 102 Basic Concepts" at bounding box center [913, 534] width 615 height 100
copy h6 "Thermodynamics"
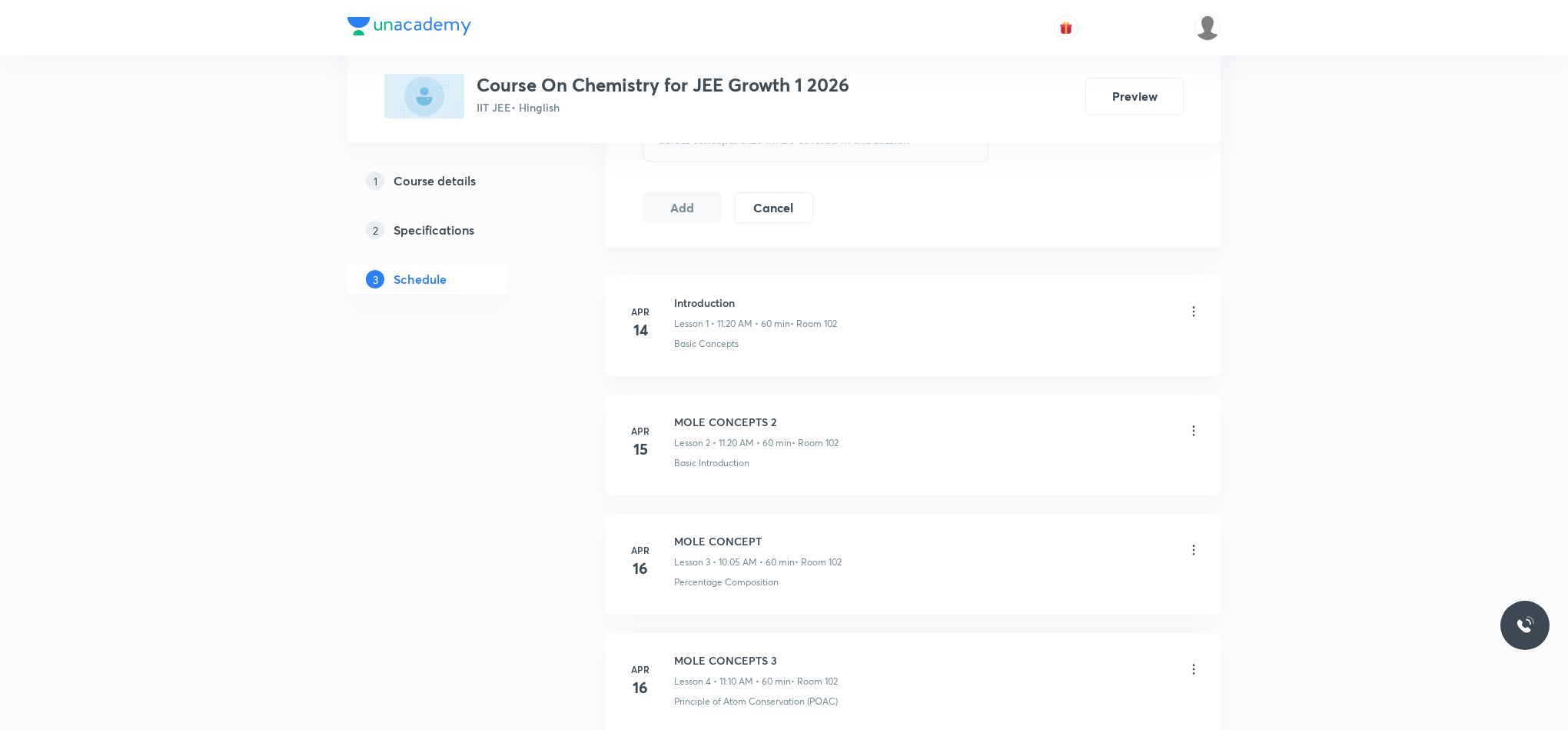
scroll to position [0, 0]
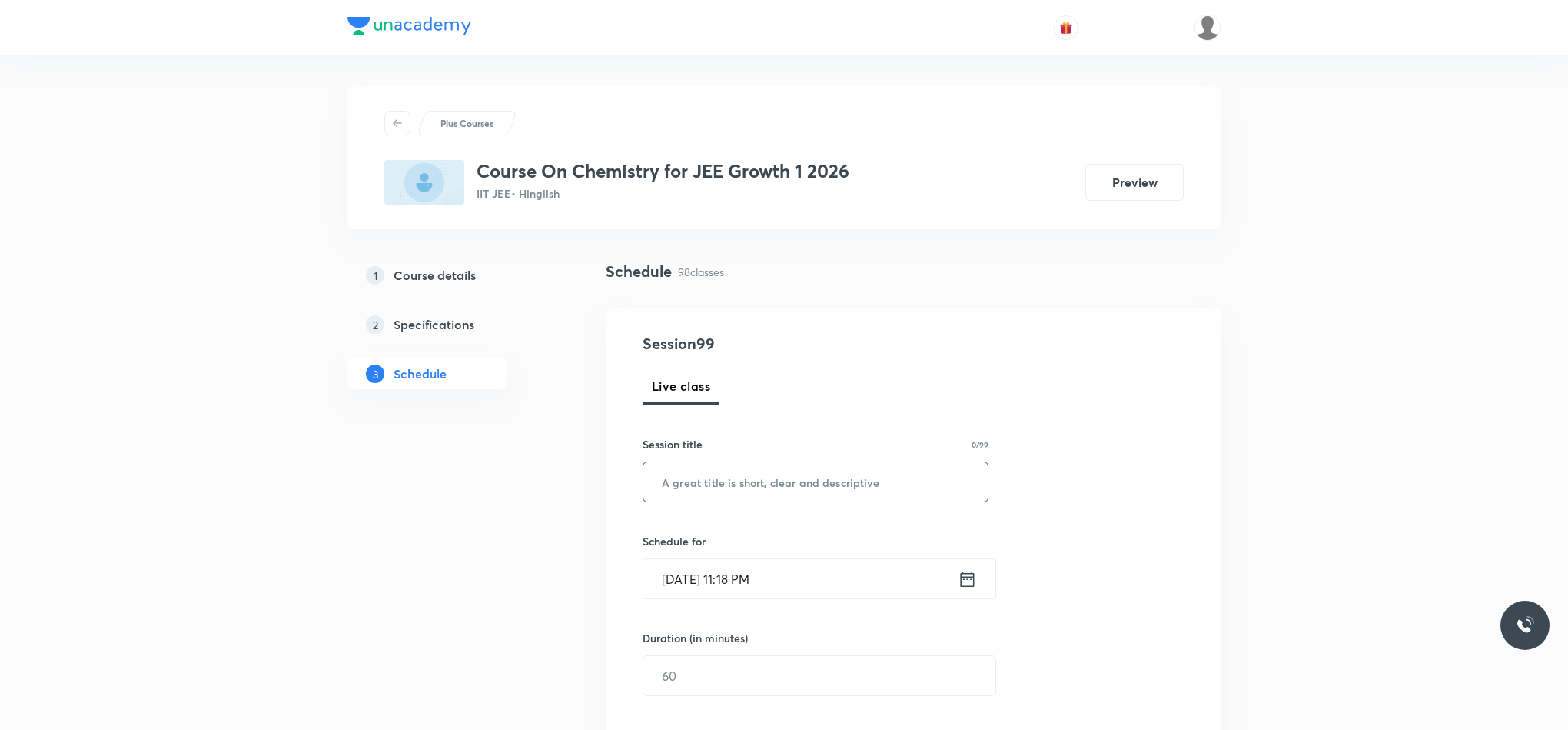
click at [775, 473] on input "text" at bounding box center [815, 481] width 344 height 40
paste input "Thermodynamics"
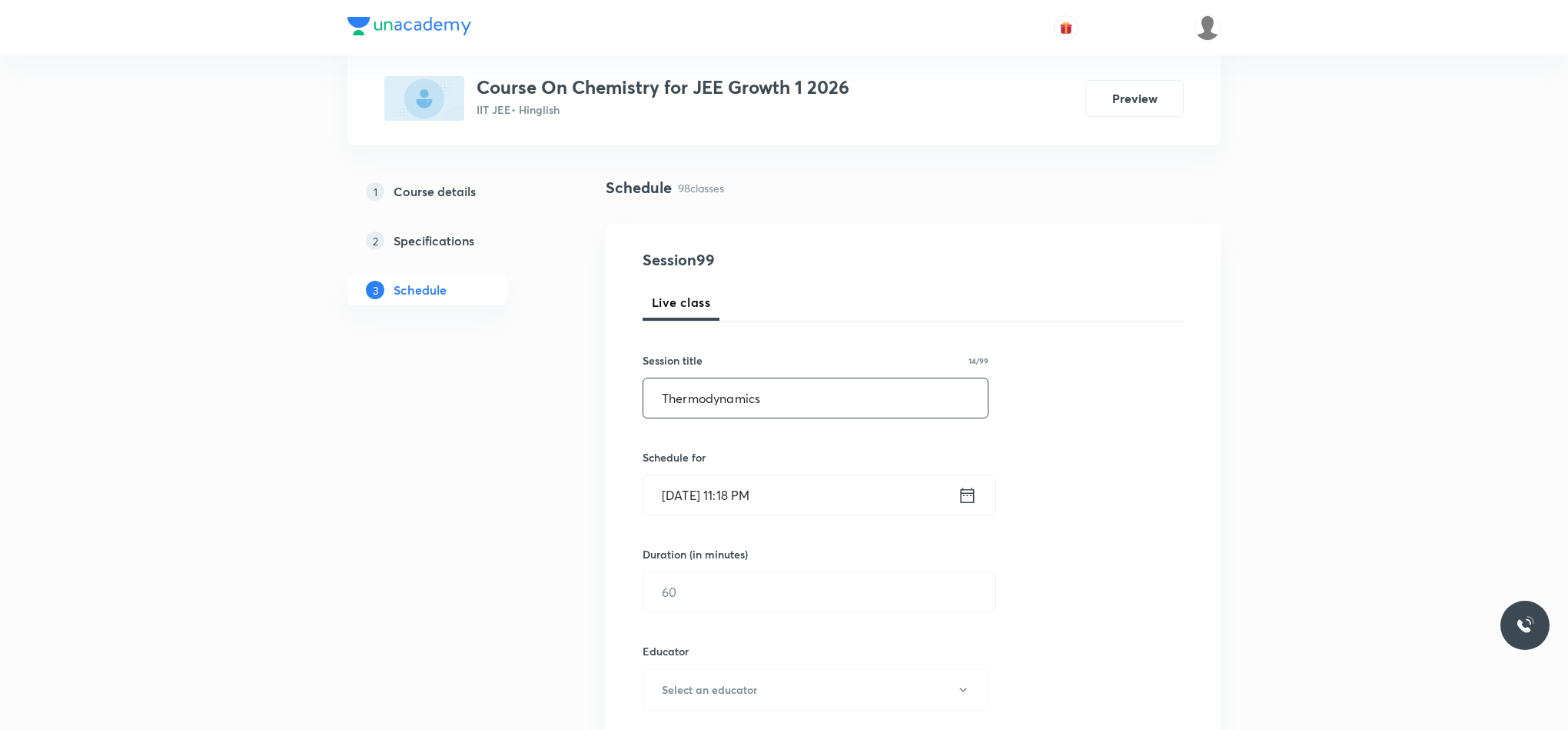
scroll to position [230, 0]
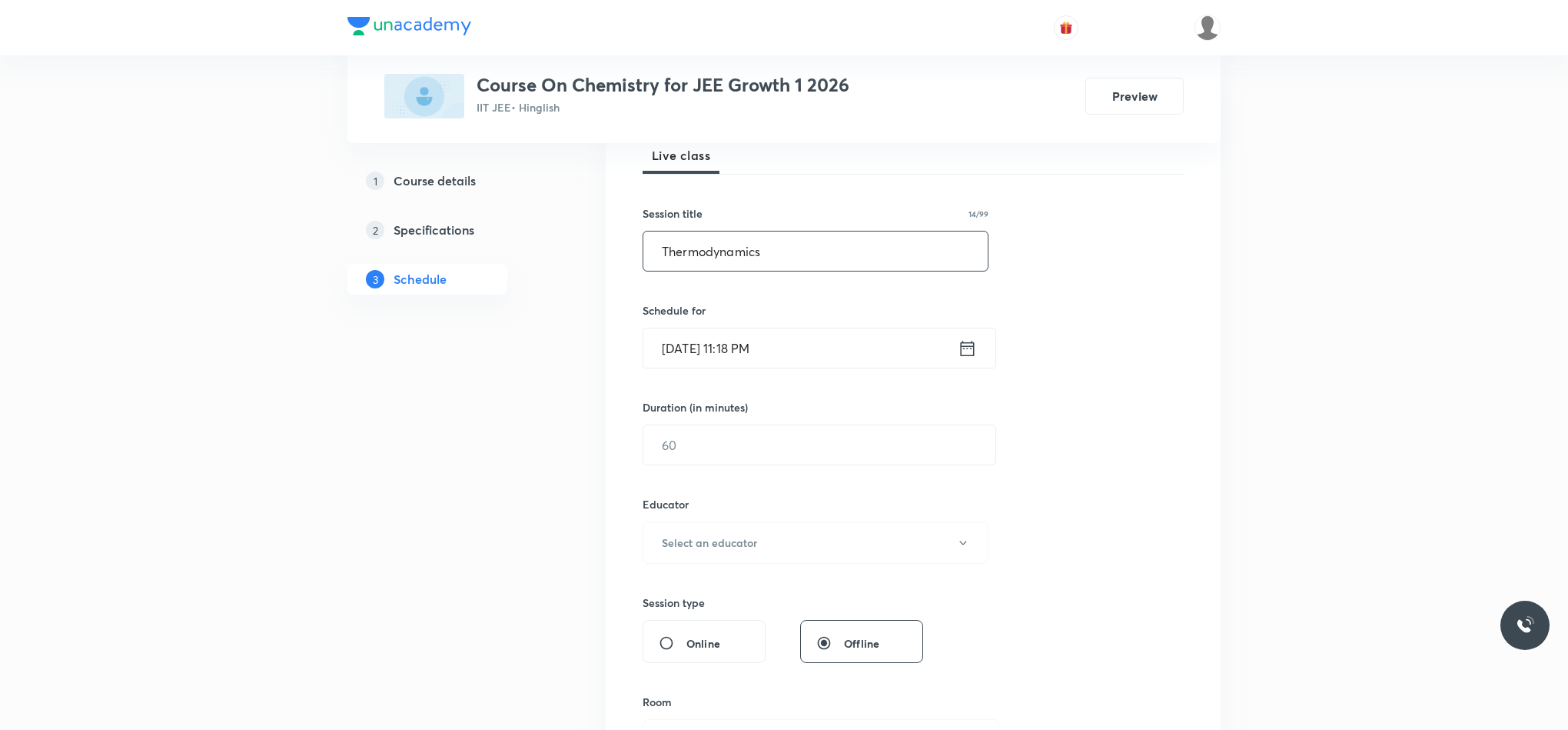
type input "Thermodynamics"
click at [965, 353] on icon at bounding box center [967, 348] width 19 height 21
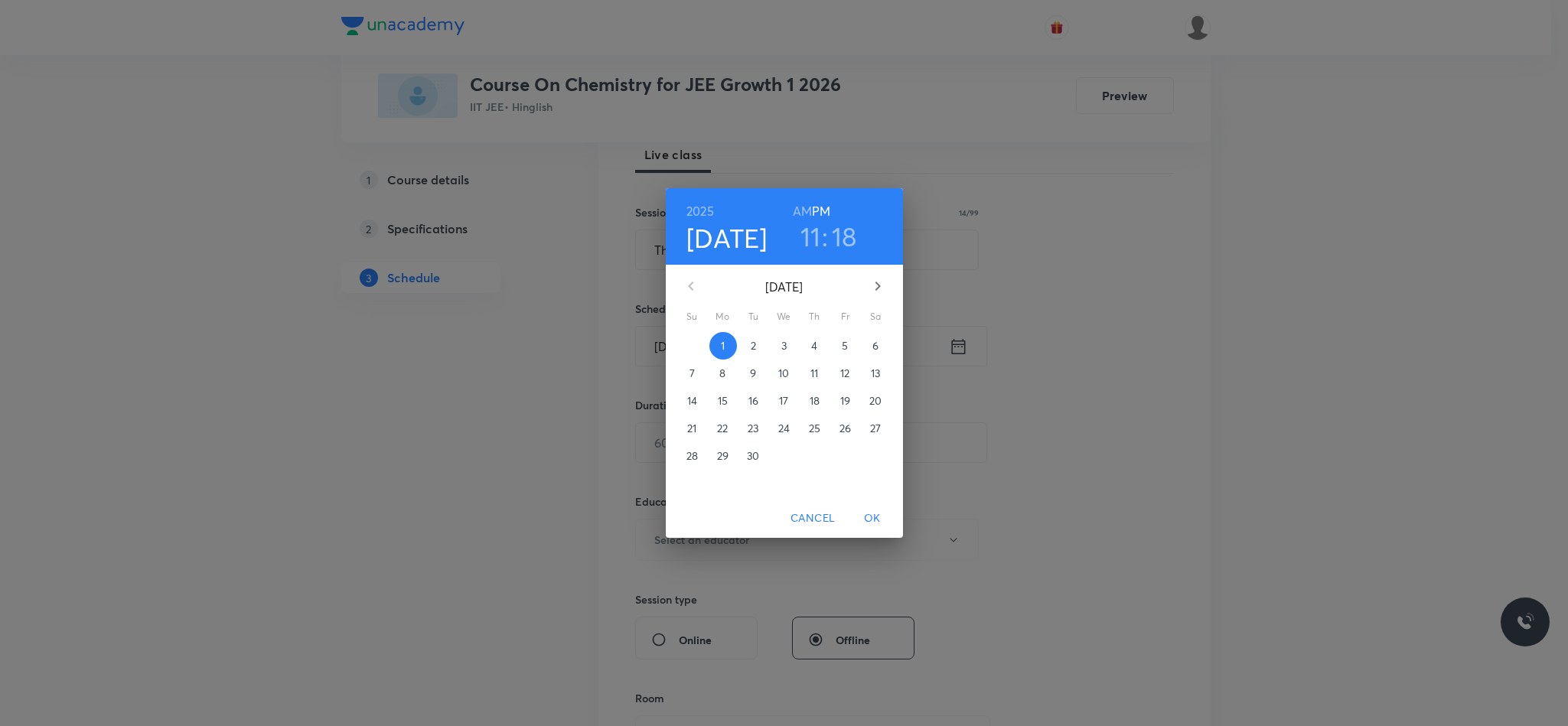
click at [756, 344] on span "2" at bounding box center [753, 345] width 28 height 15
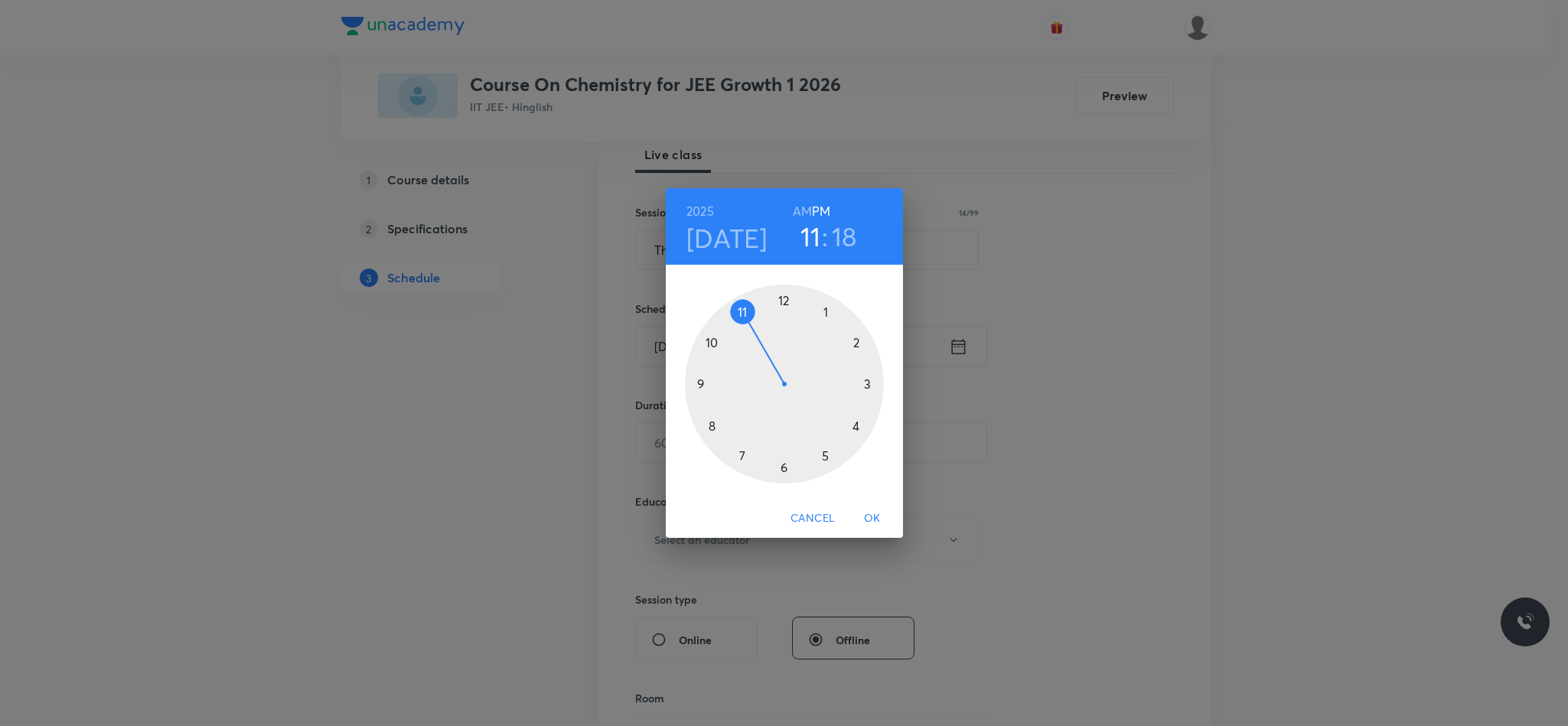
click at [783, 298] on div at bounding box center [784, 384] width 199 height 199
click at [868, 384] on div at bounding box center [784, 384] width 199 height 199
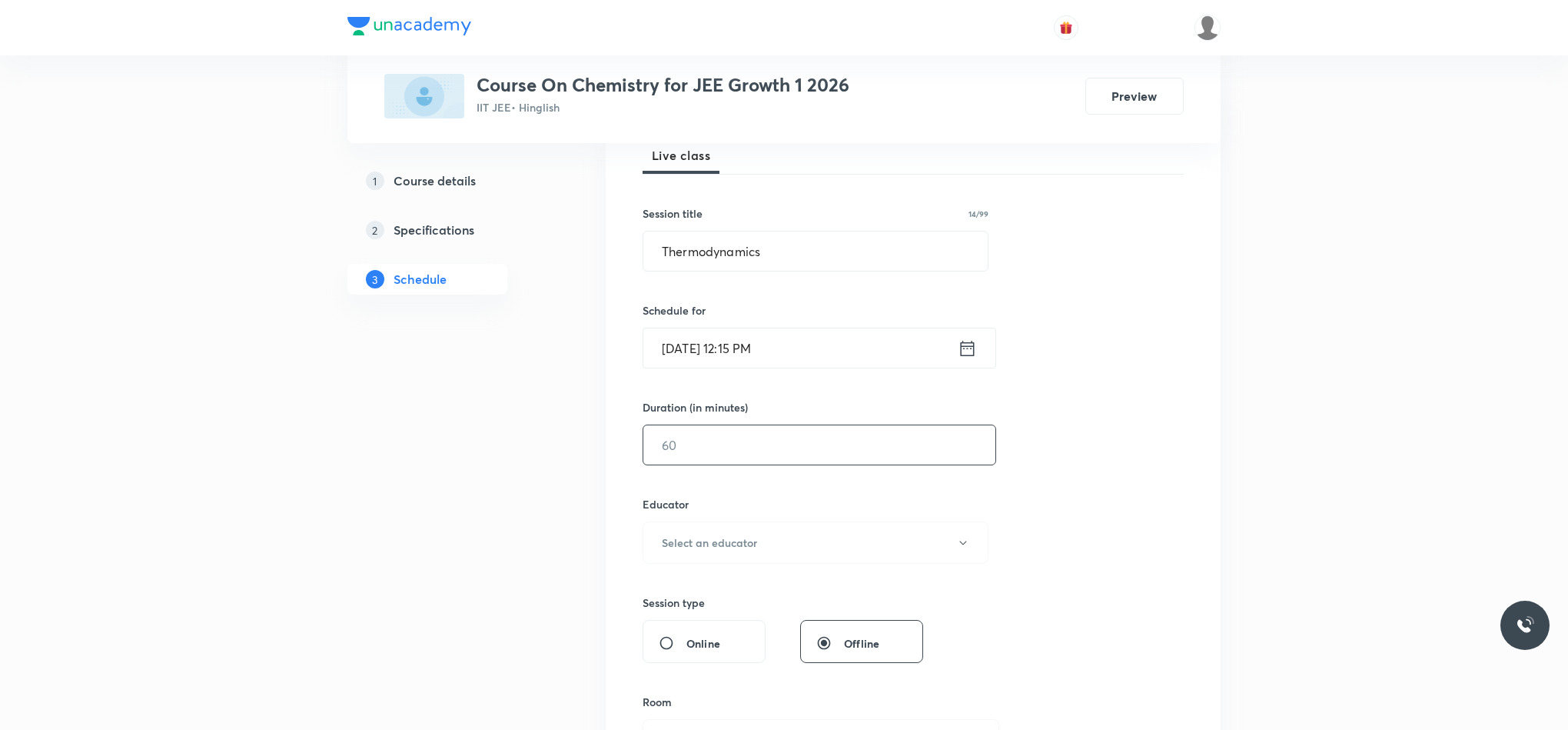
click at [754, 447] on input "text" at bounding box center [819, 445] width 352 height 40
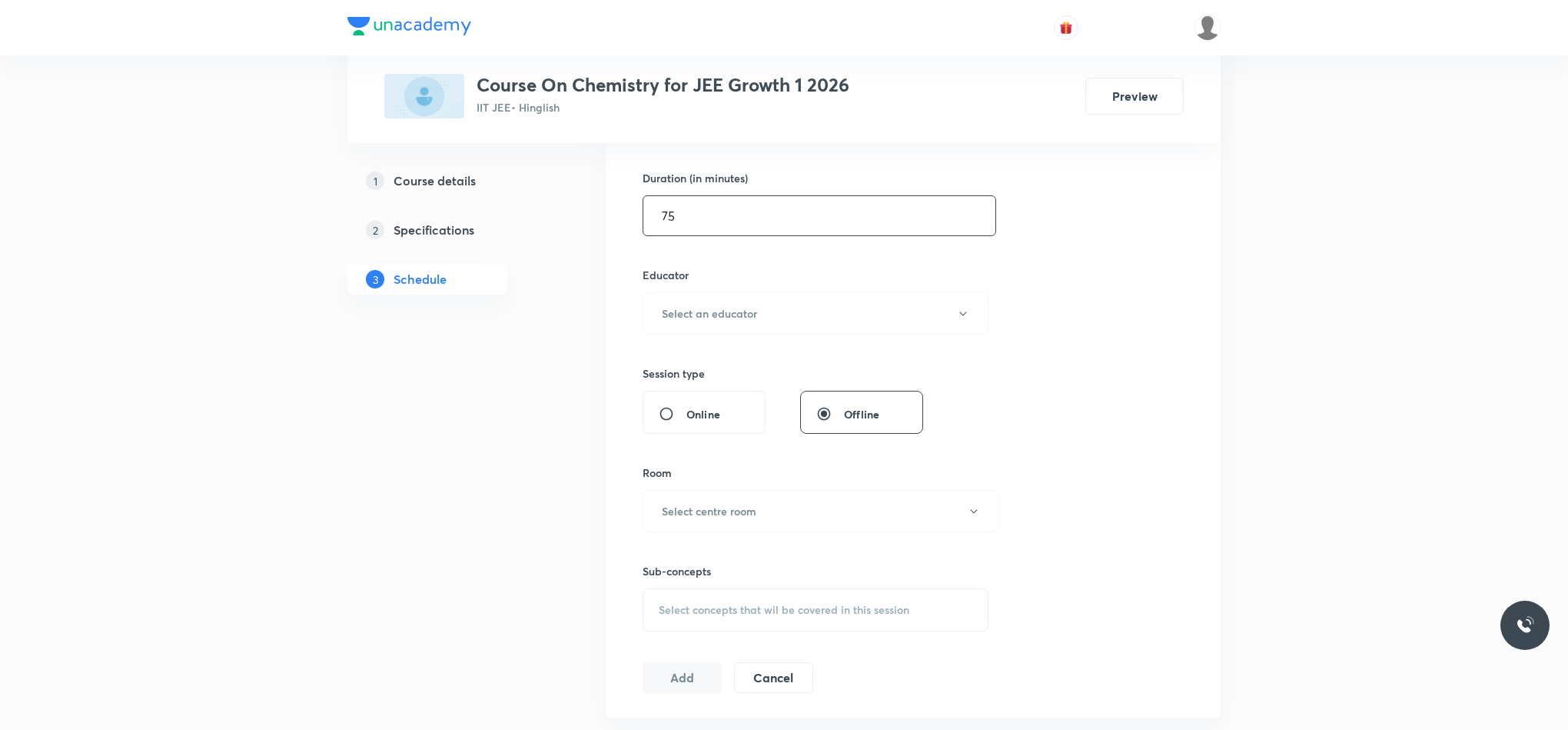
scroll to position [461, 0]
type input "75"
click at [745, 319] on h6 "Select an educator" at bounding box center [709, 311] width 95 height 16
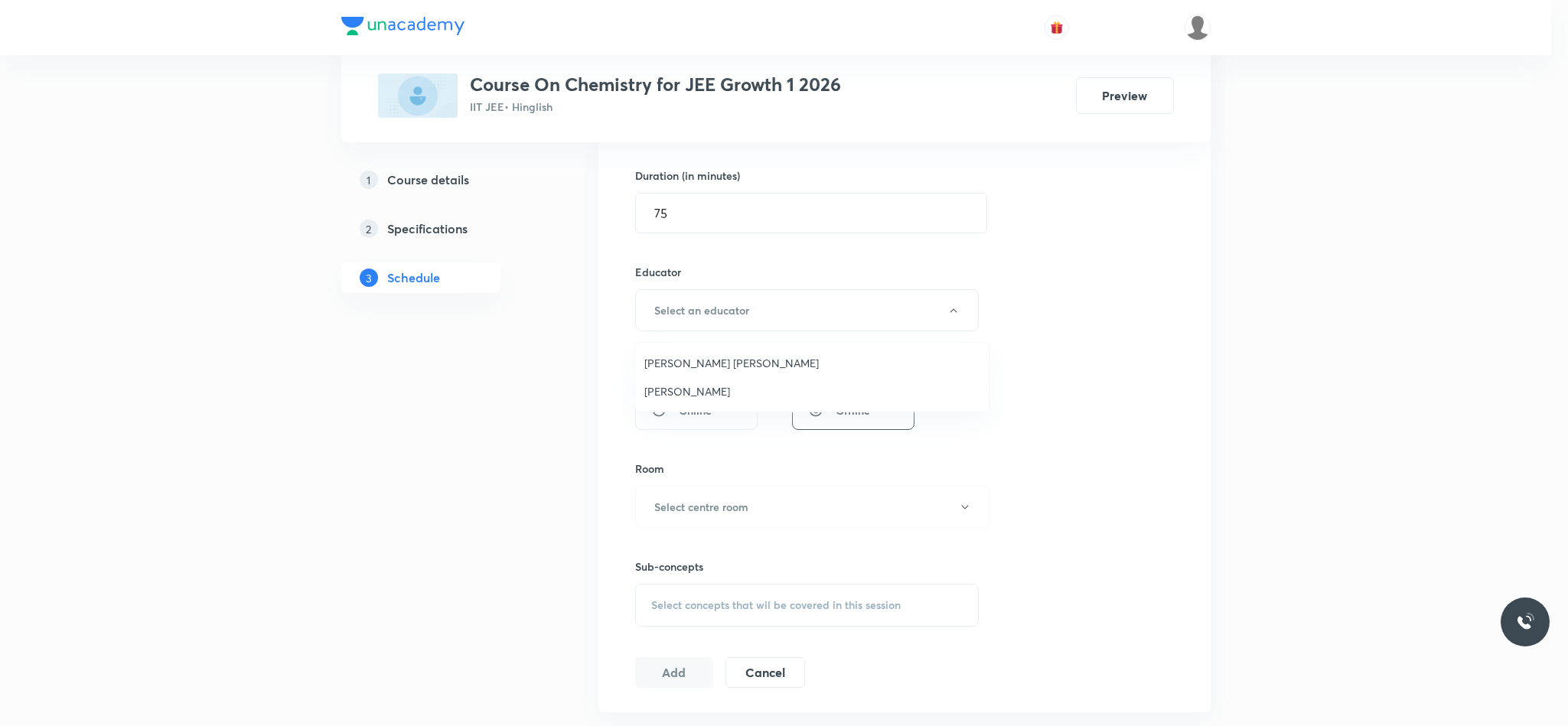
click at [726, 359] on span "Vikash Kumar Maury" at bounding box center [811, 363] width 335 height 16
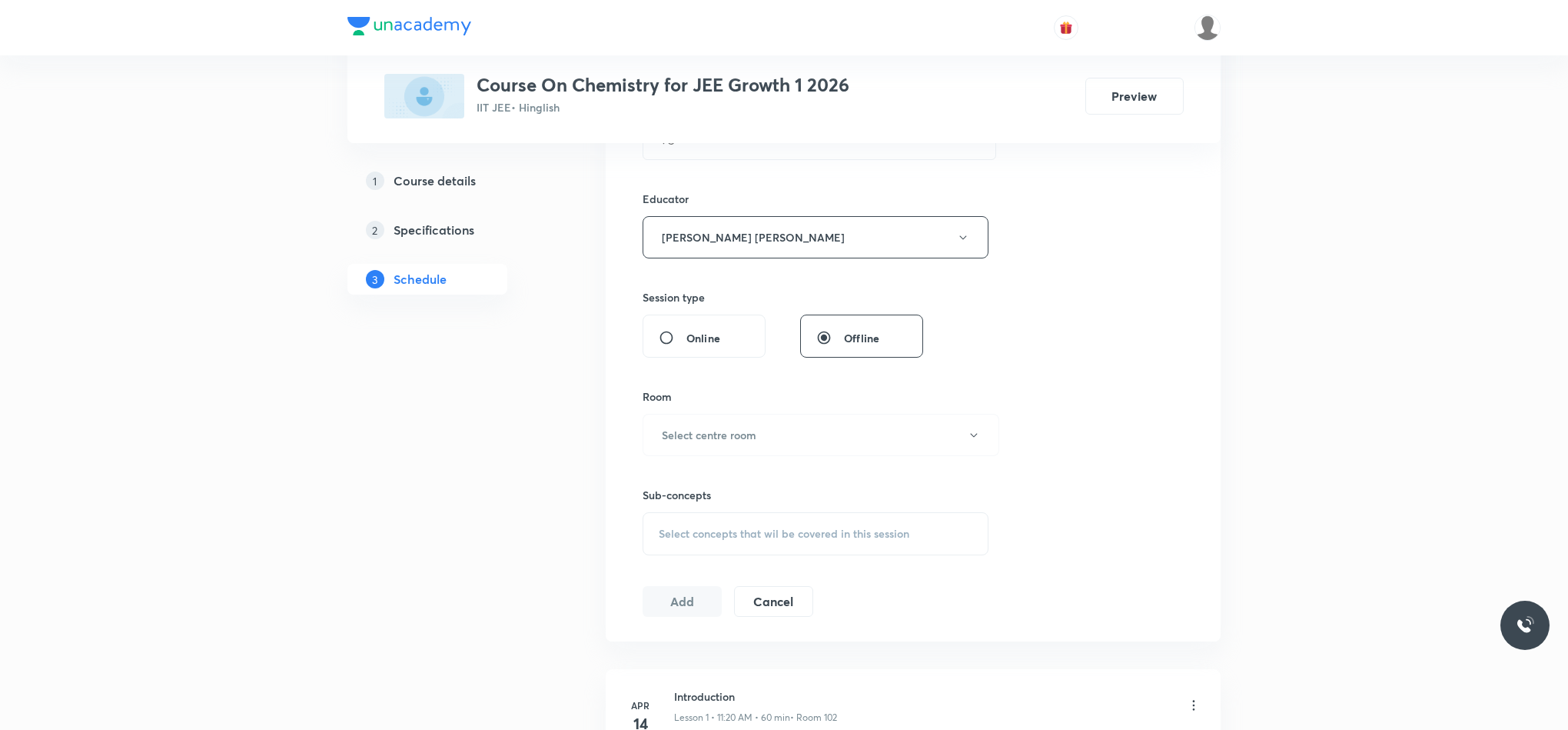
scroll to position [577, 0]
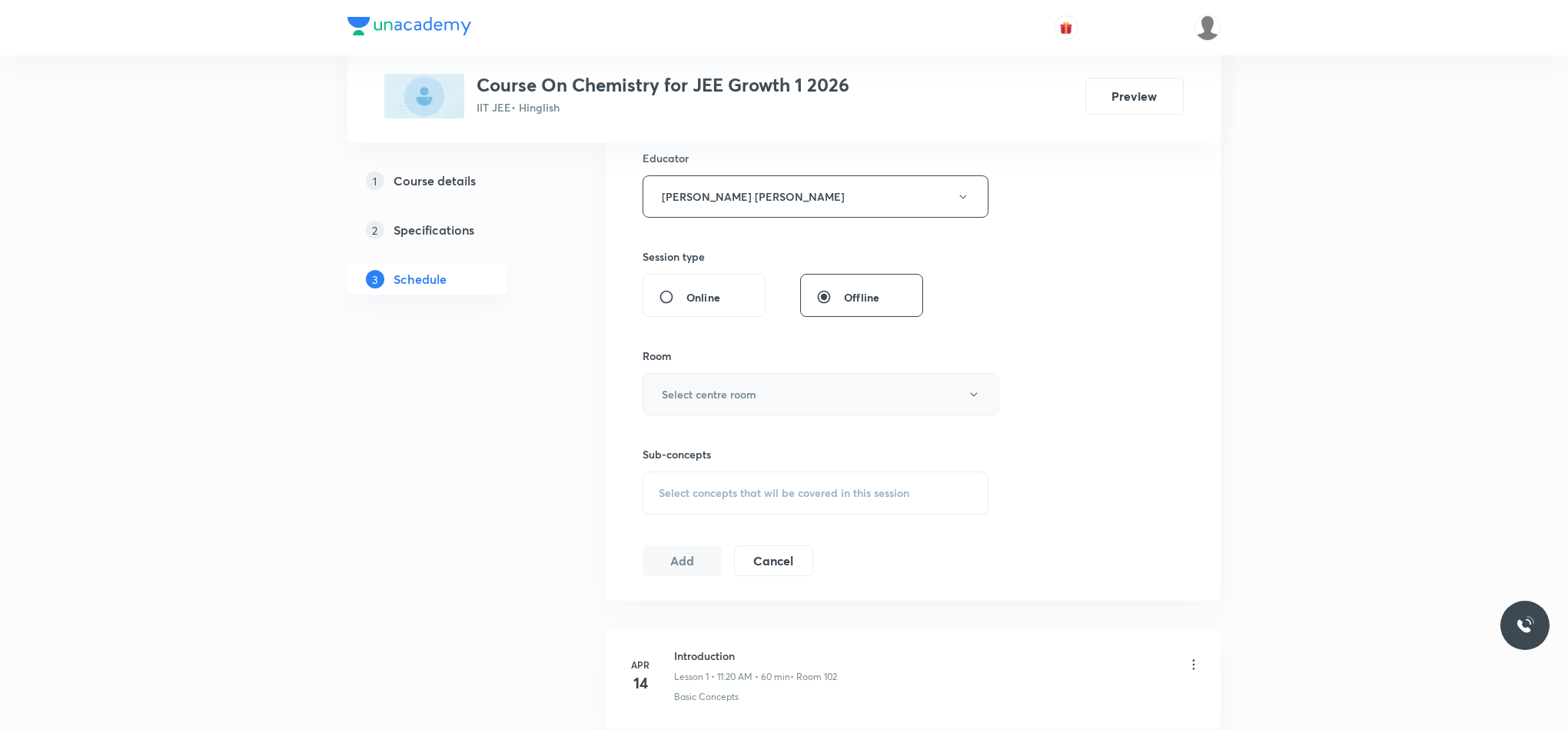
click at [724, 392] on h6 "Select centre room" at bounding box center [709, 393] width 95 height 16
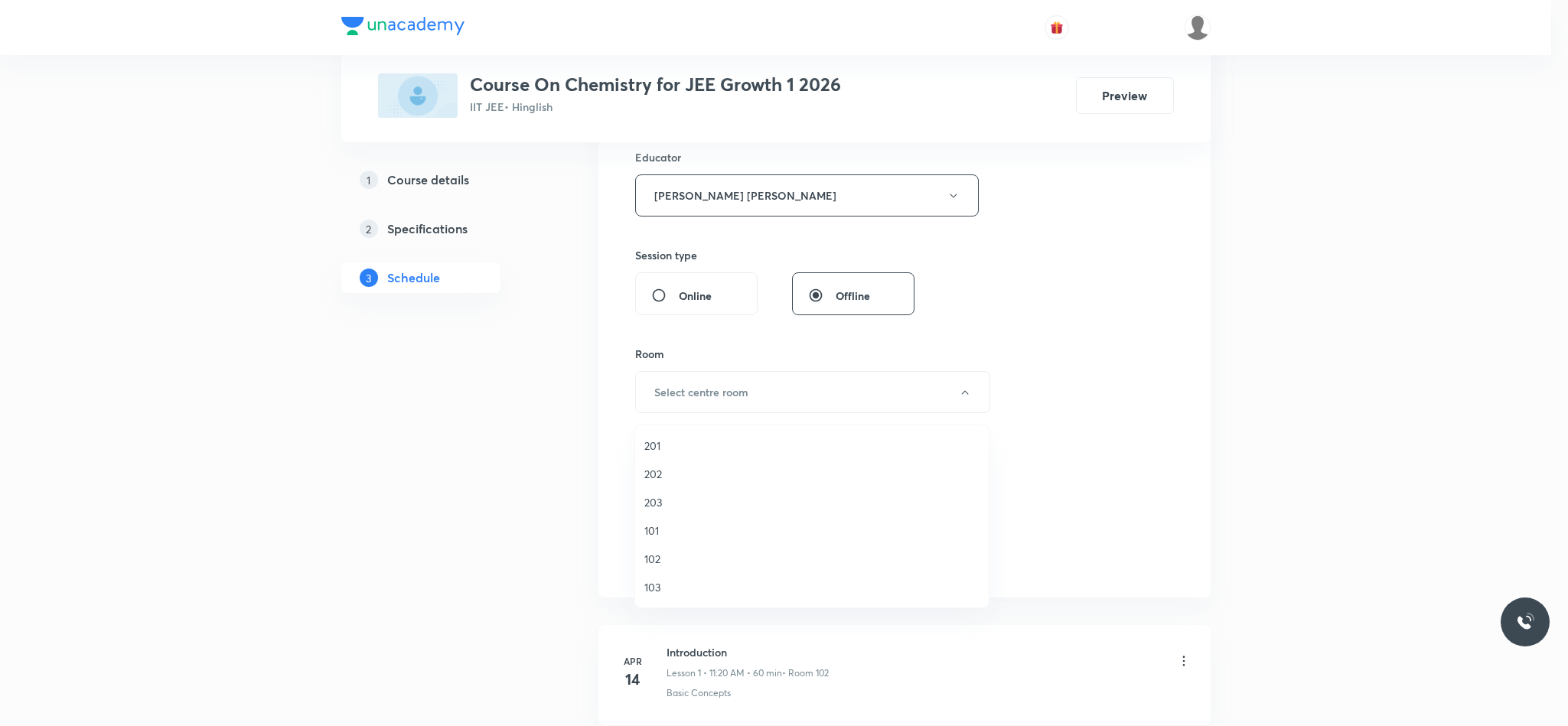
click at [659, 552] on span "102" at bounding box center [811, 558] width 335 height 16
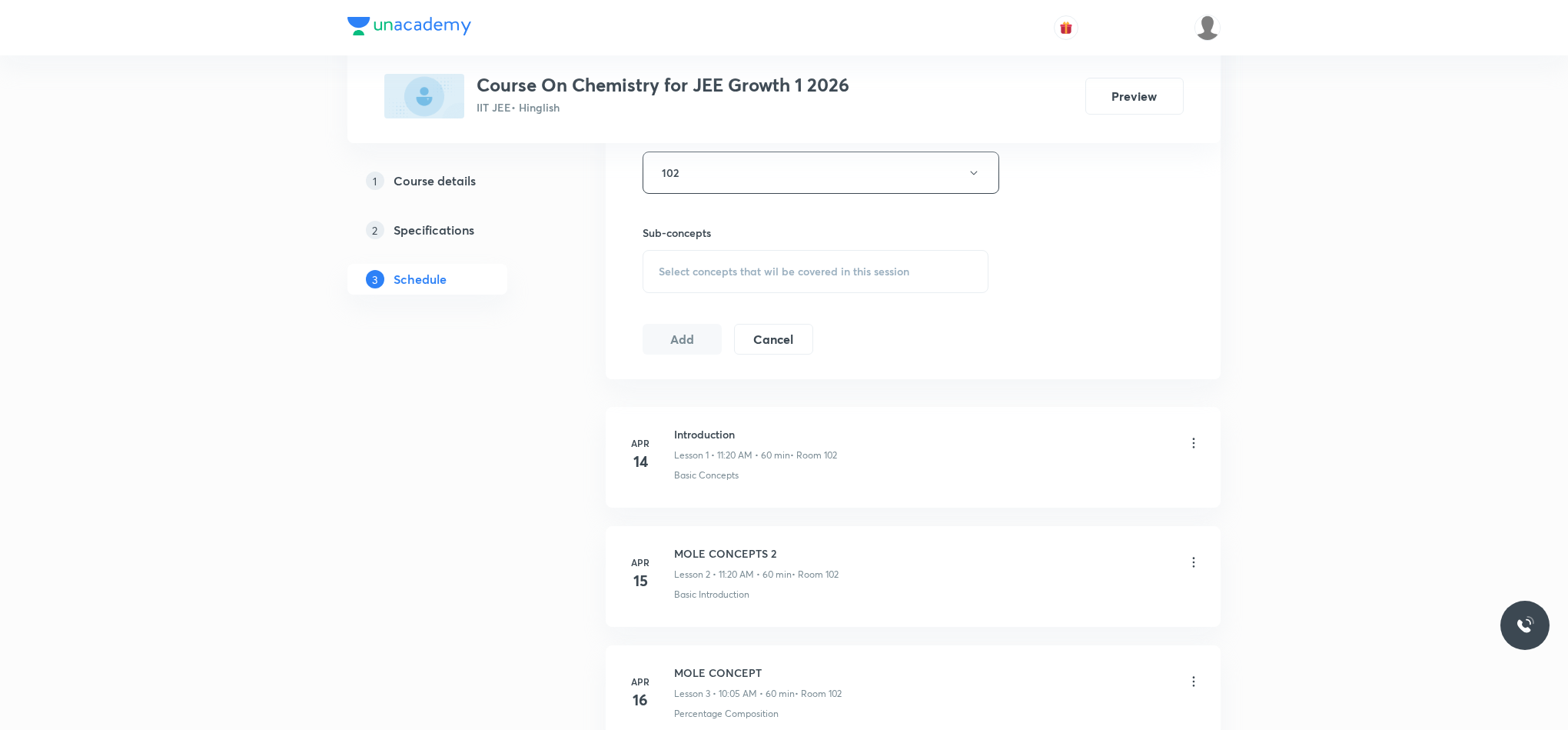
scroll to position [807, 0]
click at [678, 261] on span "Select concepts that wil be covered in this session" at bounding box center [784, 261] width 251 height 13
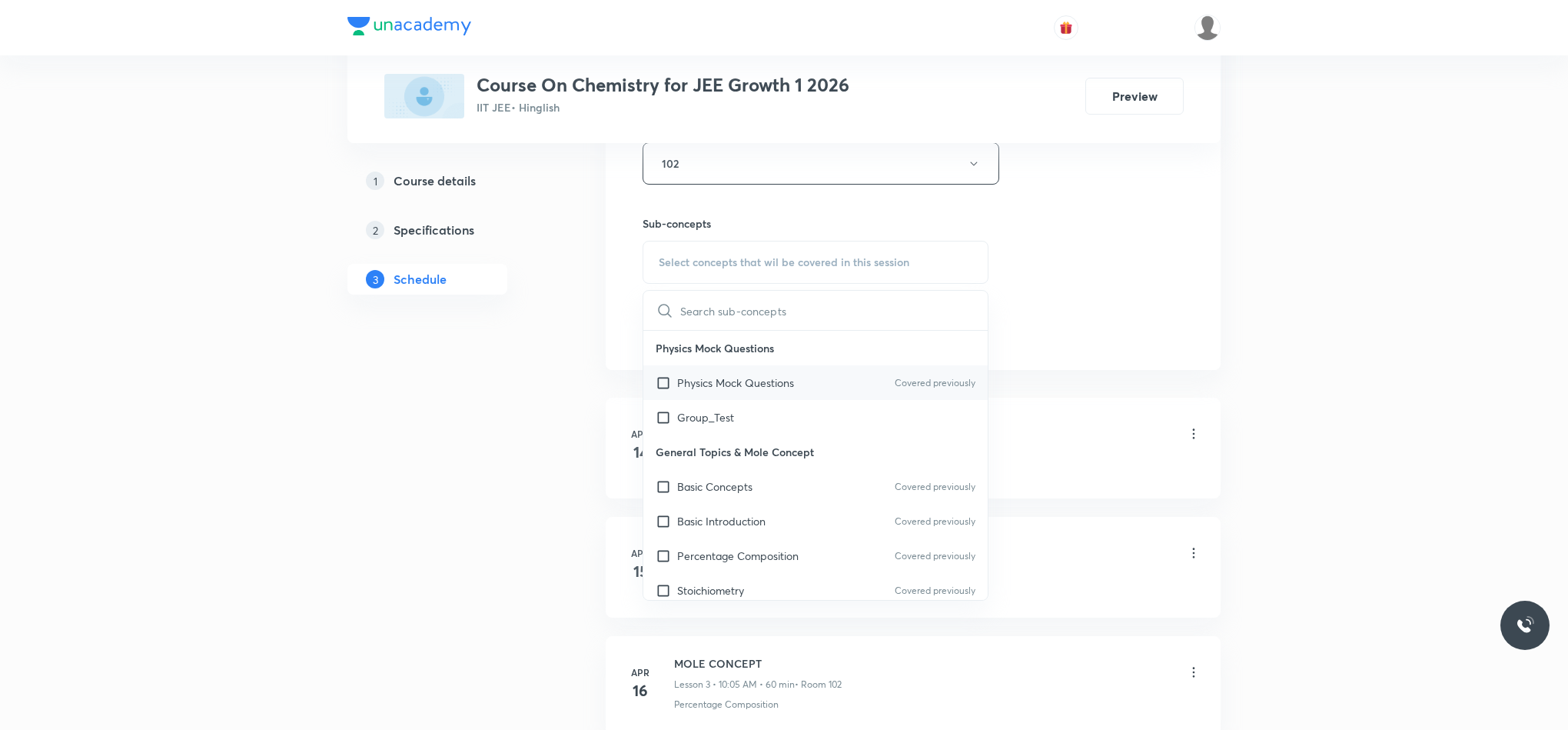
click at [737, 397] on div "Physics Mock Questions Covered previously" at bounding box center [815, 383] width 344 height 35
checkbox input "true"
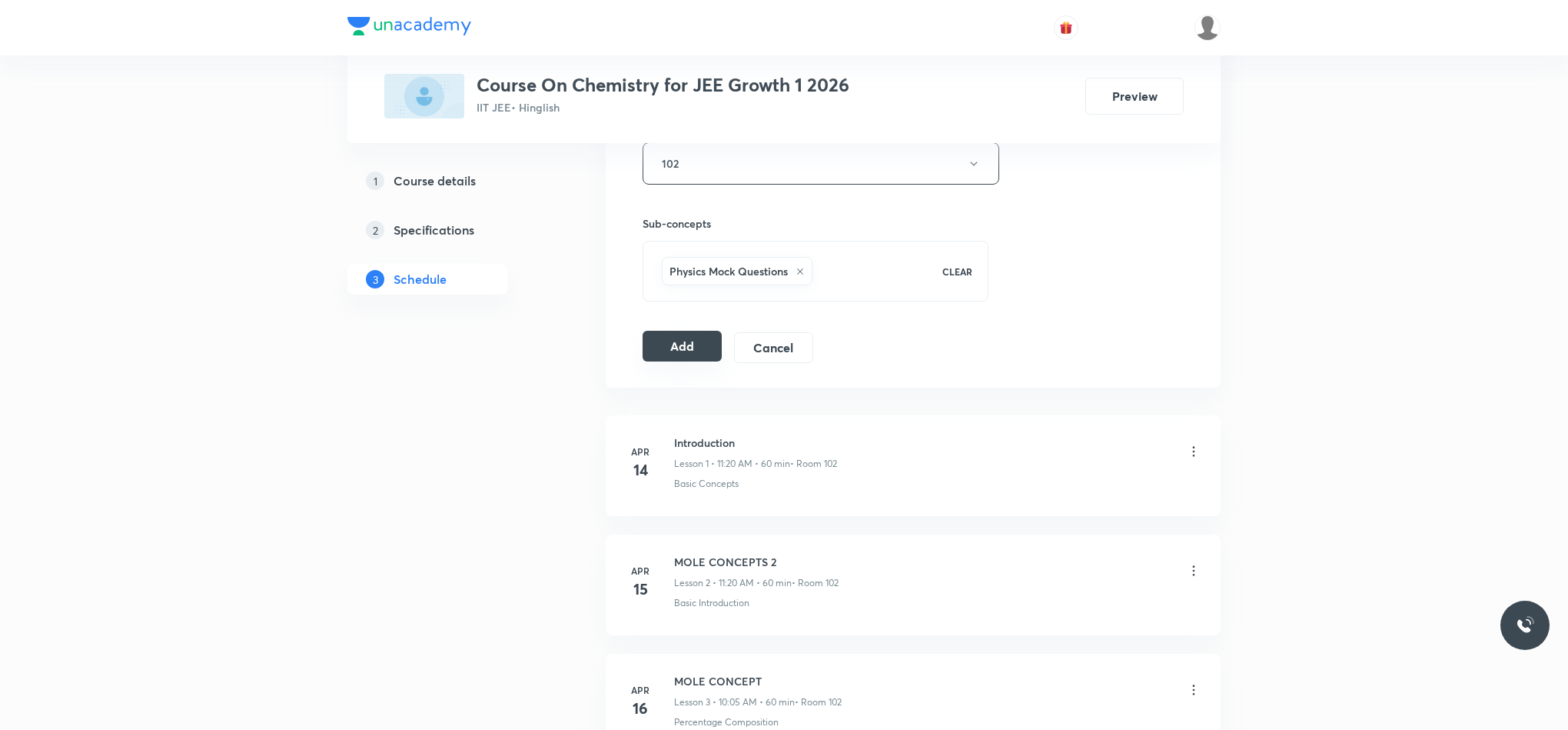
click at [694, 337] on button "Add" at bounding box center [682, 346] width 79 height 31
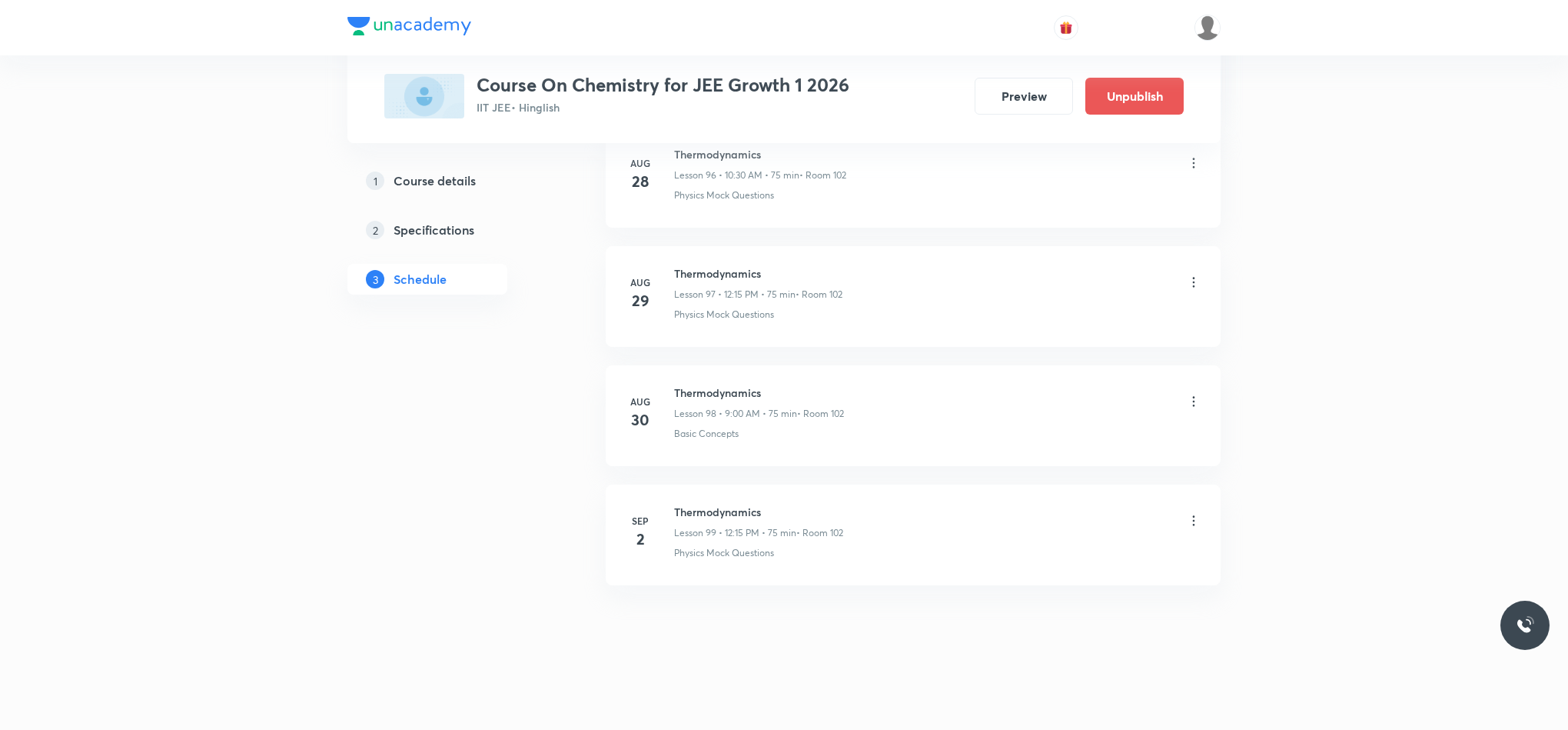
scroll to position [11666, 0]
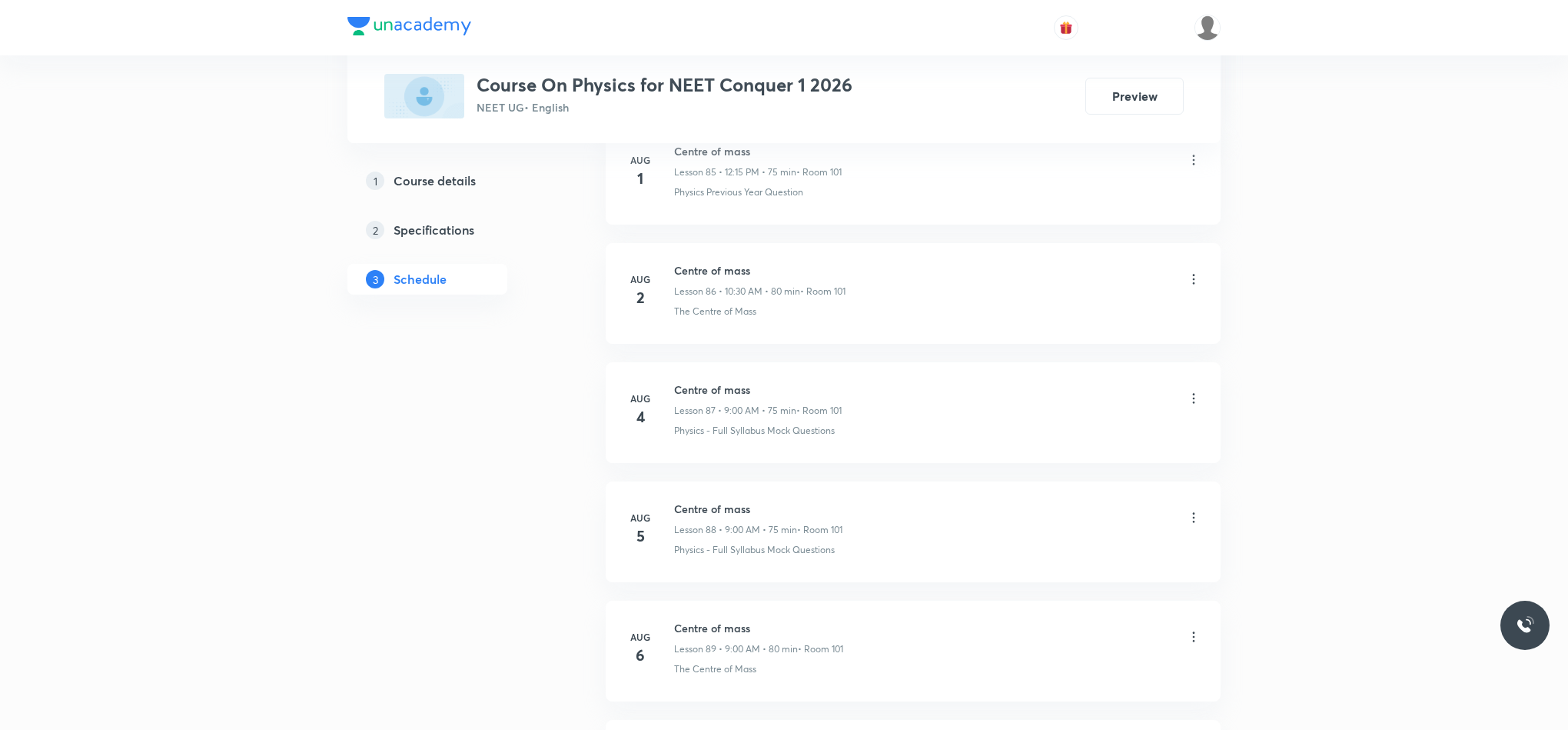
scroll to position [13936, 0]
drag, startPoint x: 676, startPoint y: 506, endPoint x: 966, endPoint y: 484, distance: 290.8
click at [966, 484] on li "Sep 1 Fluid Mechanics Lesson 112 • 12:15 PM • 75 min • Room 101 Physics Previou…" at bounding box center [913, 534] width 615 height 100
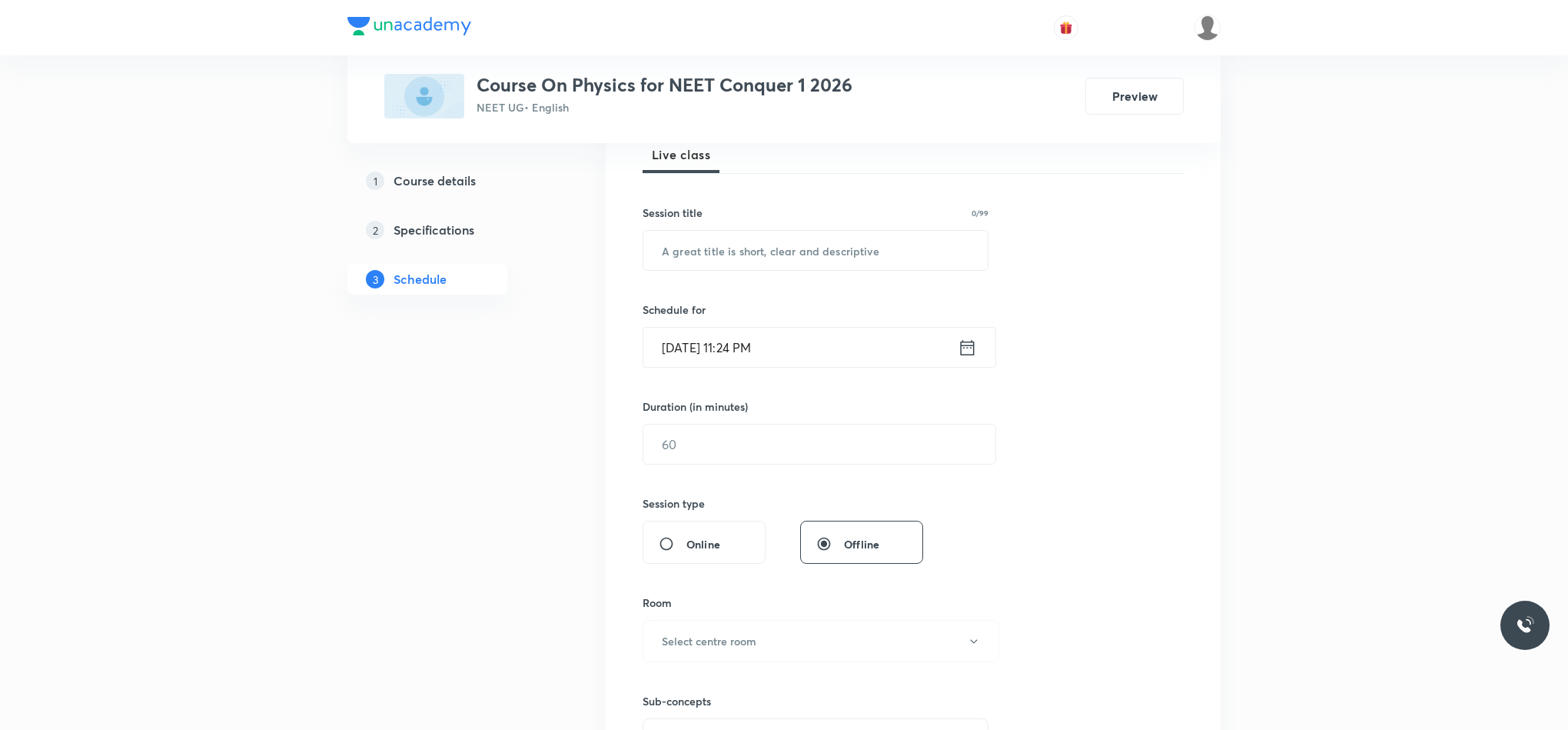
scroll to position [116, 0]
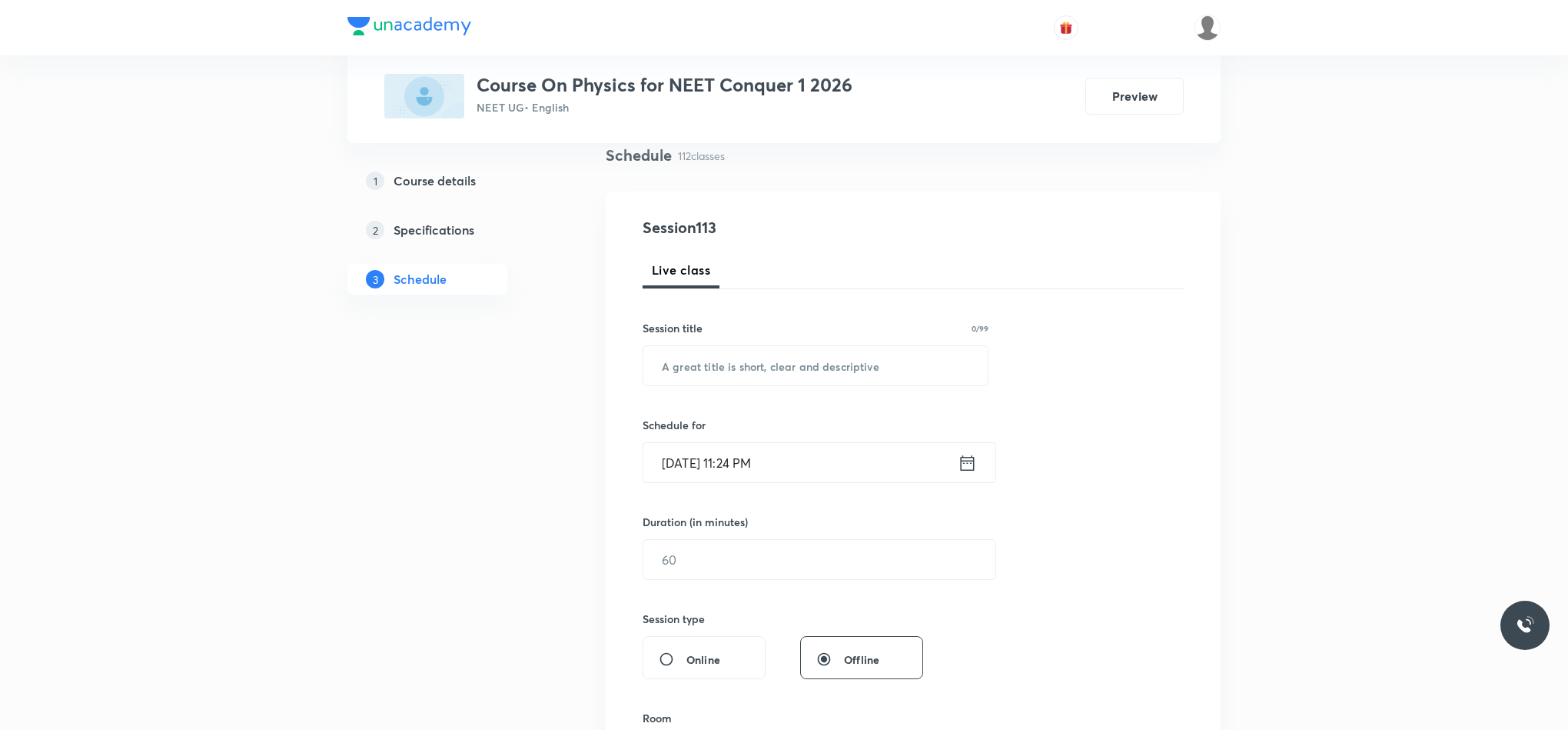
click at [930, 328] on div "Session title 0/99" at bounding box center [815, 328] width 346 height 16
click at [925, 345] on div "​" at bounding box center [815, 365] width 346 height 41
paste input "Fluid Mechanics"
type input "Fluid Mechanics"
click at [969, 462] on icon at bounding box center [967, 463] width 19 height 21
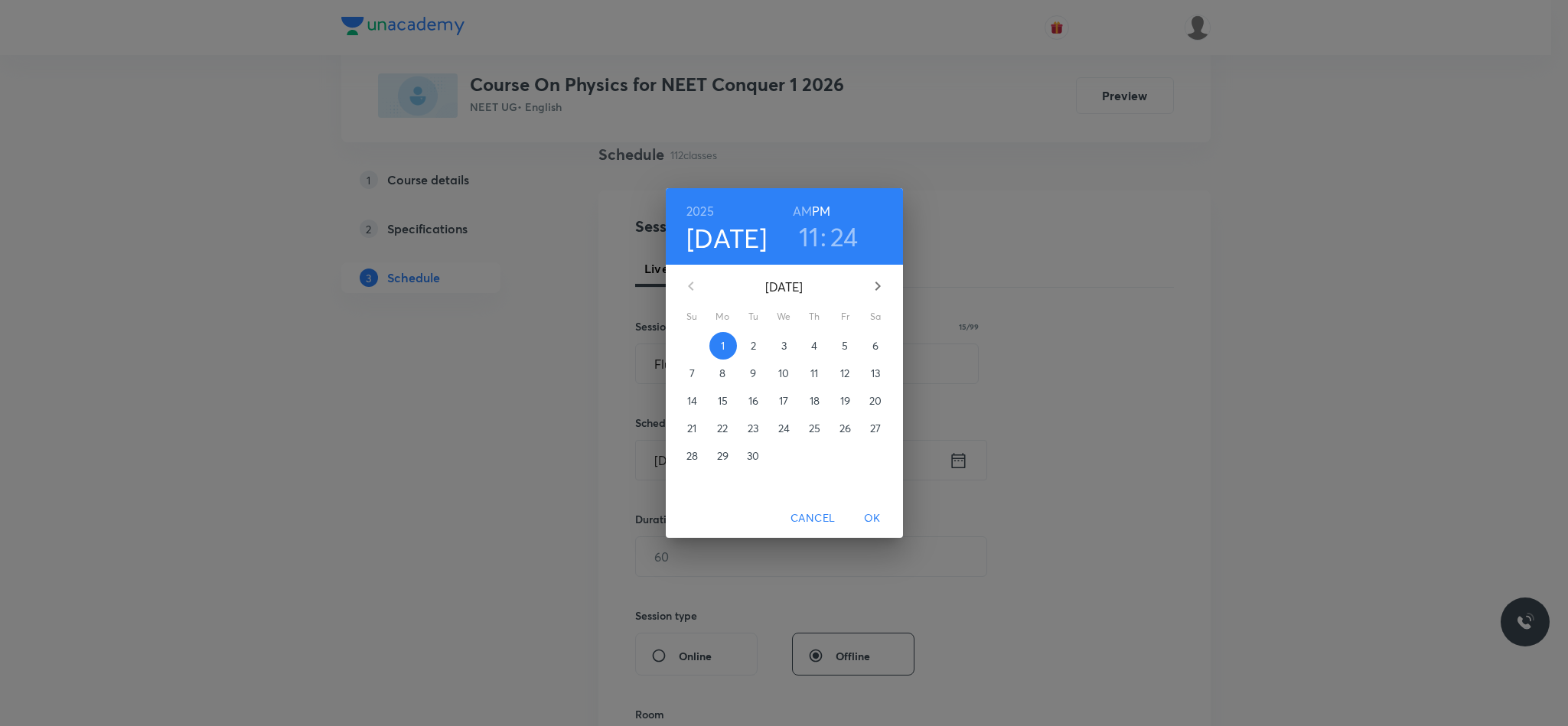
click at [755, 351] on p "2" at bounding box center [753, 345] width 6 height 15
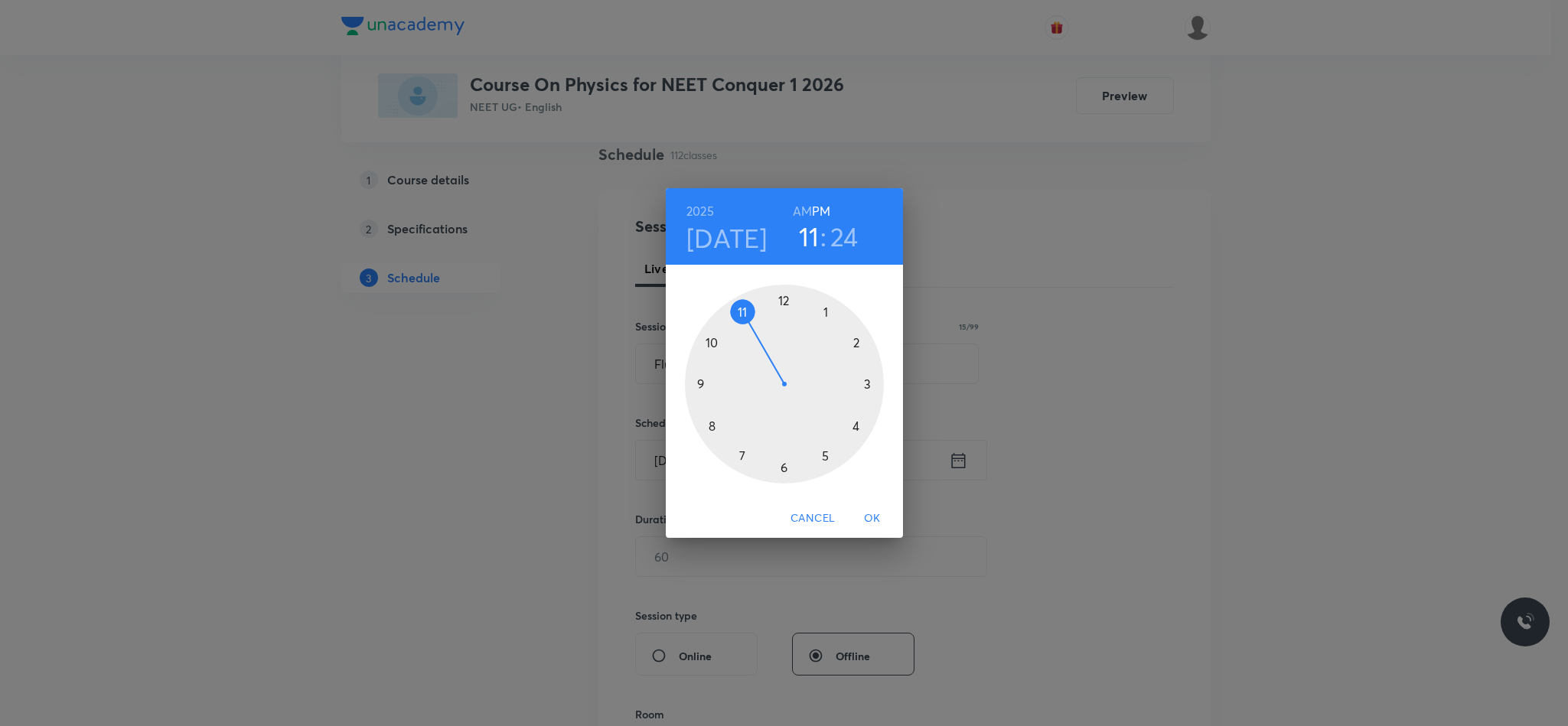
click at [703, 381] on div at bounding box center [784, 384] width 199 height 199
click at [785, 300] on div at bounding box center [784, 384] width 199 height 199
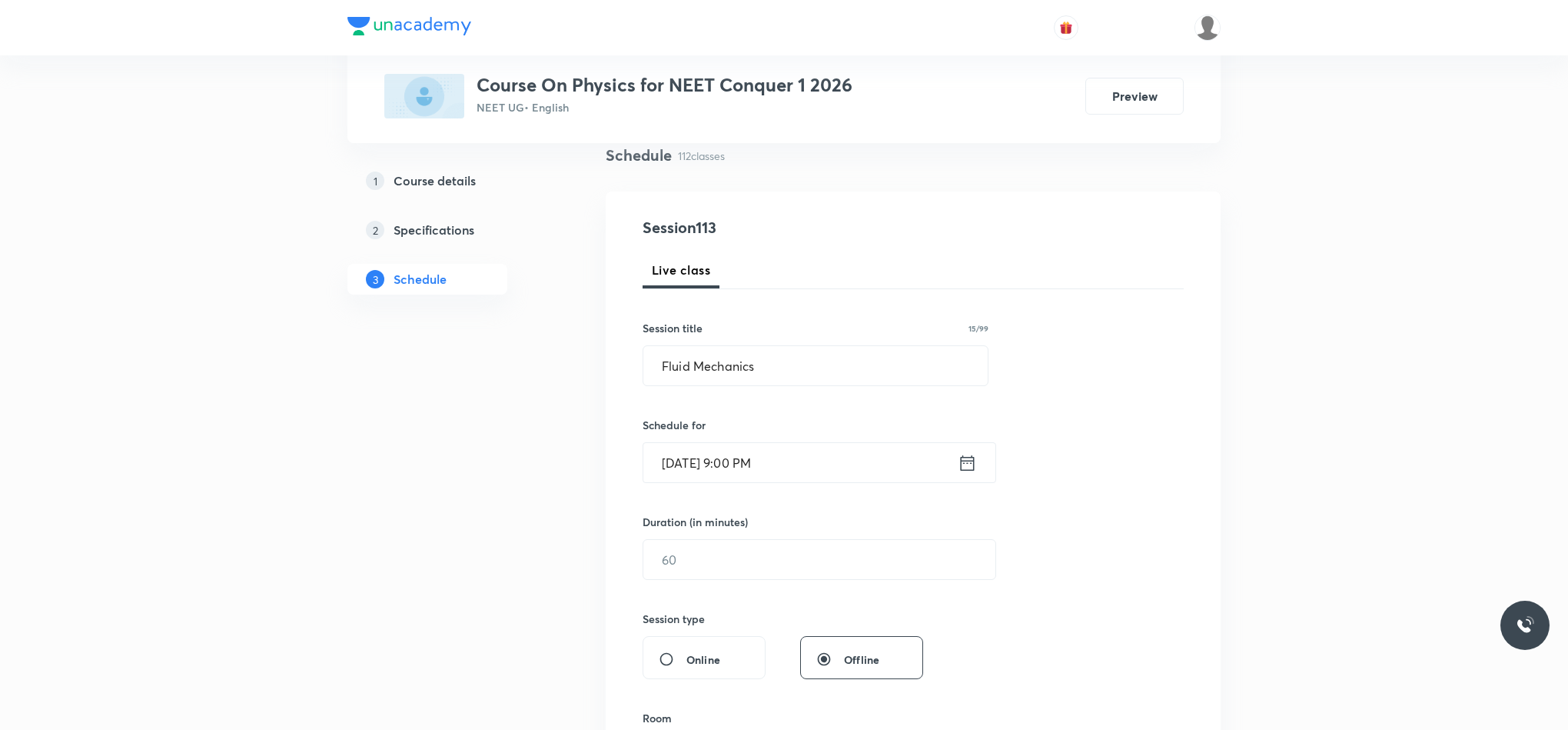
click at [967, 460] on icon at bounding box center [967, 463] width 19 height 21
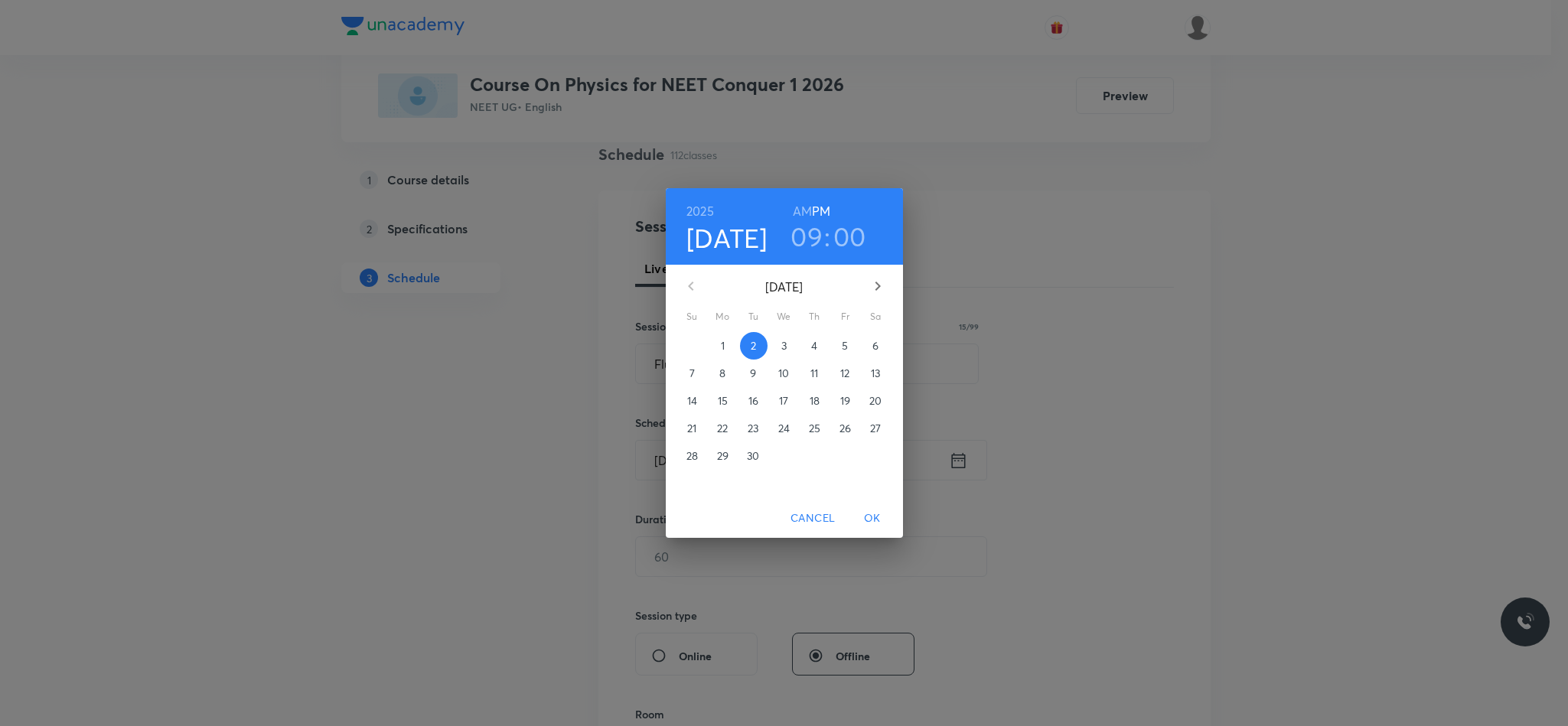
click at [808, 217] on h6 "AM" at bounding box center [802, 211] width 19 height 21
click at [873, 508] on span "OK" at bounding box center [872, 518] width 36 height 19
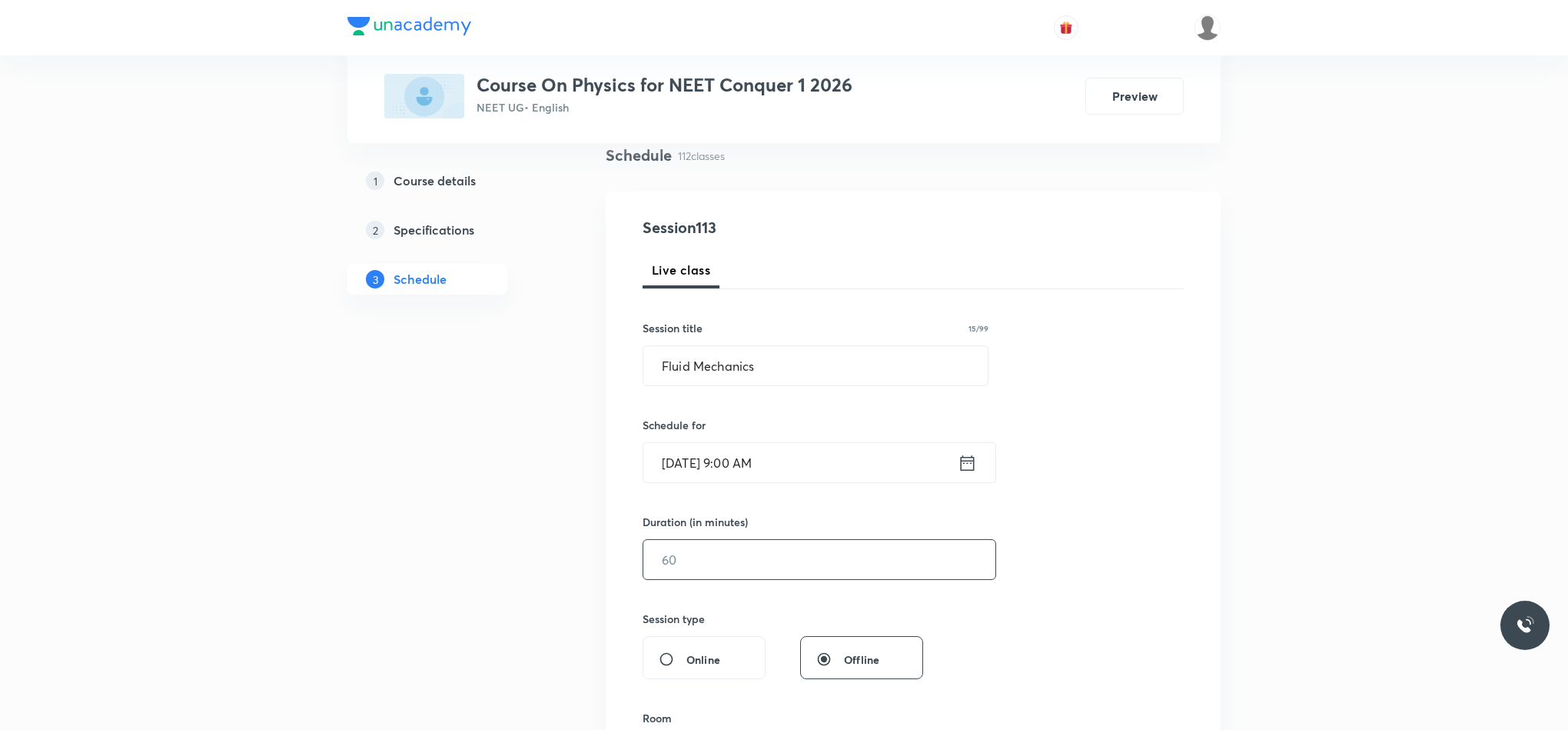
click at [785, 544] on input "text" at bounding box center [819, 559] width 352 height 40
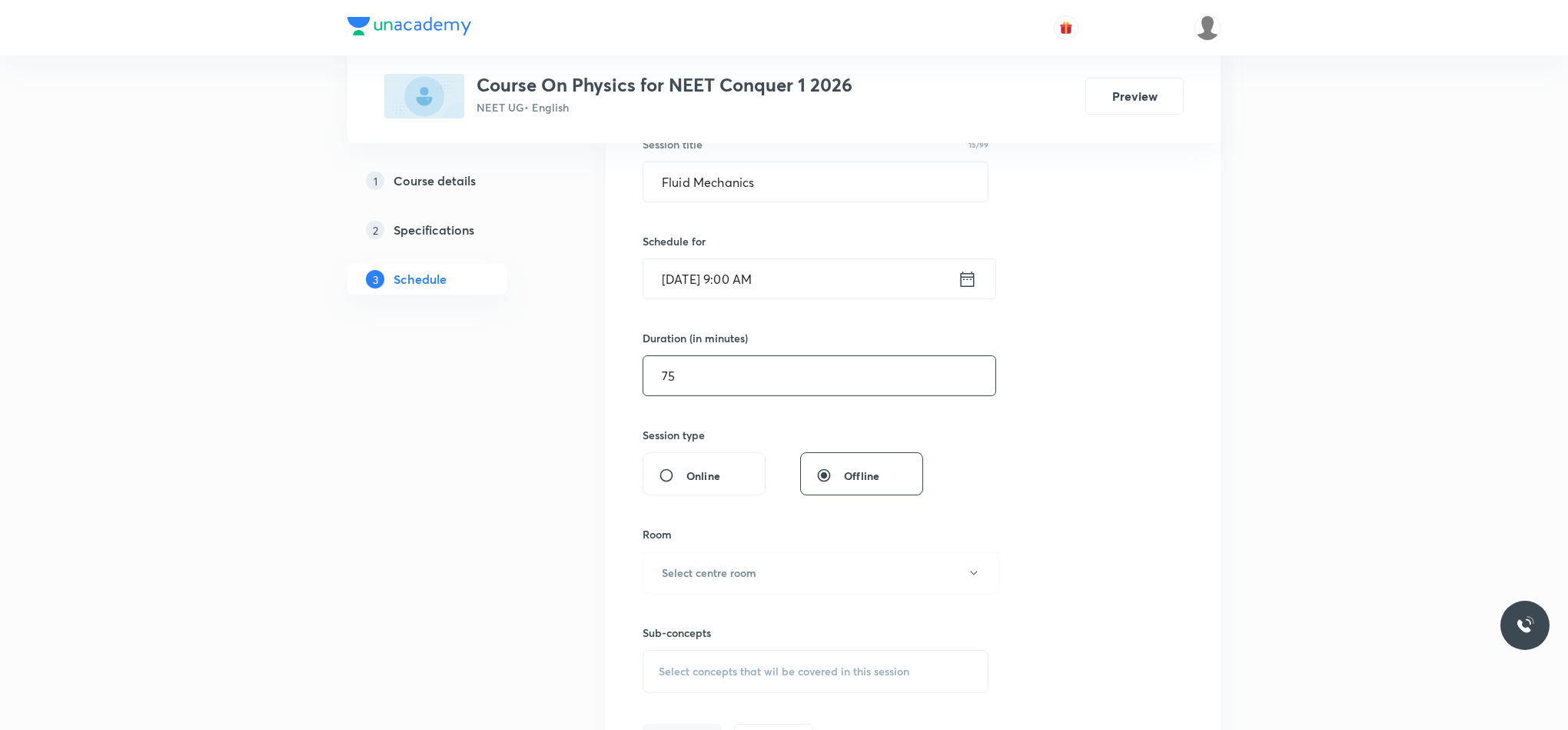
scroll to position [462, 0]
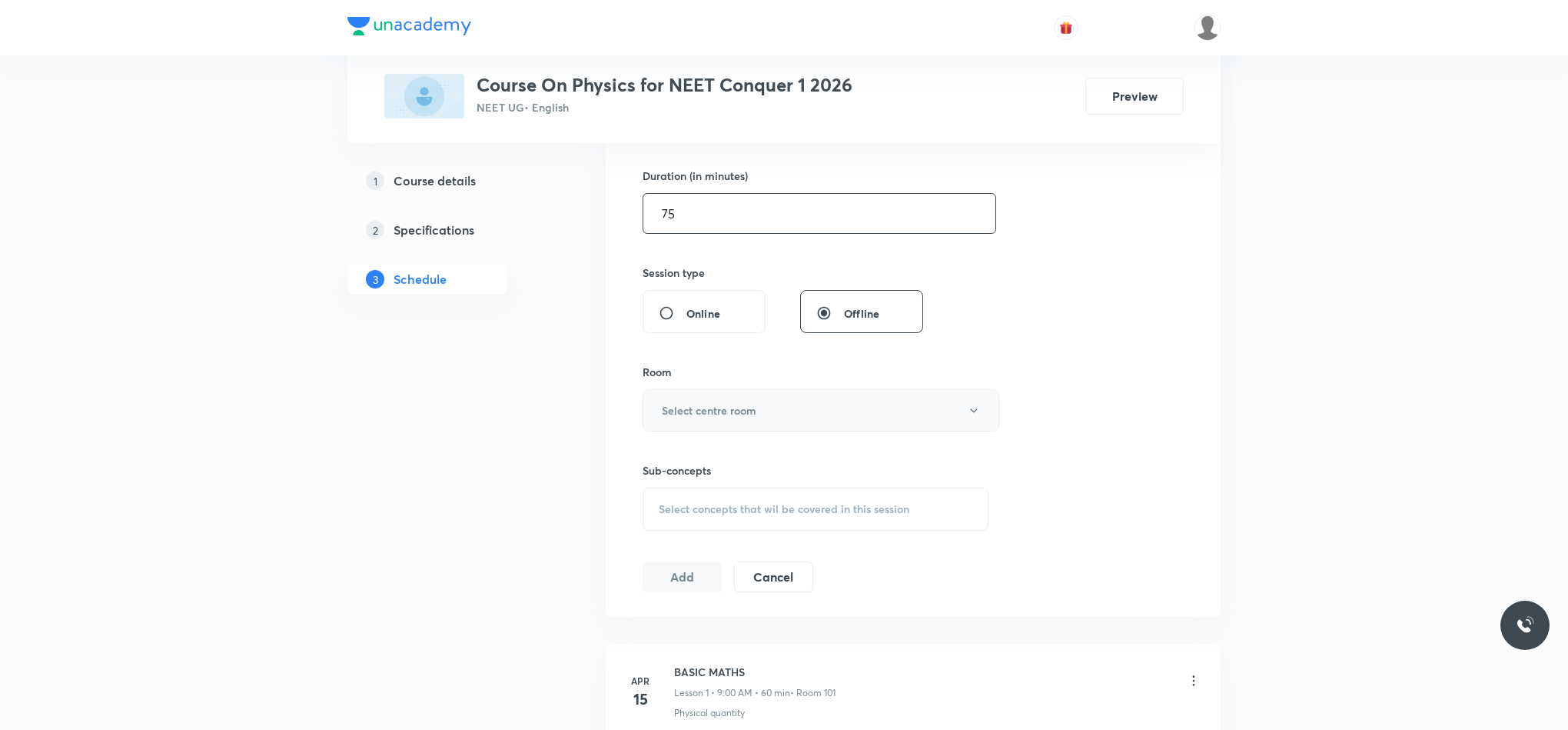
type input "75"
click at [752, 418] on h6 "Select centre room" at bounding box center [709, 410] width 95 height 16
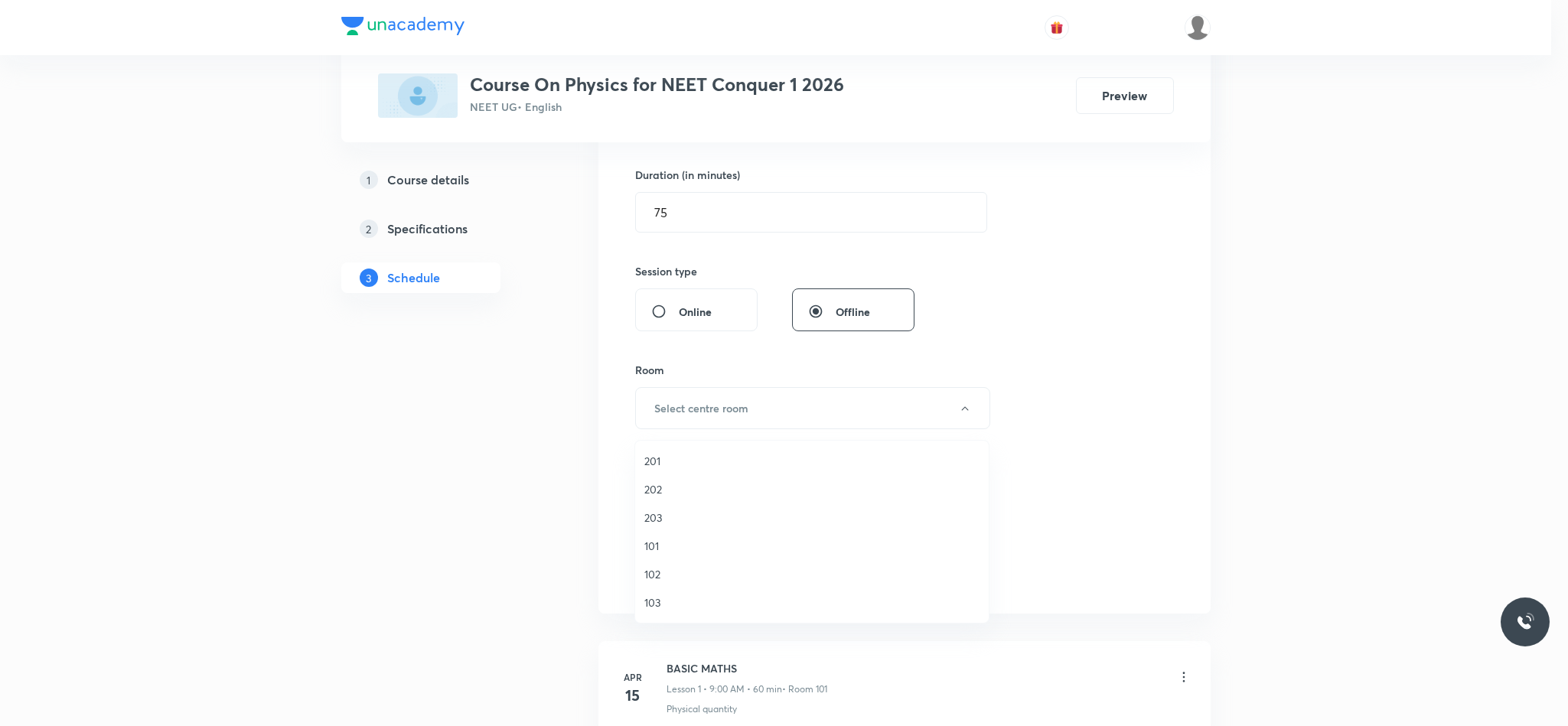
click at [668, 545] on span "101" at bounding box center [811, 545] width 335 height 16
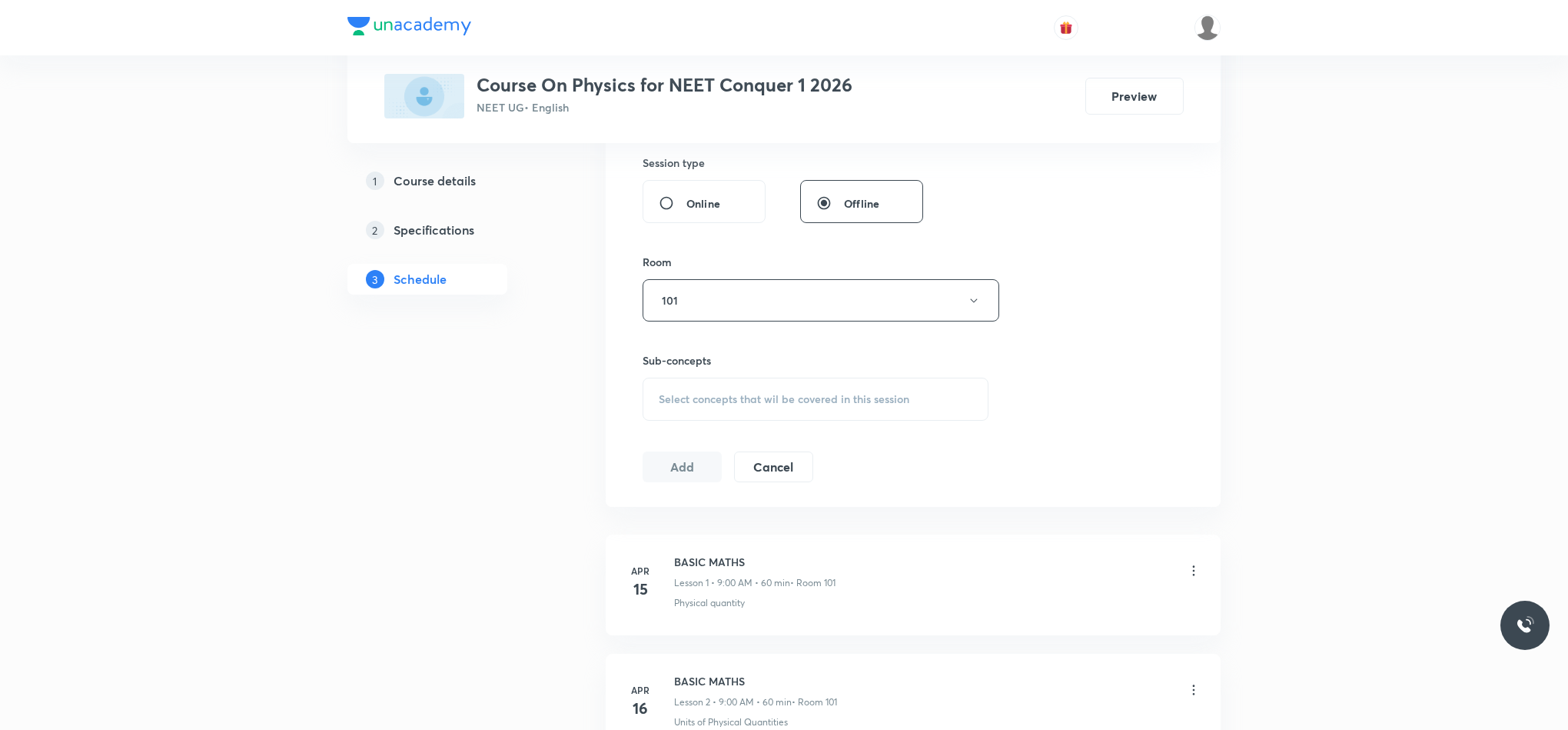
scroll to position [578, 0]
click at [694, 412] on div "Select concepts that wil be covered in this session" at bounding box center [815, 393] width 346 height 43
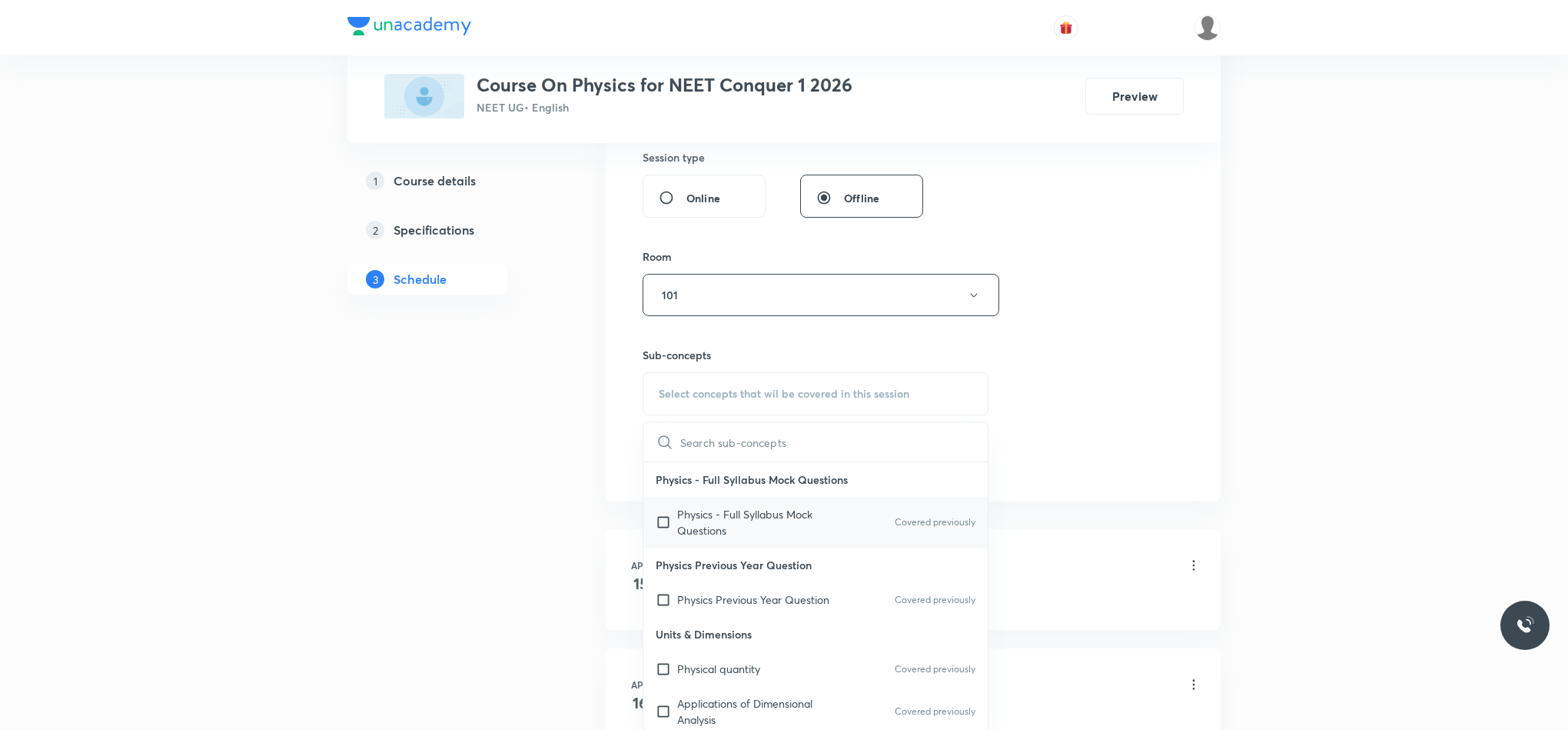
click at [821, 527] on p "Physics - Full Syllabus Mock Questions" at bounding box center [754, 522] width 155 height 32
checkbox input "true"
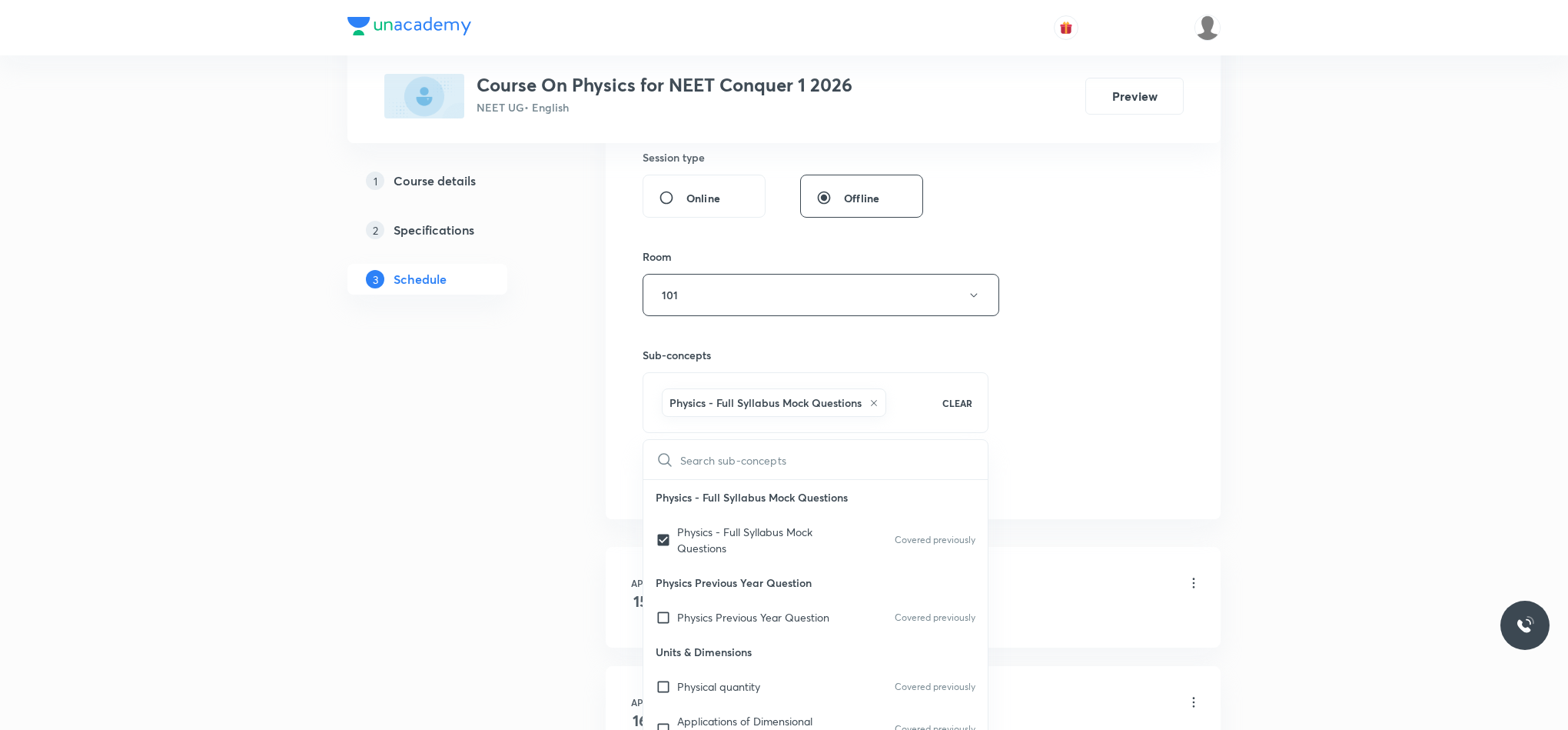
click at [1082, 422] on div "Session 113 Live class Session title 15/99 Fluid Mechanics ​ Schedule for Sep 2…" at bounding box center [912, 124] width 541 height 740
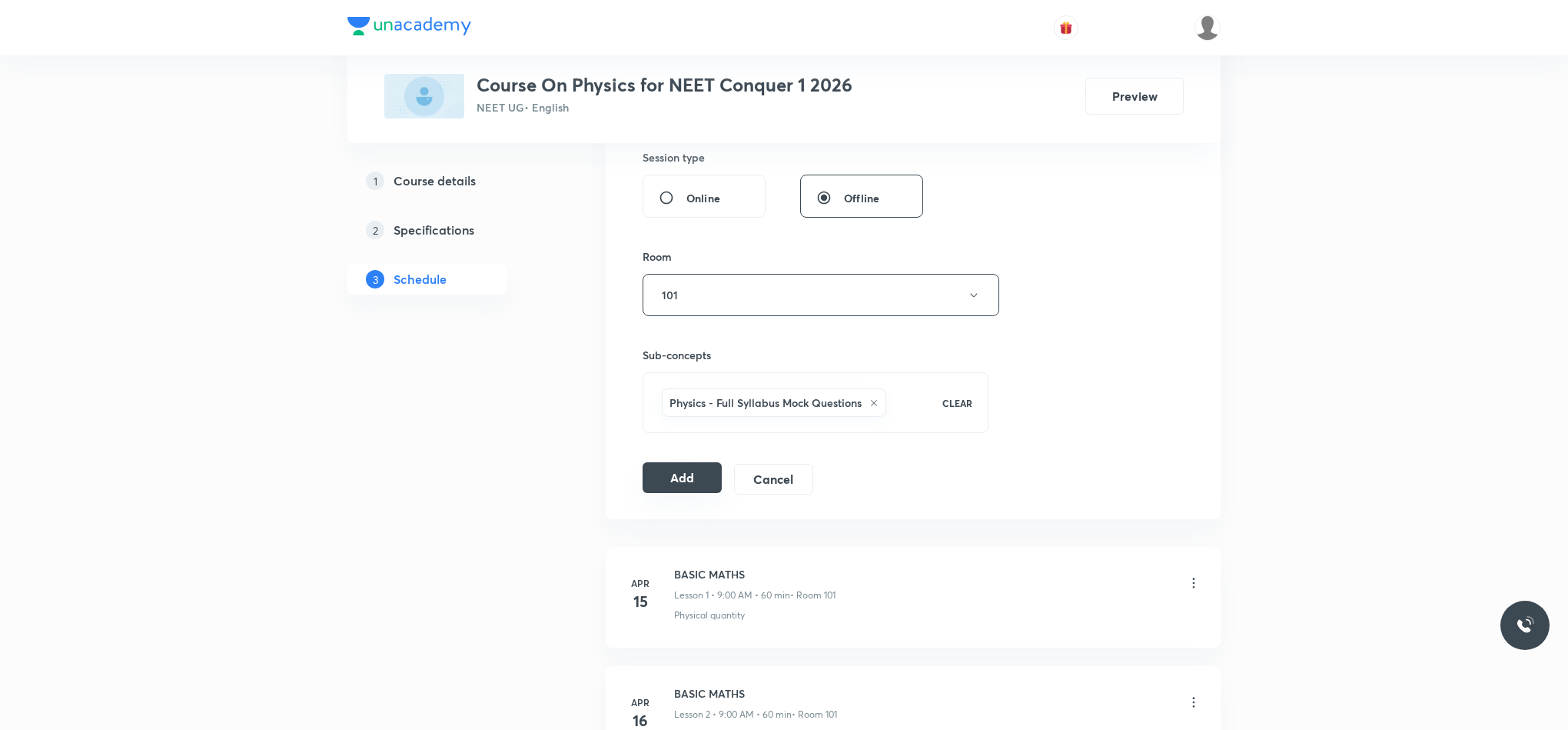
click at [689, 480] on button "Add" at bounding box center [682, 477] width 79 height 31
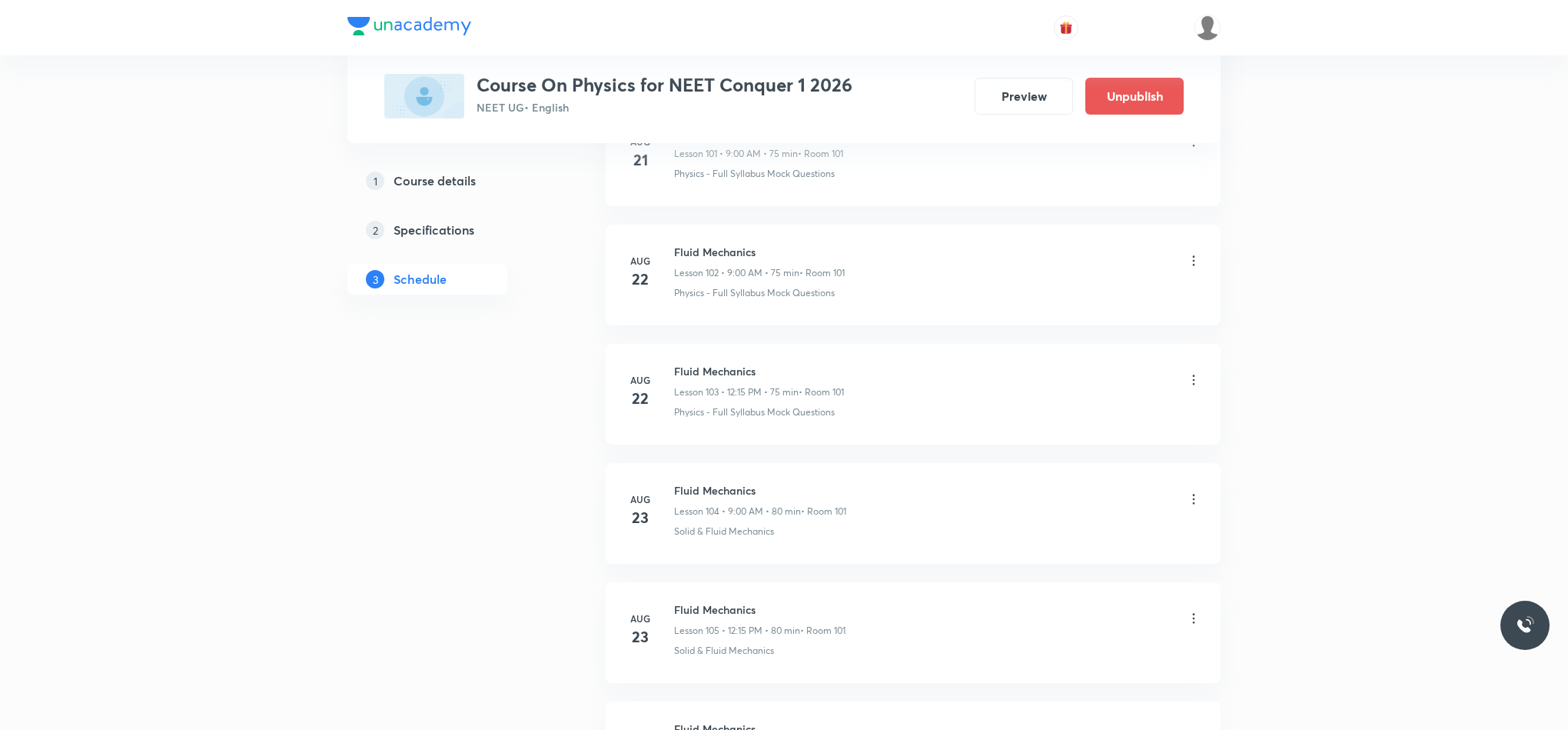
scroll to position [13345, 0]
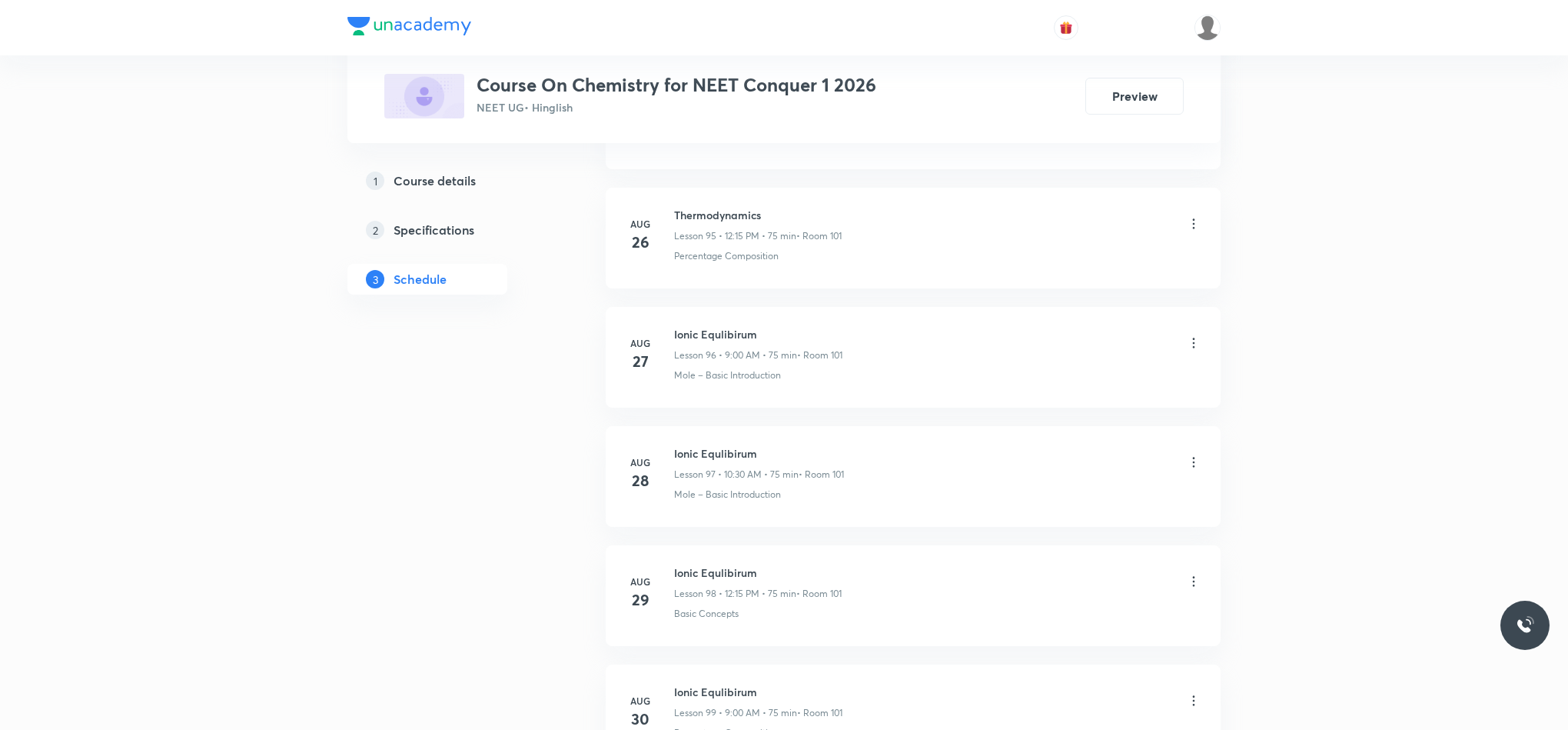
scroll to position [12497, 0]
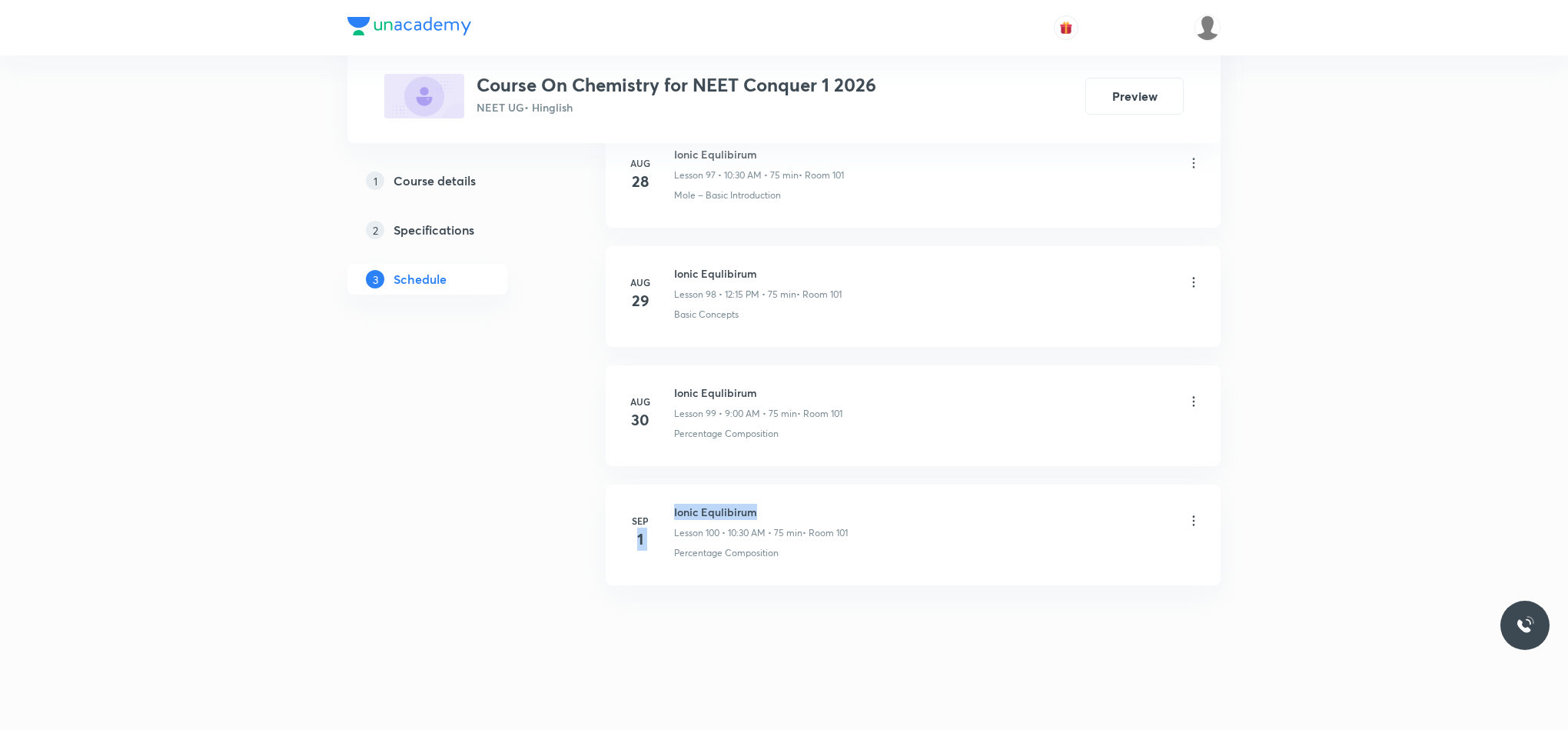
drag, startPoint x: 671, startPoint y: 512, endPoint x: 752, endPoint y: 513, distance: 81.0
click at [752, 513] on div "[DATE] Ionic Equlibirum Lesson 100 • 10:30 AM • 75 min • Room 101 Percentage Co…" at bounding box center [913, 531] width 577 height 56
drag, startPoint x: 738, startPoint y: 510, endPoint x: 780, endPoint y: 510, distance: 42.0
click at [780, 510] on h6 "Ionic Equlibirum" at bounding box center [761, 511] width 174 height 16
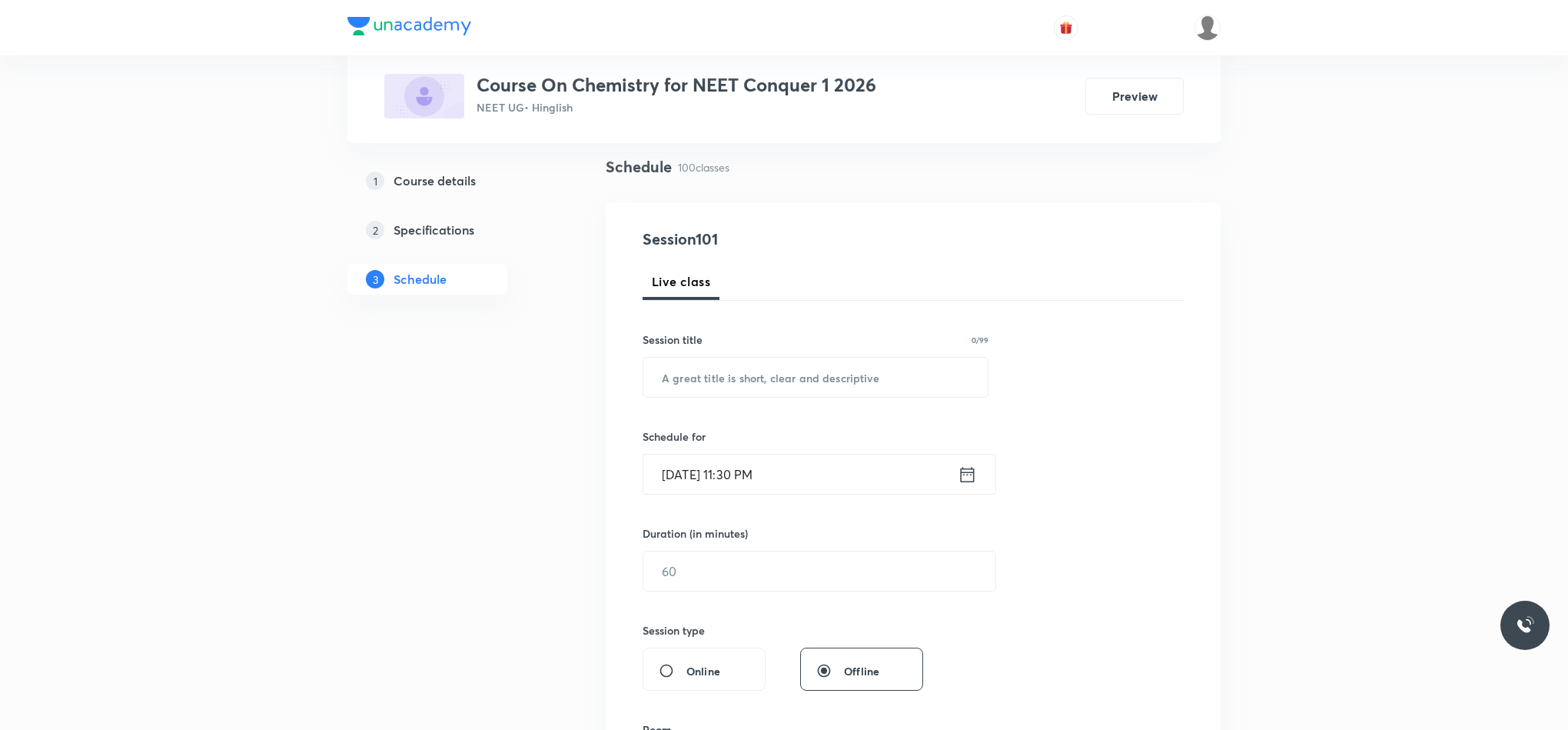
scroll to position [0, 0]
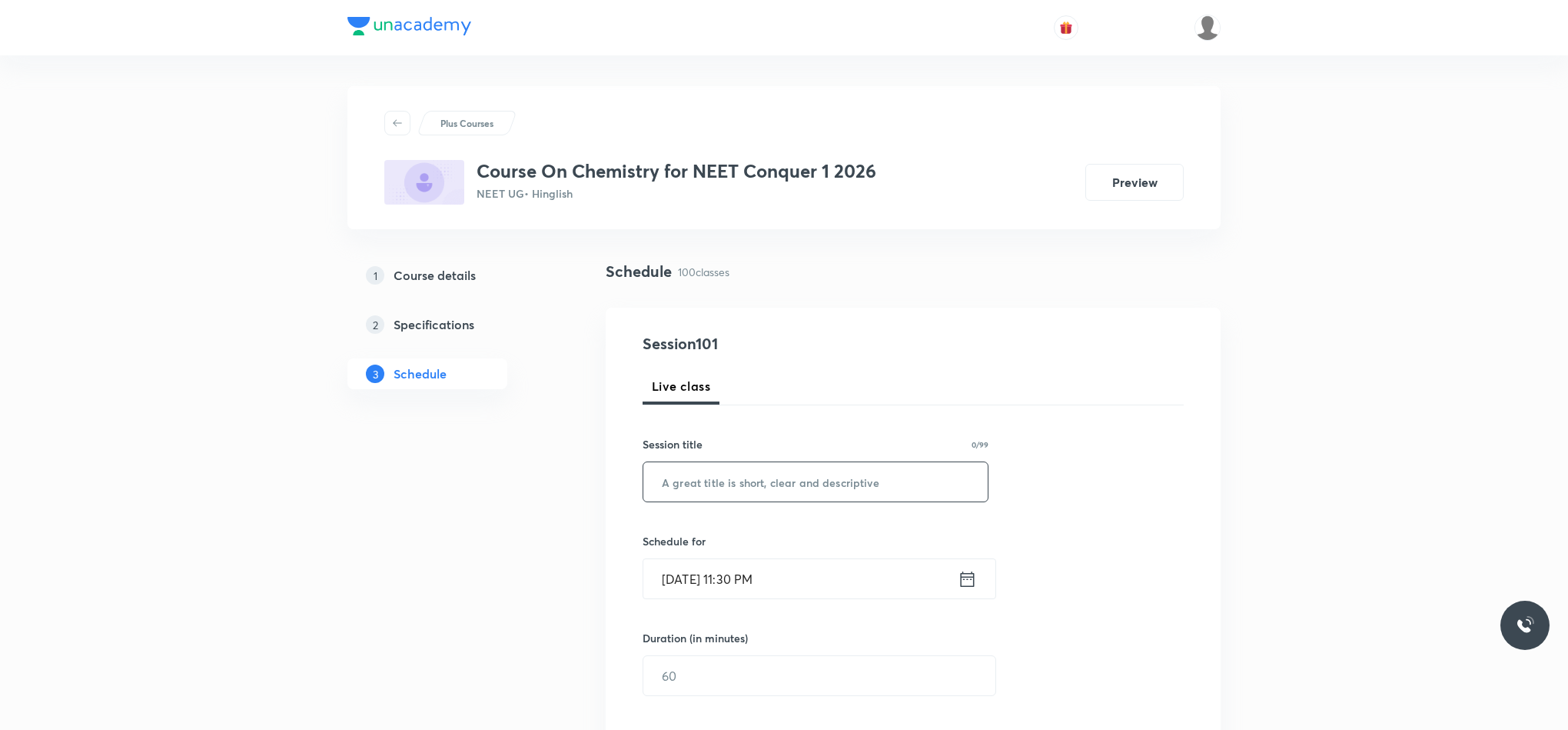
click at [785, 497] on input "text" at bounding box center [815, 481] width 344 height 40
paste input "Ionic Equlibirum"
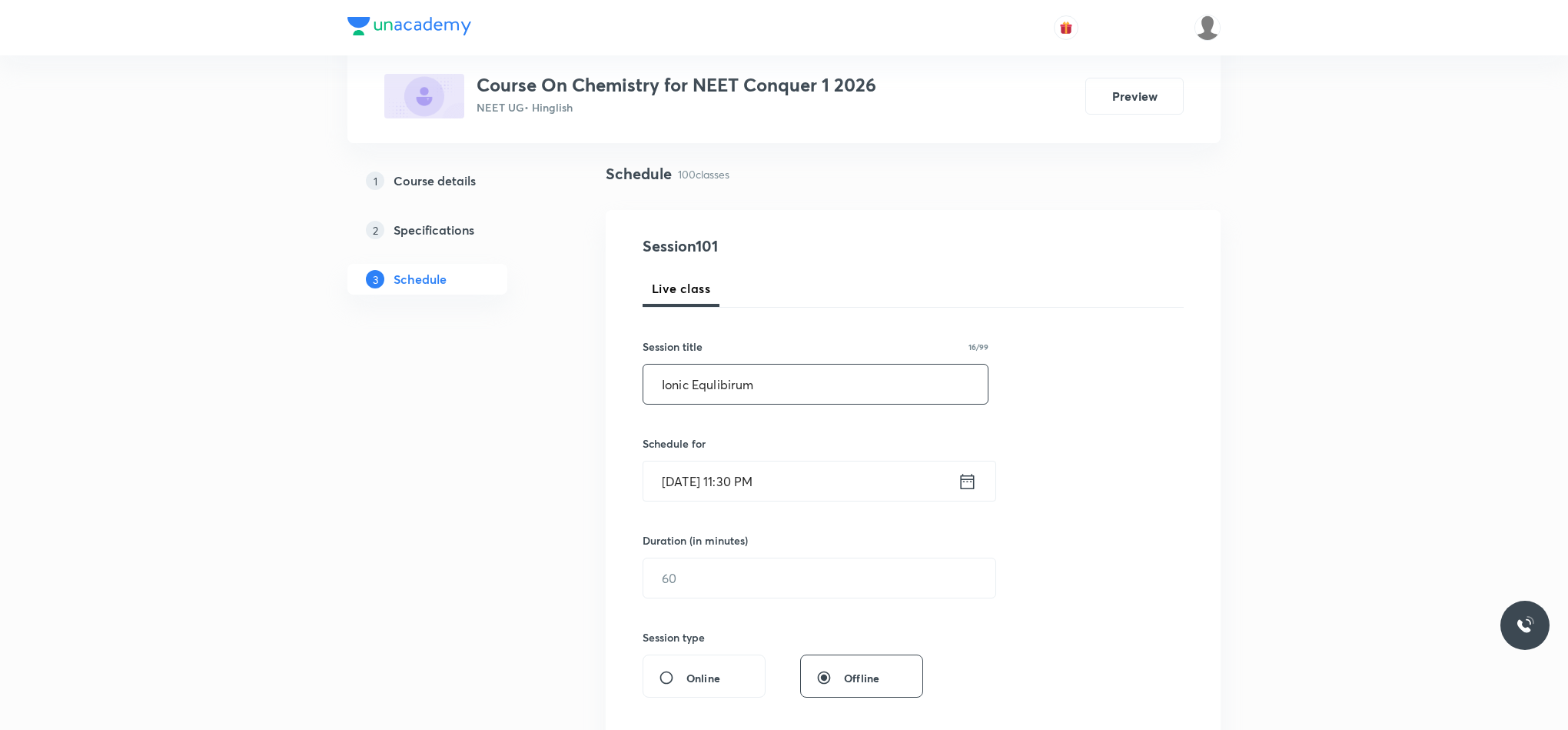
scroll to position [230, 0]
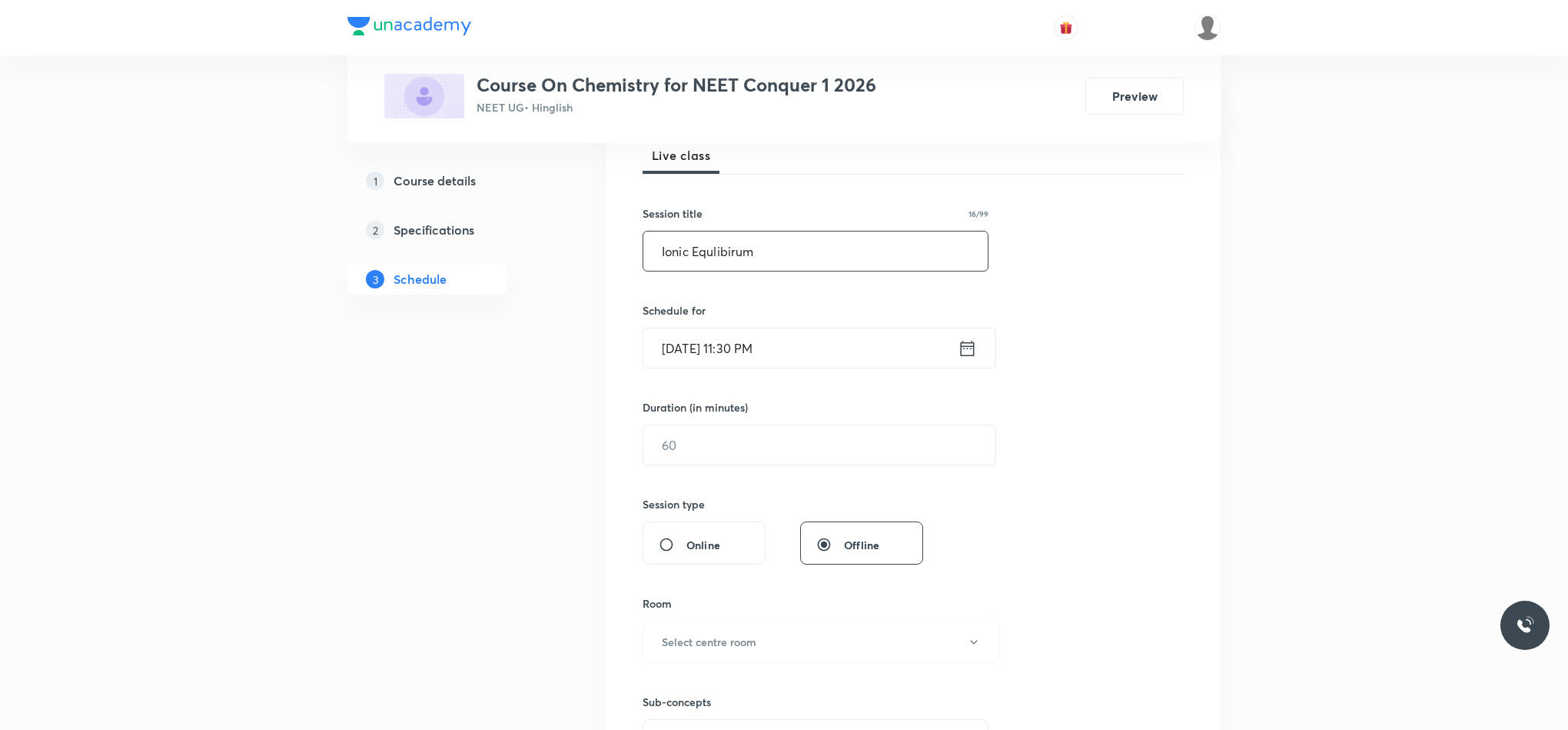
type input "Ionic Equlibirum"
click at [961, 354] on icon at bounding box center [968, 347] width 14 height 15
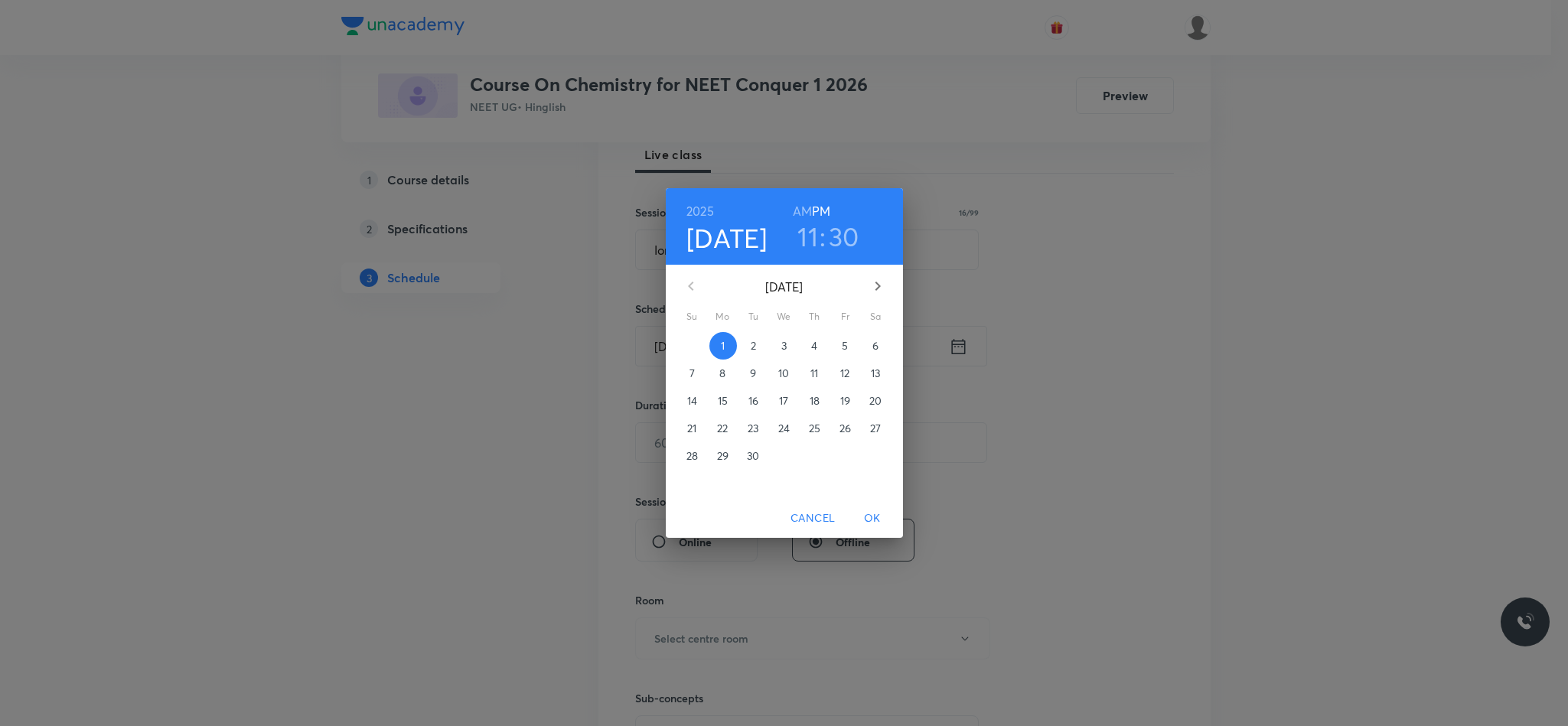
click at [755, 345] on p "2" at bounding box center [753, 345] width 6 height 15
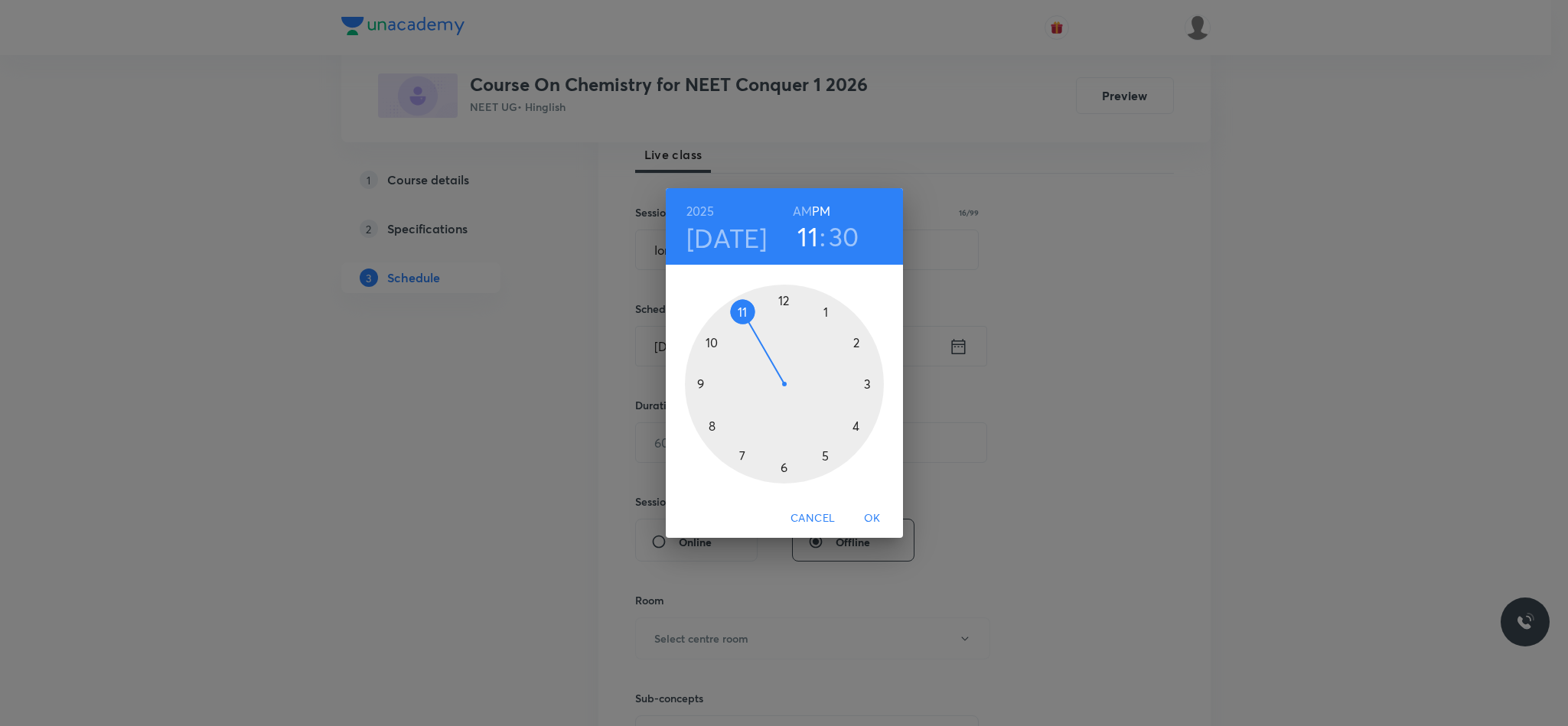
click at [783, 301] on div at bounding box center [784, 384] width 199 height 199
click at [868, 382] on div at bounding box center [784, 384] width 199 height 199
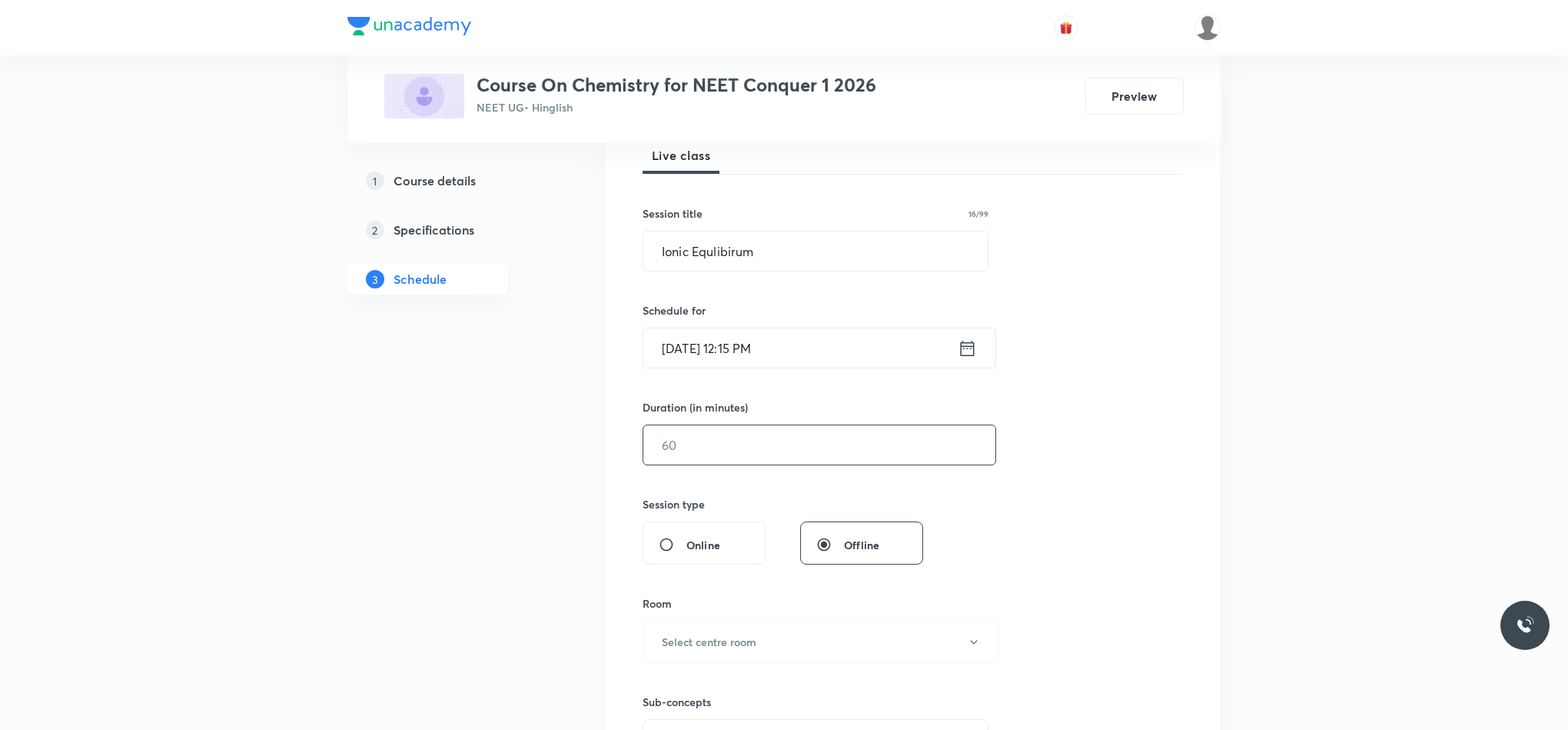
click at [764, 438] on input "text" at bounding box center [819, 445] width 352 height 40
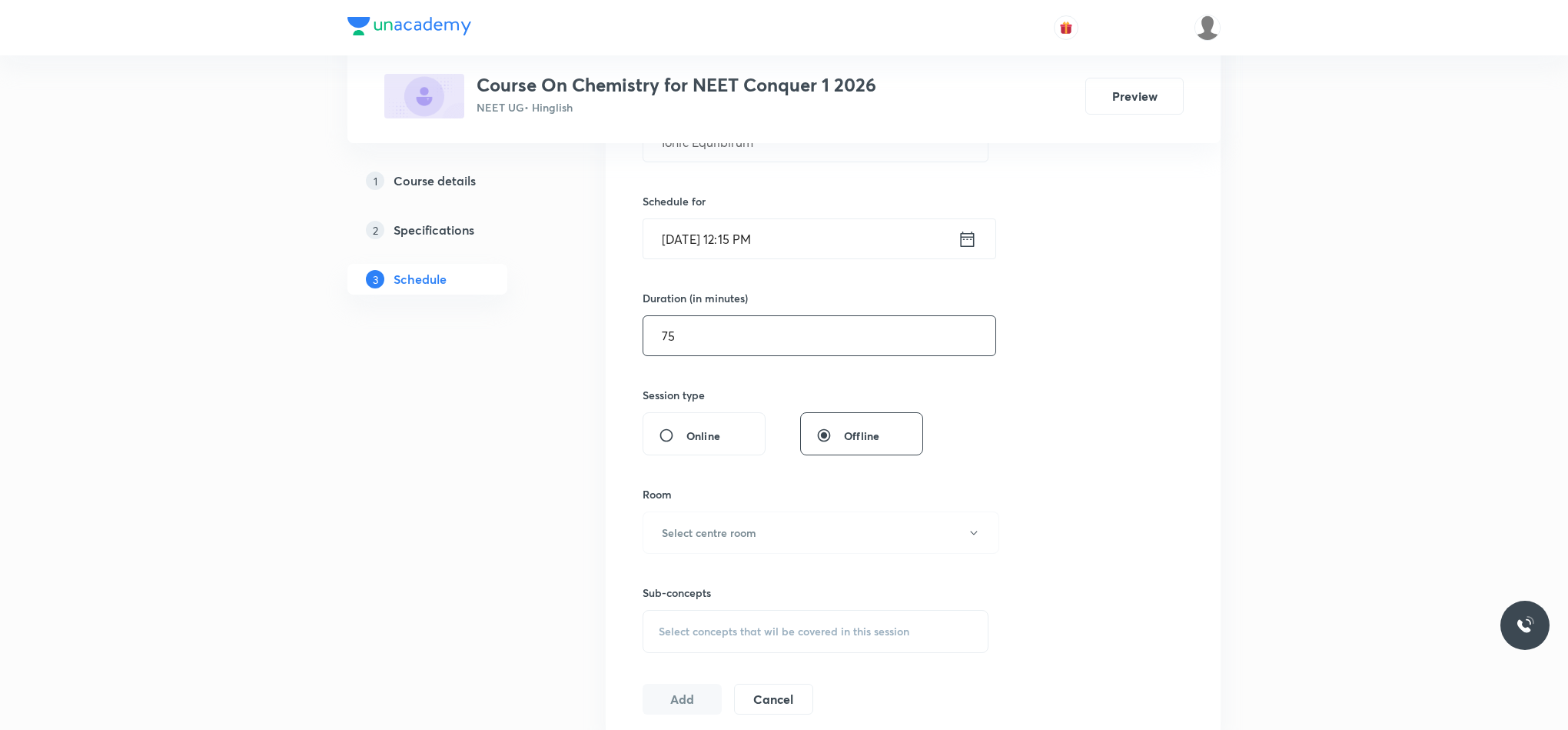
scroll to position [346, 0]
type input "75"
click at [742, 520] on h6 "Select centre room" at bounding box center [709, 526] width 95 height 16
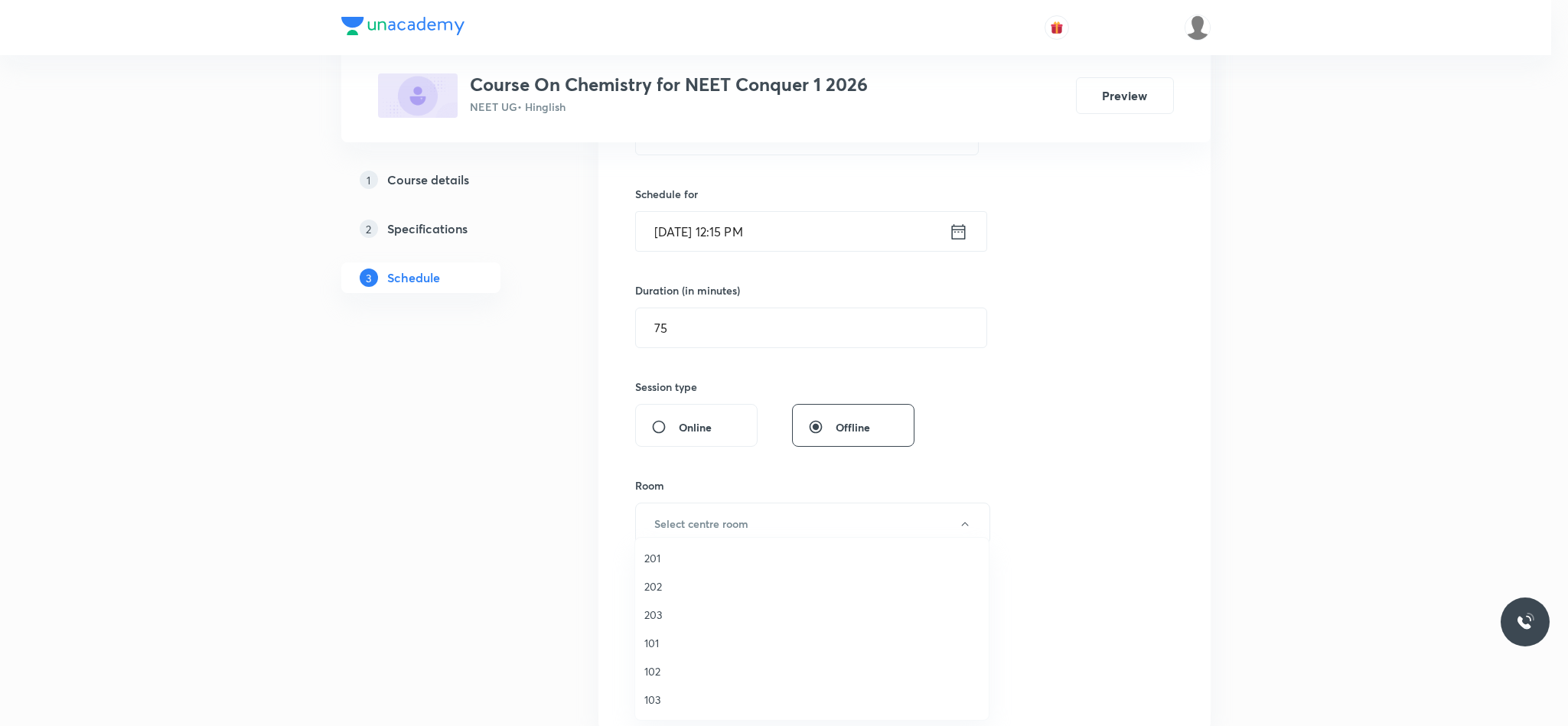
click at [659, 638] on span "101" at bounding box center [811, 643] width 335 height 16
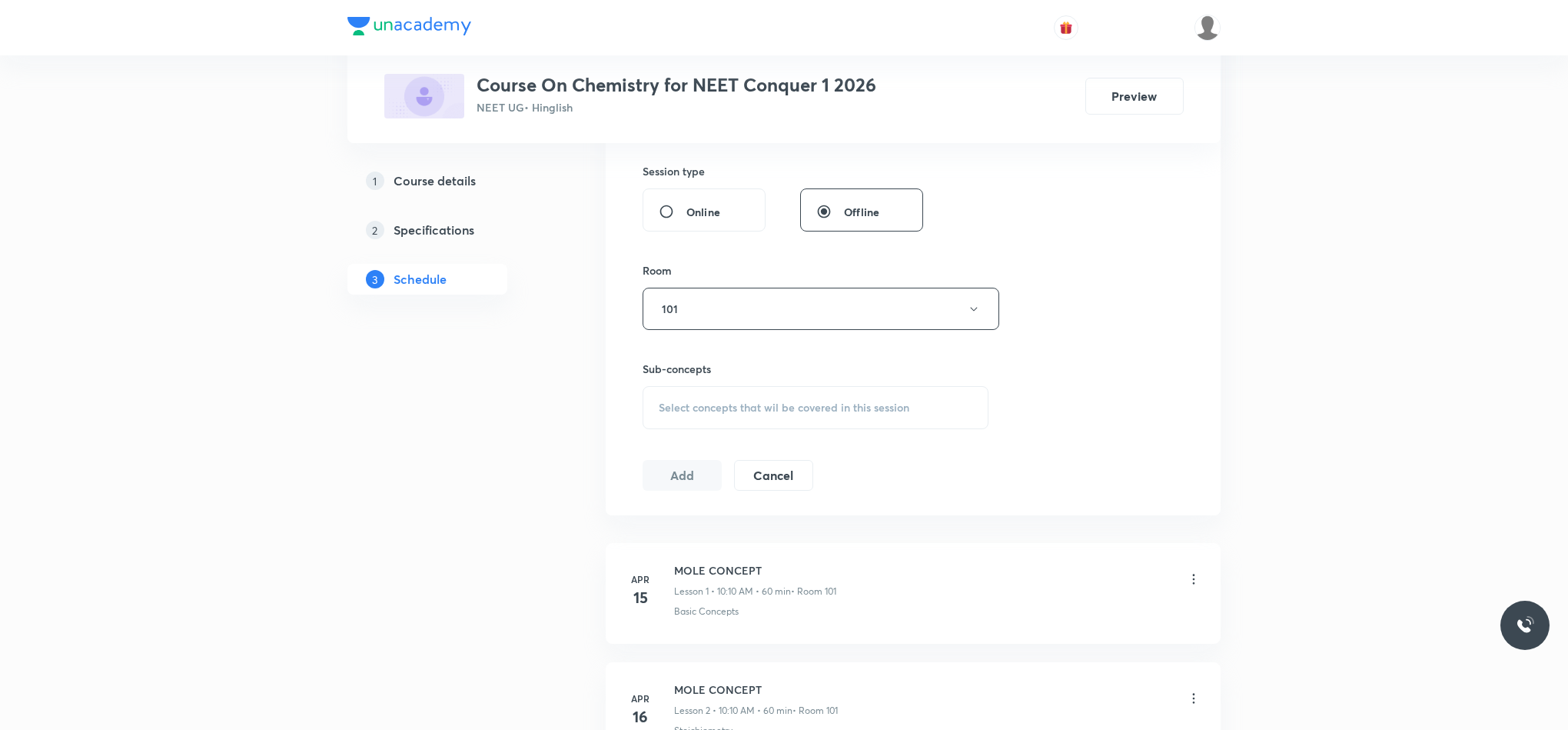
scroll to position [577, 0]
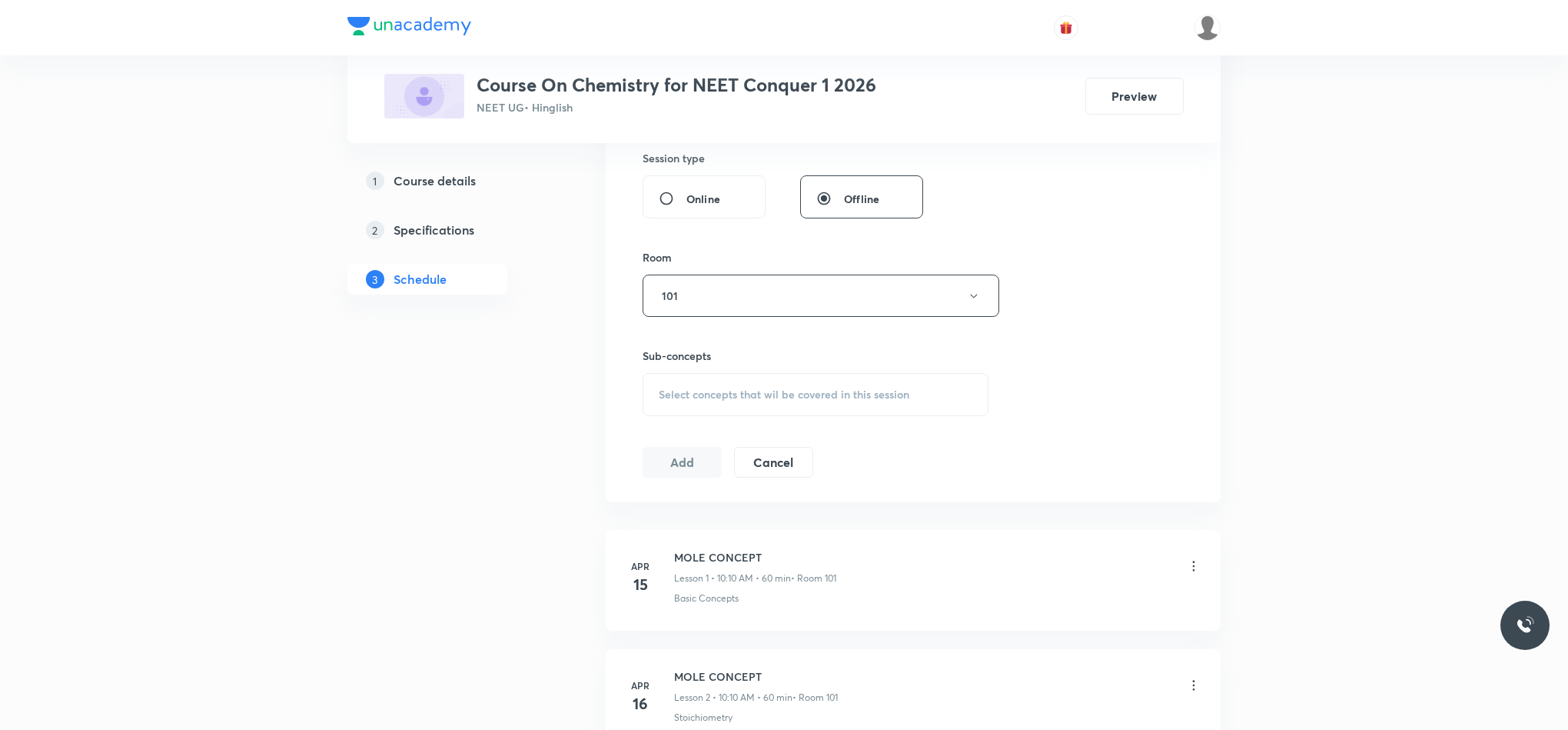
click at [685, 400] on span "Select concepts that wil be covered in this session" at bounding box center [784, 394] width 251 height 13
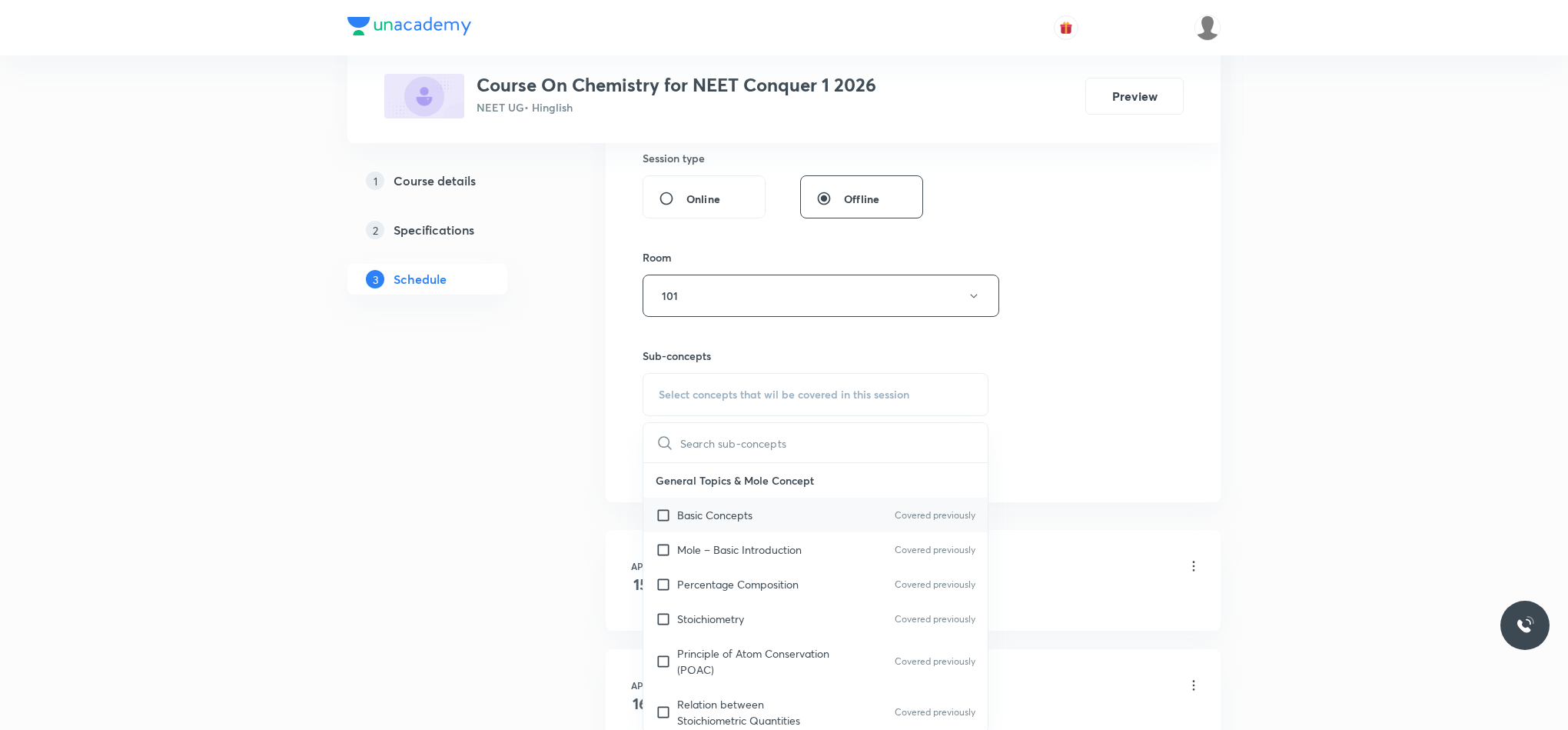
click at [704, 519] on p "Basic Concepts" at bounding box center [715, 514] width 75 height 16
checkbox input "true"
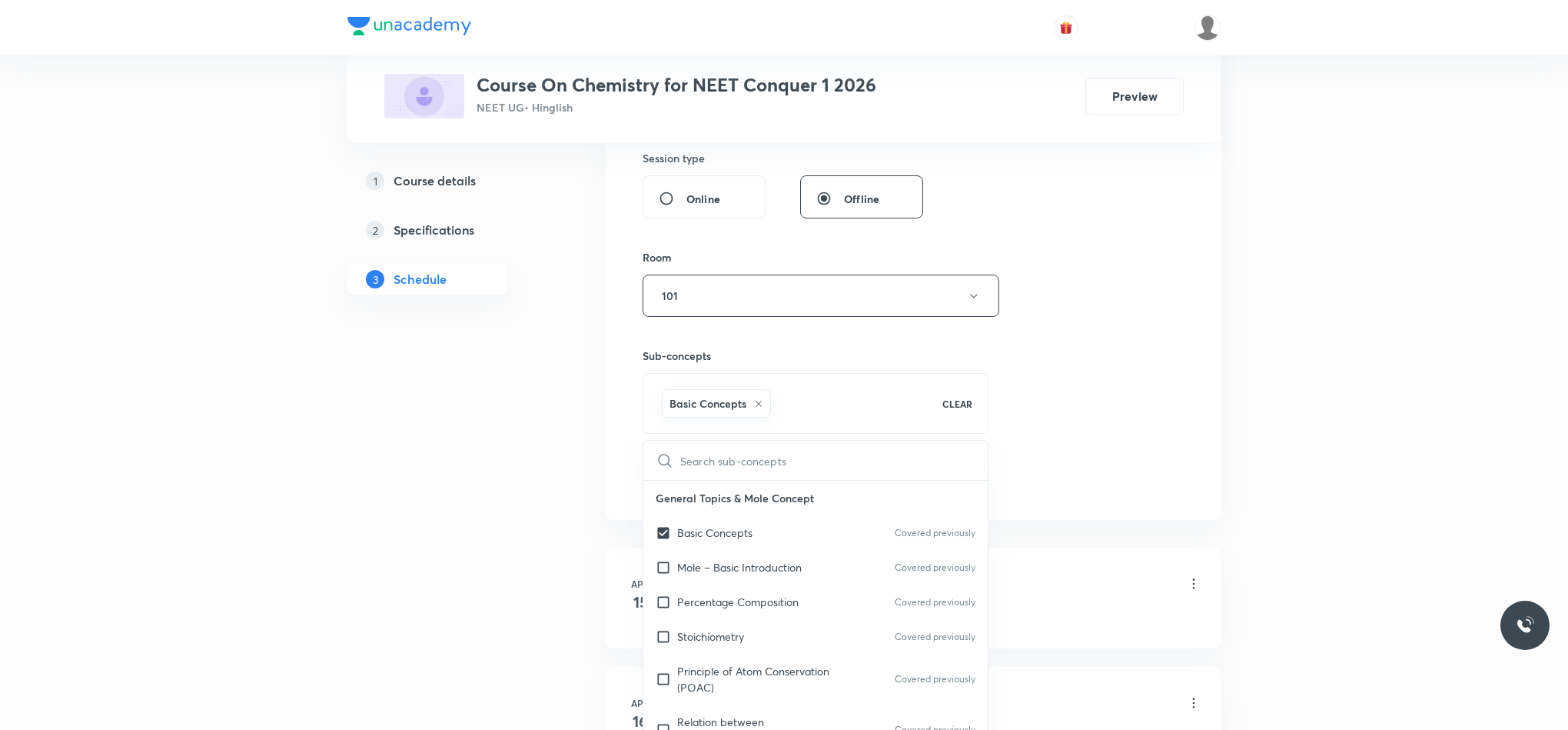
click at [1052, 432] on div "Session 101 Live class Session title 16/99 Ionic Equlibirum ​ Schedule for Sep …" at bounding box center [912, 124] width 541 height 740
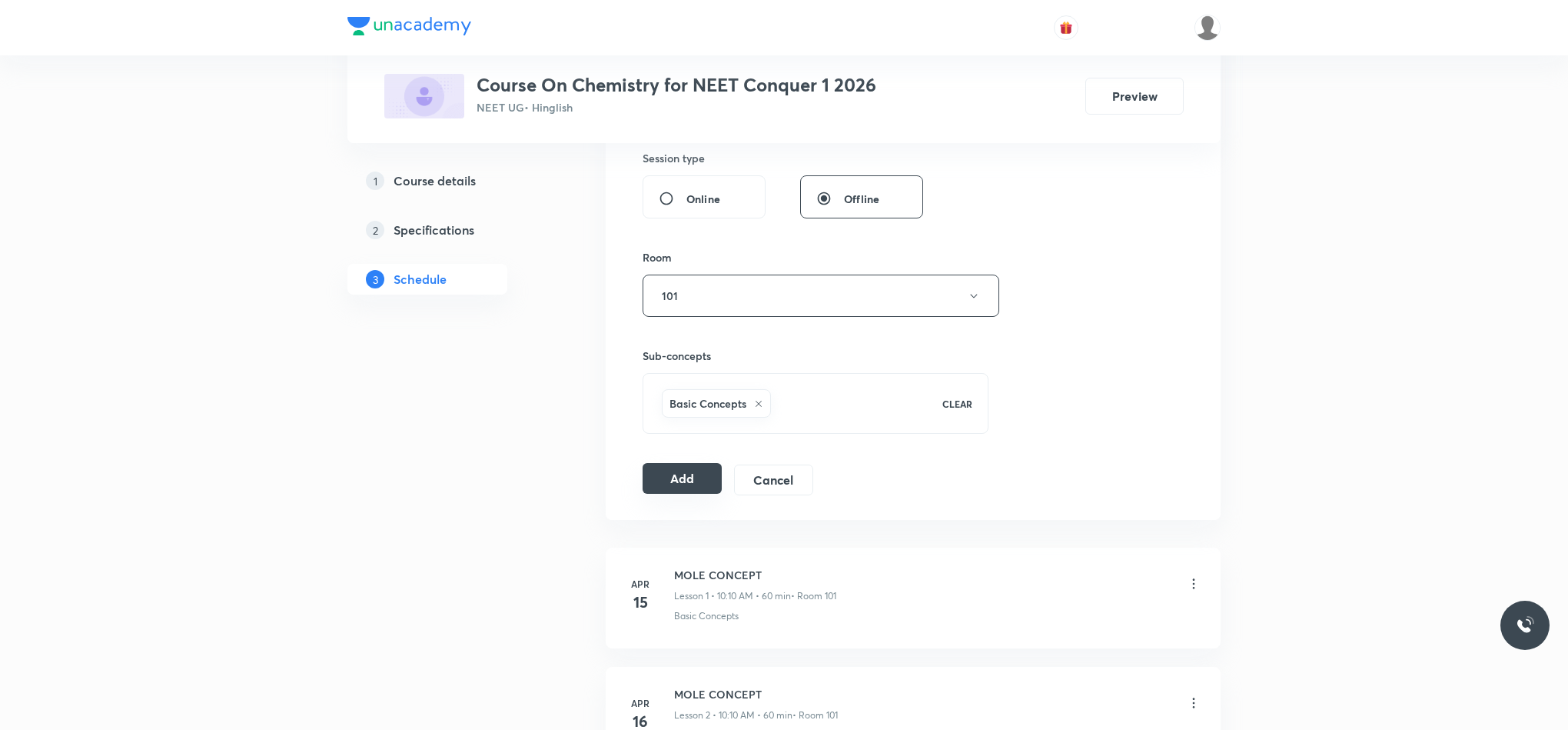
click at [688, 494] on button "Add" at bounding box center [682, 478] width 79 height 31
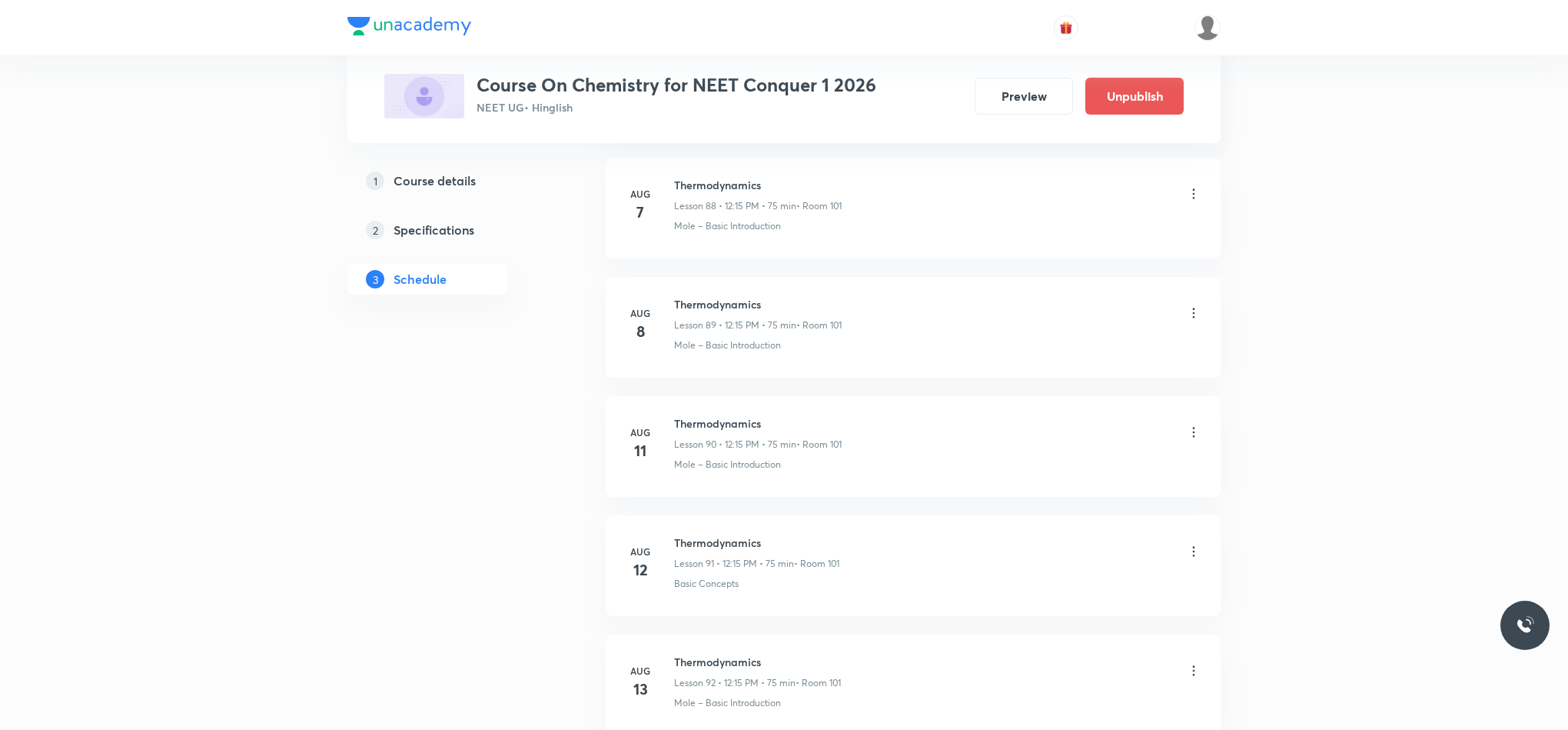
scroll to position [11908, 0]
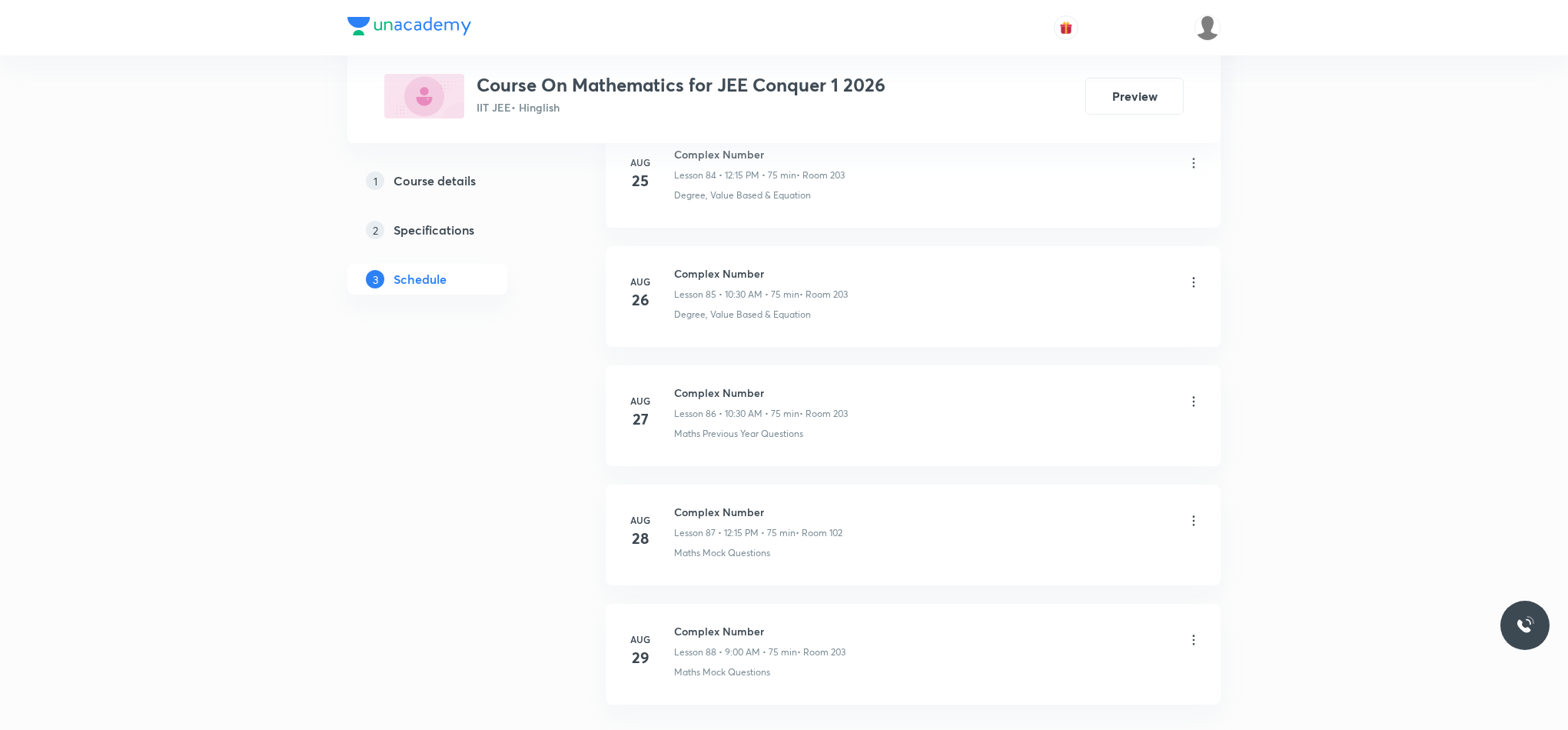
scroll to position [11156, 0]
drag, startPoint x: 673, startPoint y: 502, endPoint x: 812, endPoint y: 497, distance: 139.1
click at [812, 497] on li "[DATE] Complex Number Lesson 88 • 9:00 AM • 75 min • Room 203 Maths Mock Questi…" at bounding box center [913, 534] width 615 height 100
copy h6 "Complex Number"
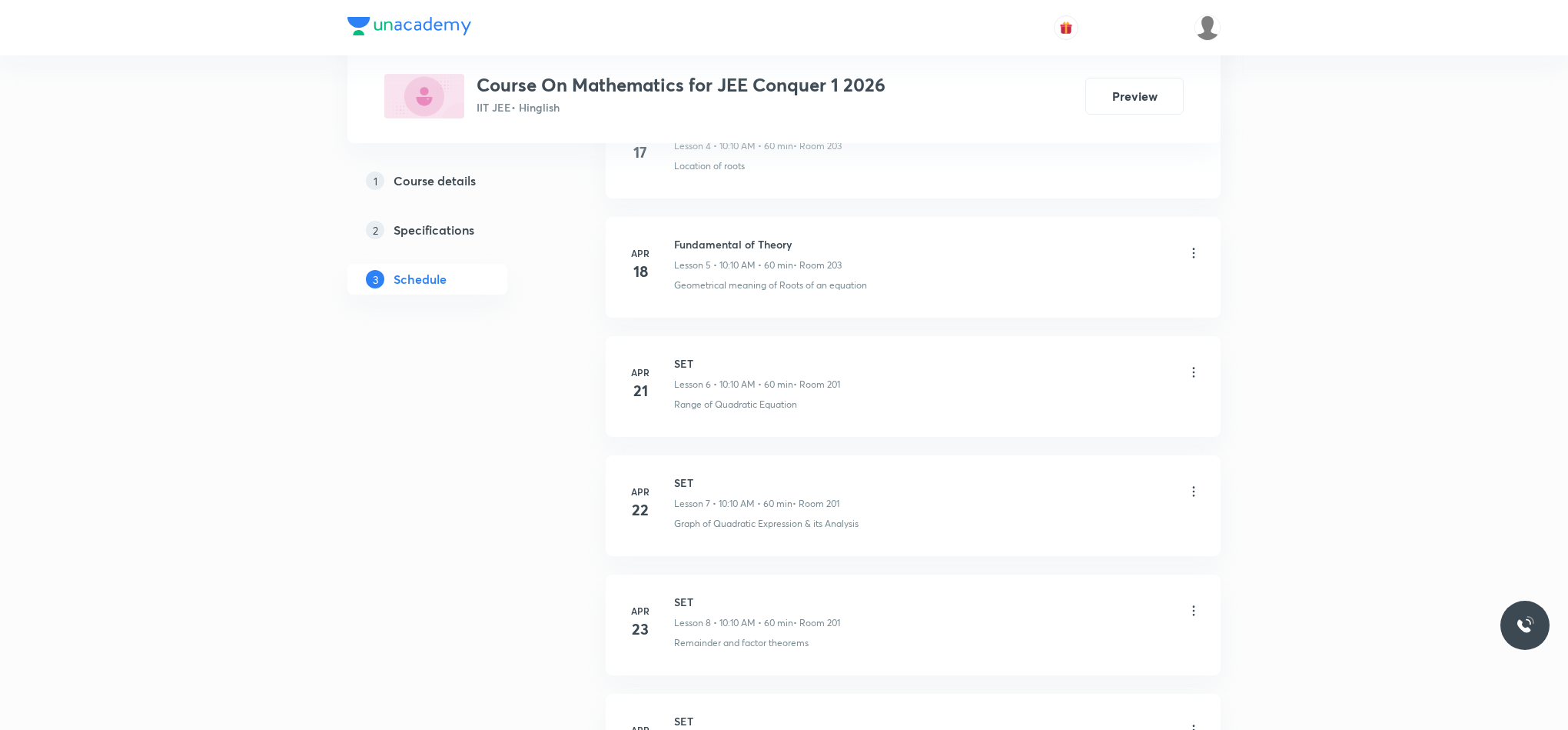
scroll to position [0, 0]
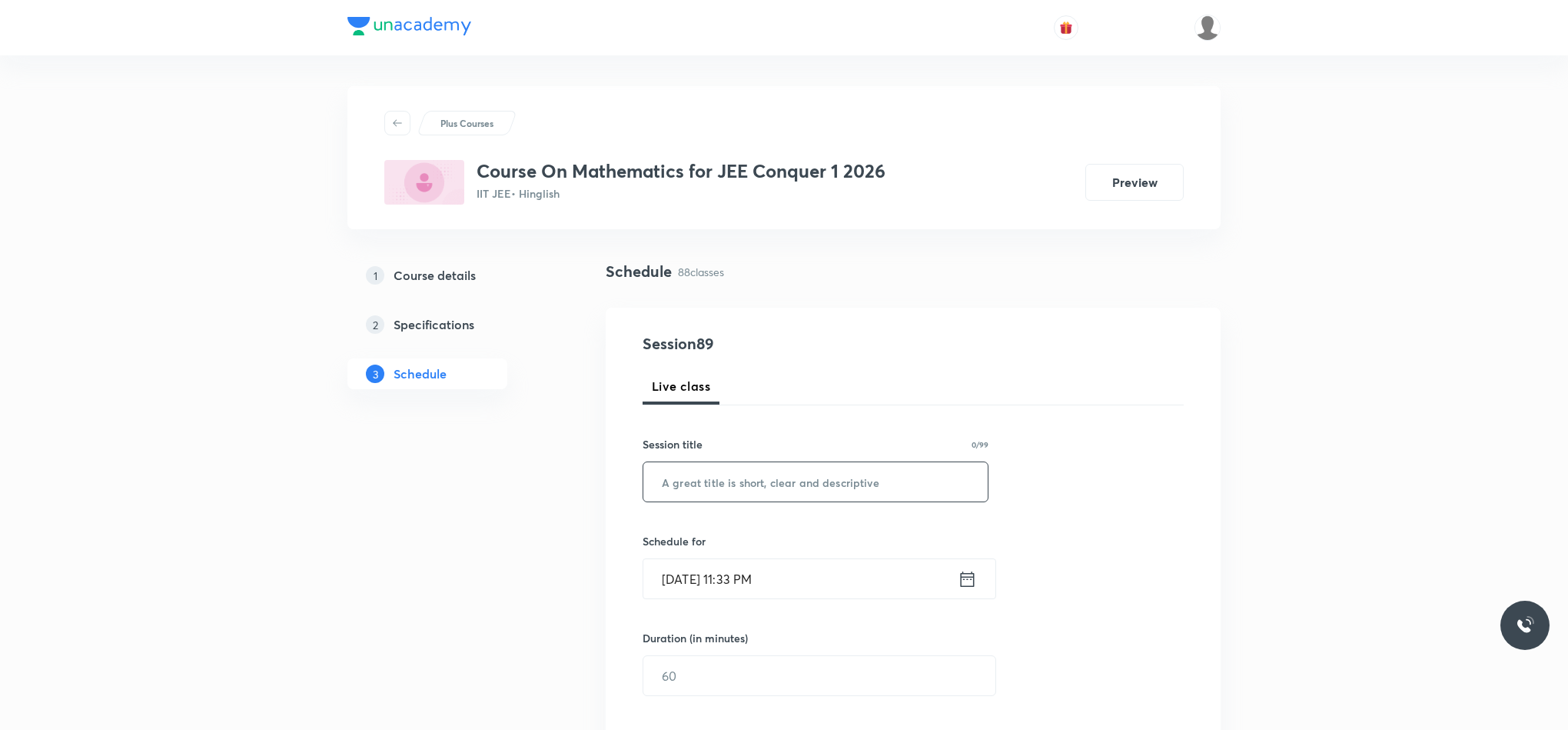
click at [711, 475] on input "text" at bounding box center [815, 481] width 344 height 40
paste input "Complex Number"
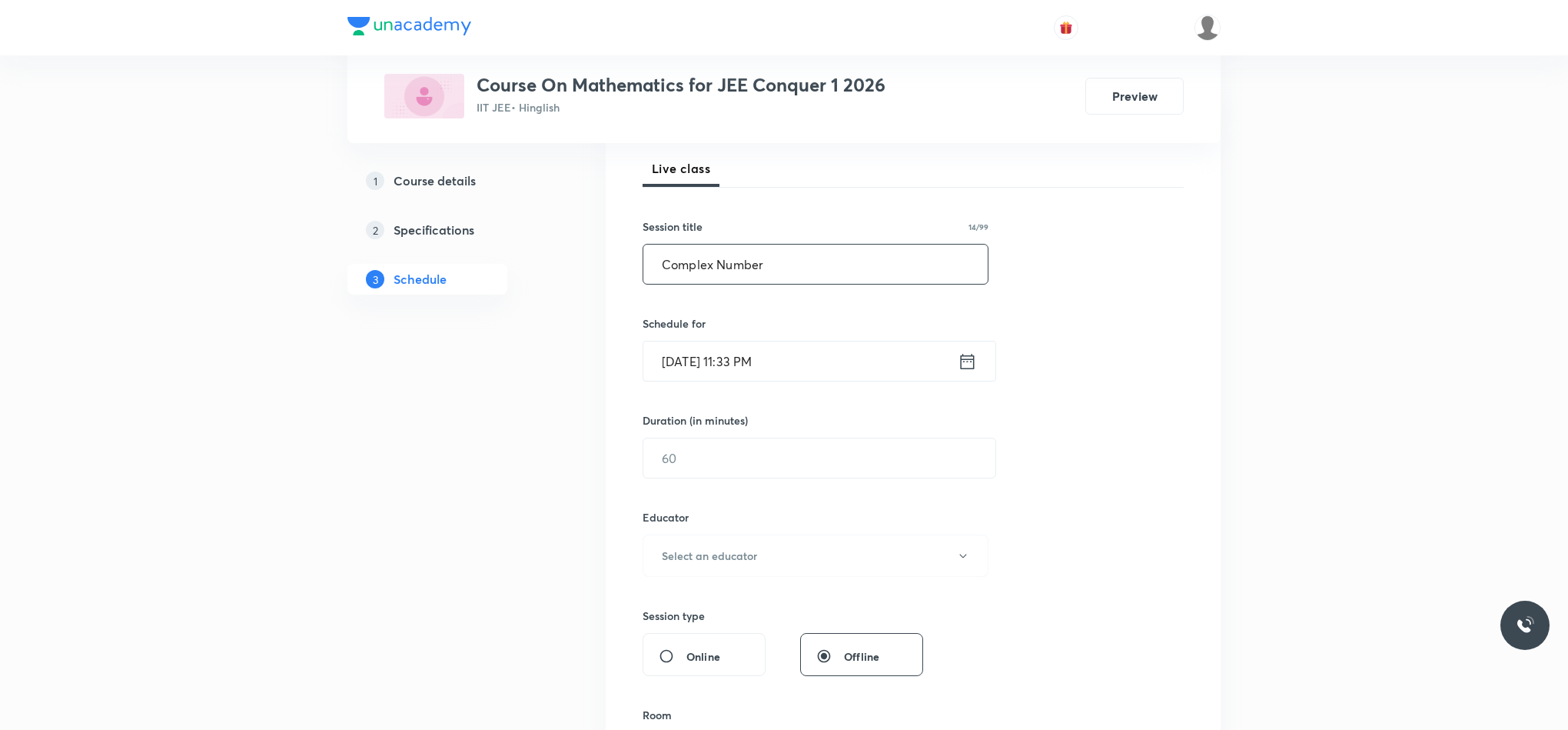
scroll to position [230, 0]
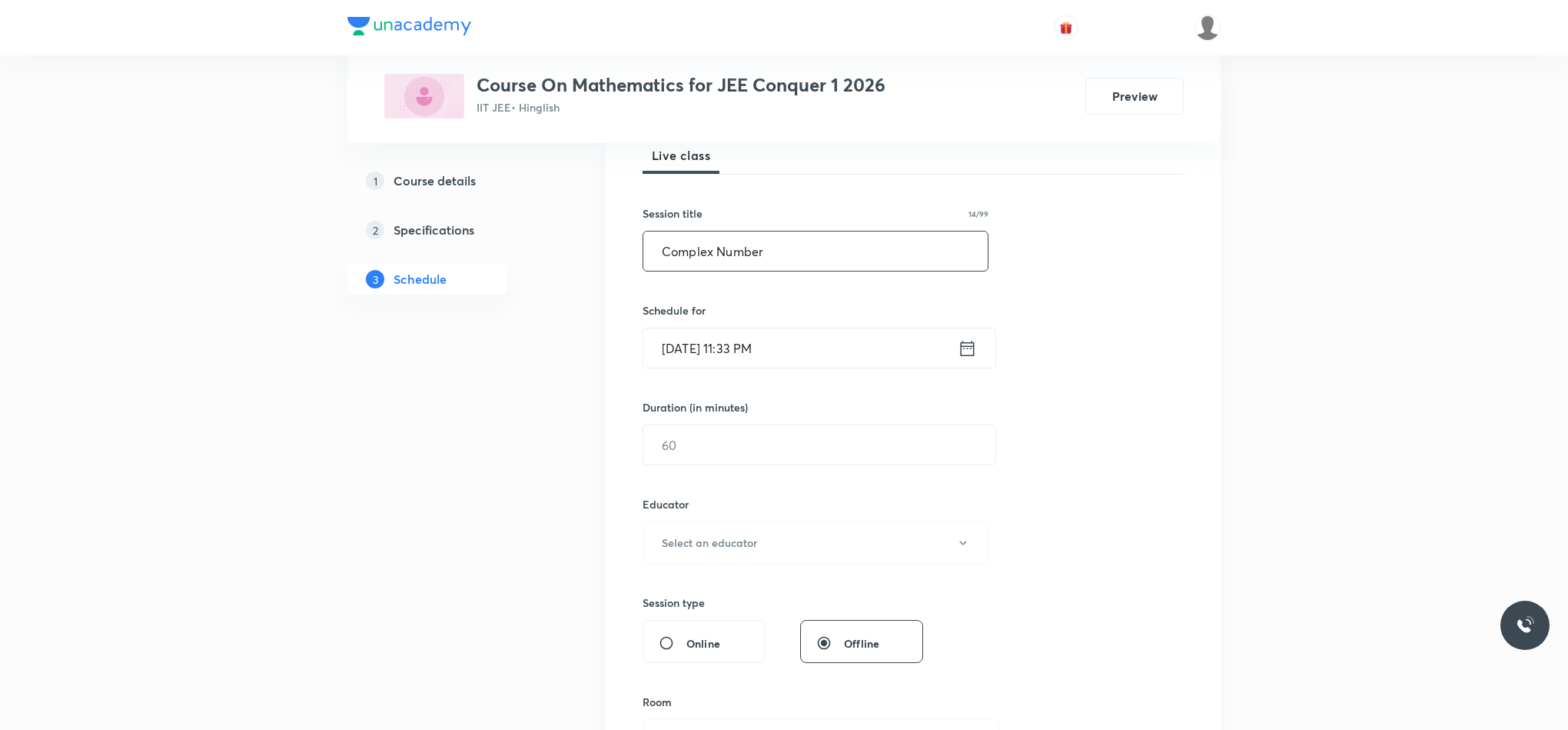
type input "Complex Number"
click at [966, 351] on icon at bounding box center [967, 348] width 19 height 21
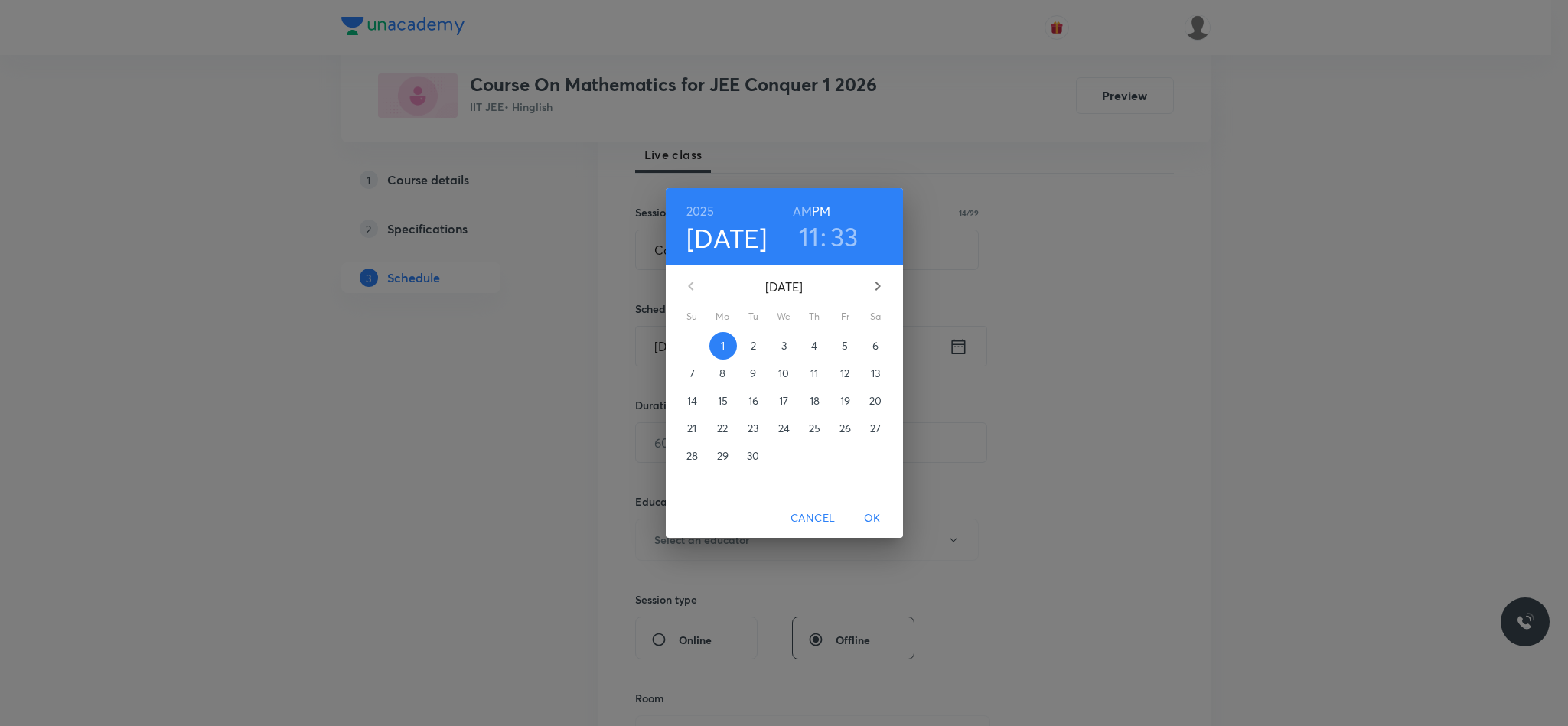
click at [756, 342] on span "2" at bounding box center [753, 345] width 28 height 15
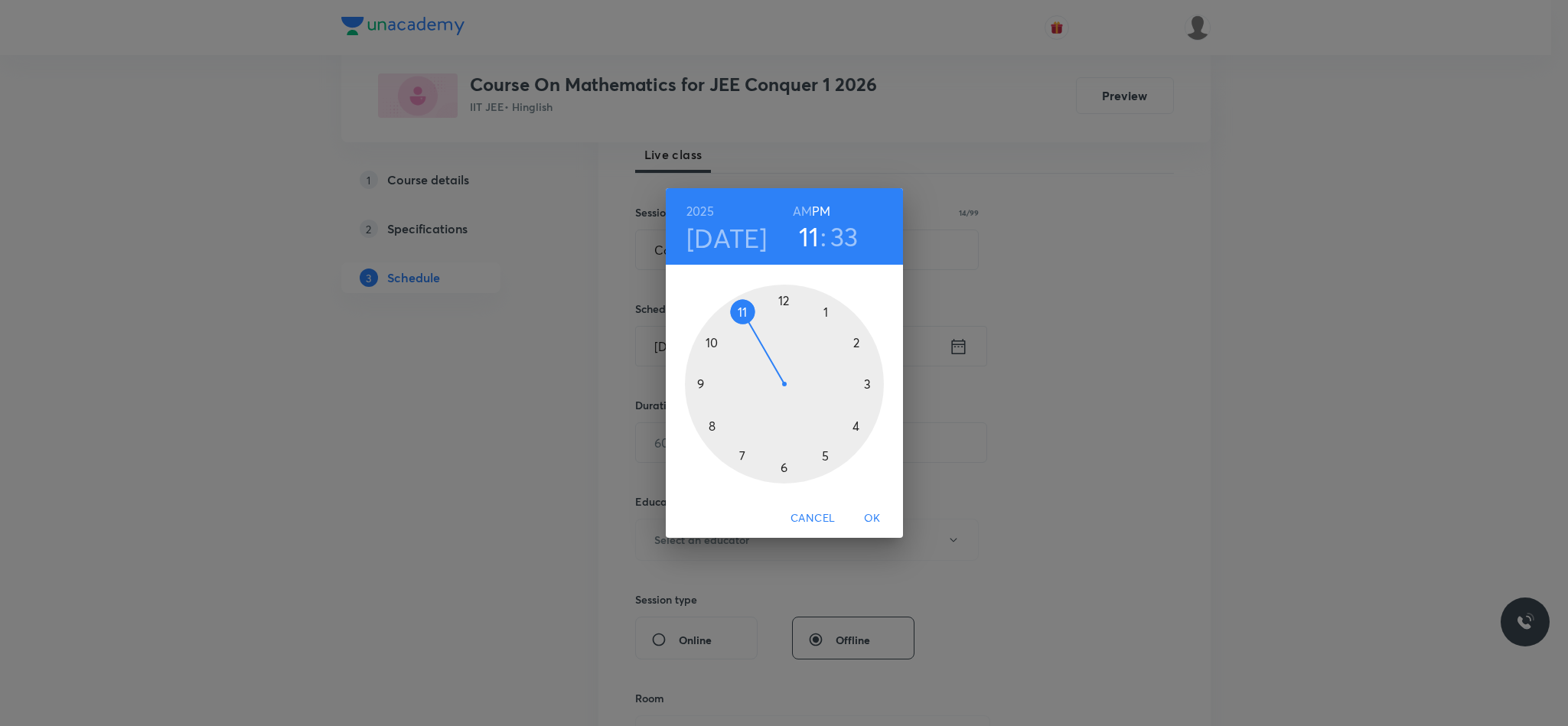
click at [696, 379] on div at bounding box center [784, 384] width 199 height 199
click at [783, 301] on div at bounding box center [784, 384] width 199 height 199
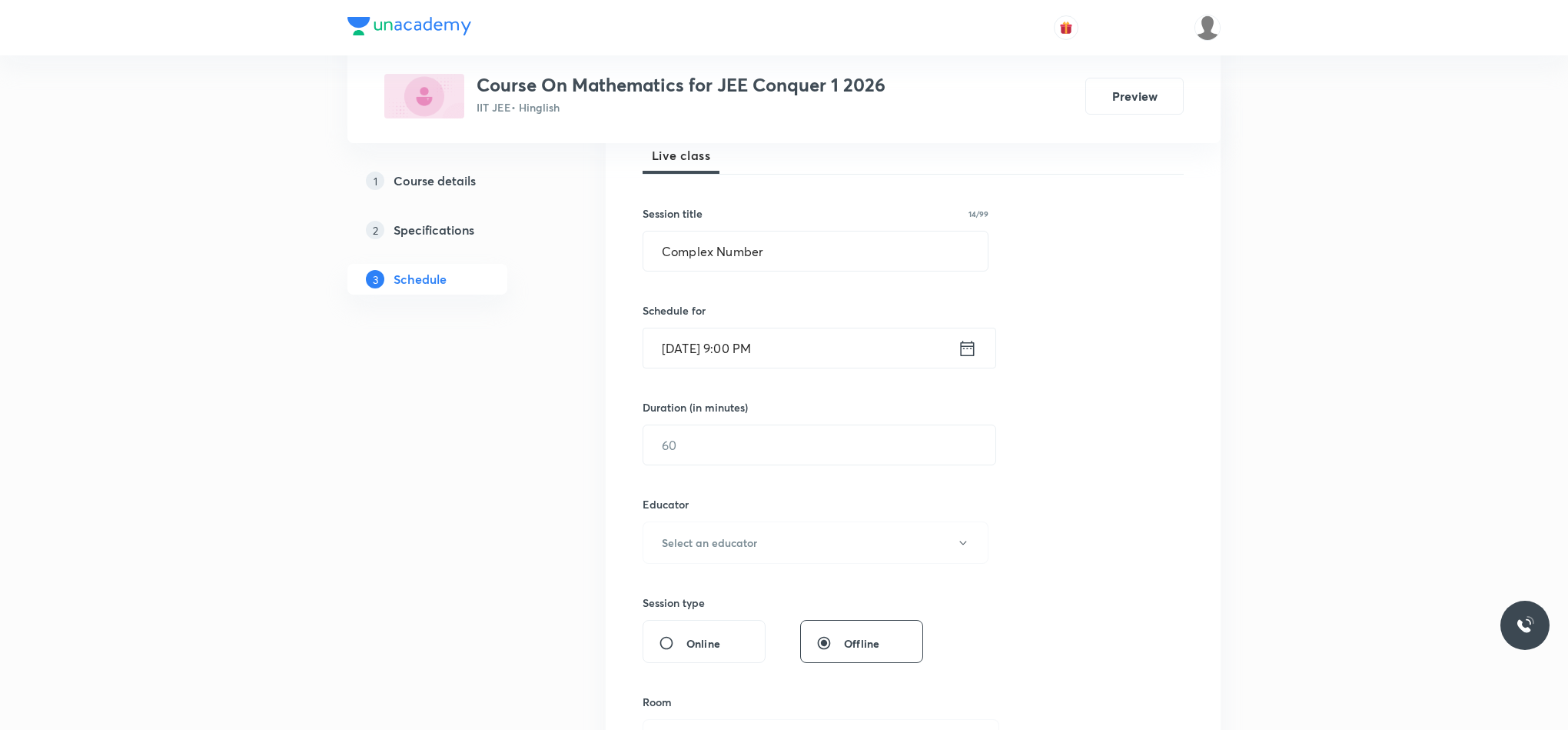
click at [961, 348] on icon at bounding box center [967, 348] width 19 height 21
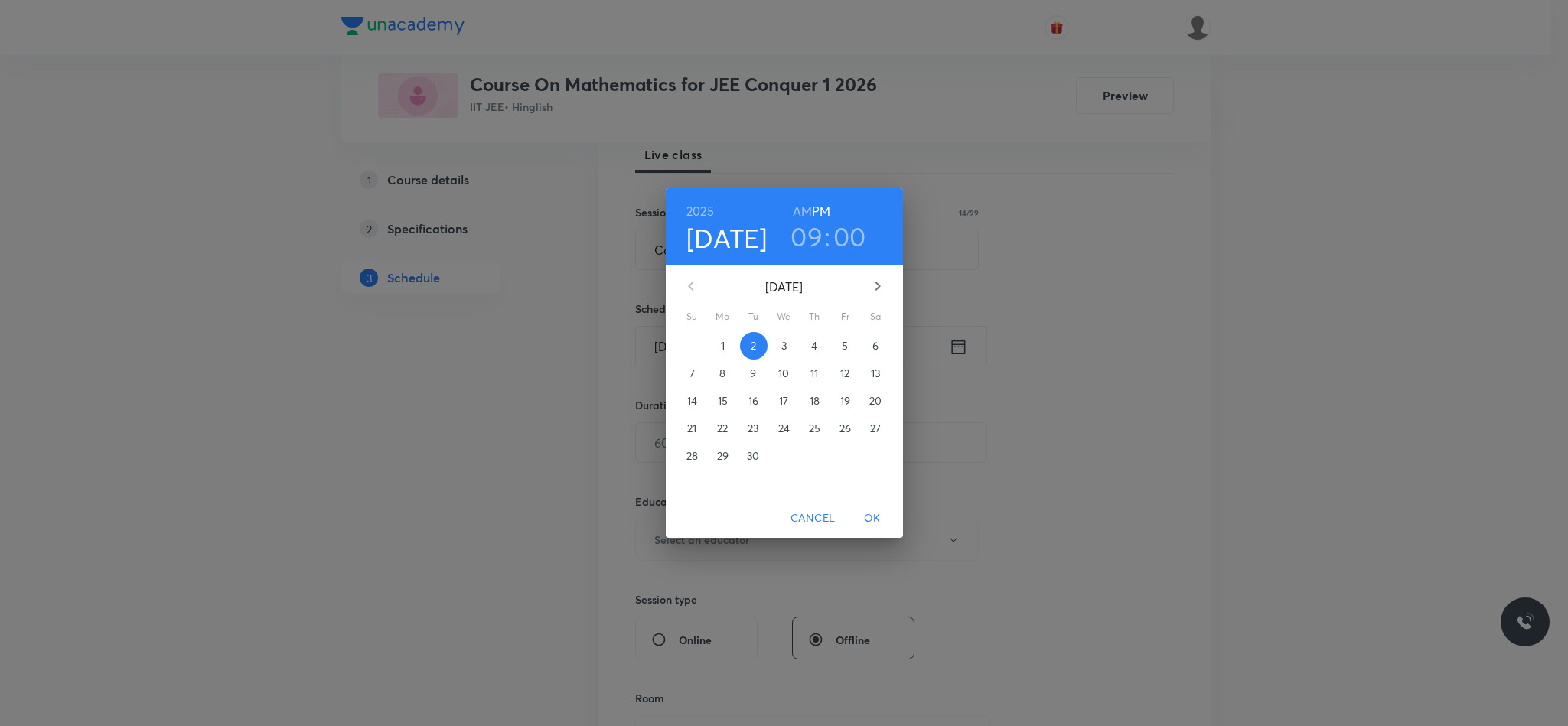
click at [801, 200] on h6 "AM" at bounding box center [802, 211] width 19 height 21
click at [862, 527] on button "OK" at bounding box center [871, 517] width 49 height 28
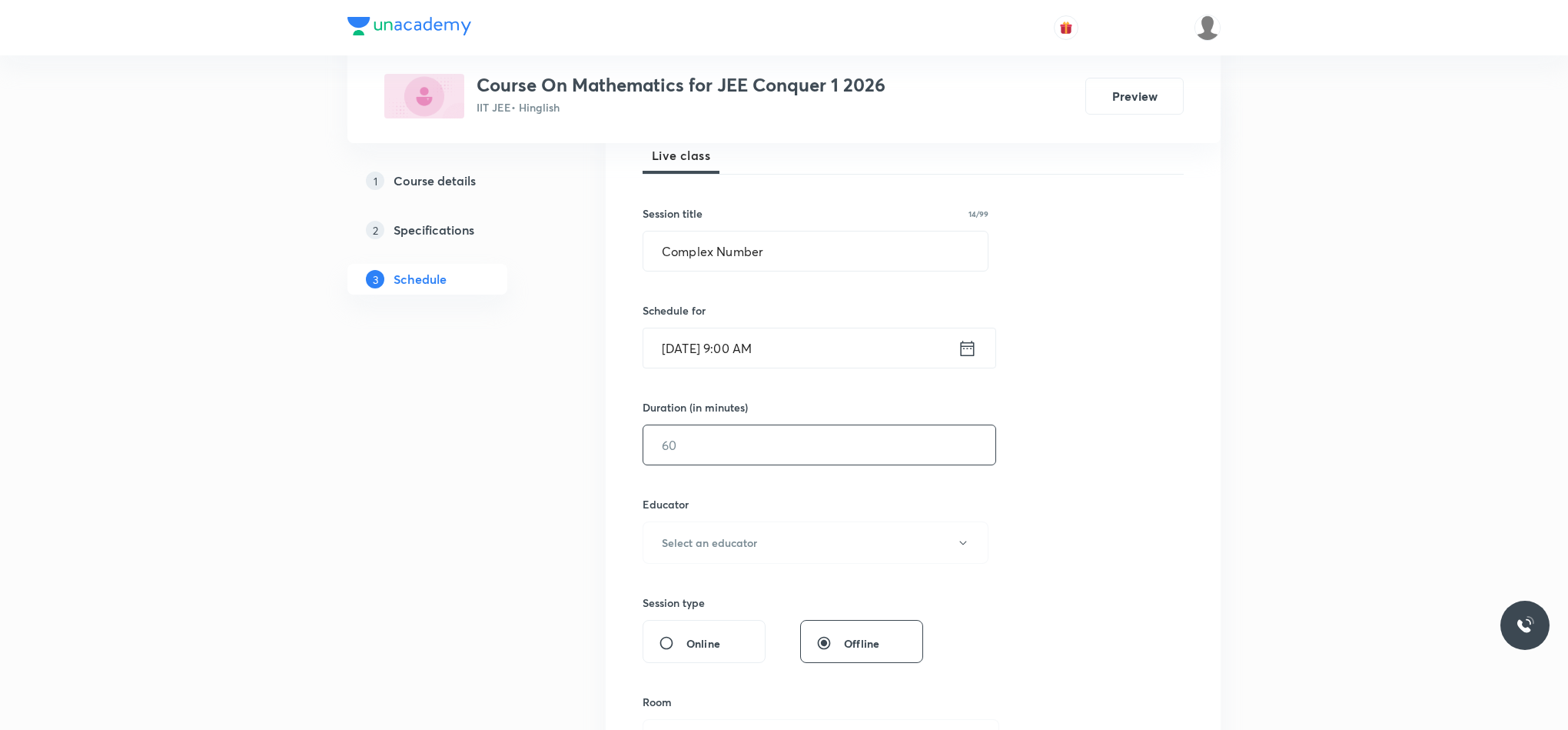
click at [800, 465] on input "text" at bounding box center [819, 445] width 352 height 40
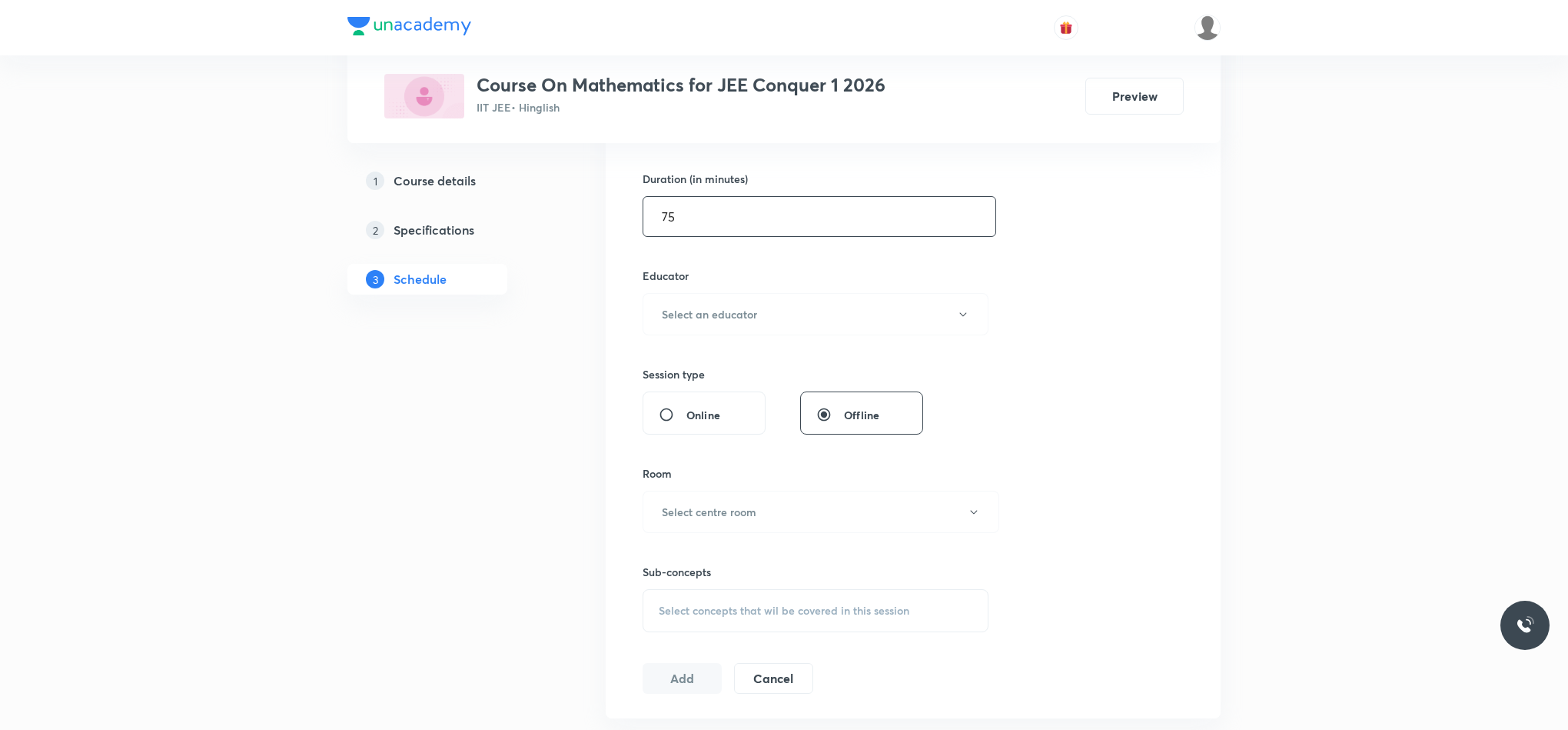
scroll to position [461, 0]
type input "75"
click at [711, 328] on button "Select an educator" at bounding box center [815, 311] width 346 height 42
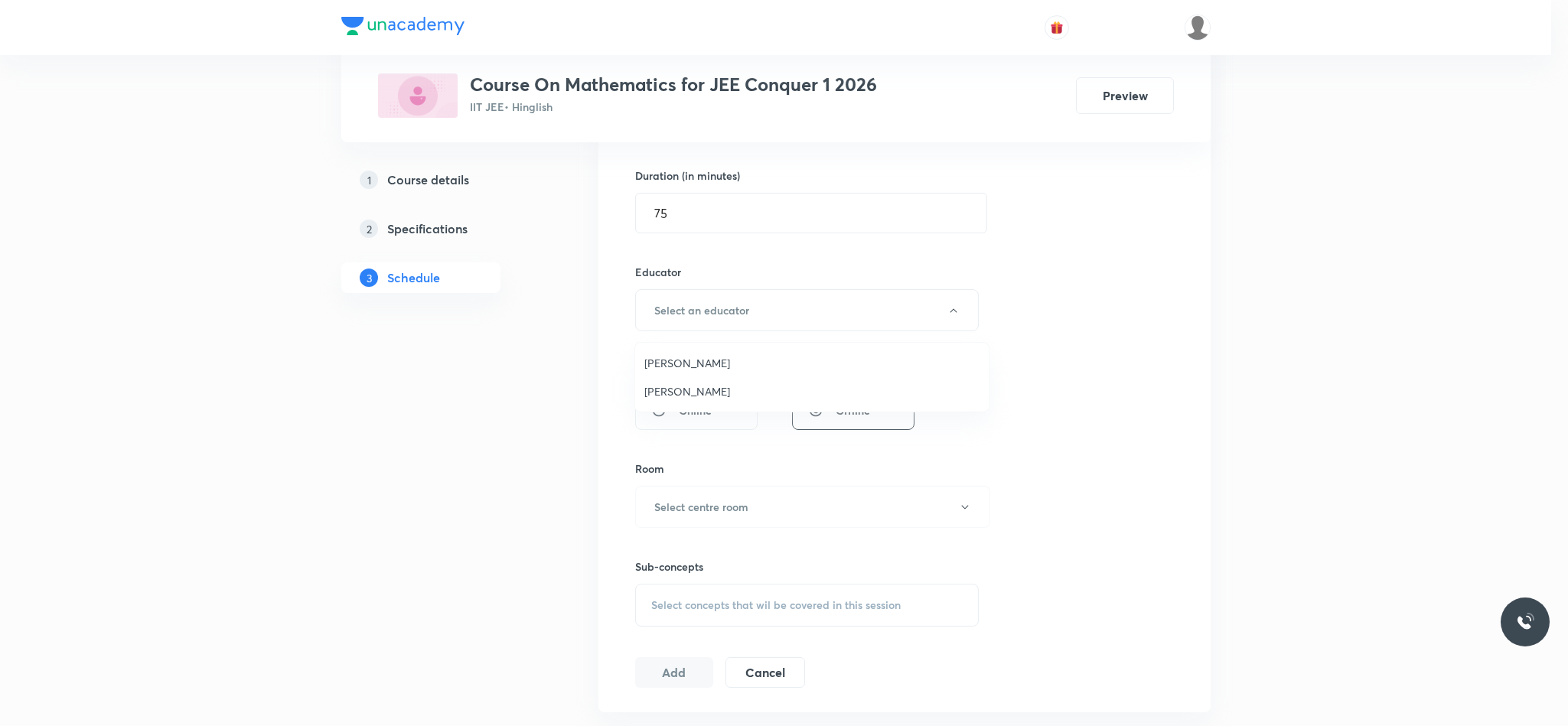
click at [715, 353] on li "[PERSON_NAME]" at bounding box center [812, 363] width 353 height 28
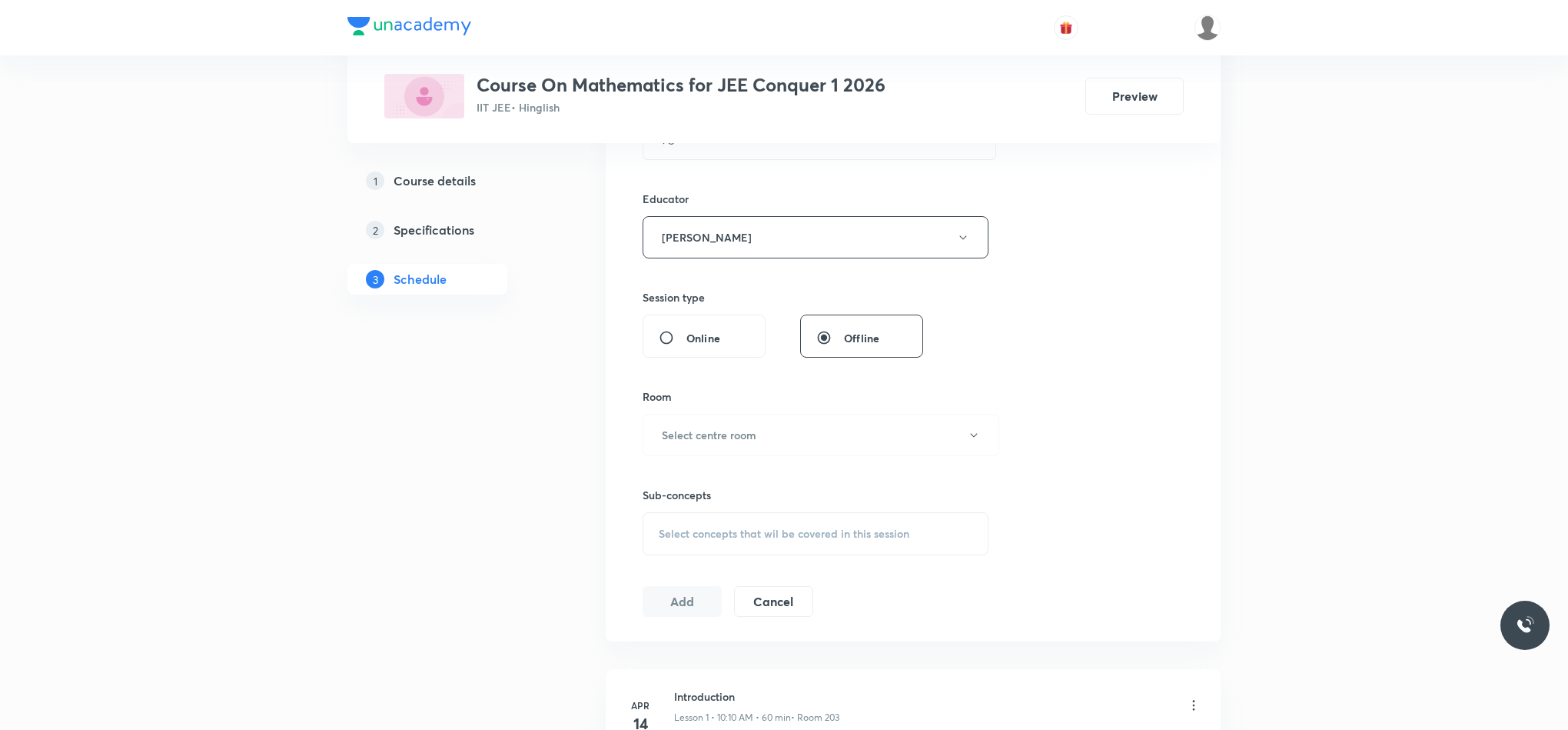
scroll to position [577, 0]
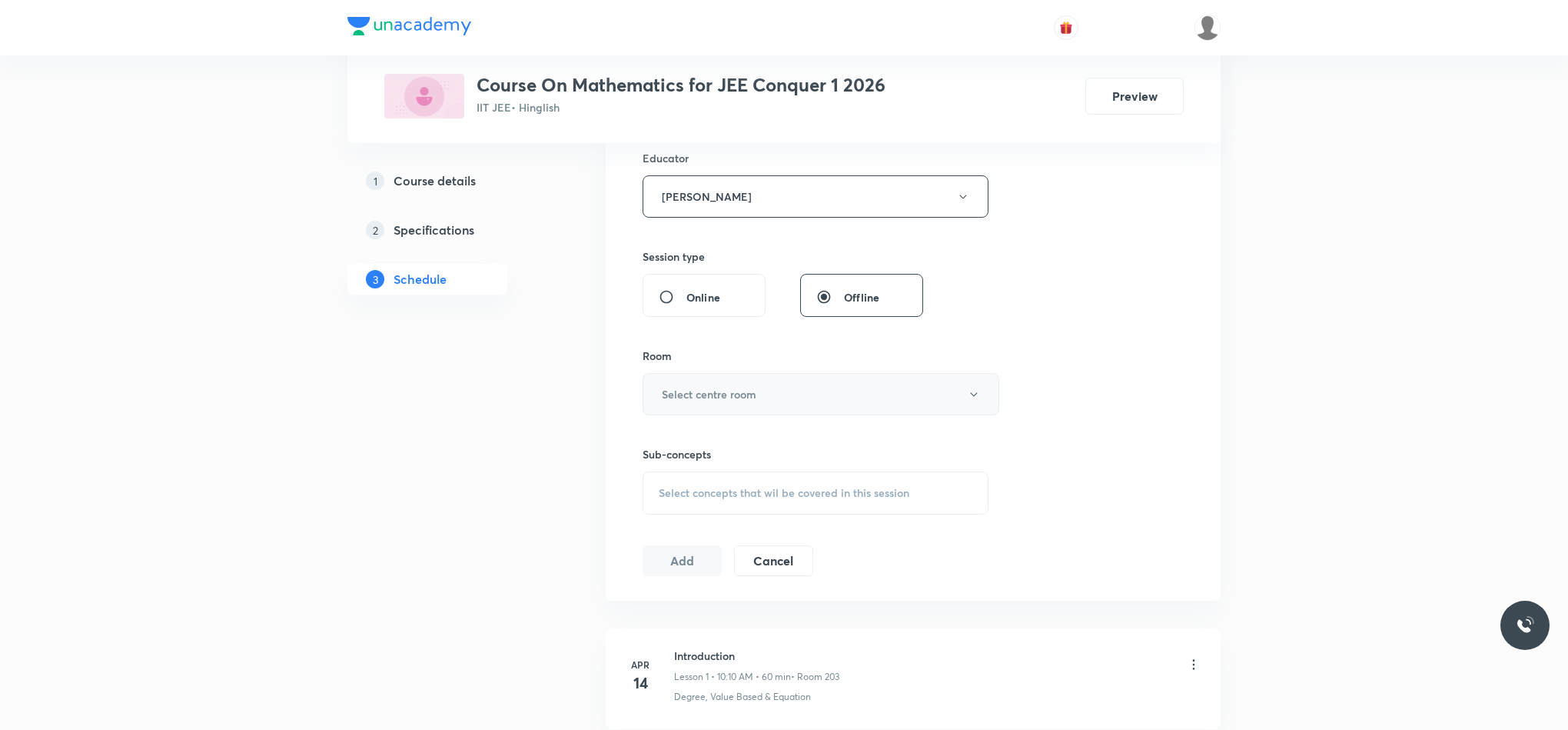
click at [722, 392] on h6 "Select centre room" at bounding box center [709, 393] width 95 height 16
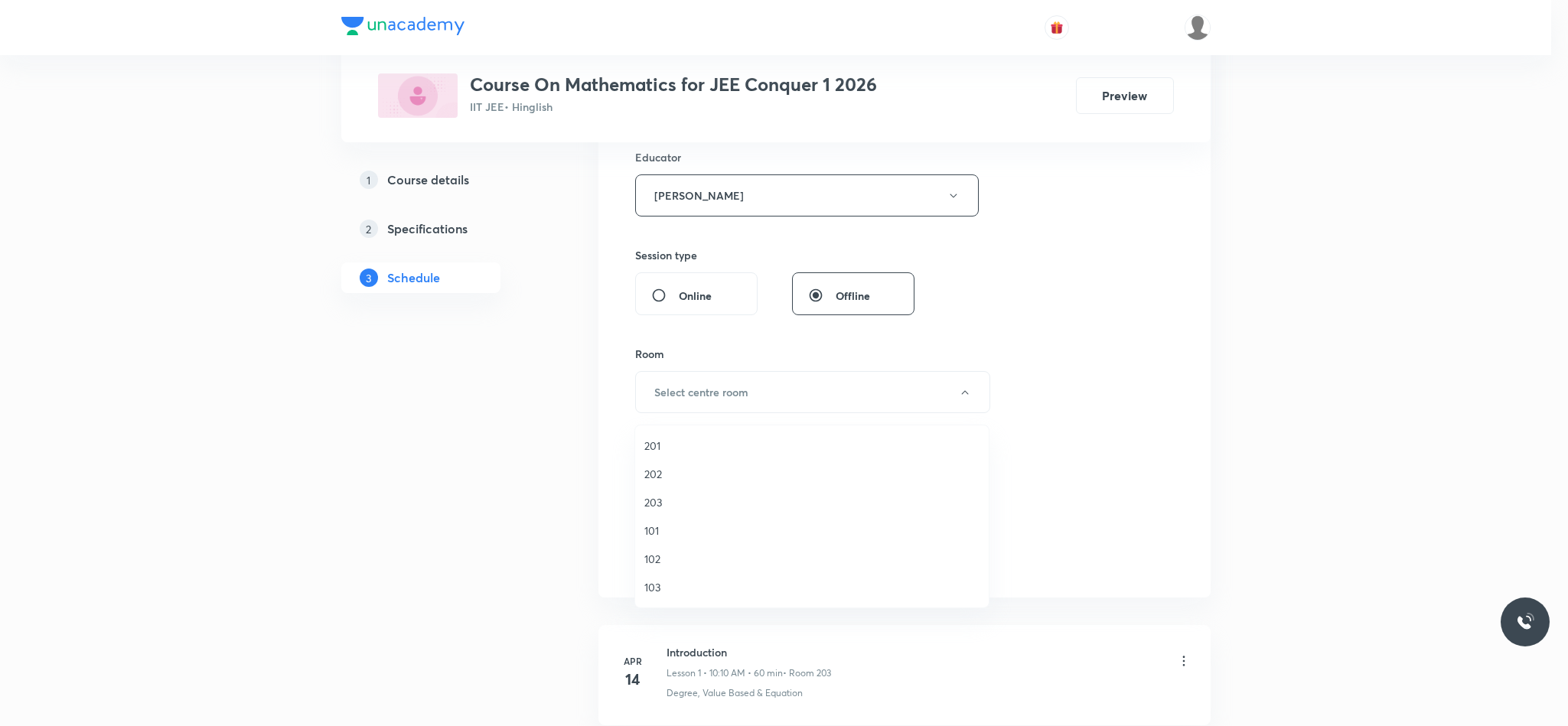
click at [684, 501] on span "203" at bounding box center [811, 502] width 335 height 16
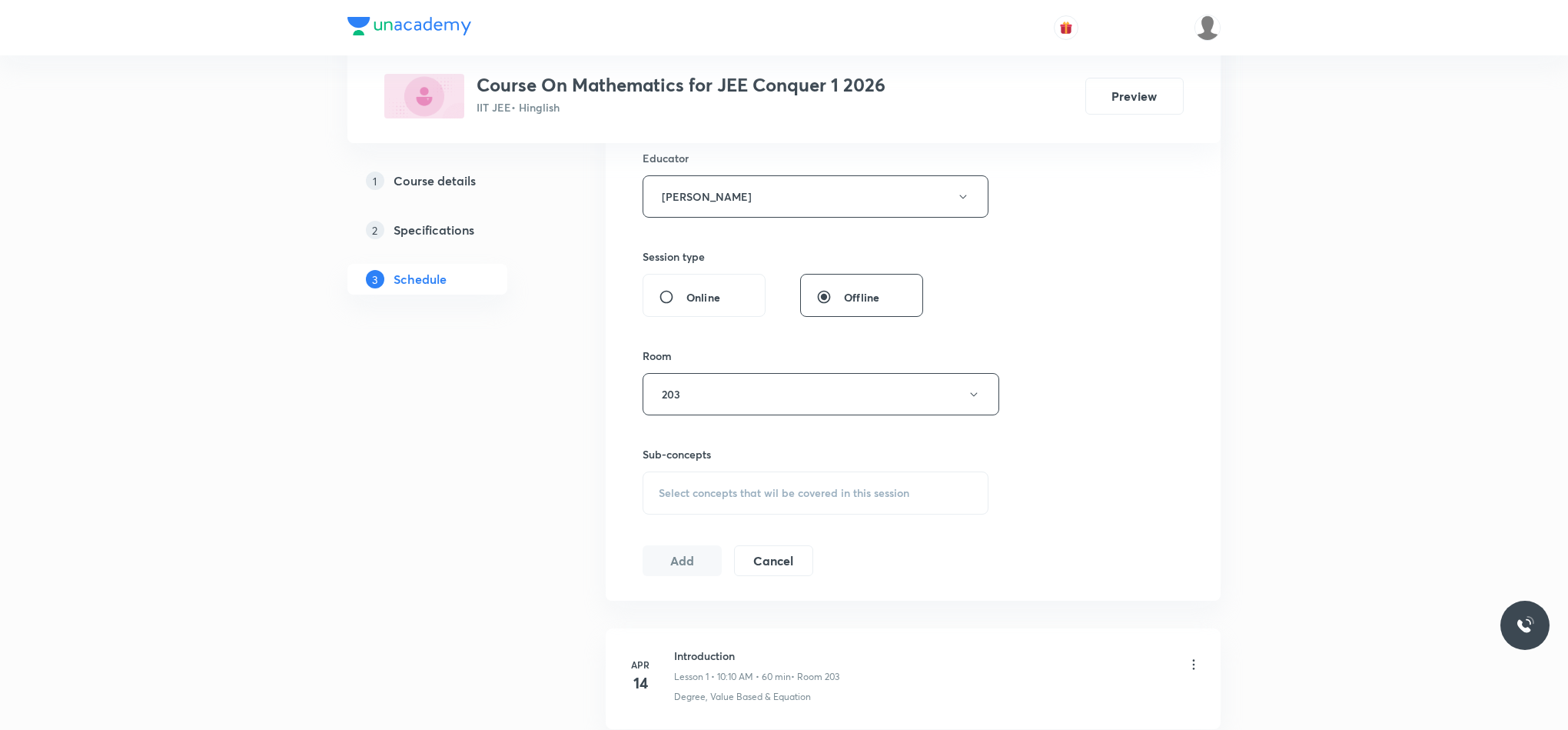
click at [689, 499] on span "Select concepts that wil be covered in this session" at bounding box center [784, 493] width 251 height 13
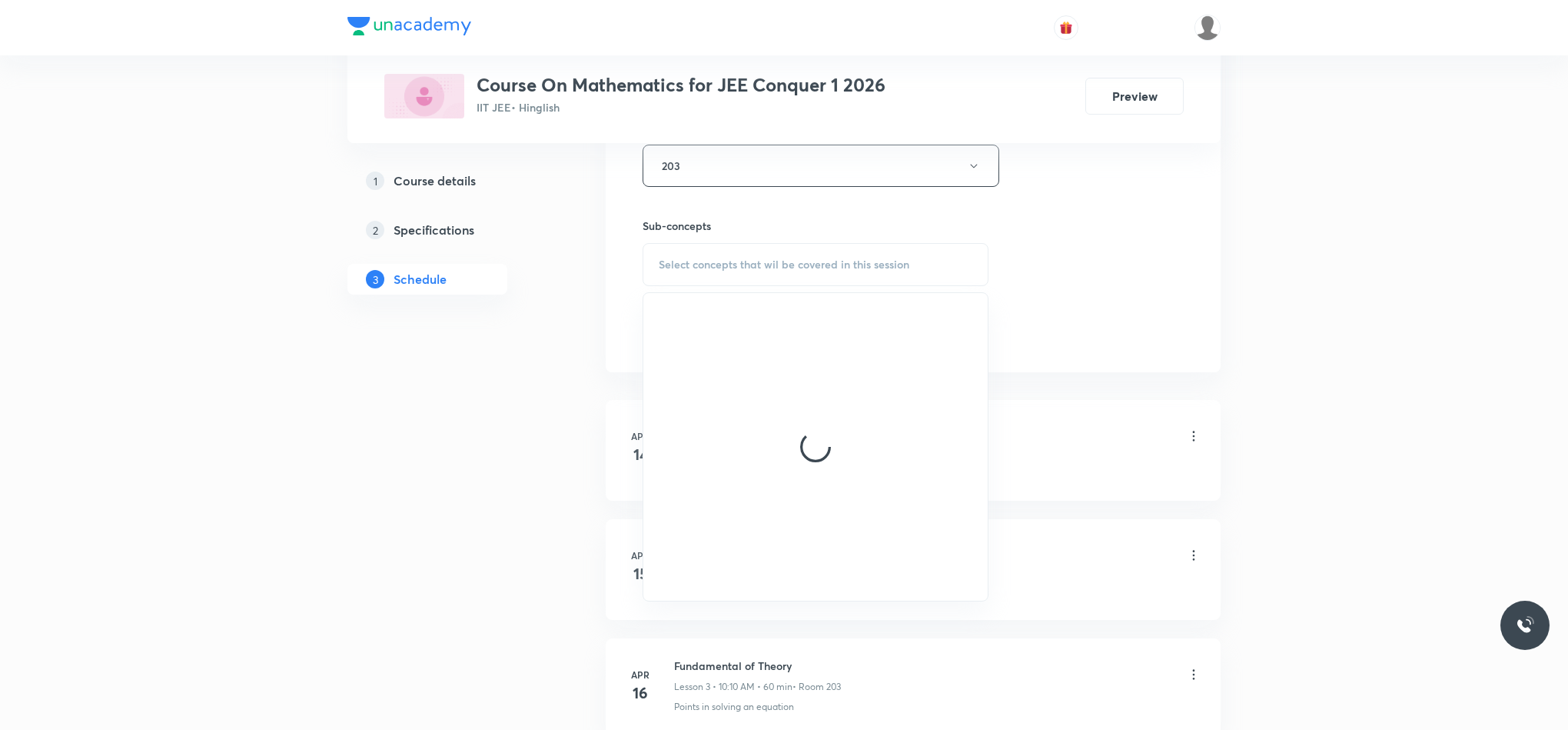
scroll to position [807, 0]
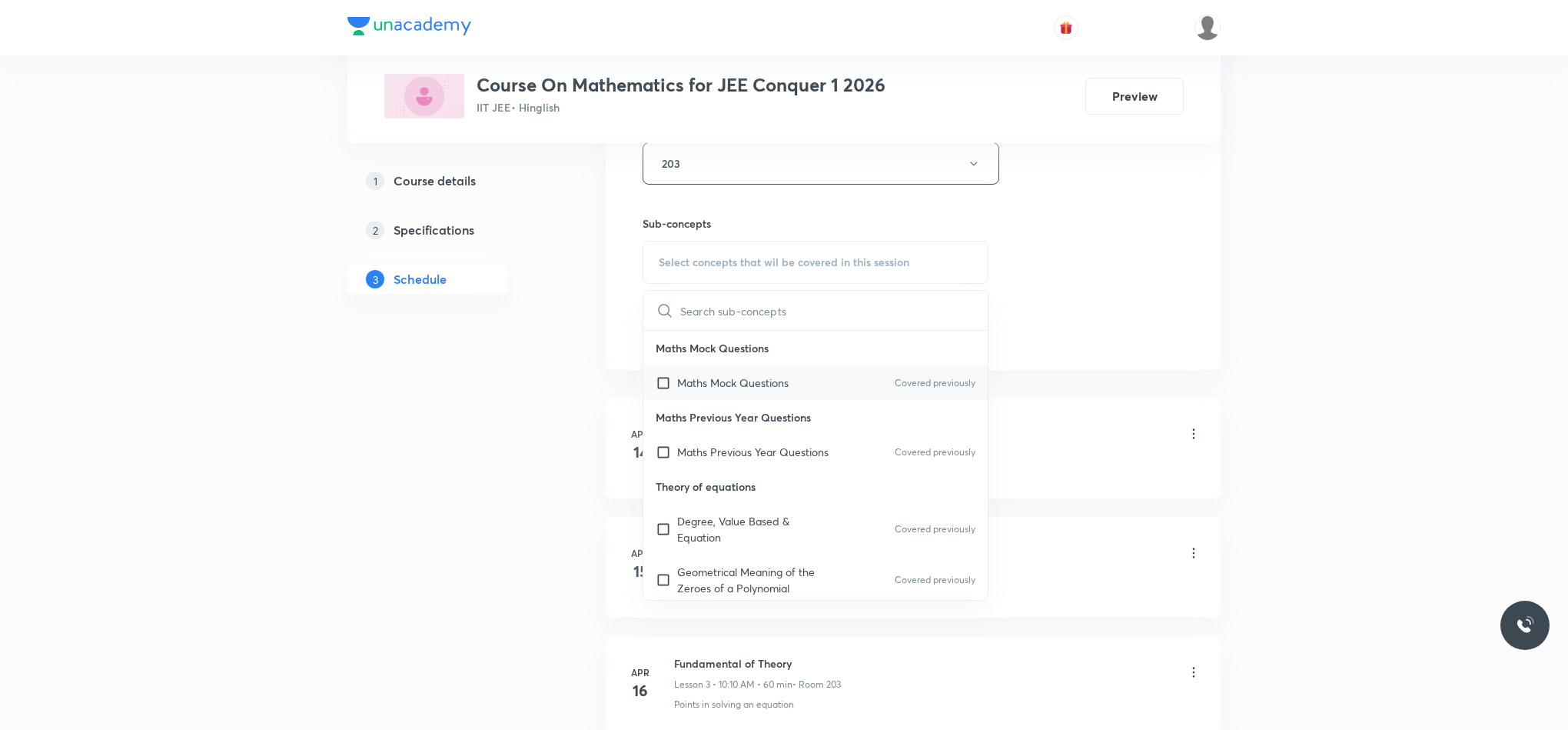
click at [704, 395] on div "Maths Mock Questions Covered previously" at bounding box center [815, 383] width 344 height 35
checkbox input "true"
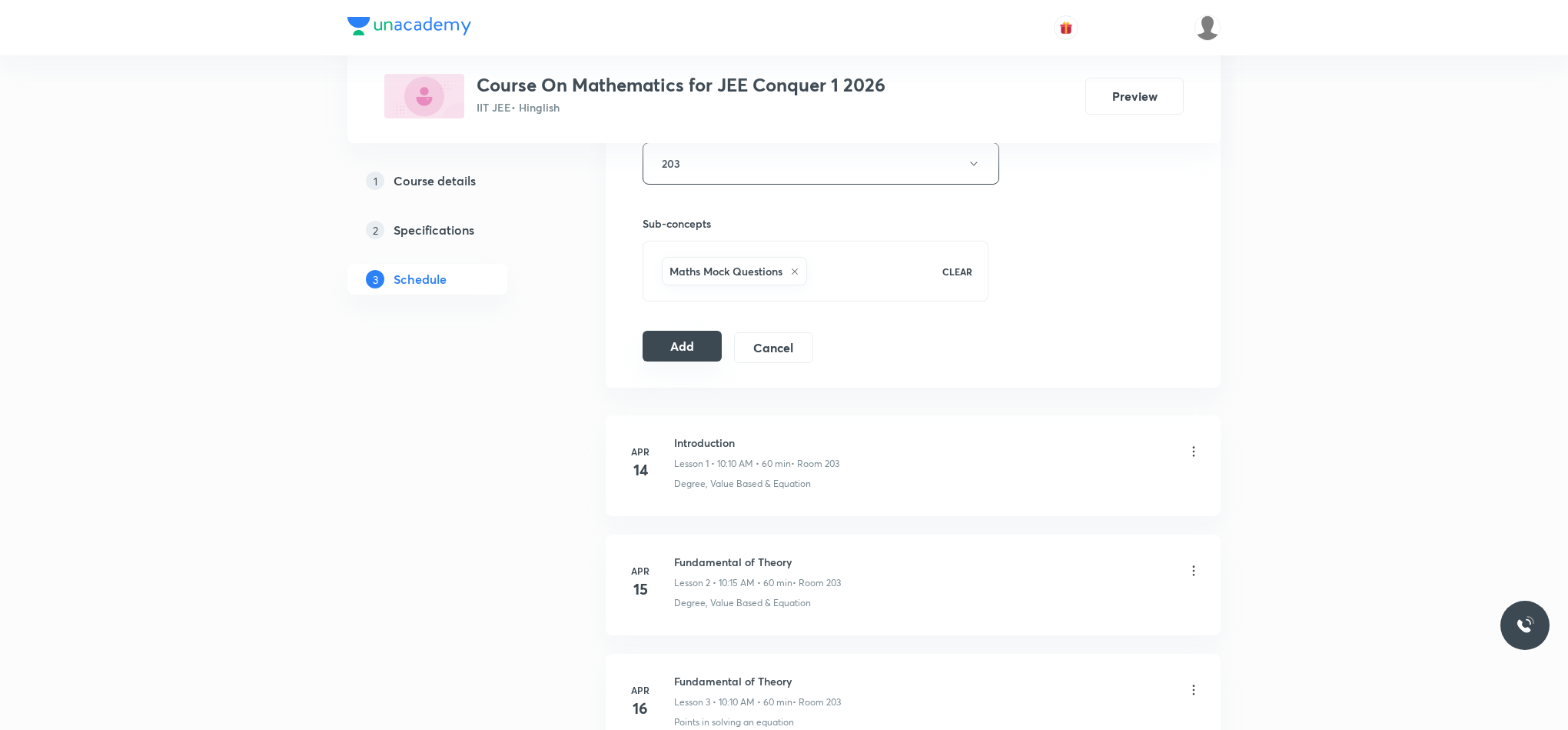
click at [711, 346] on button "Add" at bounding box center [682, 346] width 79 height 31
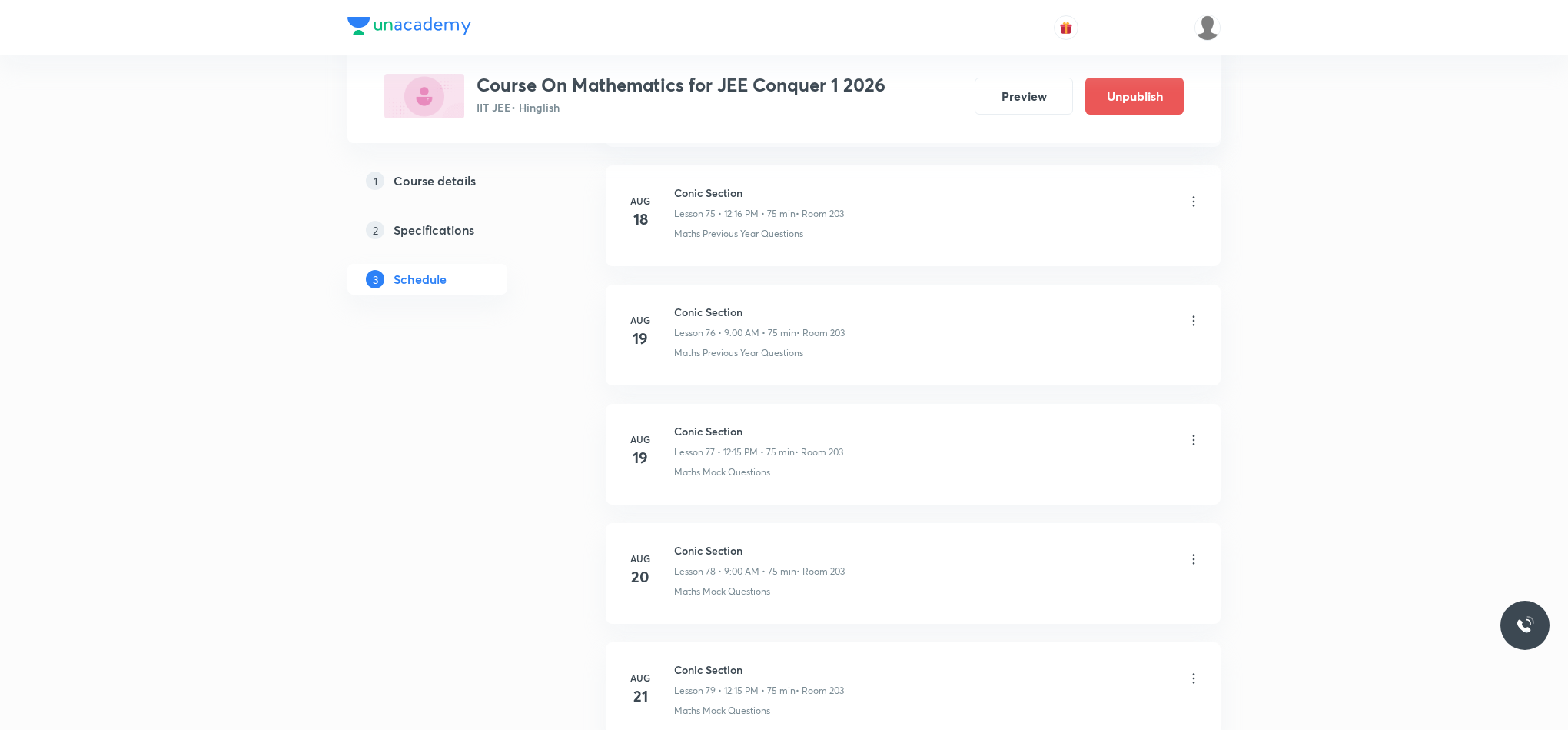
scroll to position [10469, 0]
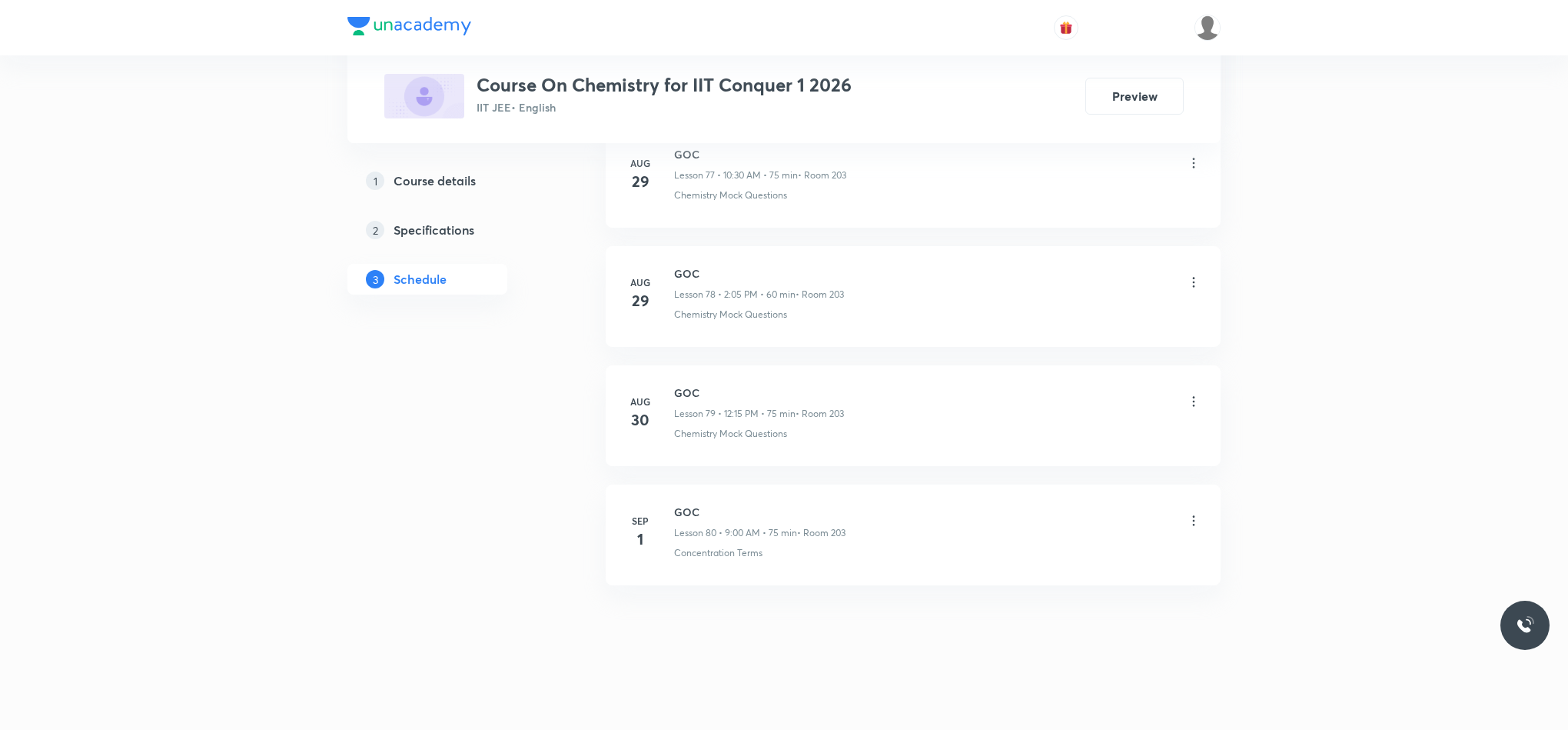
scroll to position [10197, 0]
drag, startPoint x: 674, startPoint y: 510, endPoint x: 704, endPoint y: 510, distance: 30.0
click at [704, 510] on div "Sep 1 GOC Lesson 80 • 9:00 AM • 75 min • Room 203 Concentration Terms" at bounding box center [913, 531] width 577 height 56
copy h6 "GOC"
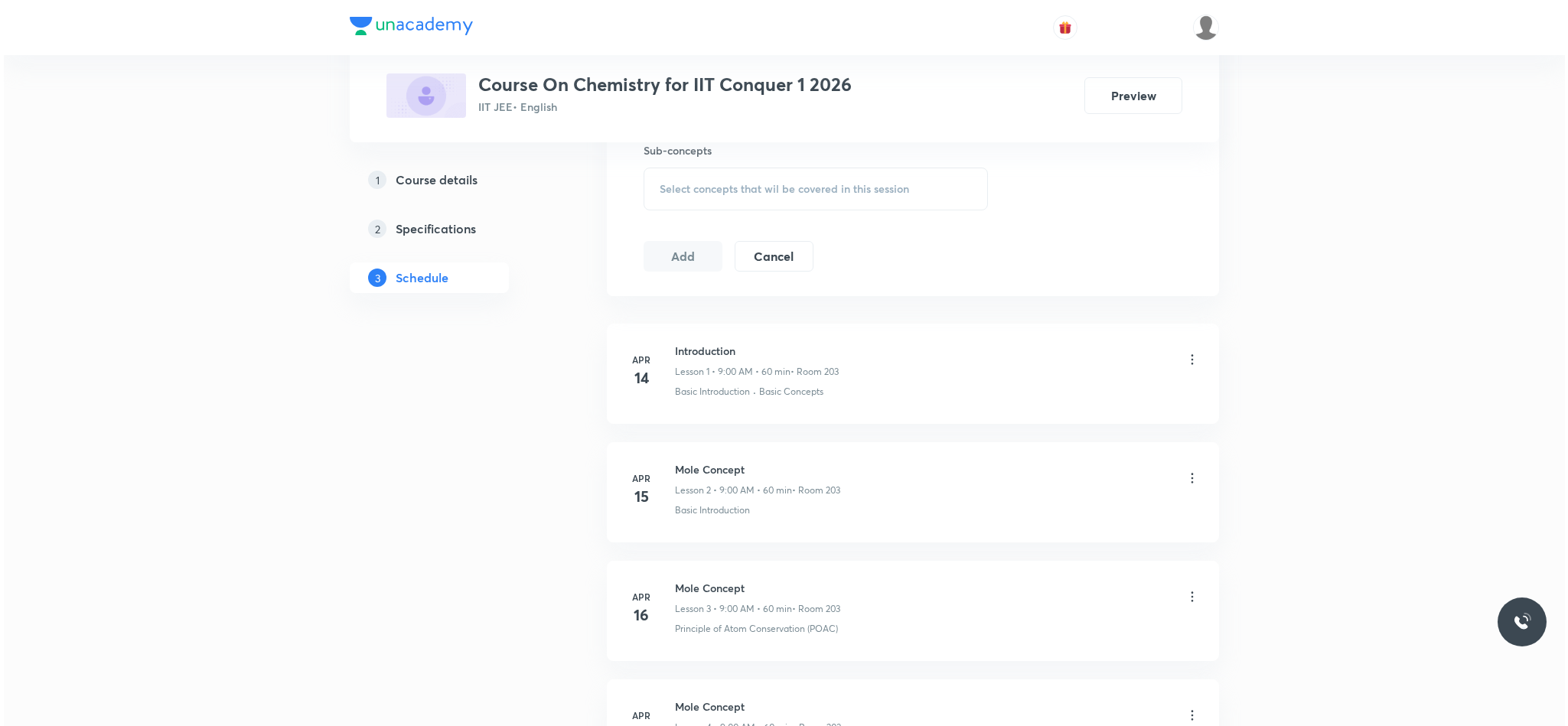
scroll to position [0, 0]
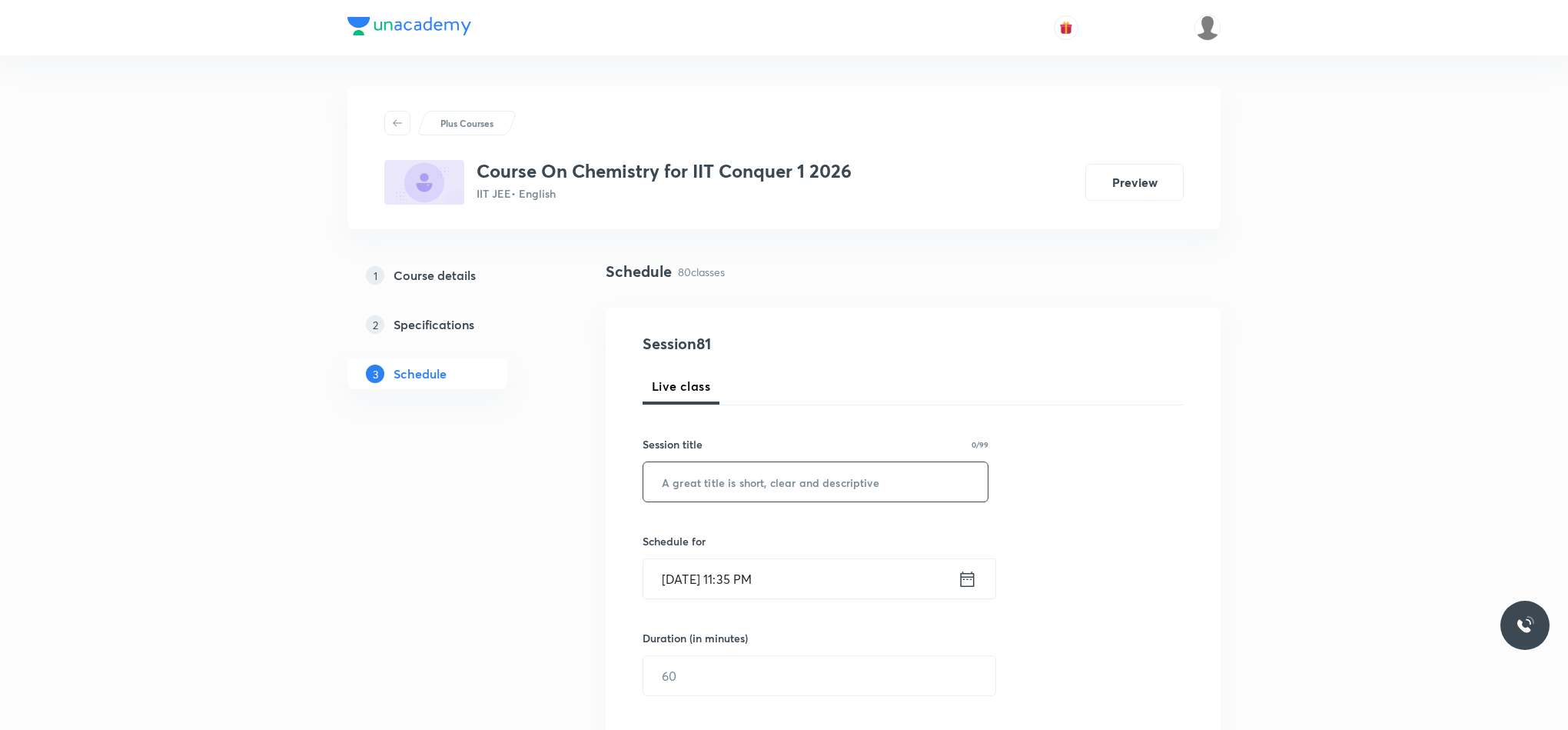
click at [893, 477] on input "text" at bounding box center [815, 481] width 344 height 40
paste input "GOC"
type input "GOC"
click at [976, 581] on icon at bounding box center [967, 579] width 19 height 21
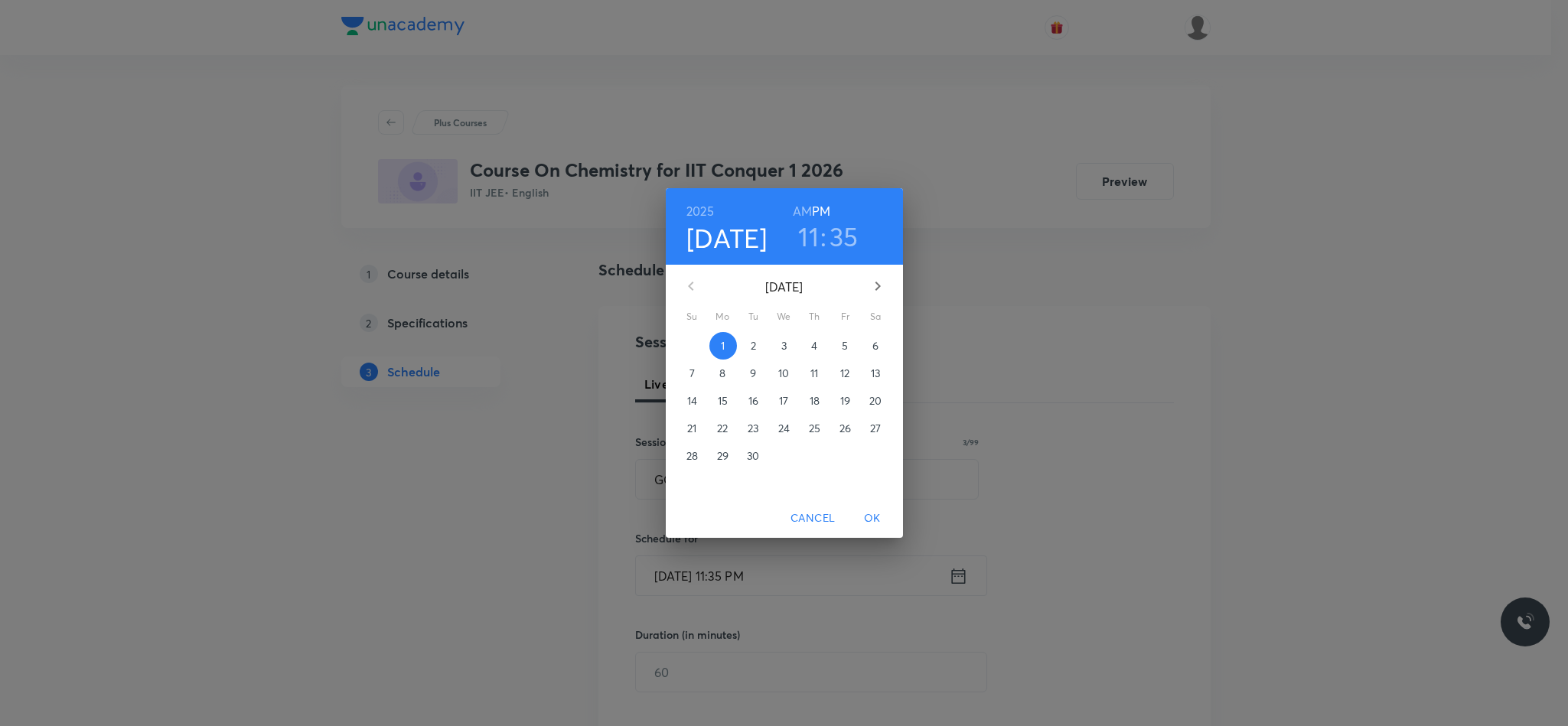
click at [750, 340] on p "2" at bounding box center [753, 345] width 6 height 15
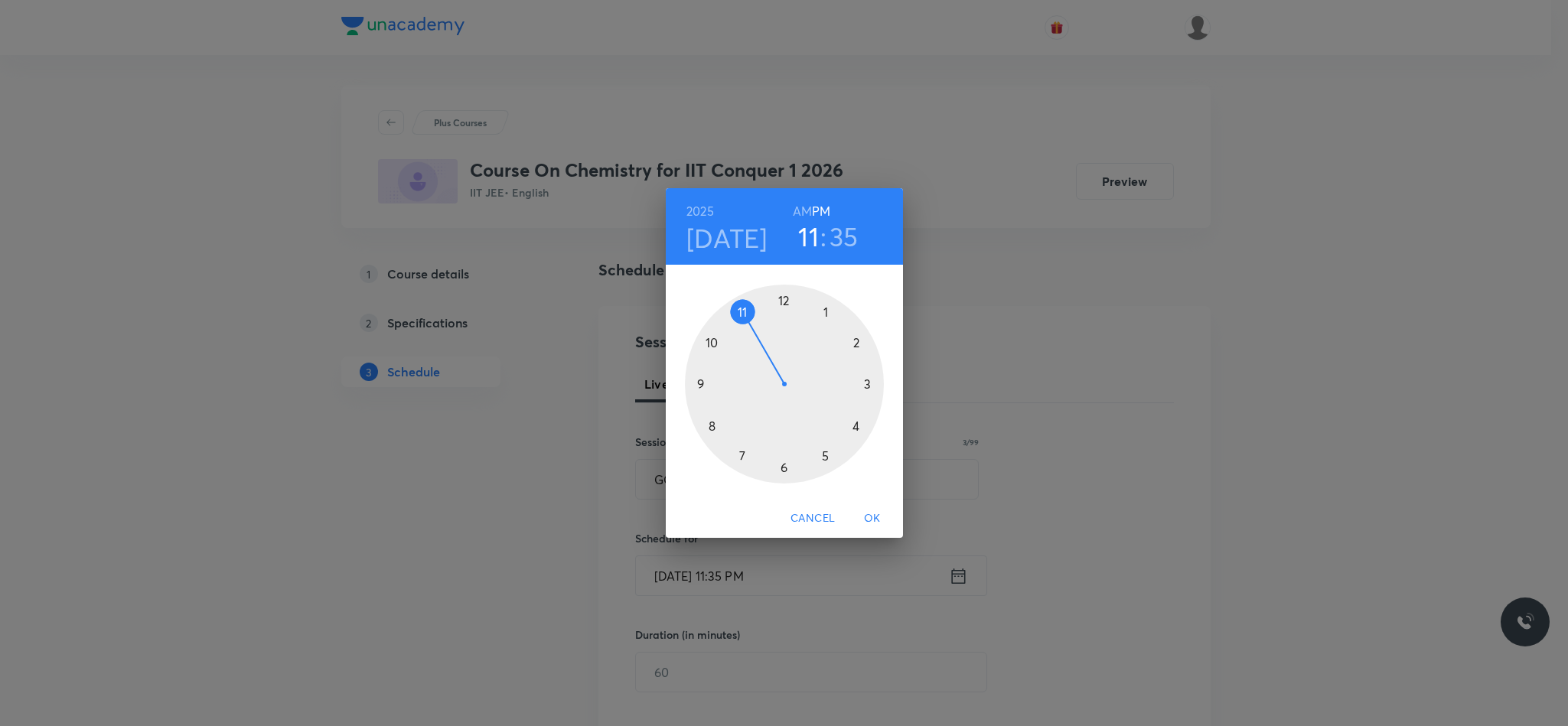
click at [705, 338] on div at bounding box center [784, 384] width 199 height 199
click at [785, 466] on div at bounding box center [784, 384] width 199 height 199
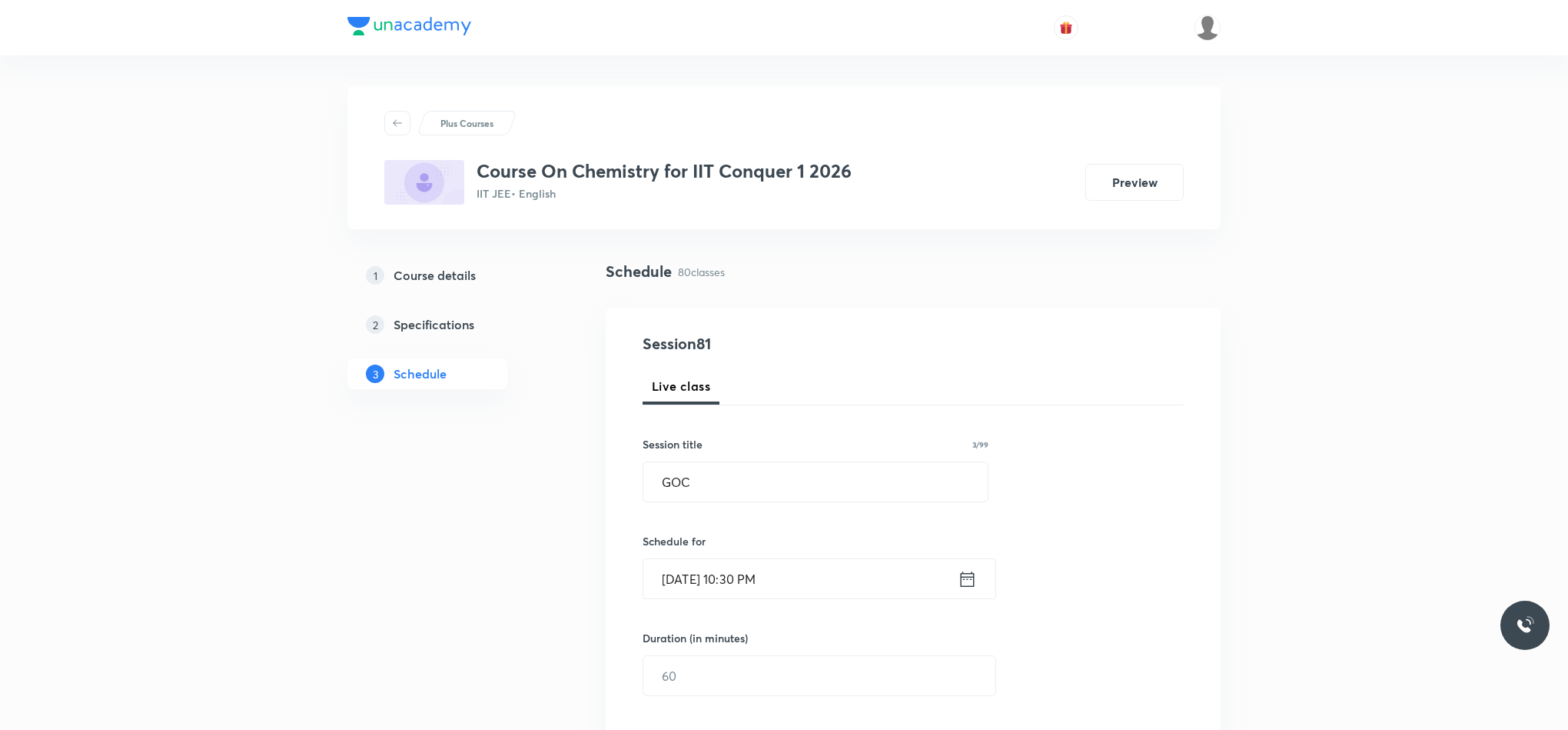
click at [962, 581] on icon at bounding box center [967, 579] width 19 height 21
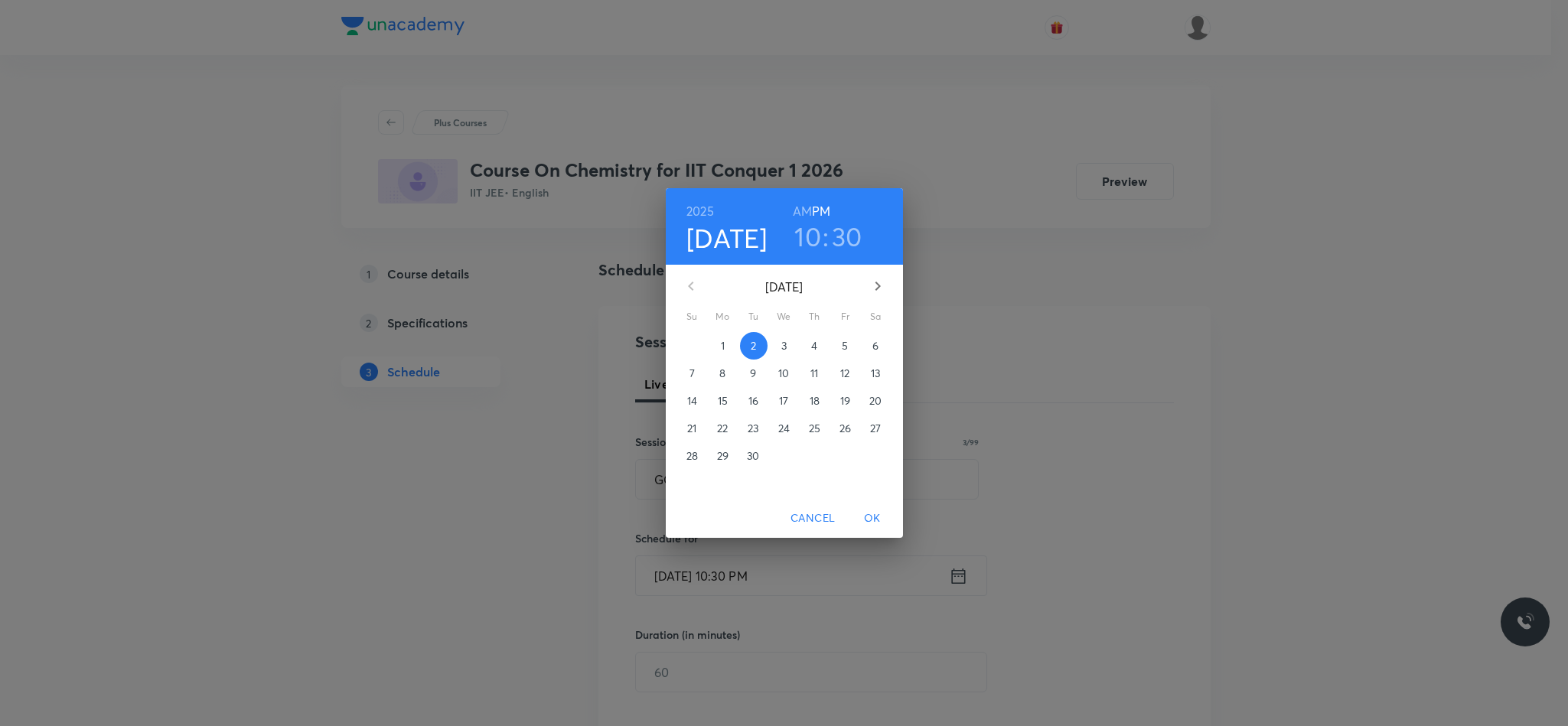
click at [797, 207] on h6 "AM" at bounding box center [802, 211] width 19 height 21
click at [869, 508] on span "OK" at bounding box center [872, 518] width 36 height 19
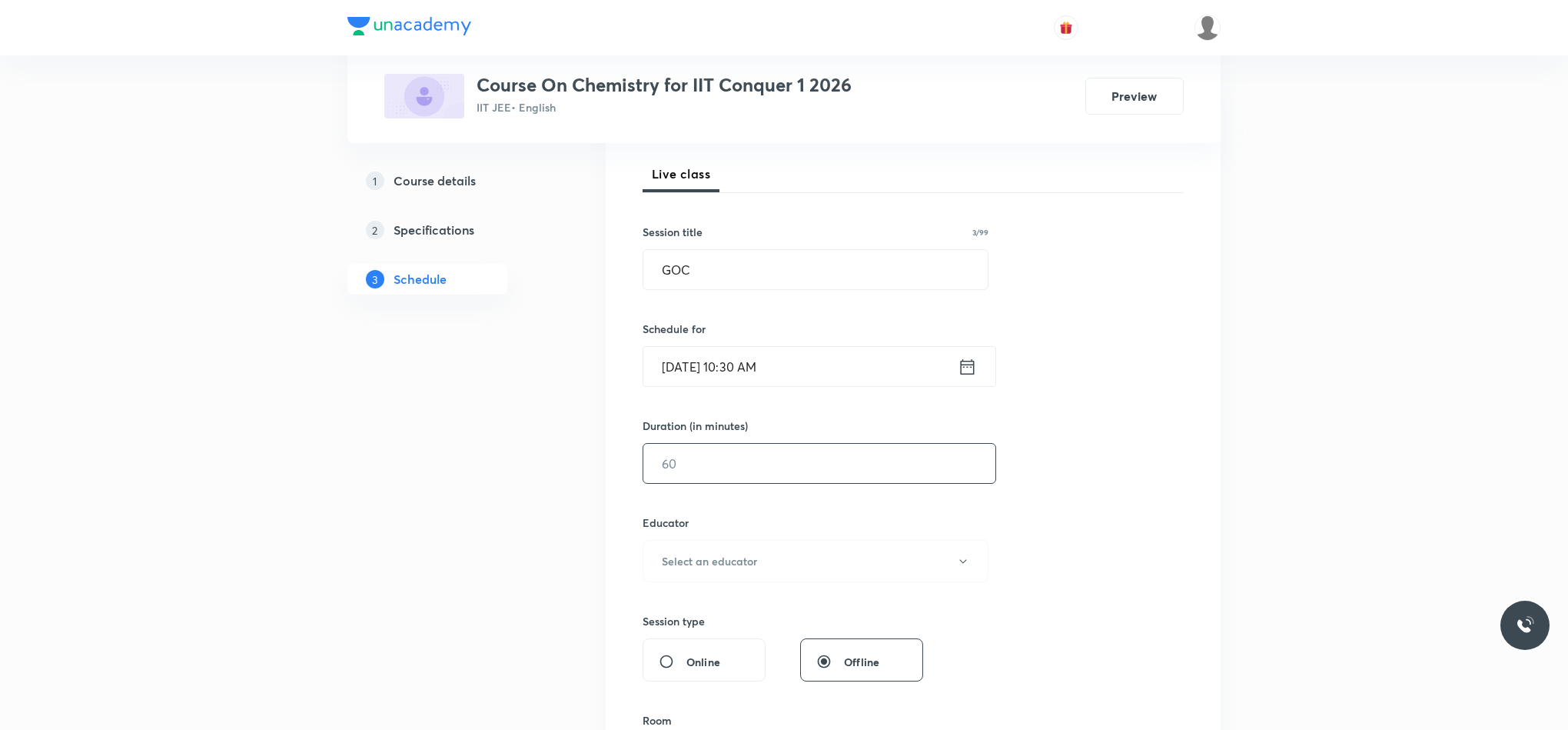
scroll to position [230, 0]
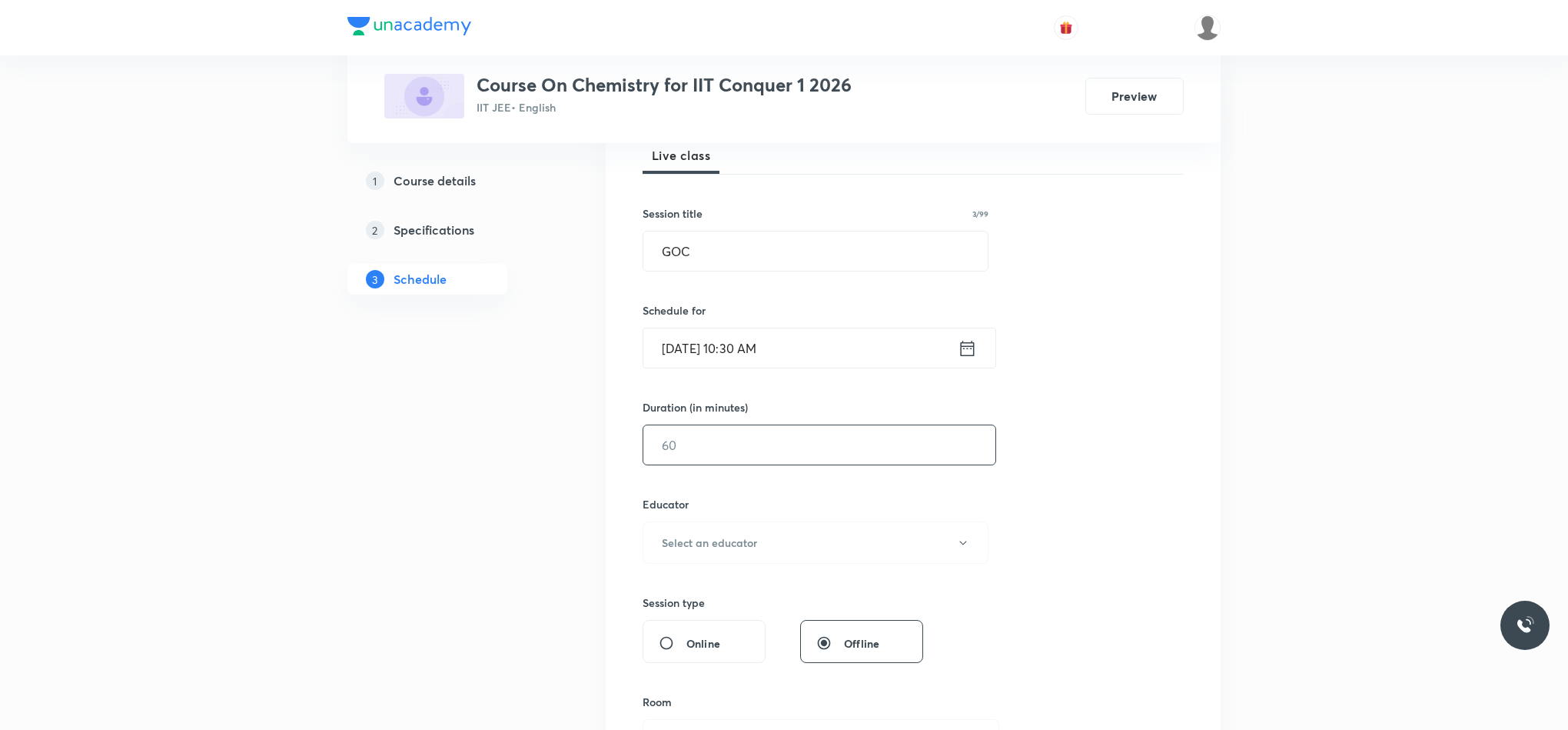
click at [739, 446] on input "text" at bounding box center [819, 445] width 352 height 40
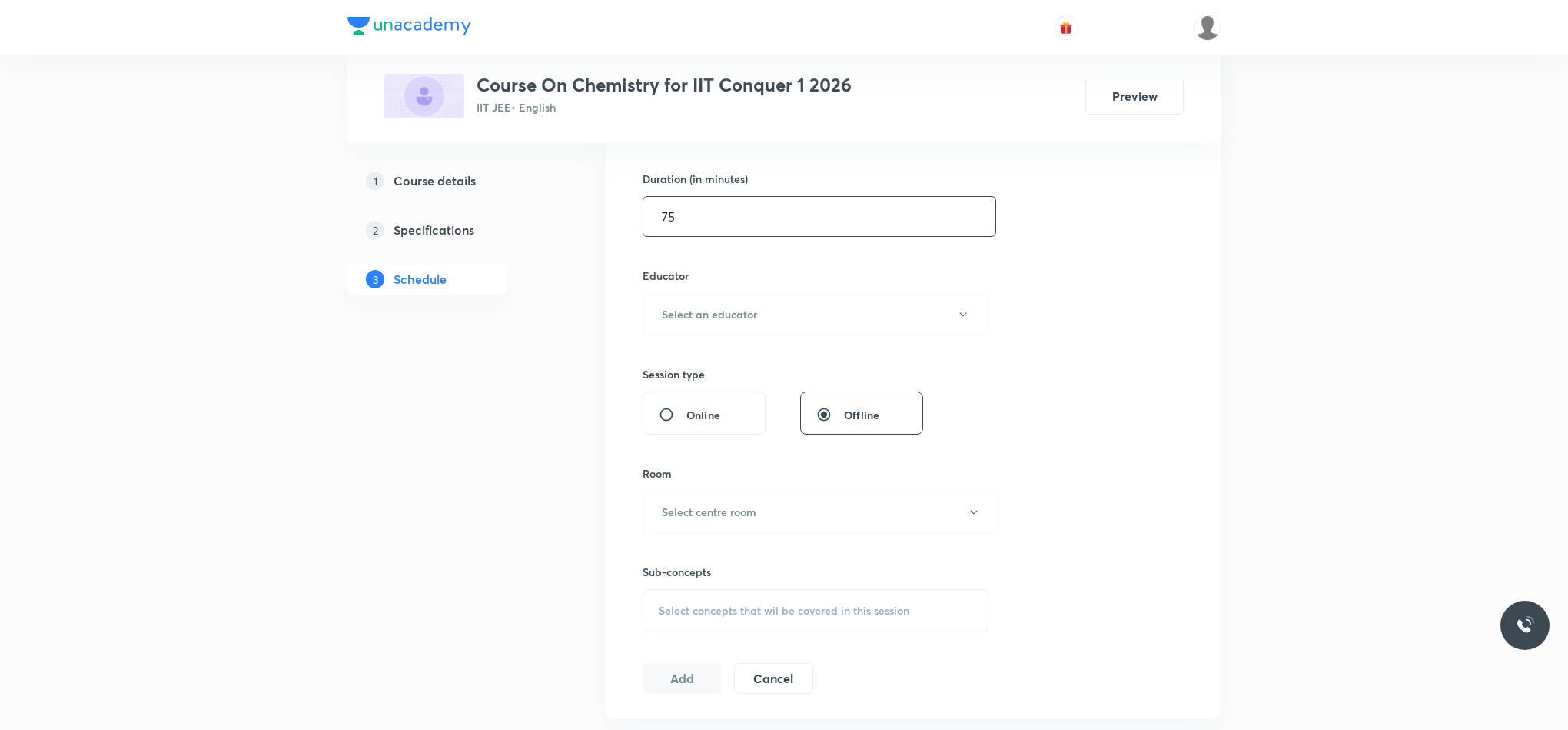
scroll to position [461, 0]
type input "75"
click at [697, 320] on h6 "Select an educator" at bounding box center [709, 311] width 95 height 16
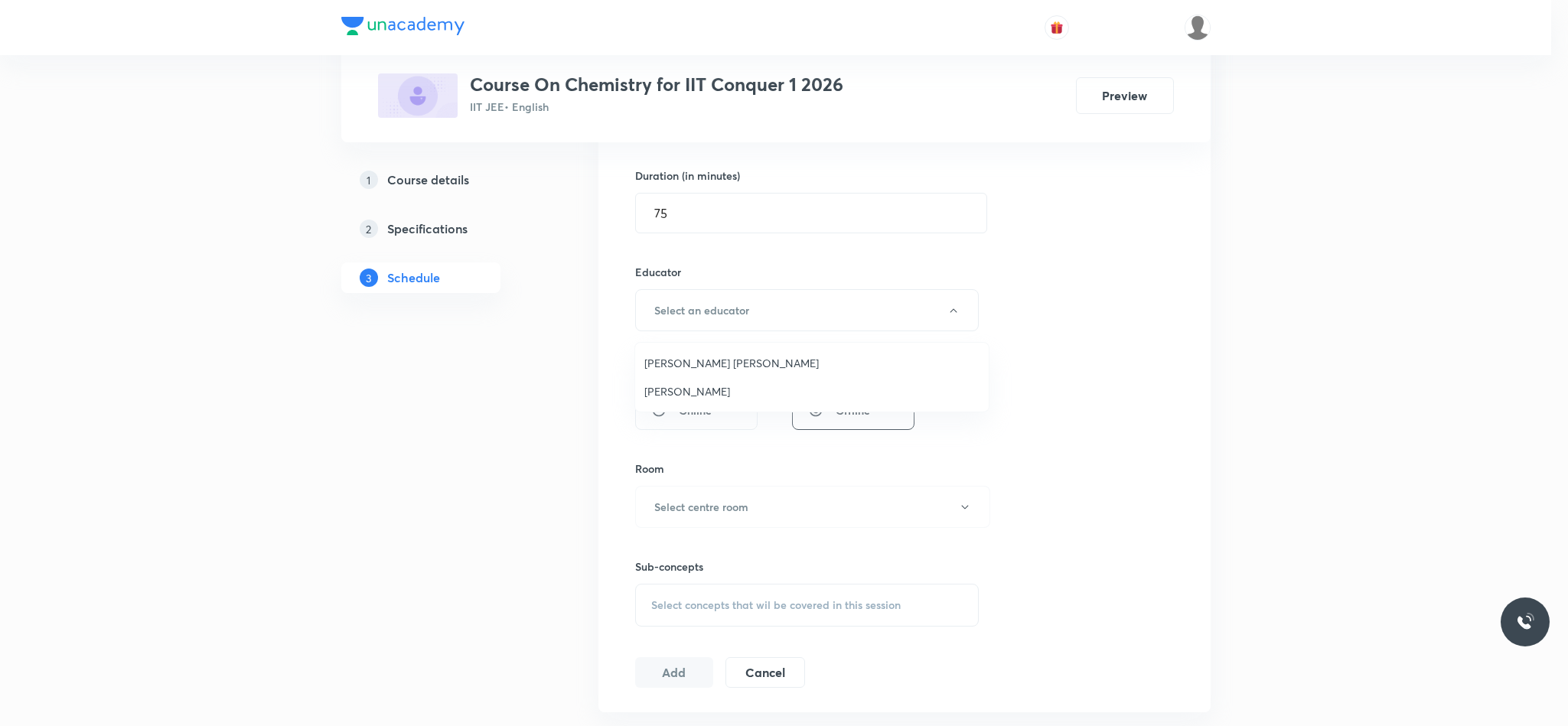
click at [704, 360] on span "Vikash Kumar Maury" at bounding box center [811, 363] width 335 height 16
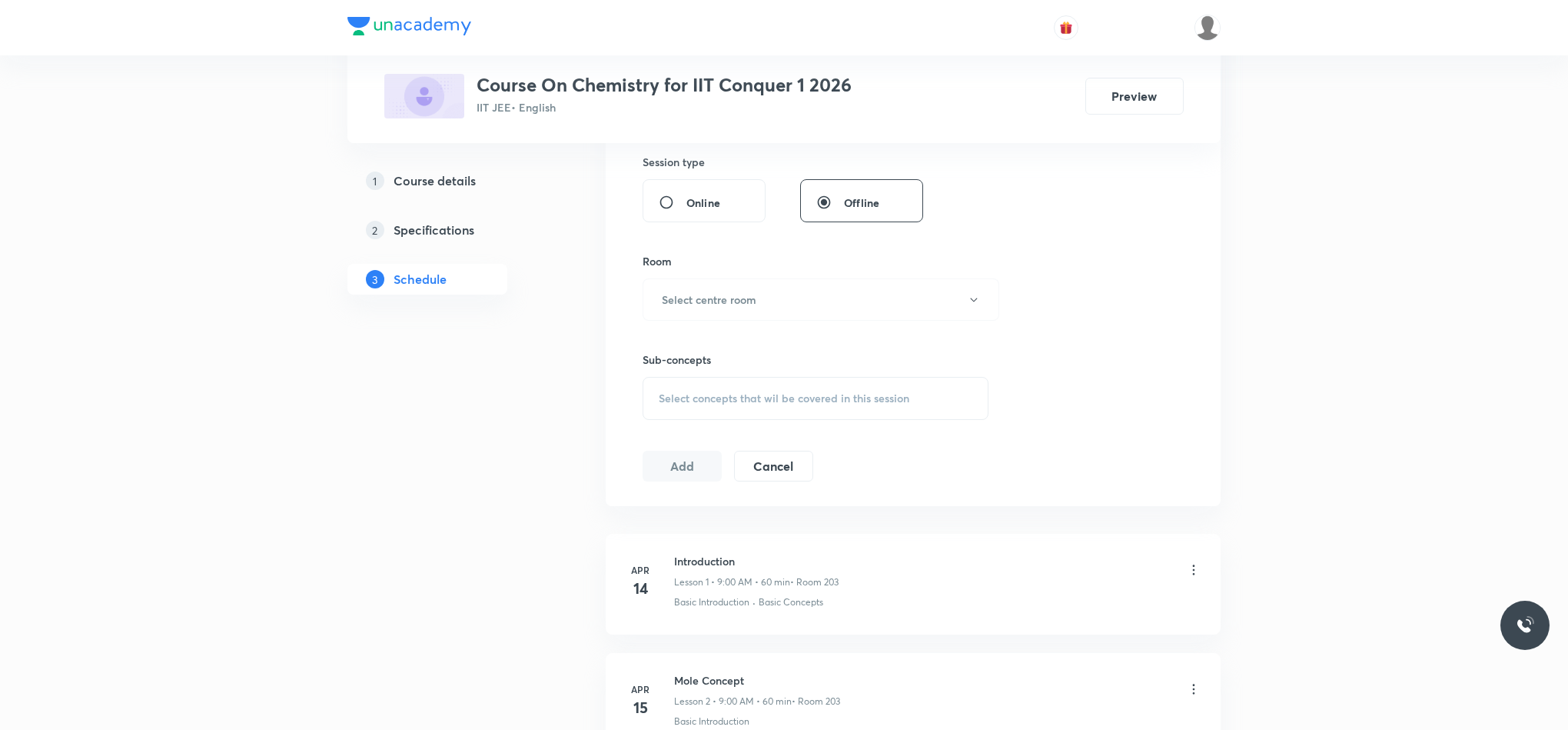
scroll to position [692, 0]
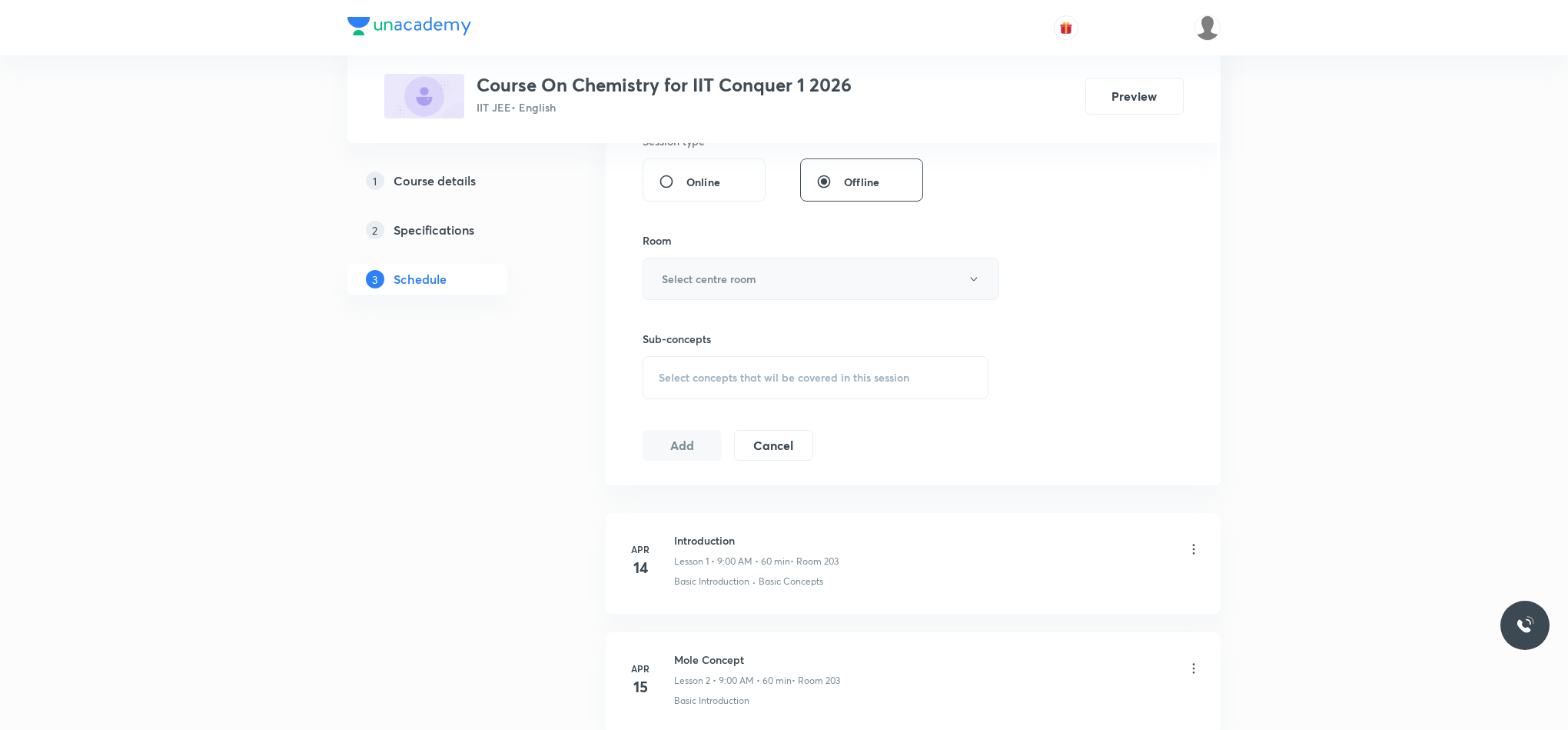
click at [695, 286] on h6 "Select centre room" at bounding box center [709, 279] width 95 height 16
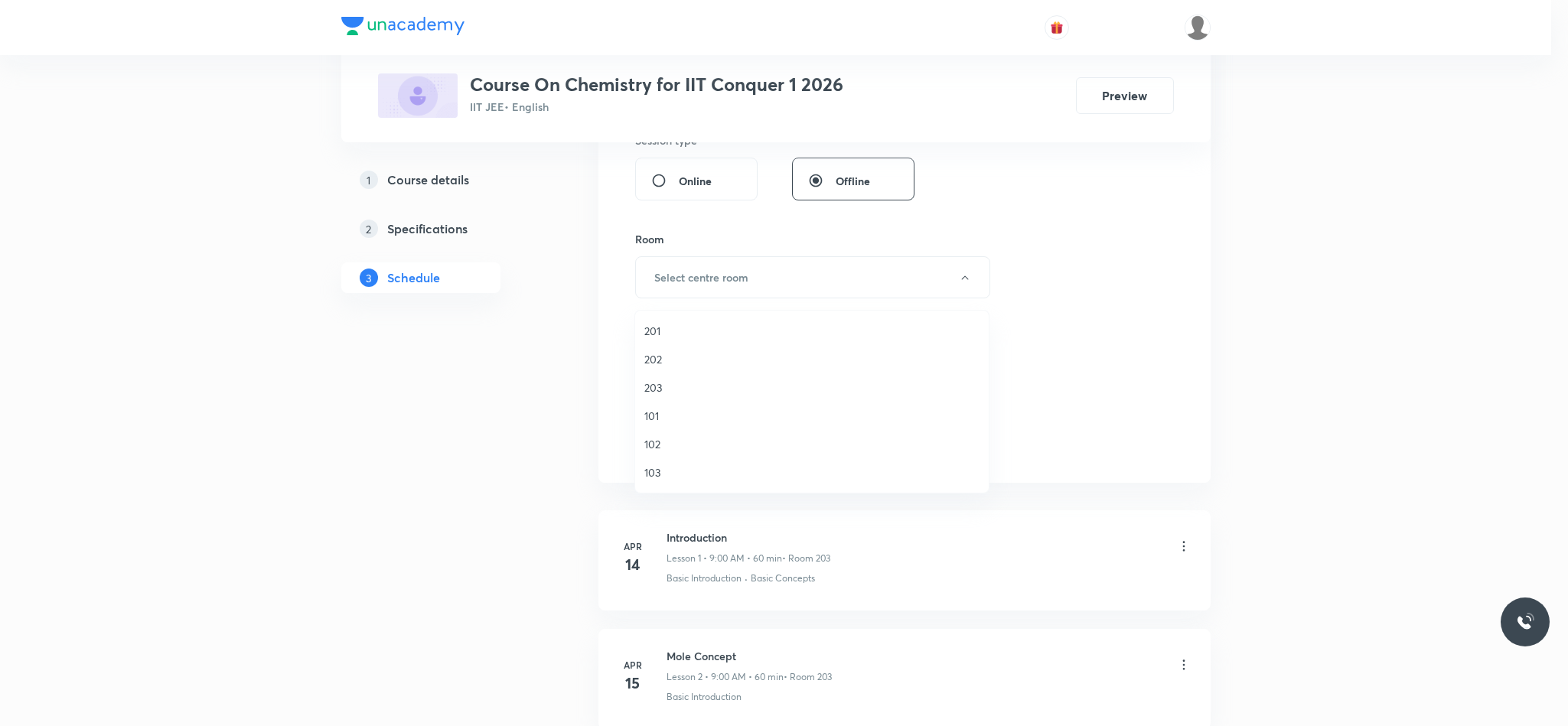
click at [663, 390] on span "203" at bounding box center [811, 386] width 335 height 16
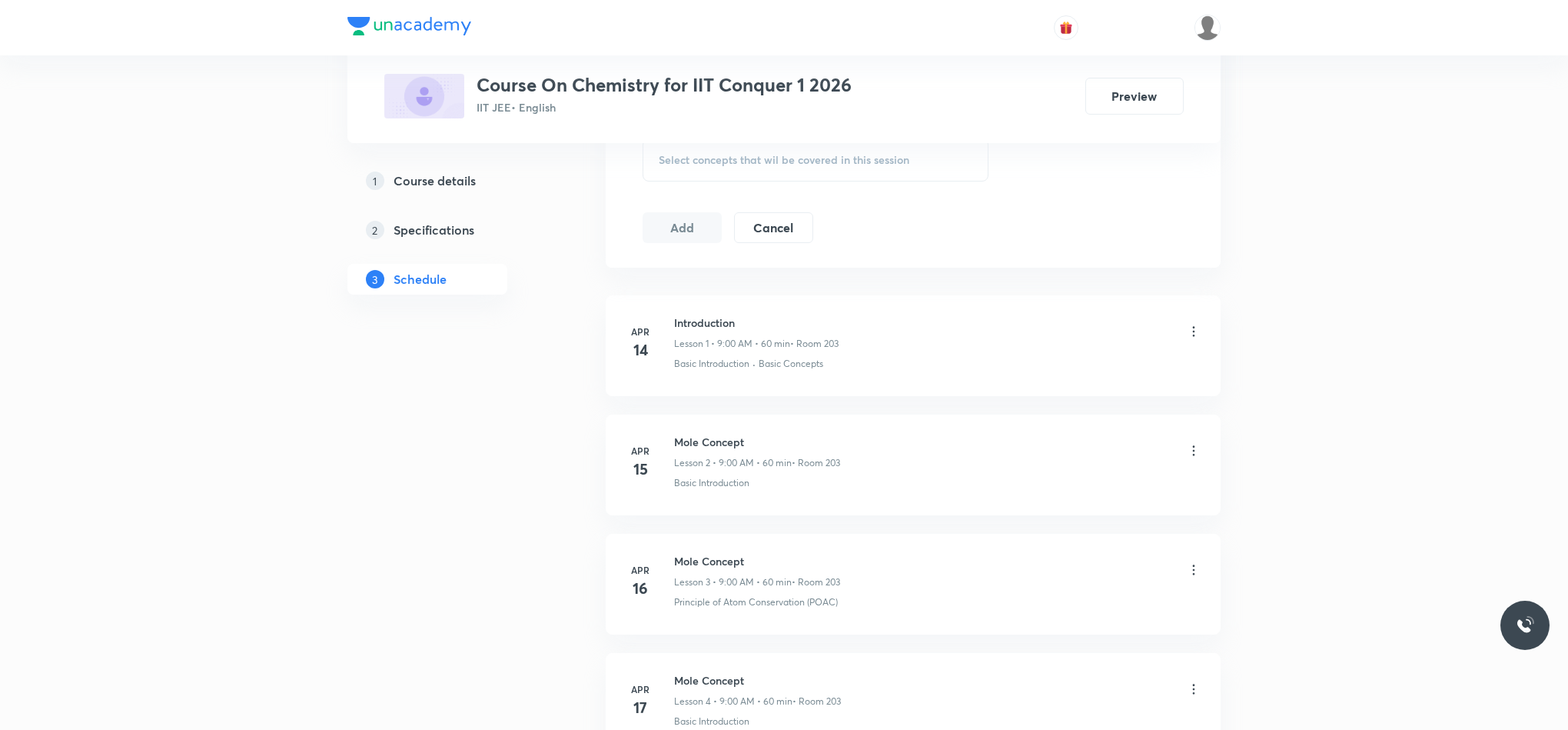
scroll to position [923, 0]
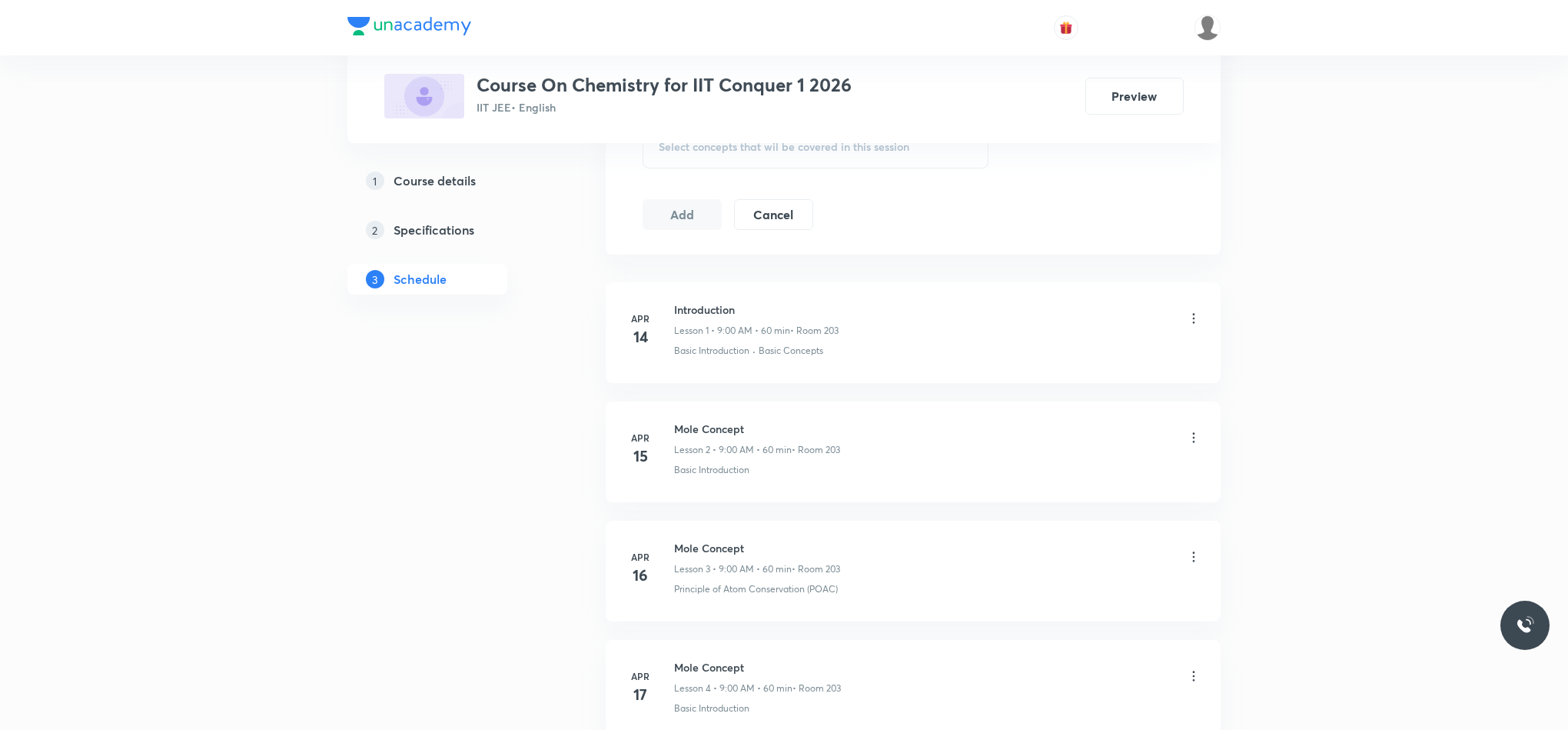
click at [688, 165] on div "Select concepts that wil be covered in this session" at bounding box center [815, 147] width 346 height 43
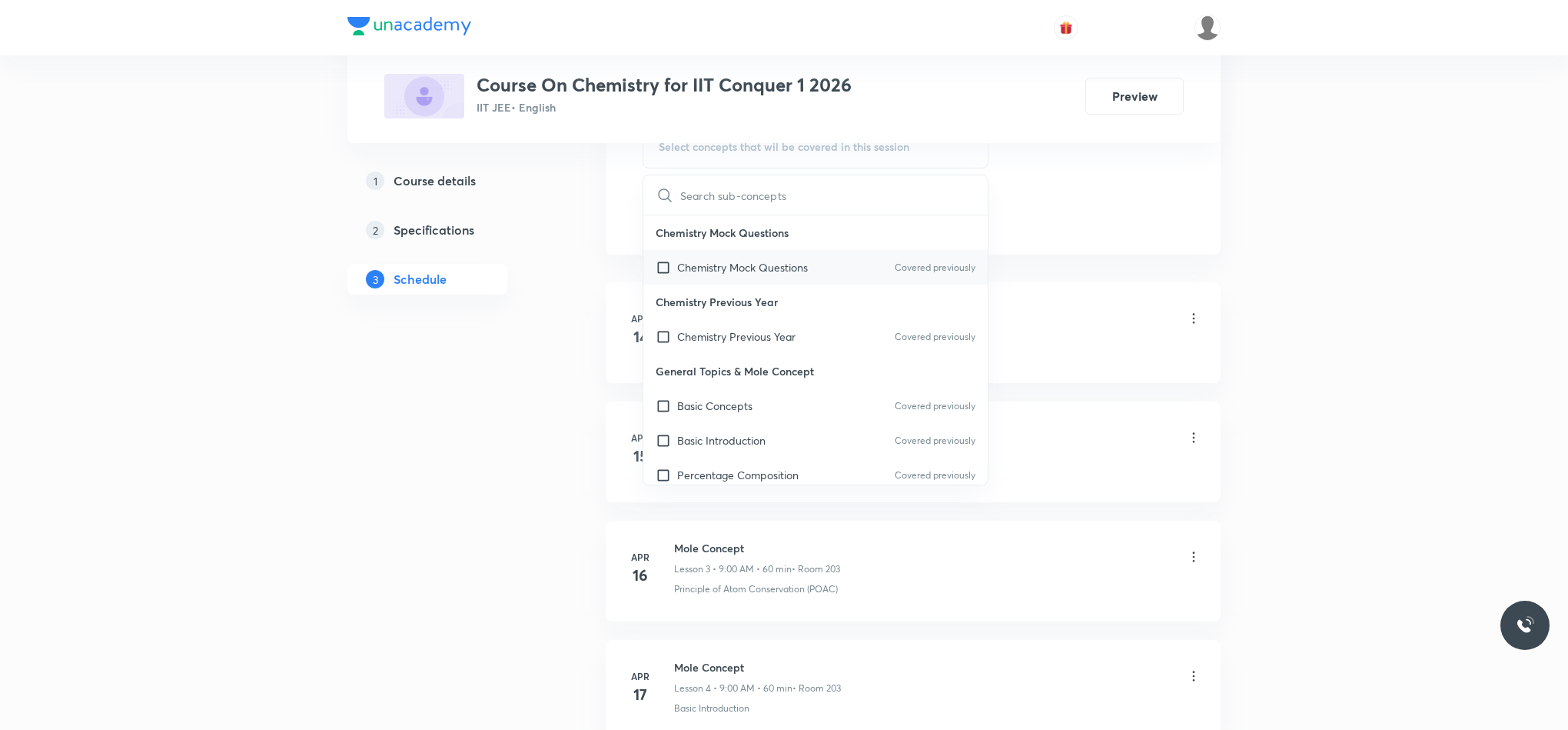
click at [703, 282] on div "Chemistry Mock Questions Covered previously" at bounding box center [815, 267] width 344 height 35
checkbox input "true"
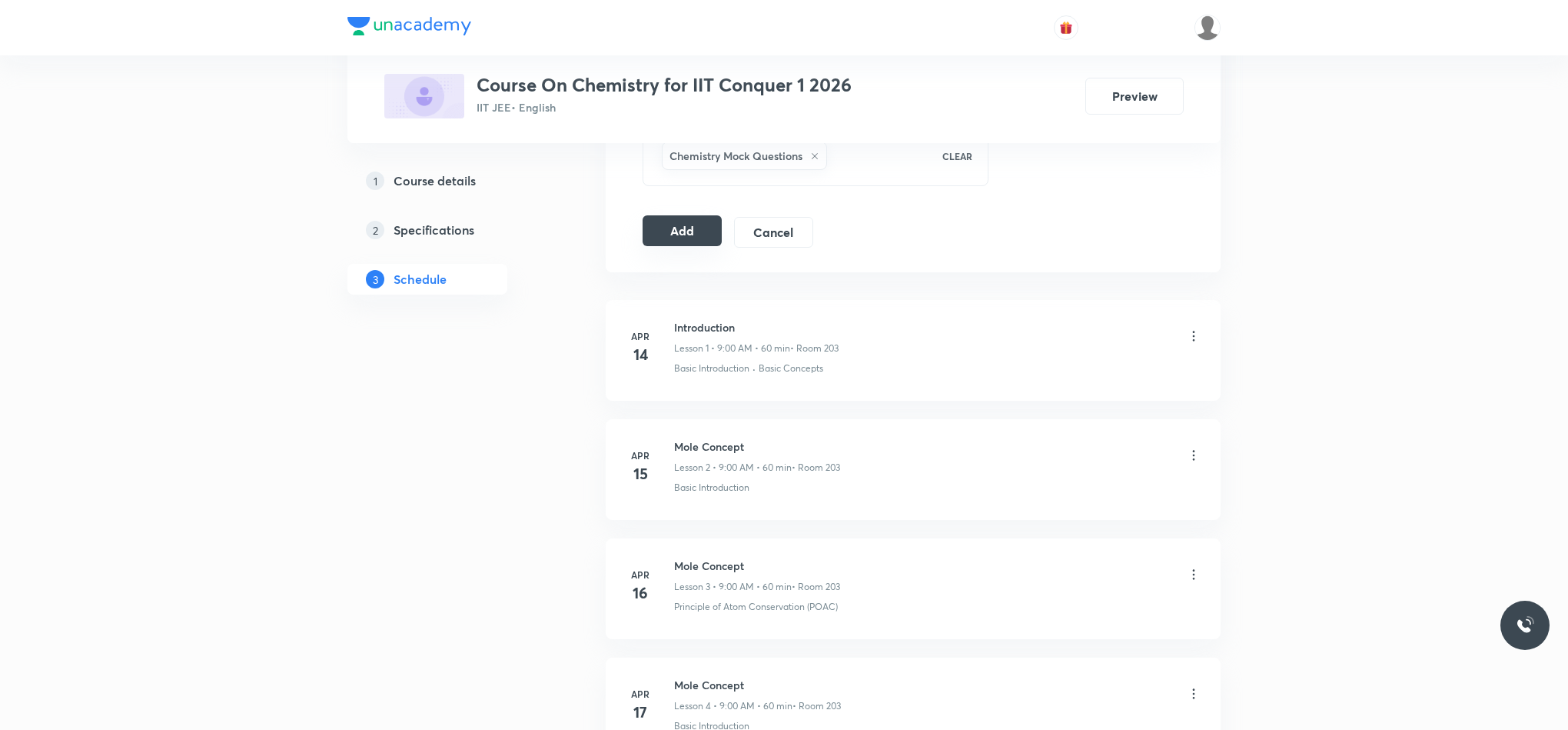
click at [656, 233] on button "Add" at bounding box center [682, 230] width 79 height 31
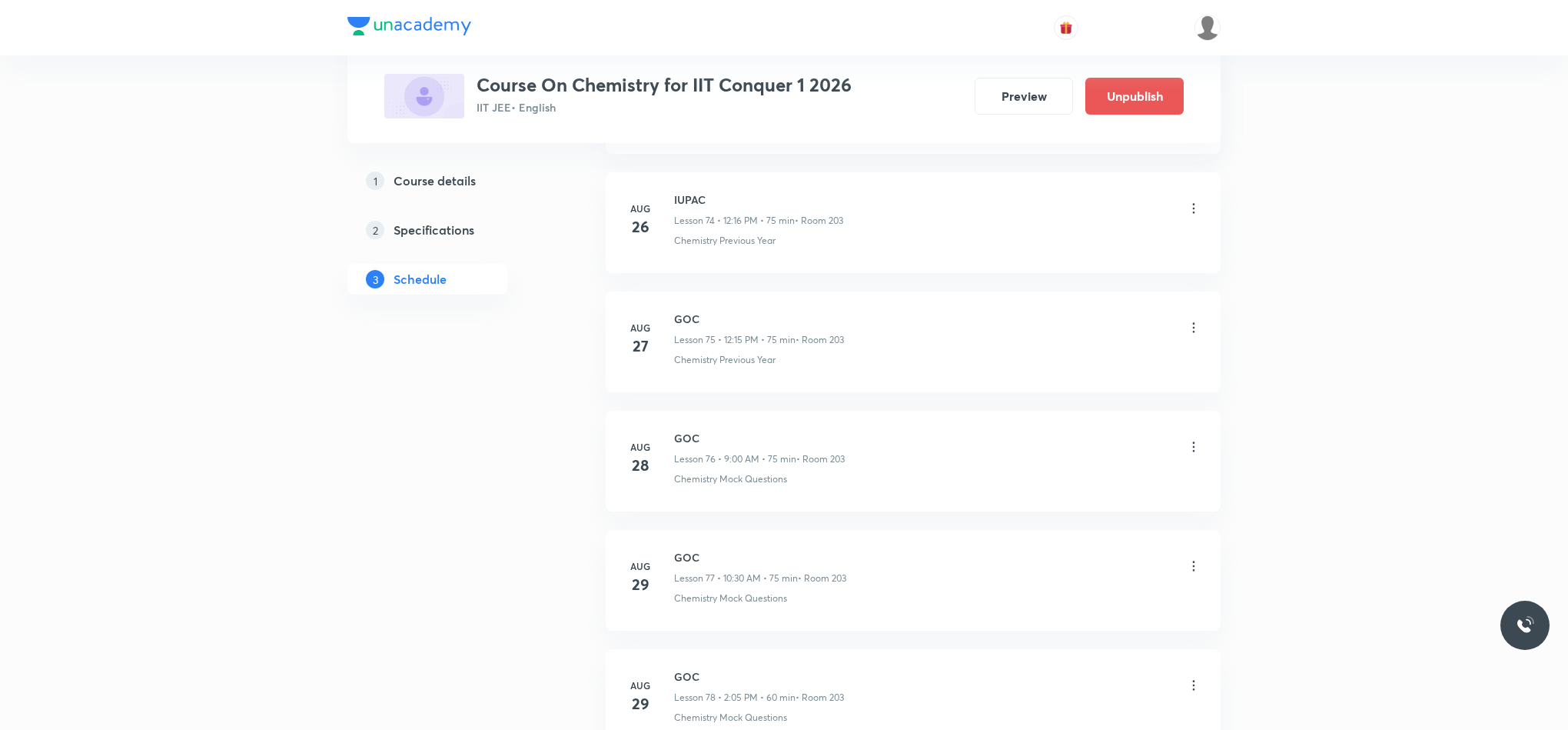
scroll to position [9509, 0]
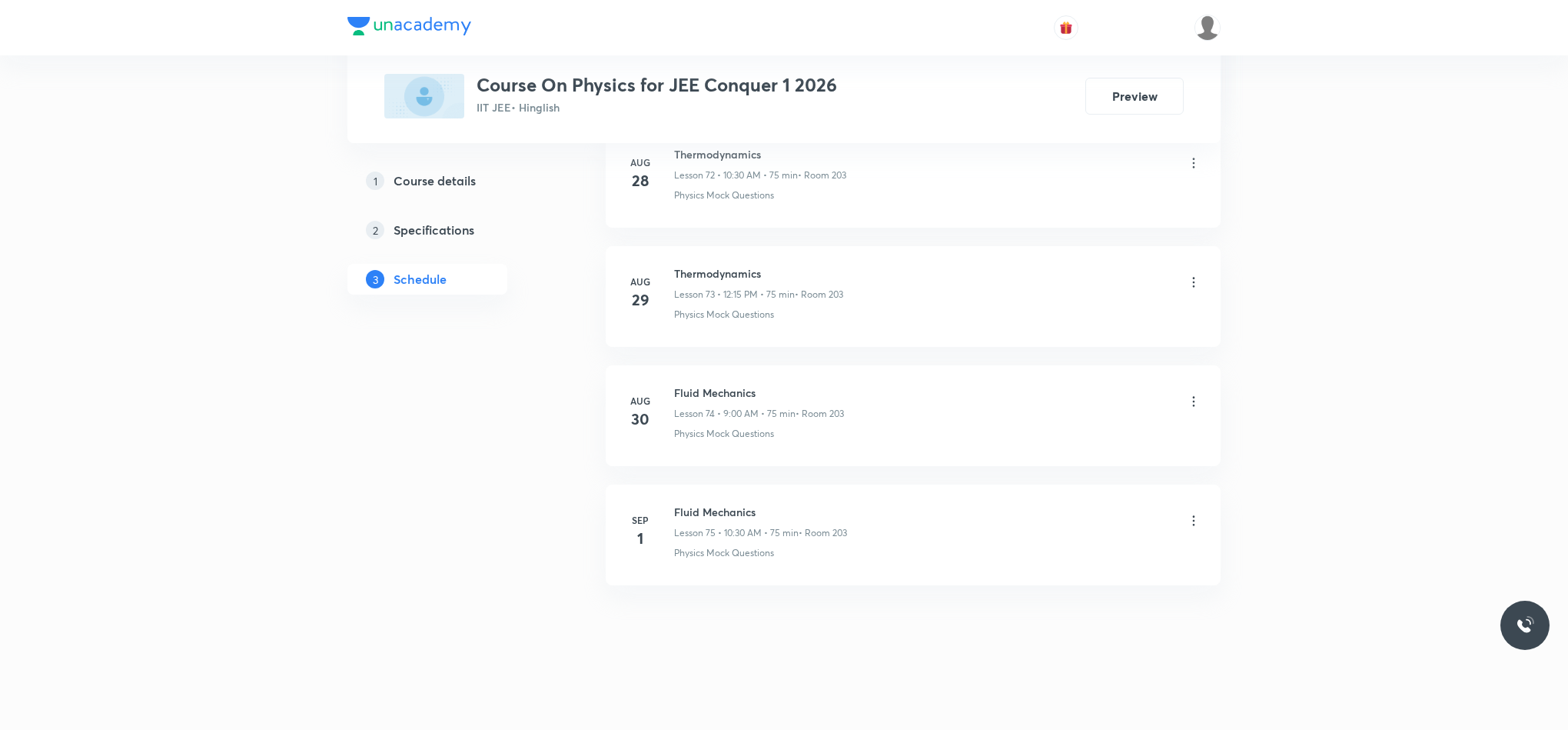
scroll to position [9599, 0]
drag, startPoint x: 673, startPoint y: 507, endPoint x: 771, endPoint y: 515, distance: 98.3
click at [771, 515] on h6 "Fluid Mechanics" at bounding box center [760, 511] width 173 height 16
copy h6 "Fluid Mechanics"
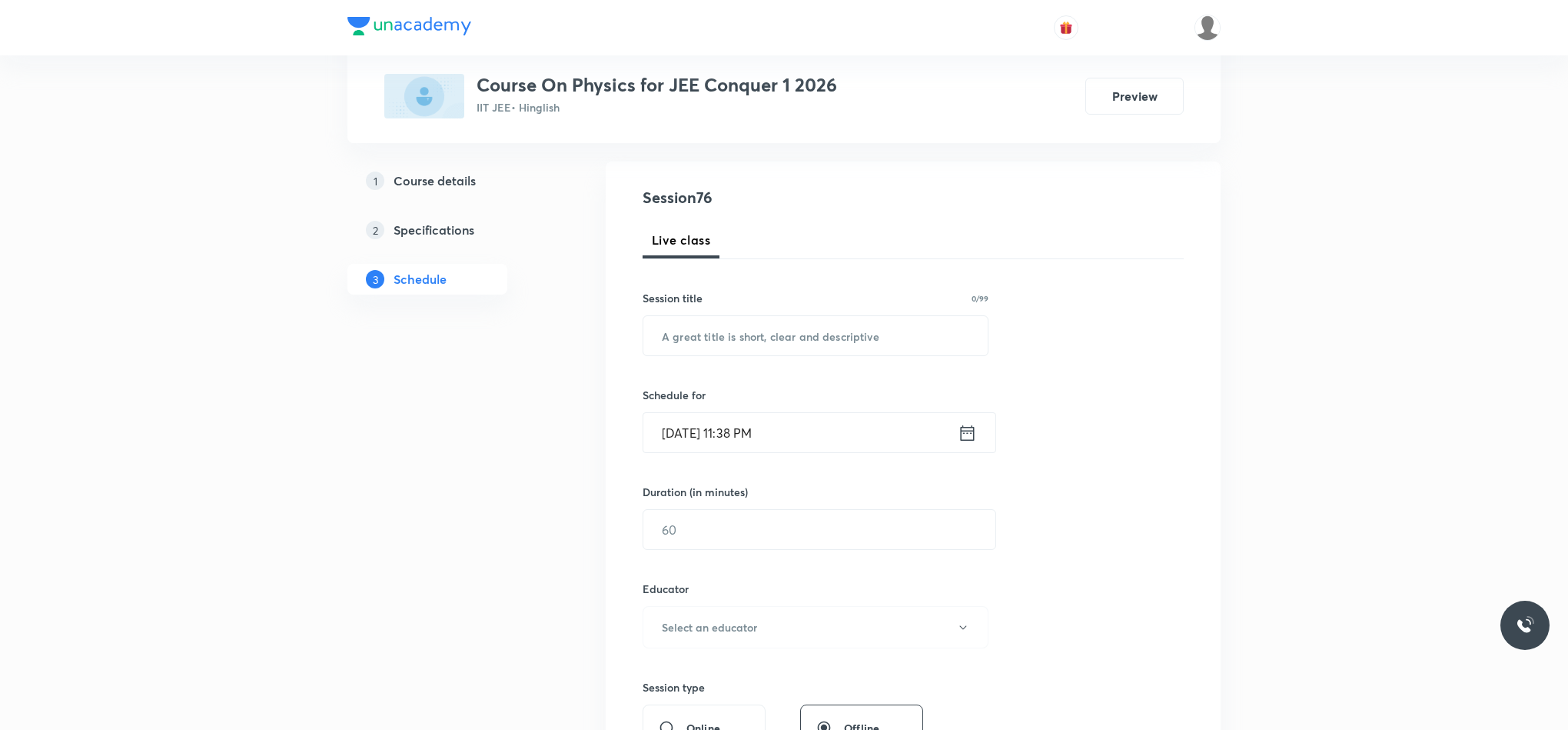
scroll to position [0, 0]
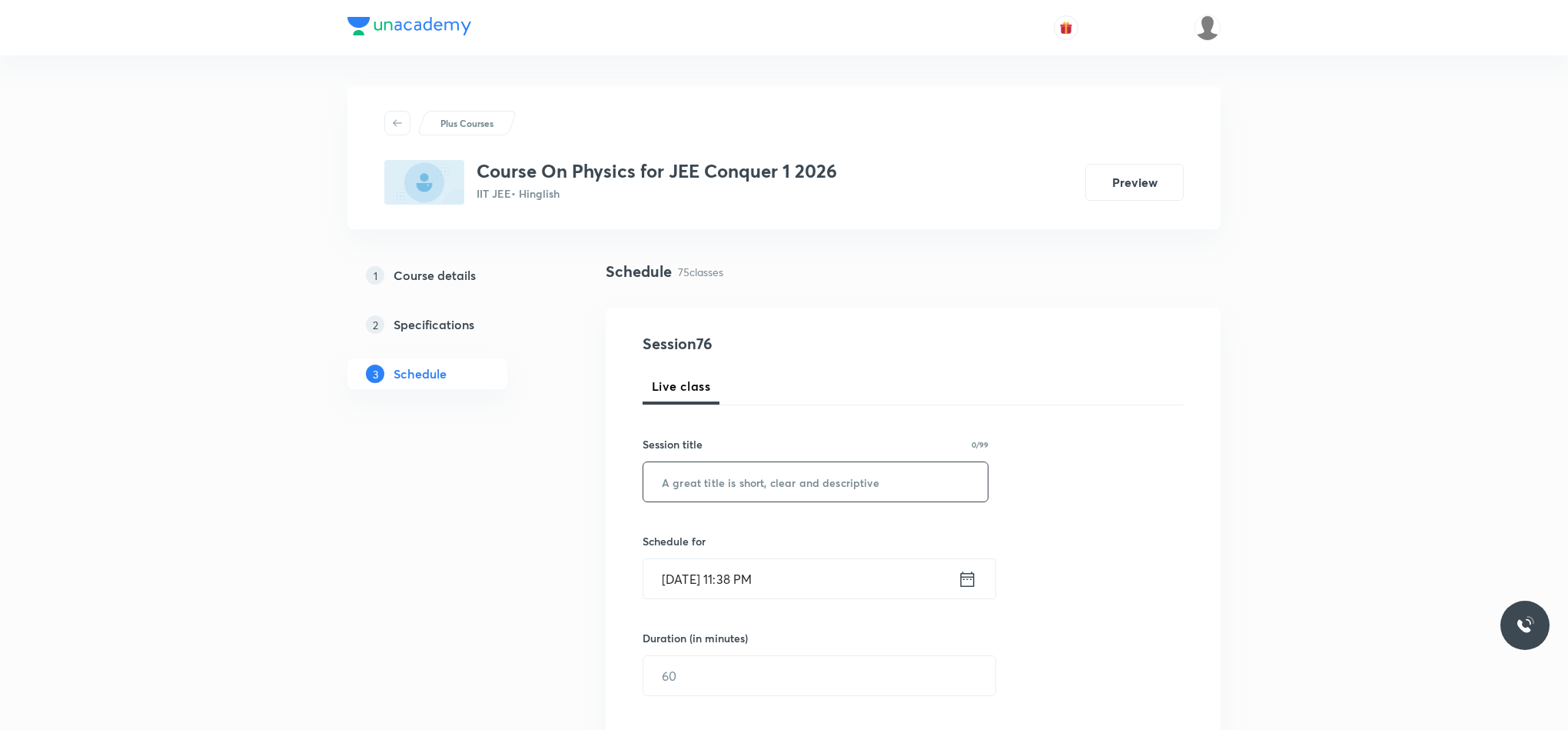
click at [789, 473] on input "text" at bounding box center [815, 481] width 344 height 40
paste input "Fluid Mechanics"
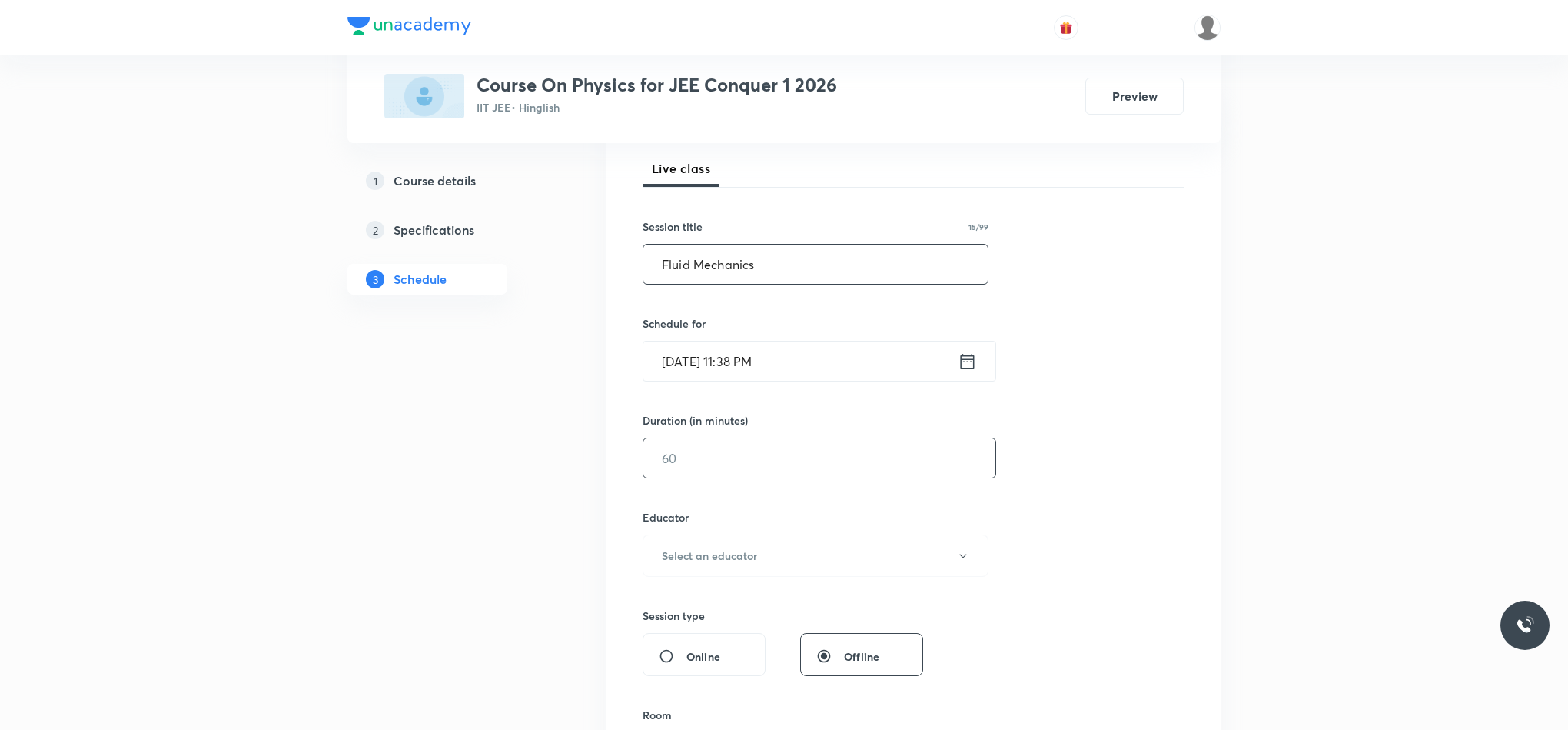
scroll to position [230, 0]
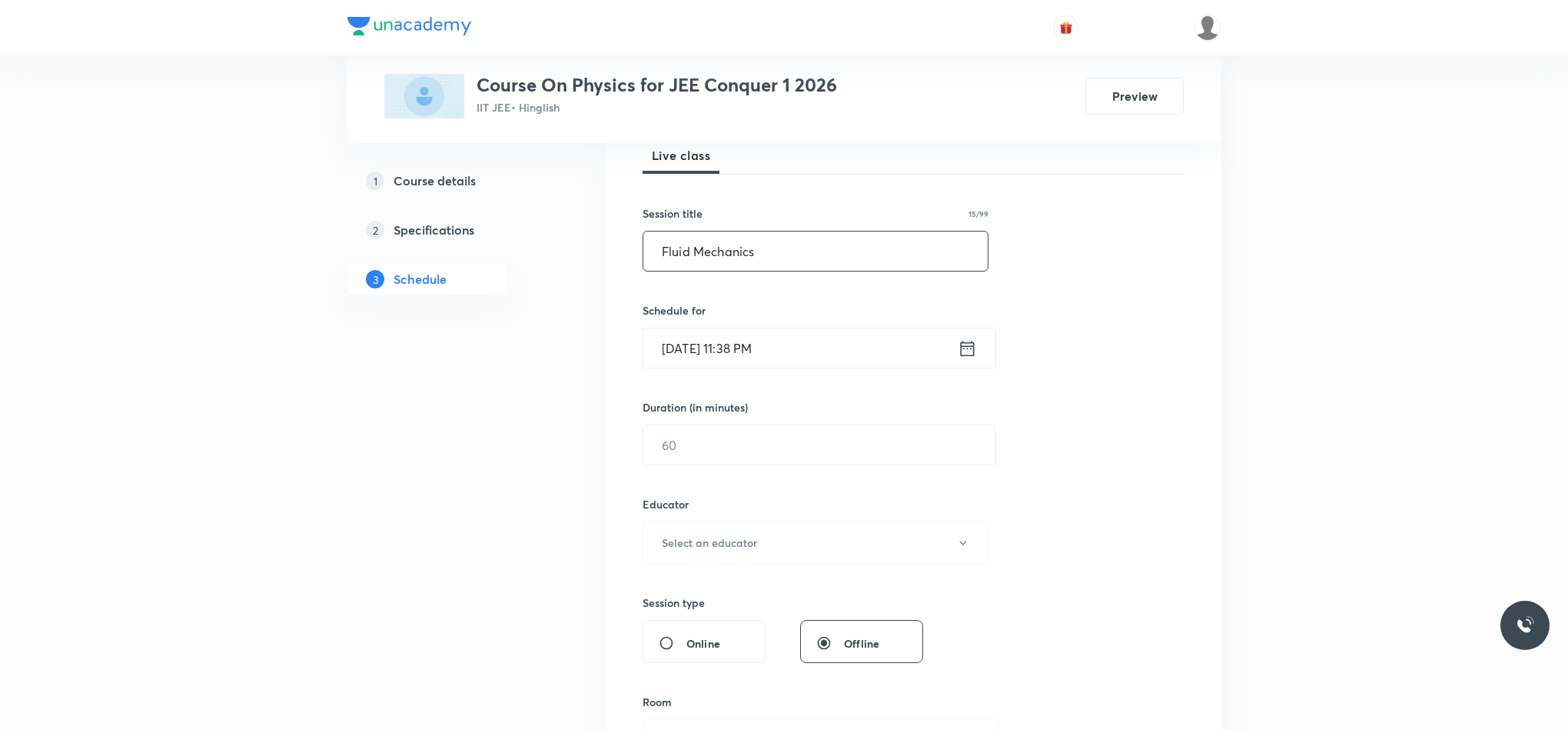
type input "Fluid Mechanics"
click at [981, 358] on div "[DATE] 11:38 PM ​" at bounding box center [819, 348] width 354 height 41
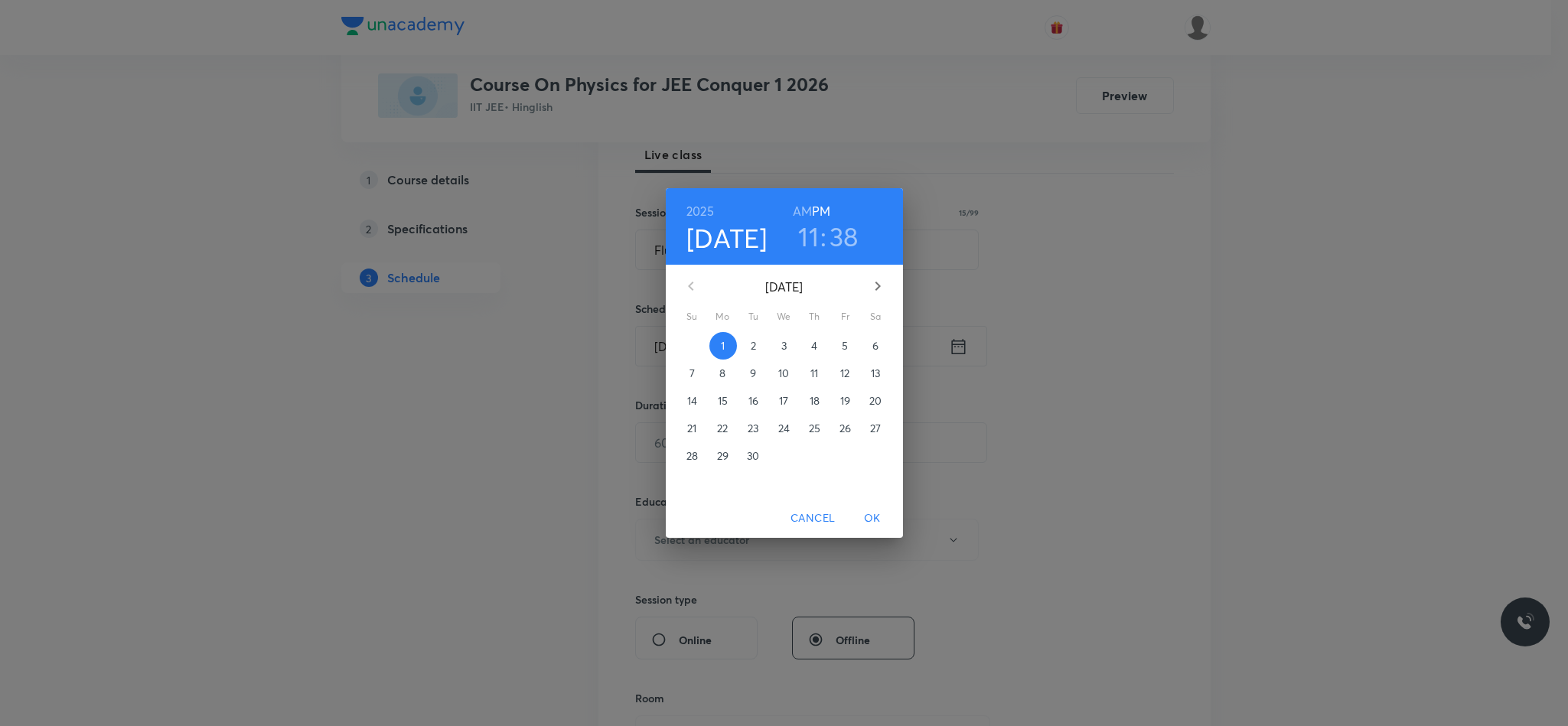
click at [763, 340] on span "2" at bounding box center [753, 345] width 28 height 15
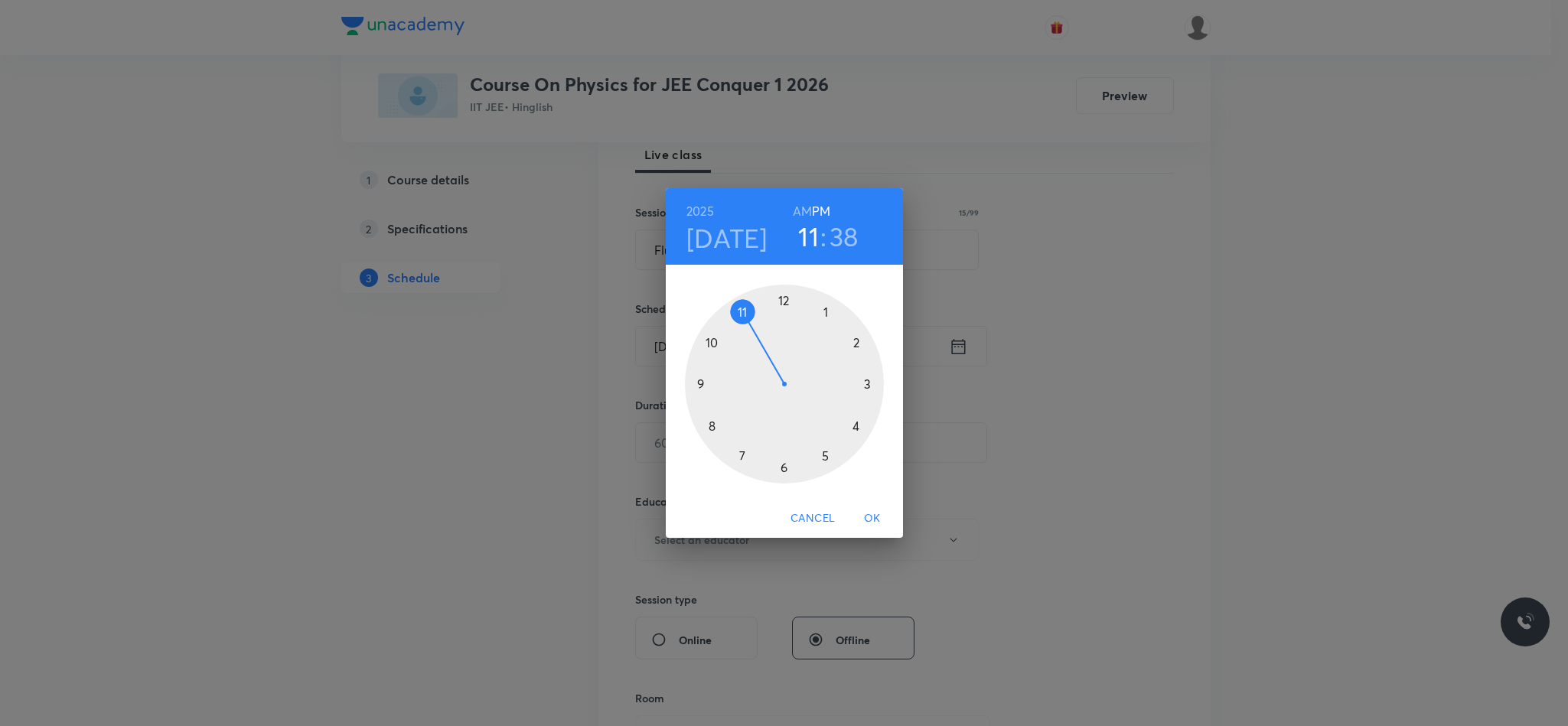
click at [786, 299] on div at bounding box center [784, 384] width 199 height 199
click at [862, 382] on div at bounding box center [784, 384] width 199 height 199
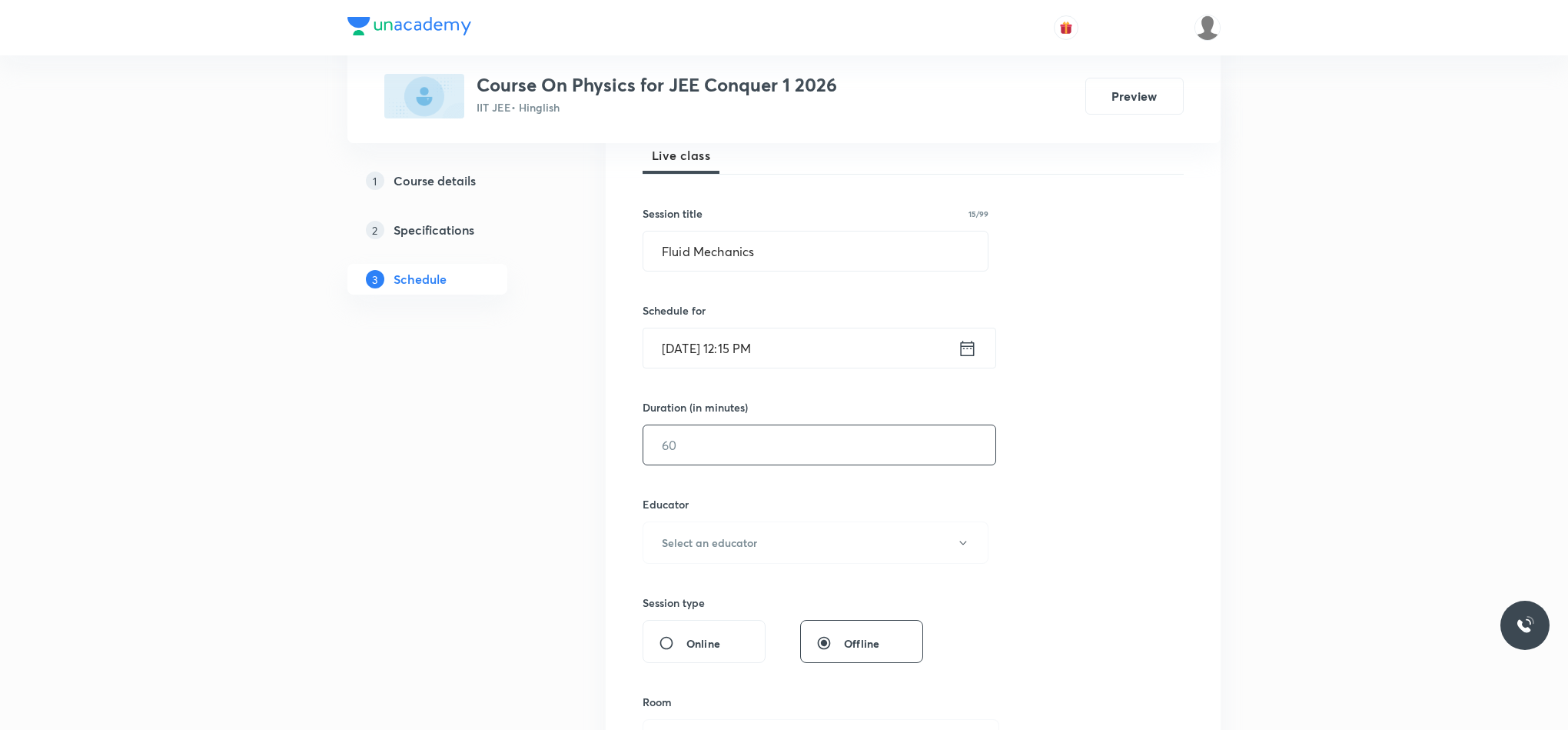
click at [817, 444] on input "text" at bounding box center [819, 445] width 352 height 40
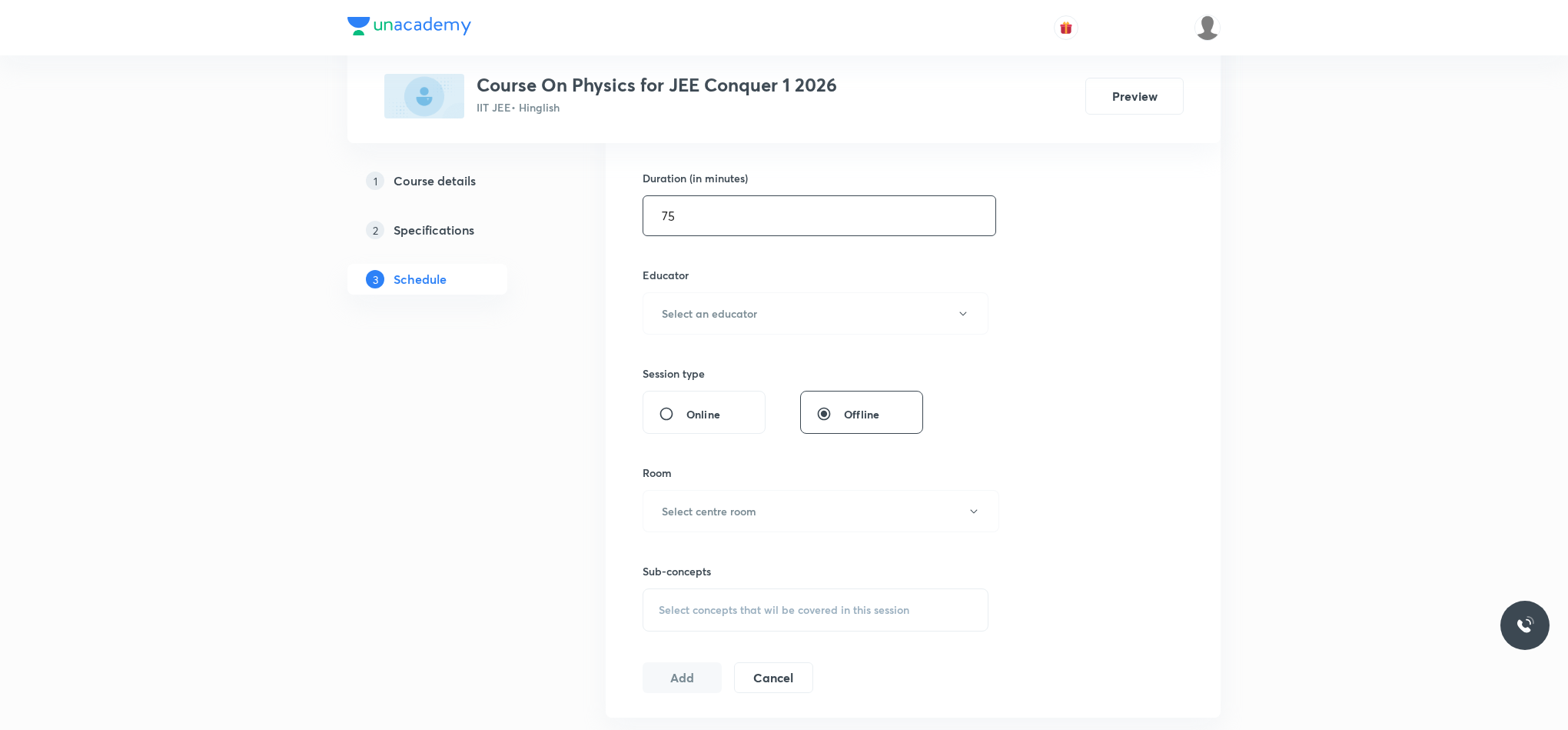
scroll to position [461, 0]
type input "75"
click at [701, 316] on h6 "Select an educator" at bounding box center [709, 311] width 95 height 16
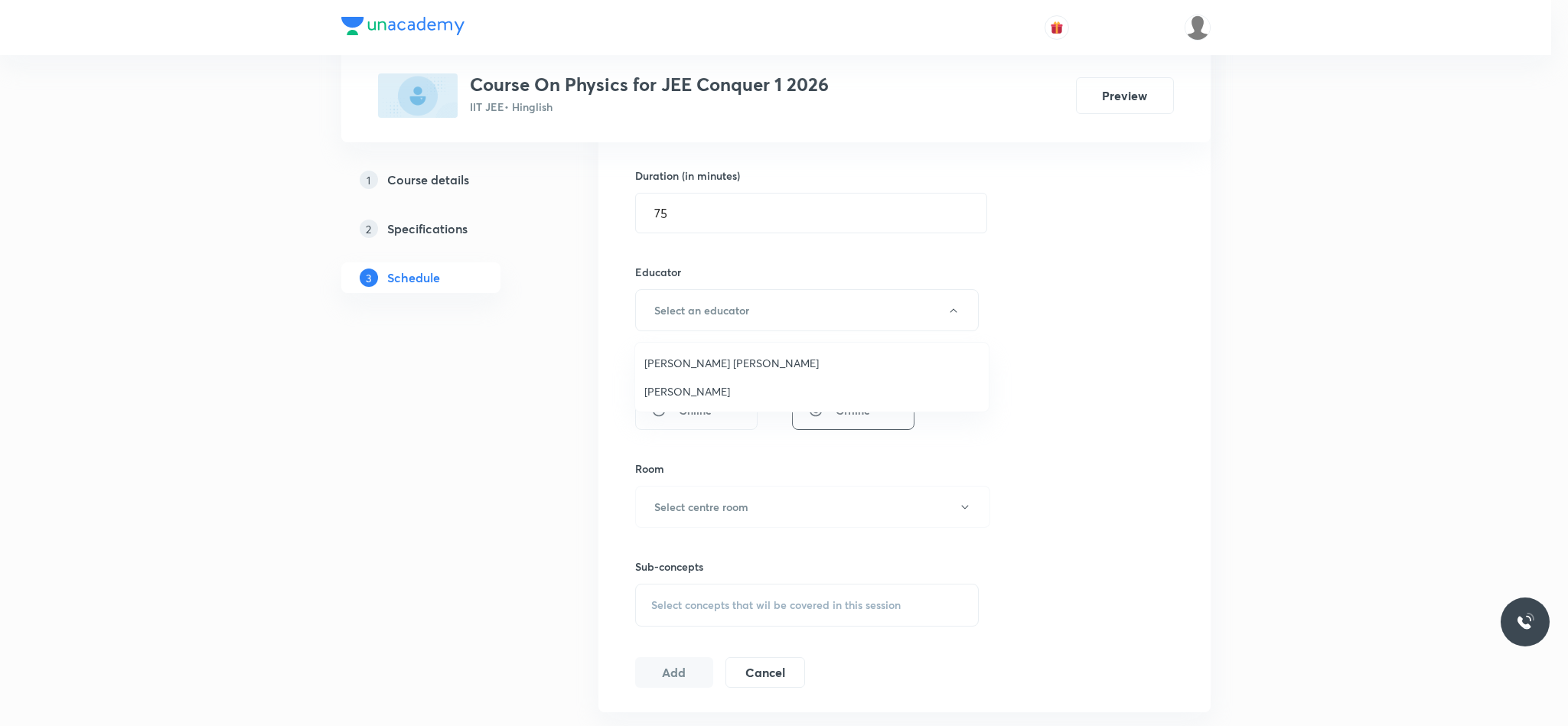
click at [707, 395] on span "[PERSON_NAME]" at bounding box center [811, 390] width 335 height 16
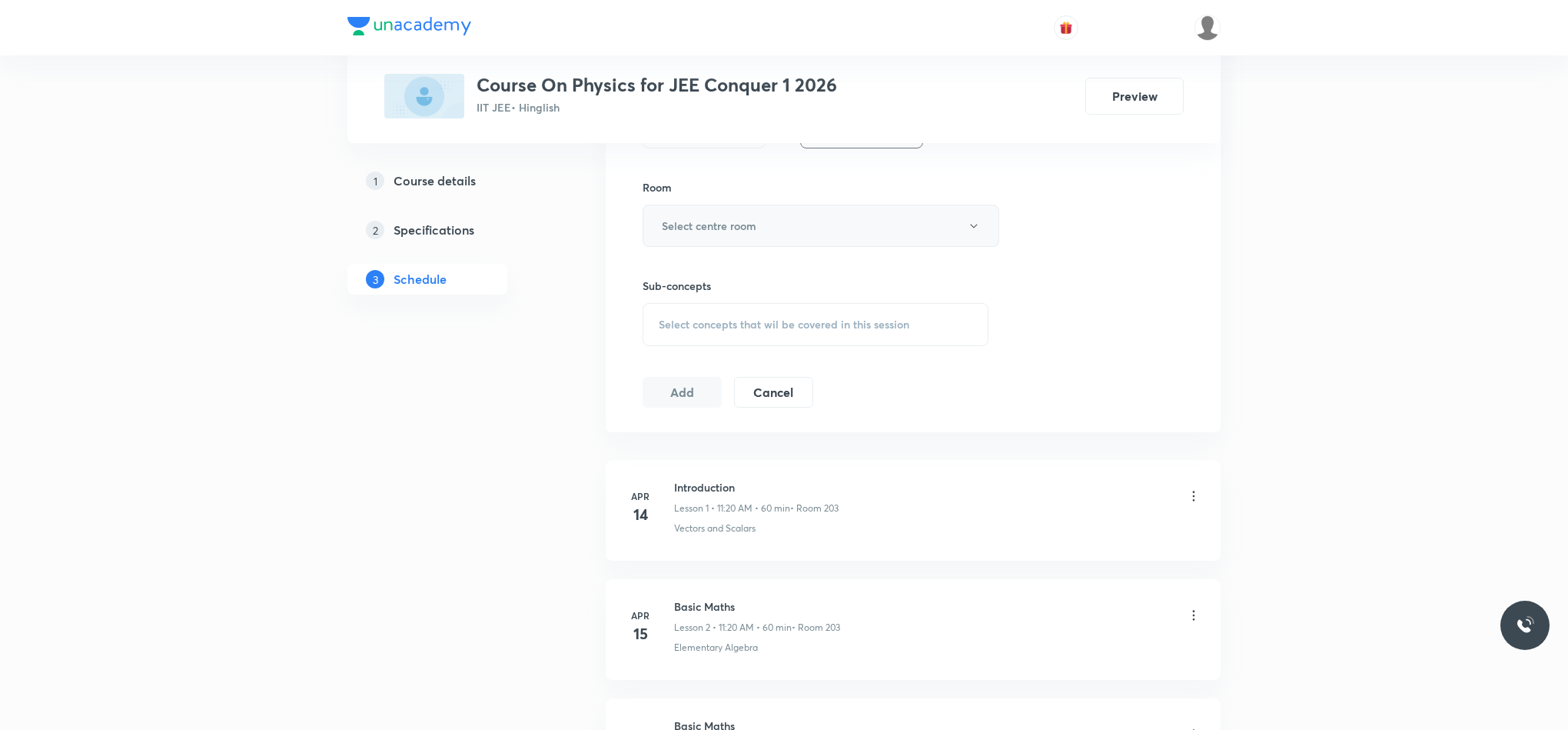
scroll to position [692, 0]
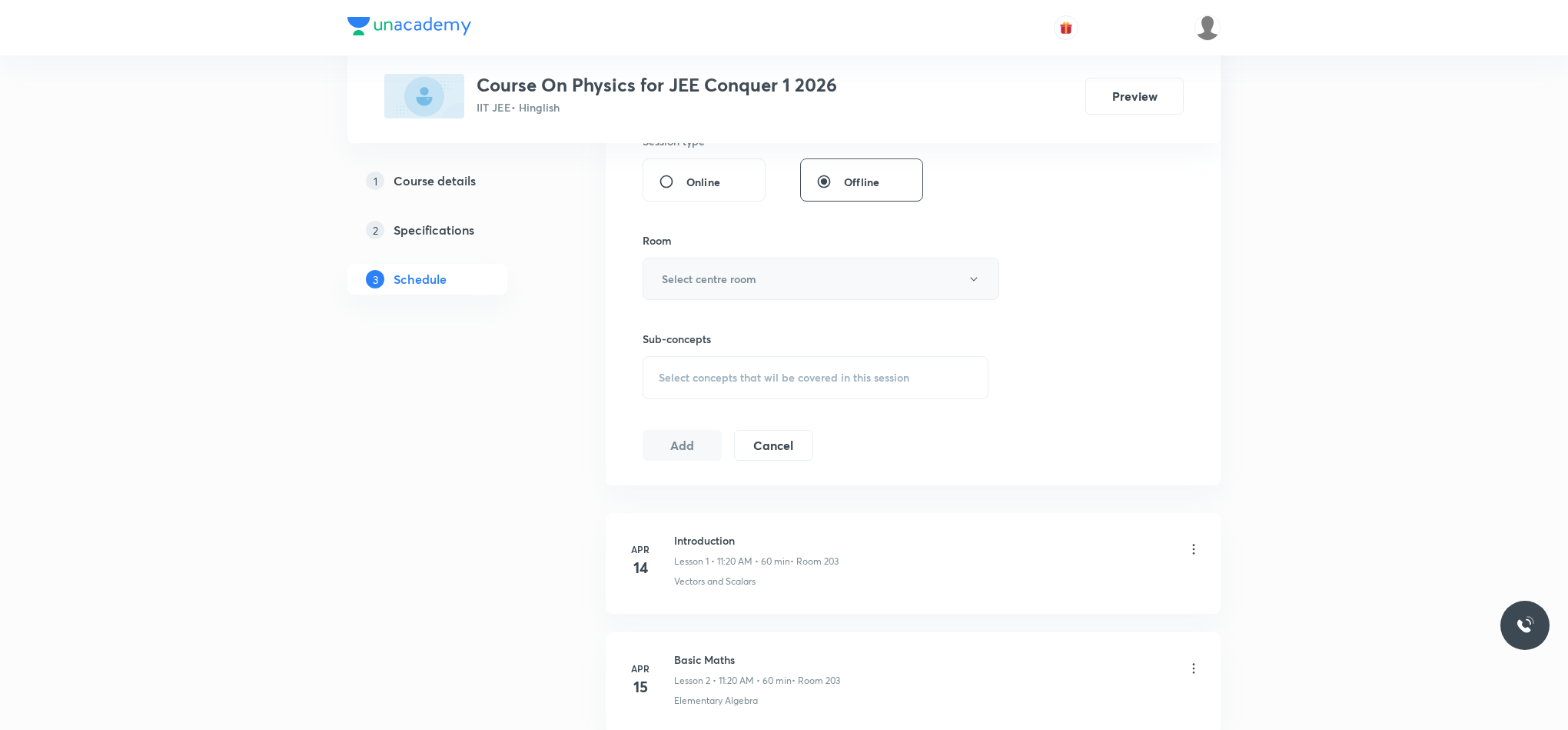
click at [696, 273] on h6 "Select centre room" at bounding box center [709, 279] width 95 height 16
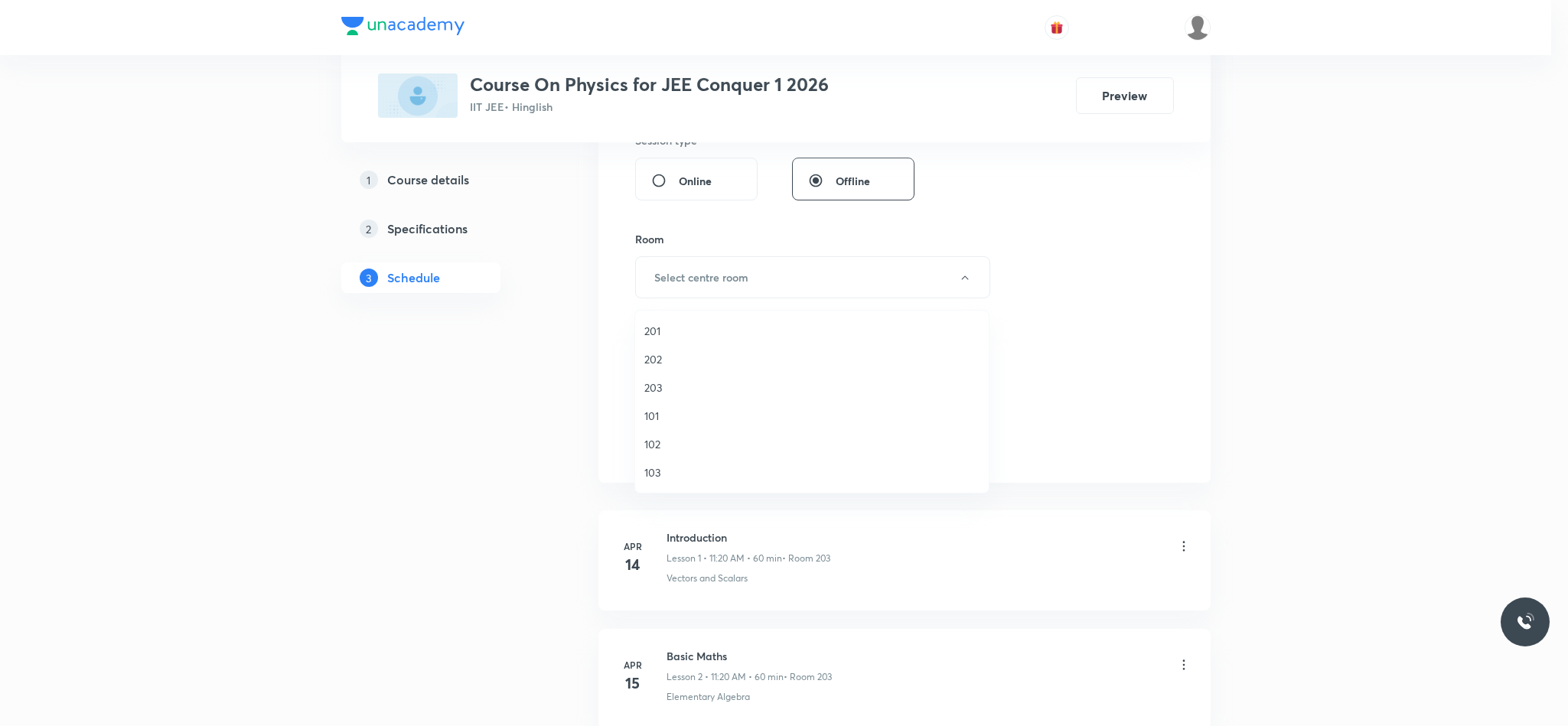
click at [664, 390] on span "203" at bounding box center [811, 386] width 335 height 16
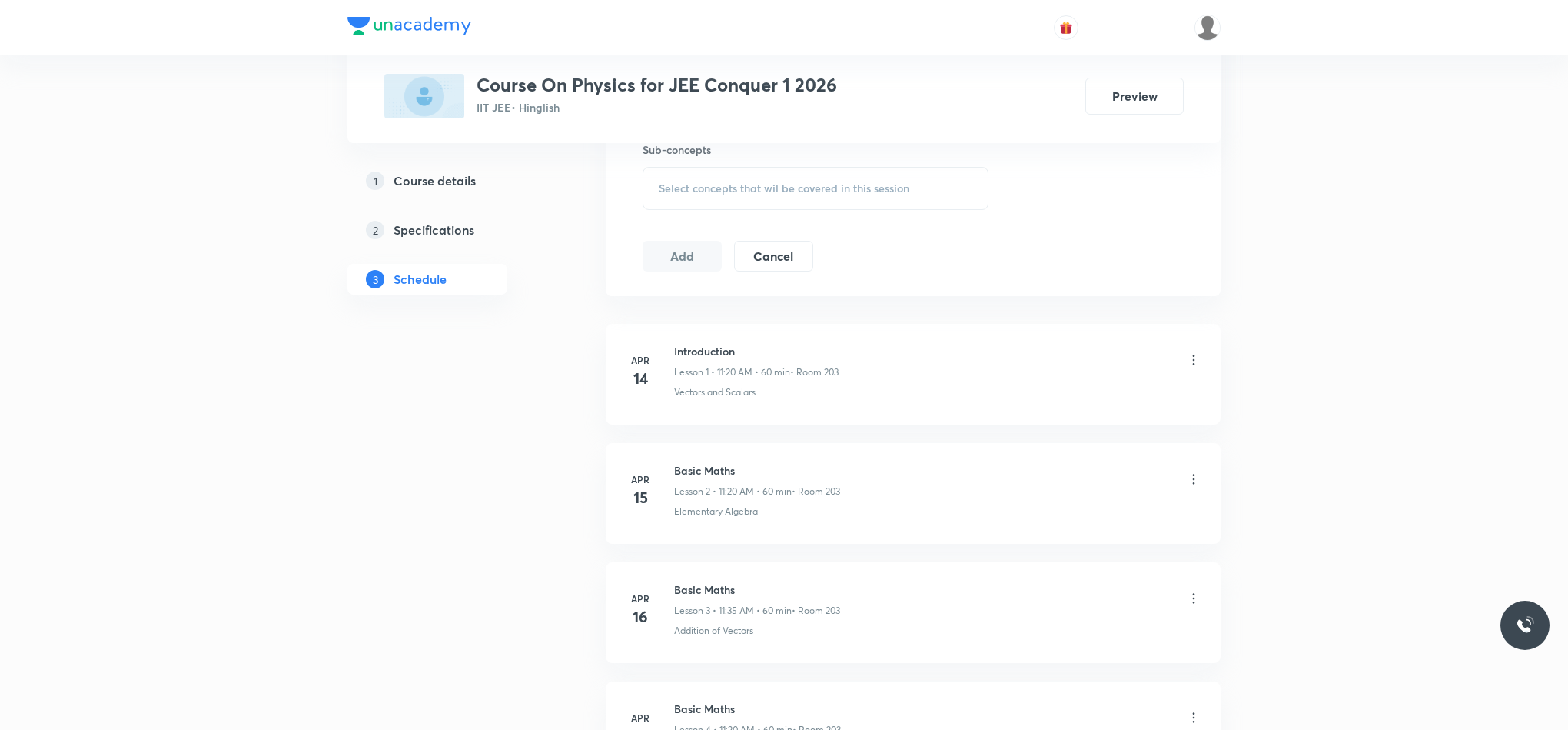
scroll to position [807, 0]
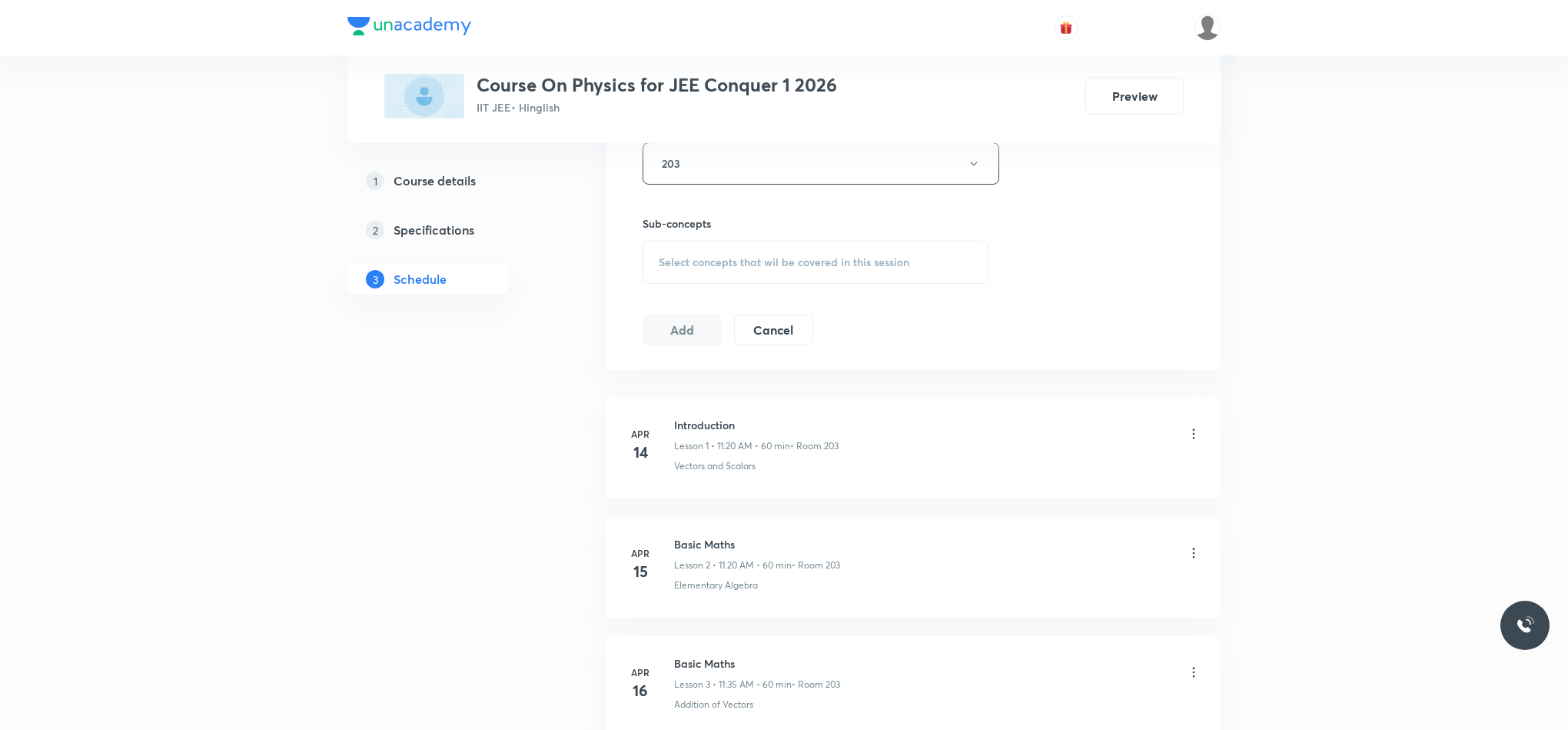
click at [719, 243] on div "Sub-concepts Select concepts that wil be covered in this session" at bounding box center [815, 249] width 346 height 68
click at [718, 282] on div "Select concepts that wil be covered in this session" at bounding box center [815, 262] width 346 height 43
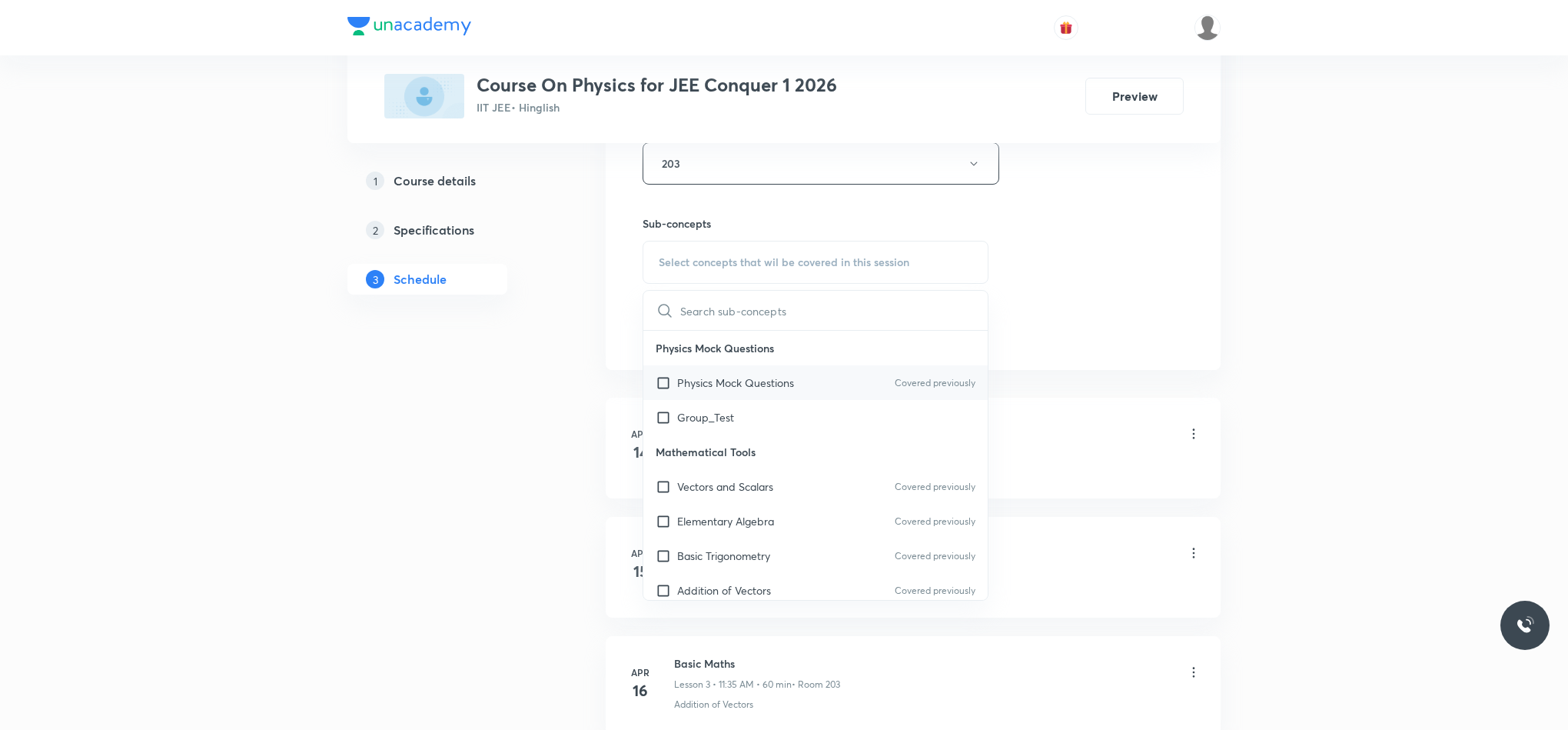
click at [752, 384] on p "Physics Mock Questions" at bounding box center [735, 382] width 117 height 16
checkbox input "true"
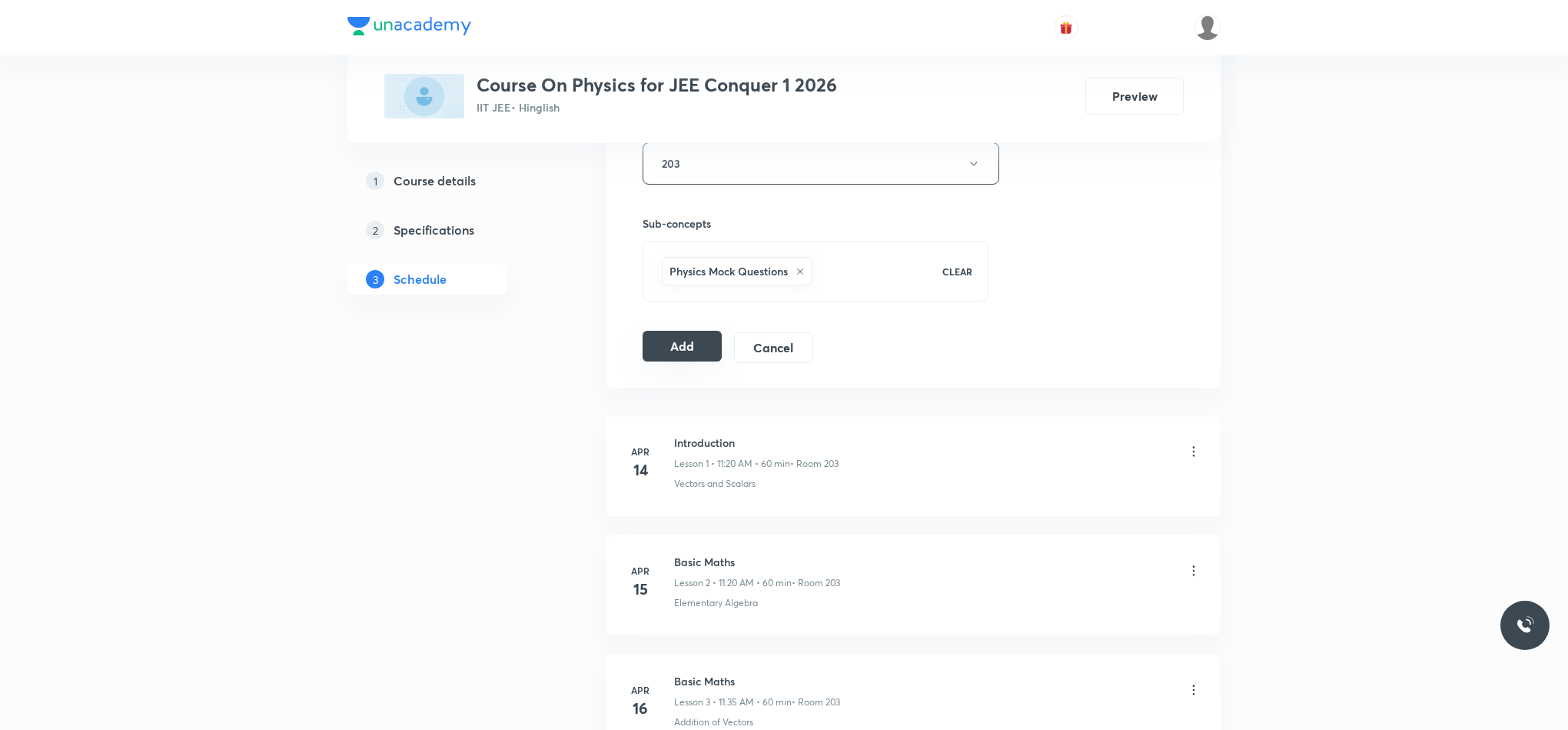
click at [685, 351] on button "Add" at bounding box center [682, 346] width 79 height 31
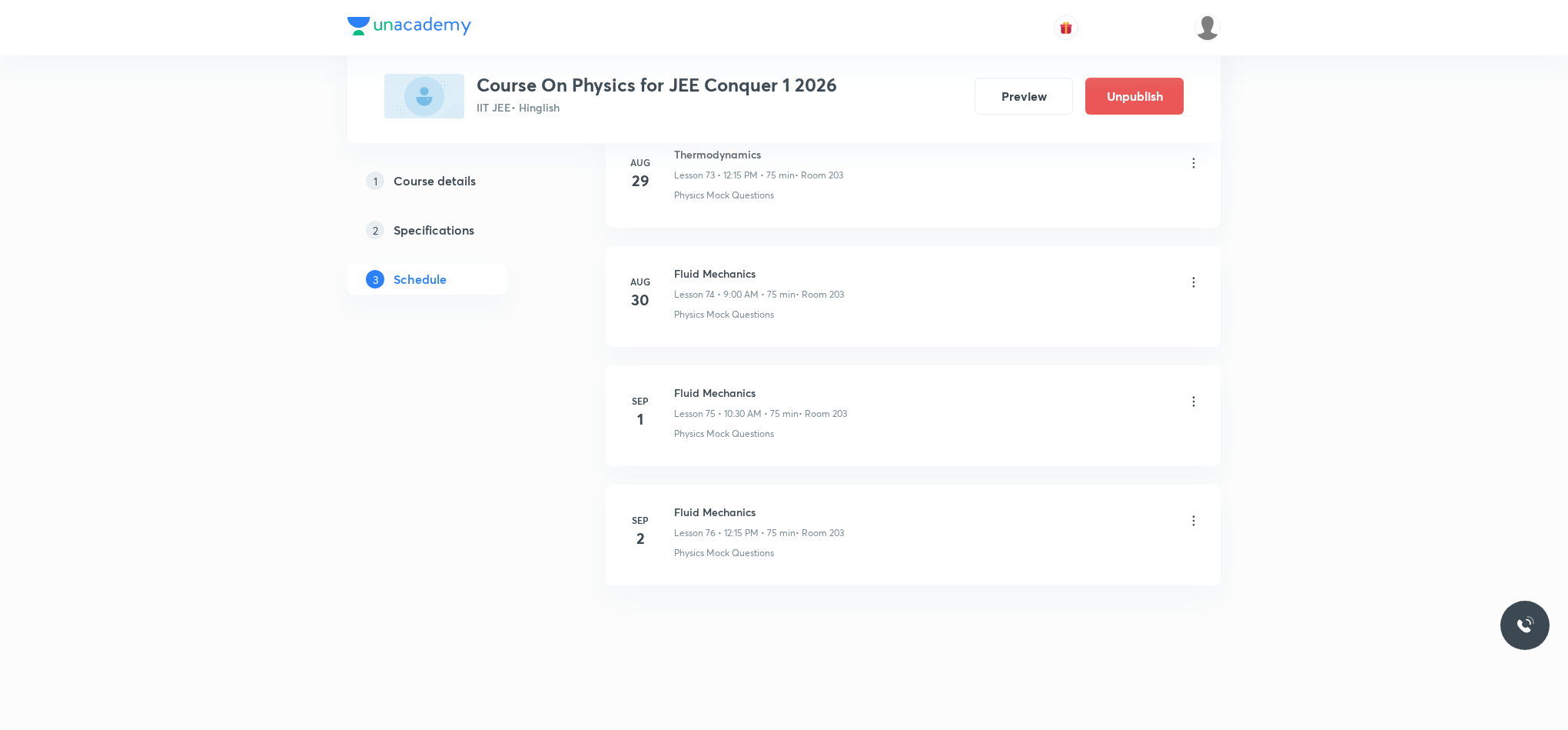
scroll to position [8909, 0]
